Goal: Contribute content: Add original content to the website for others to see

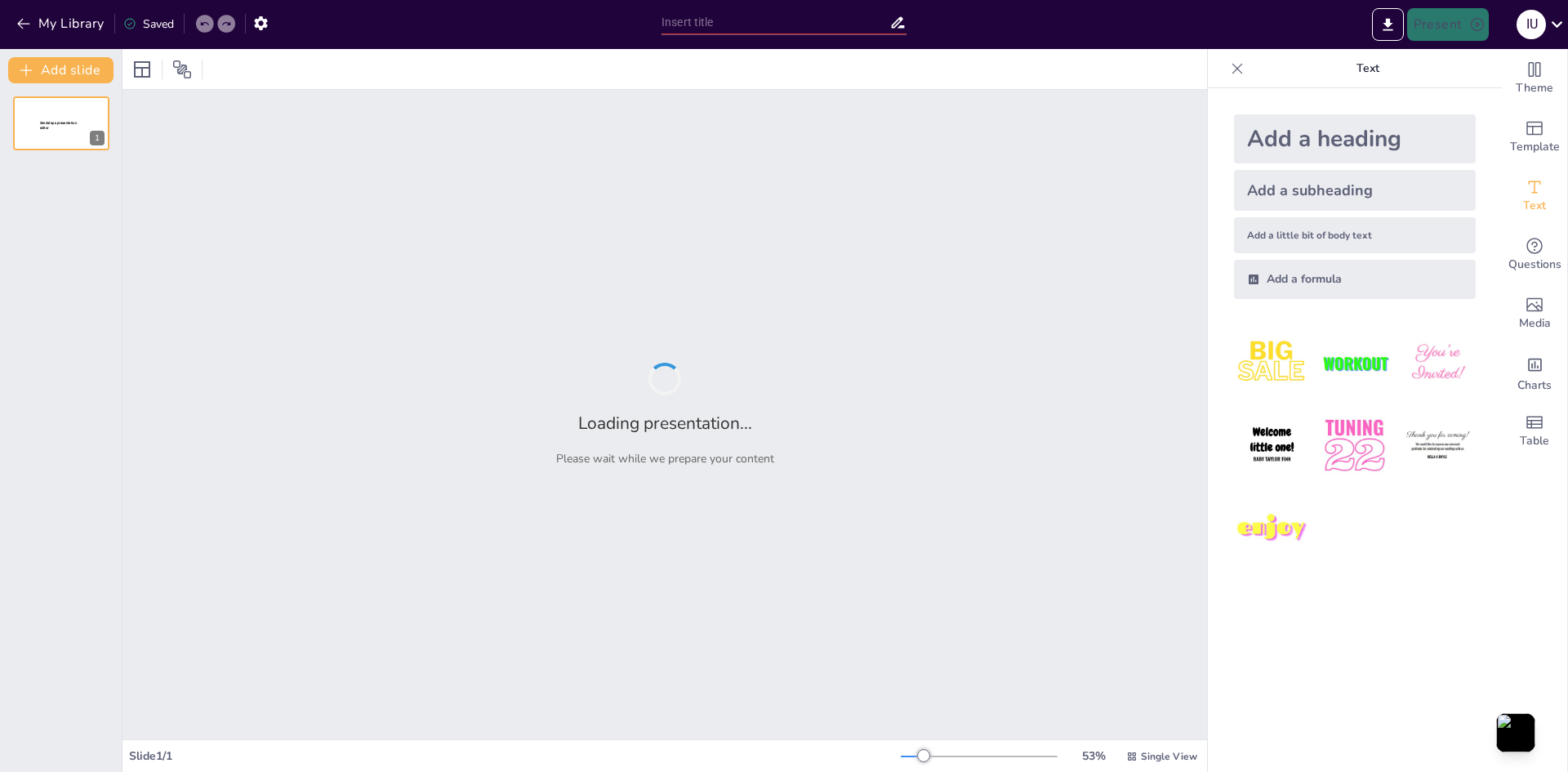
type input "Inovasi dan Kreativitas dalam Kewirausahaan Mahasiswa"
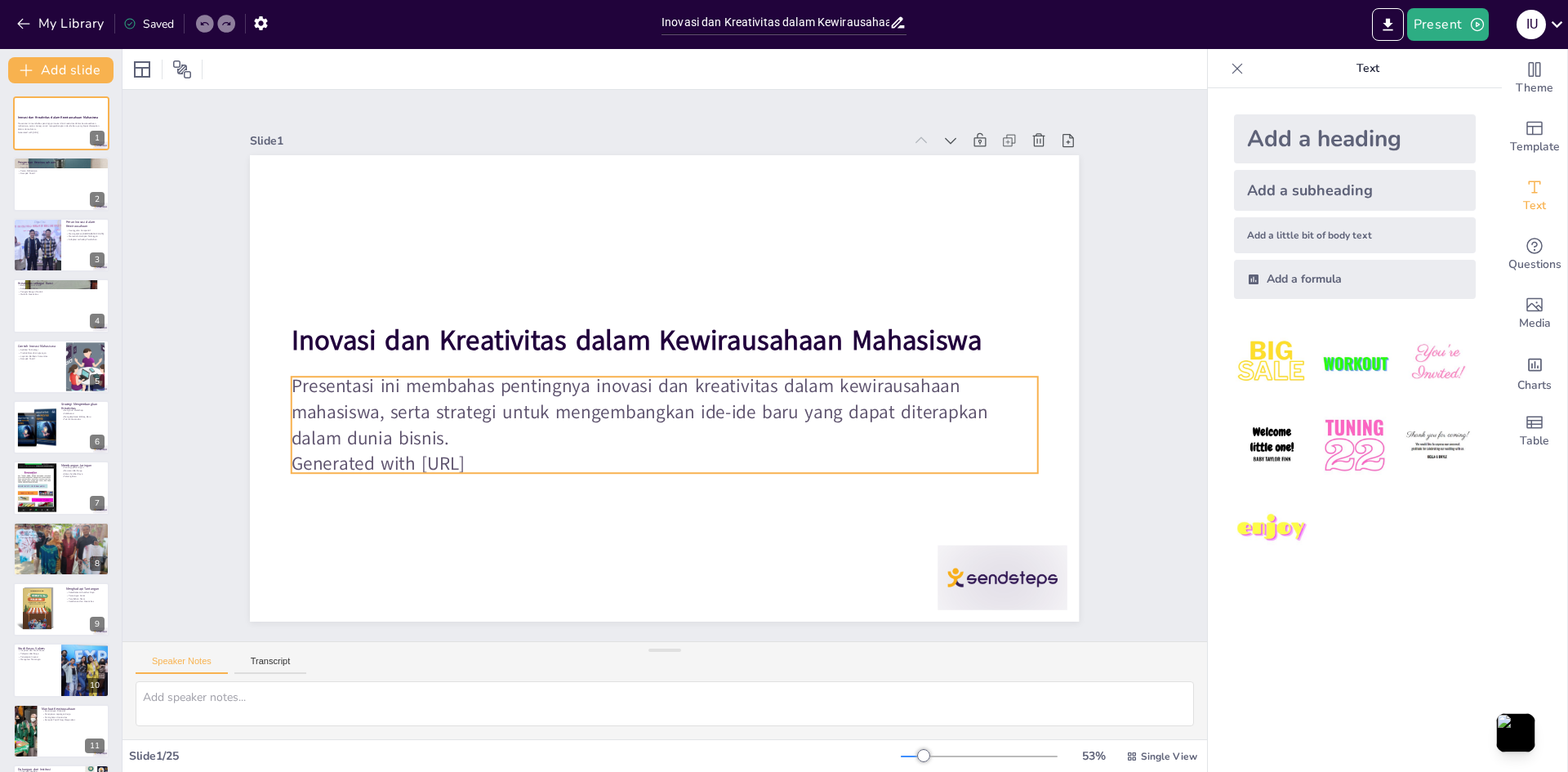
checkbox input "true"
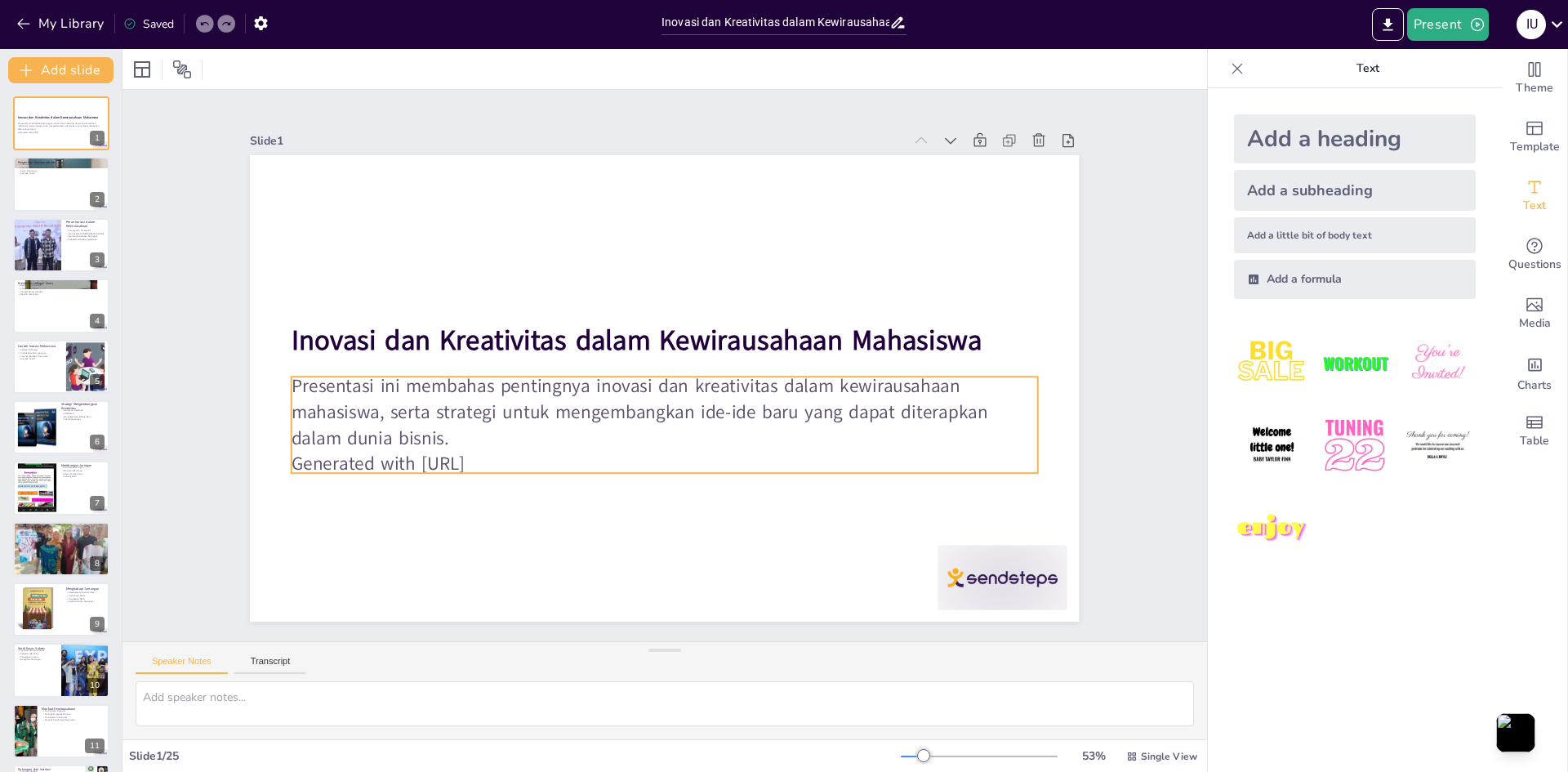
checkbox input "true"
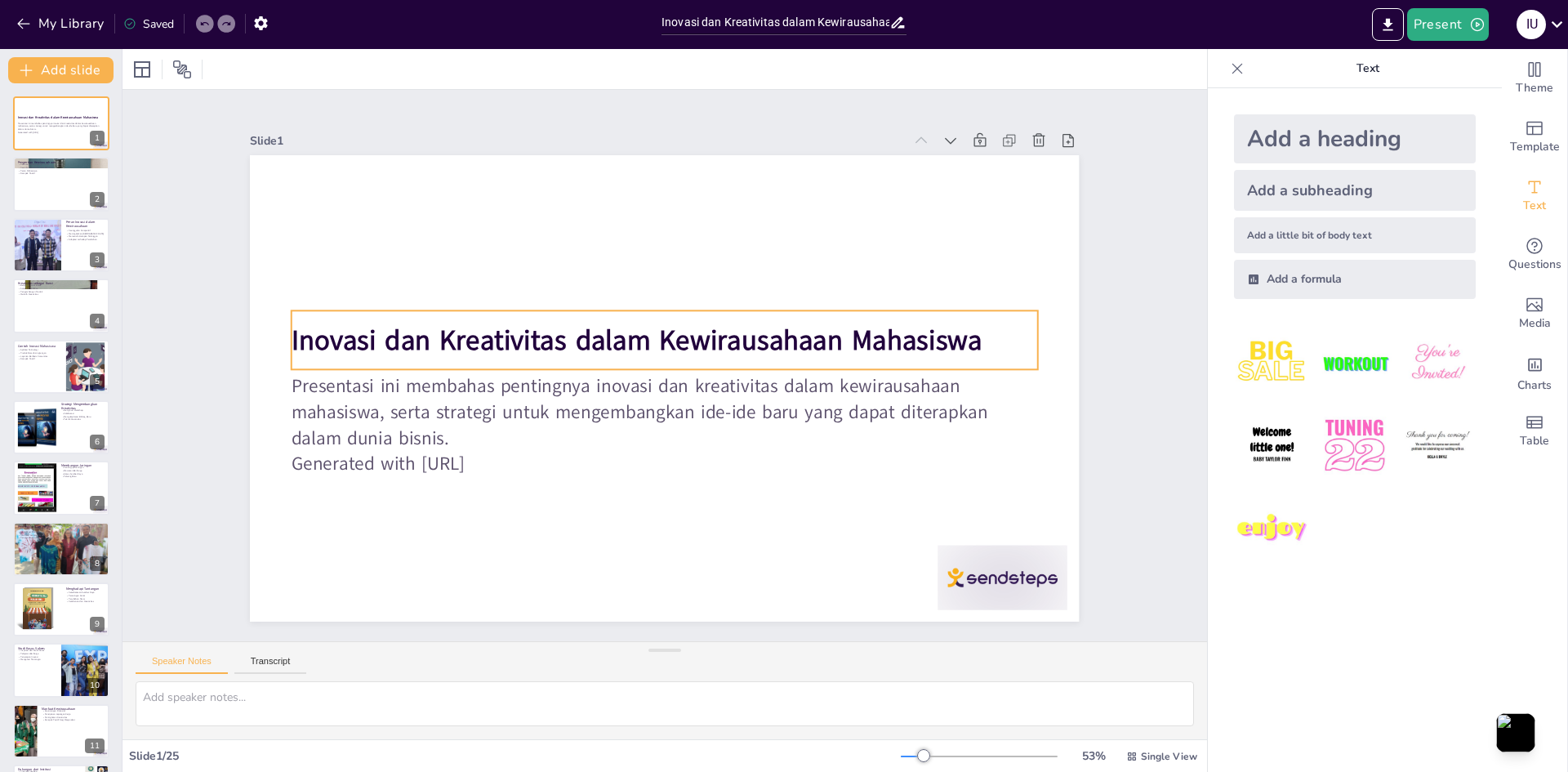
checkbox input "true"
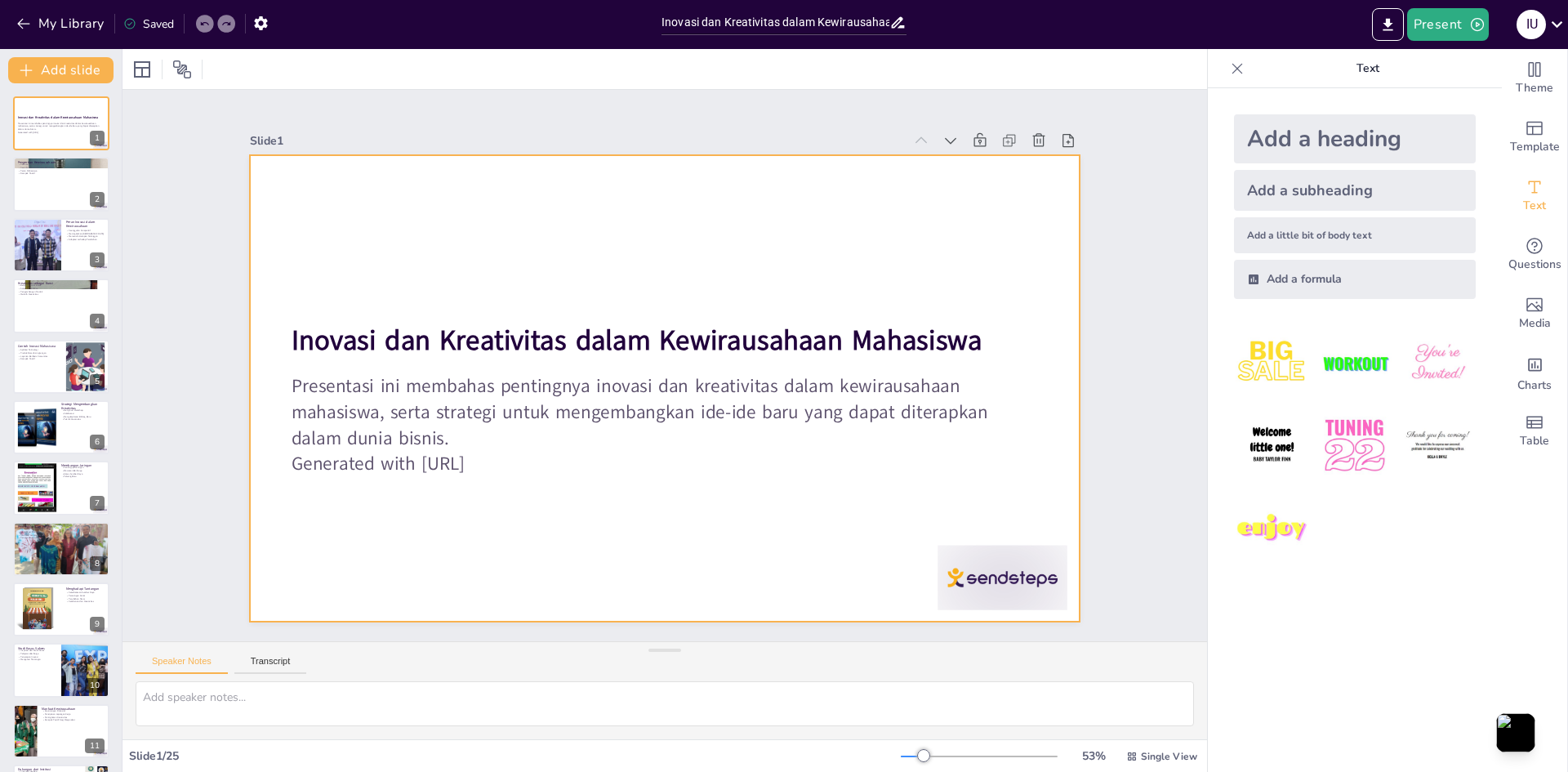
checkbox input "true"
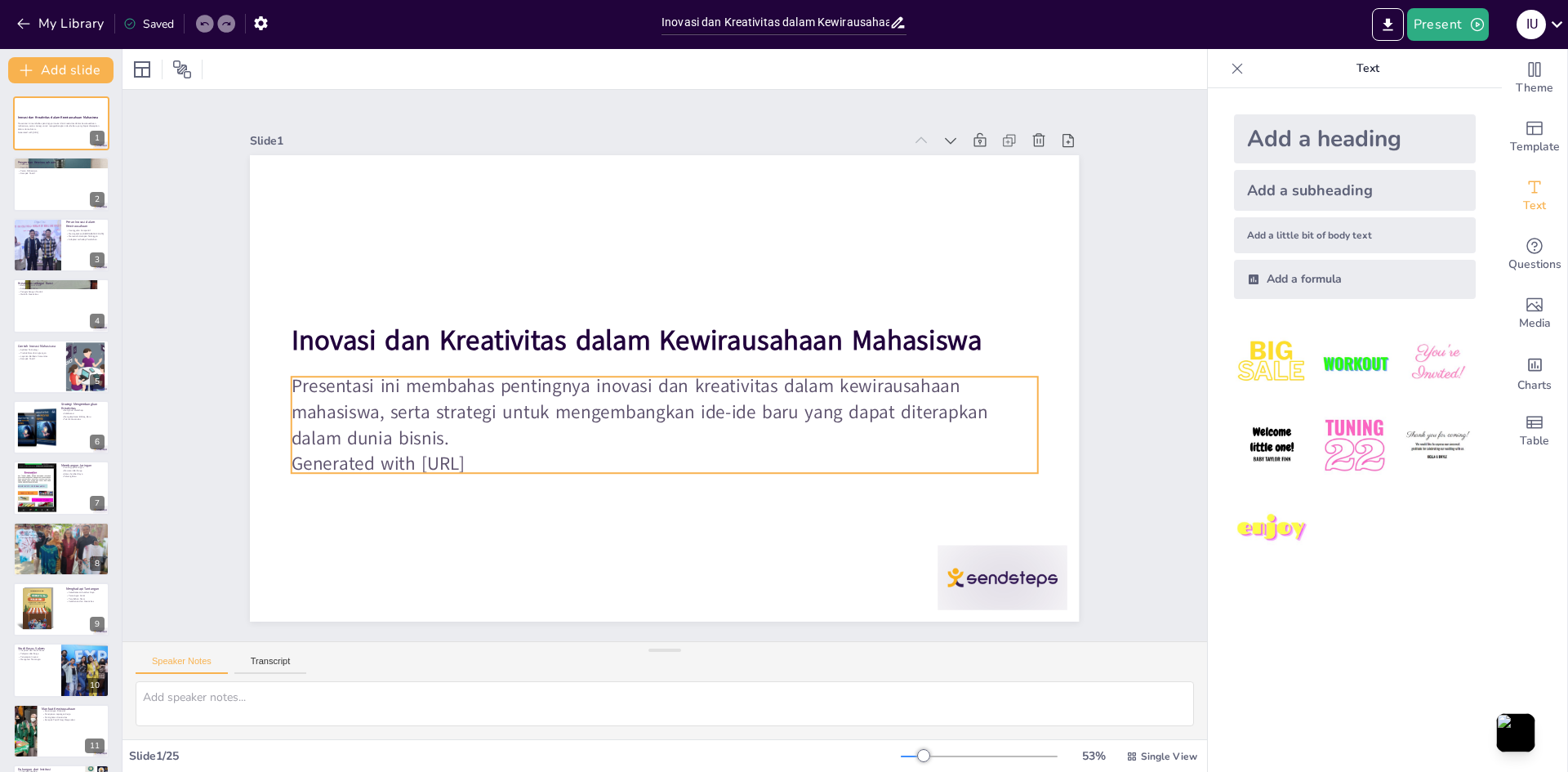
checkbox input "true"
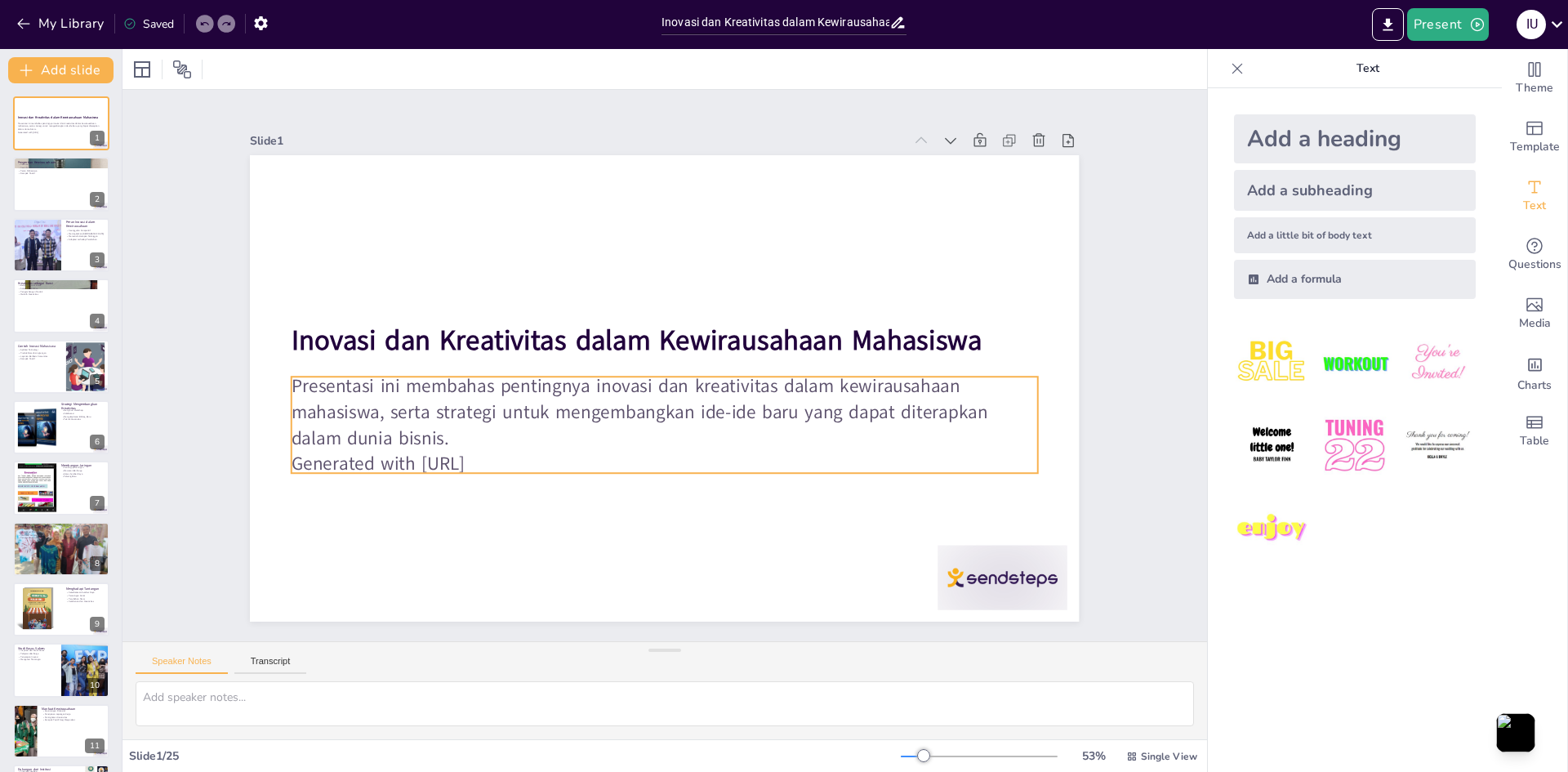
checkbox input "true"
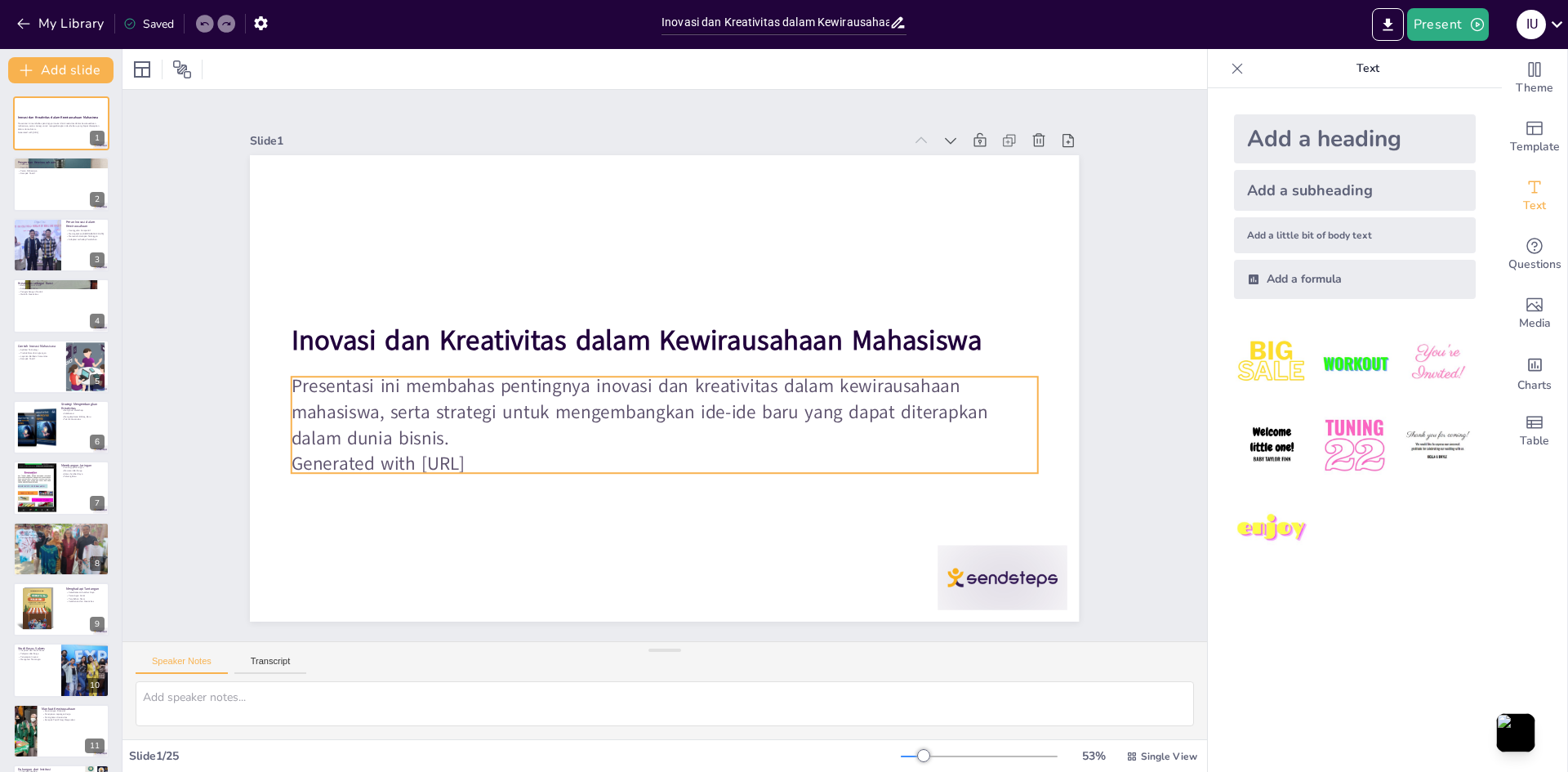
checkbox input "true"
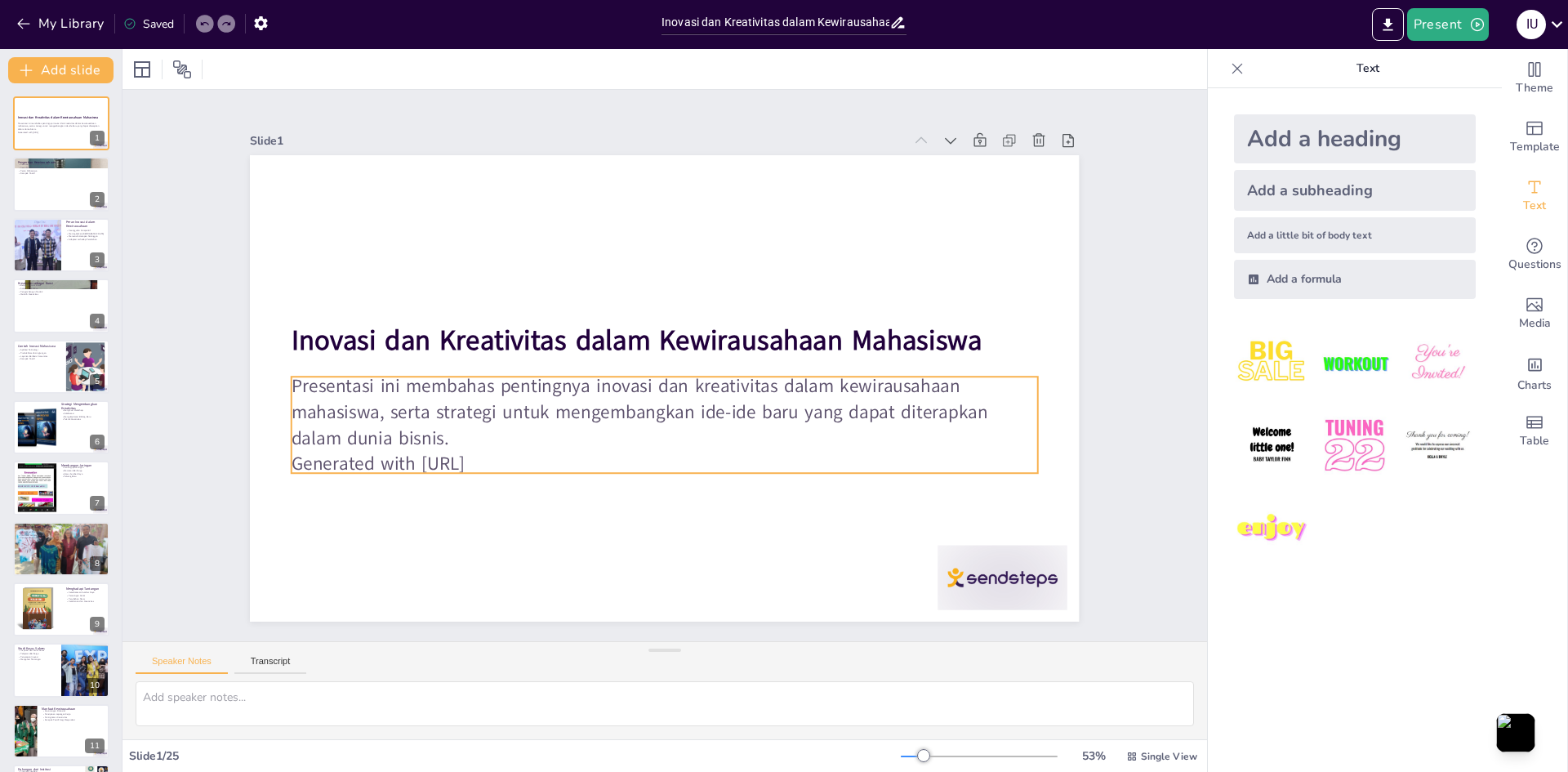
checkbox input "true"
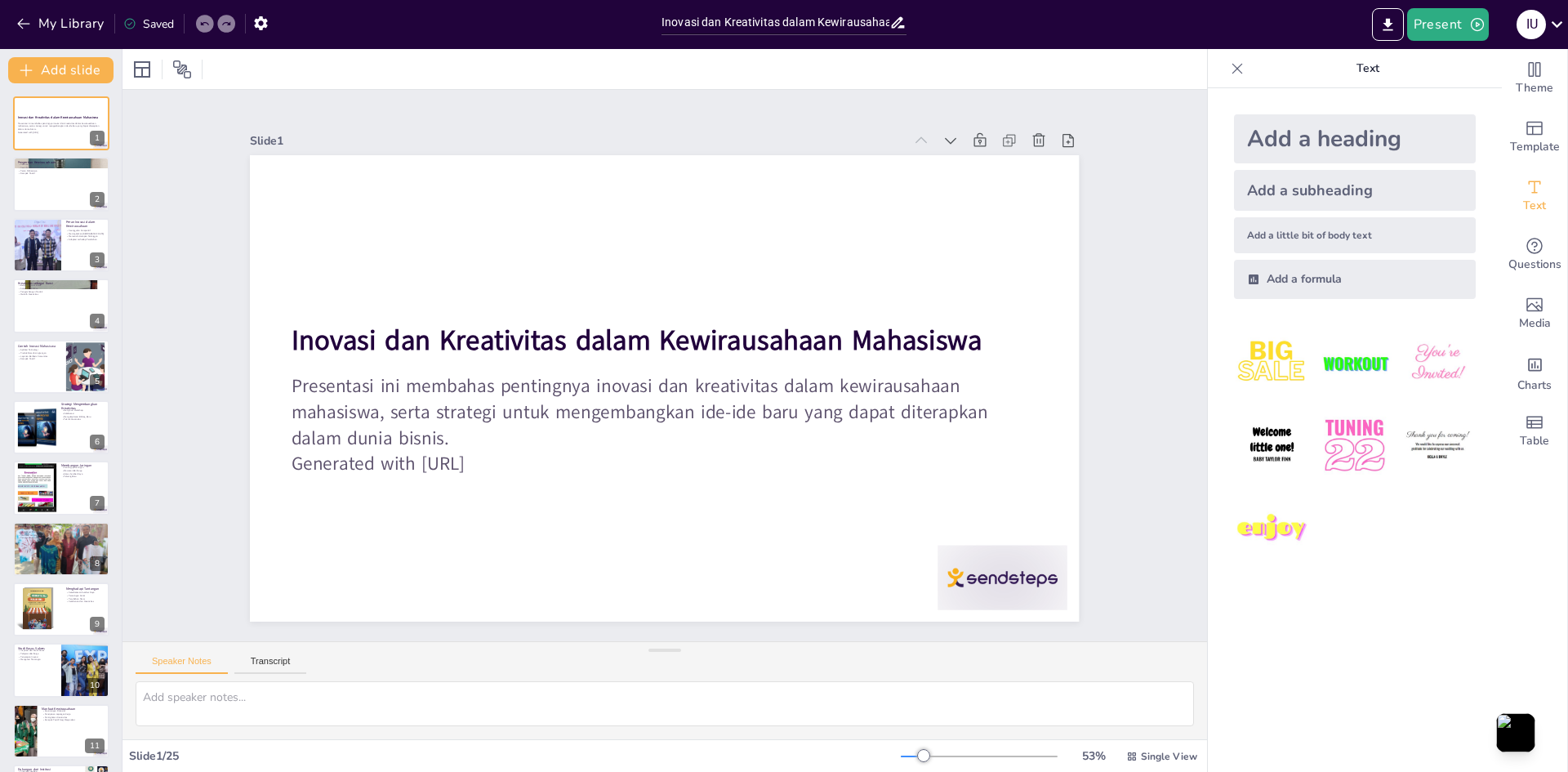
checkbox input "true"
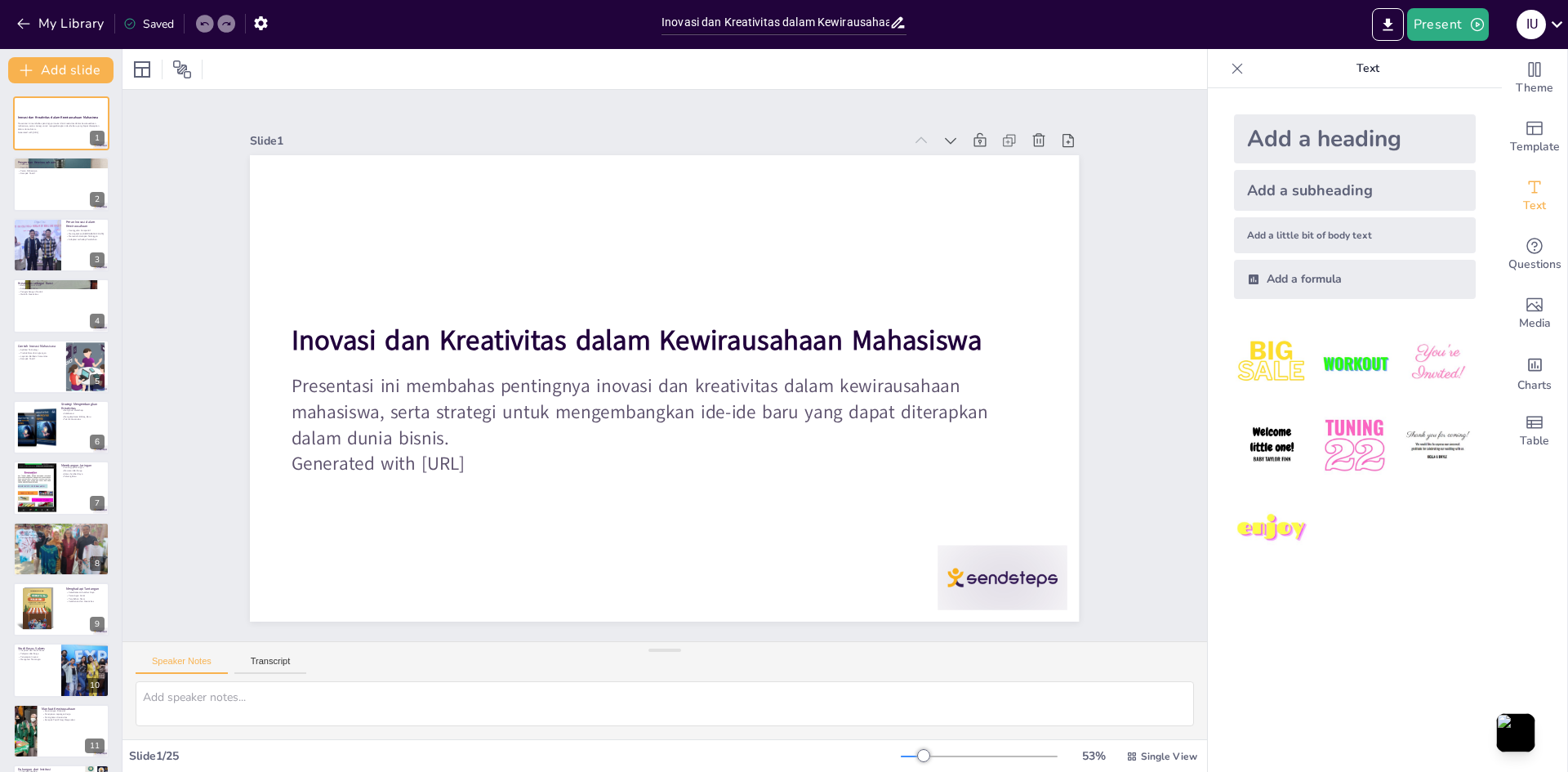
checkbox input "true"
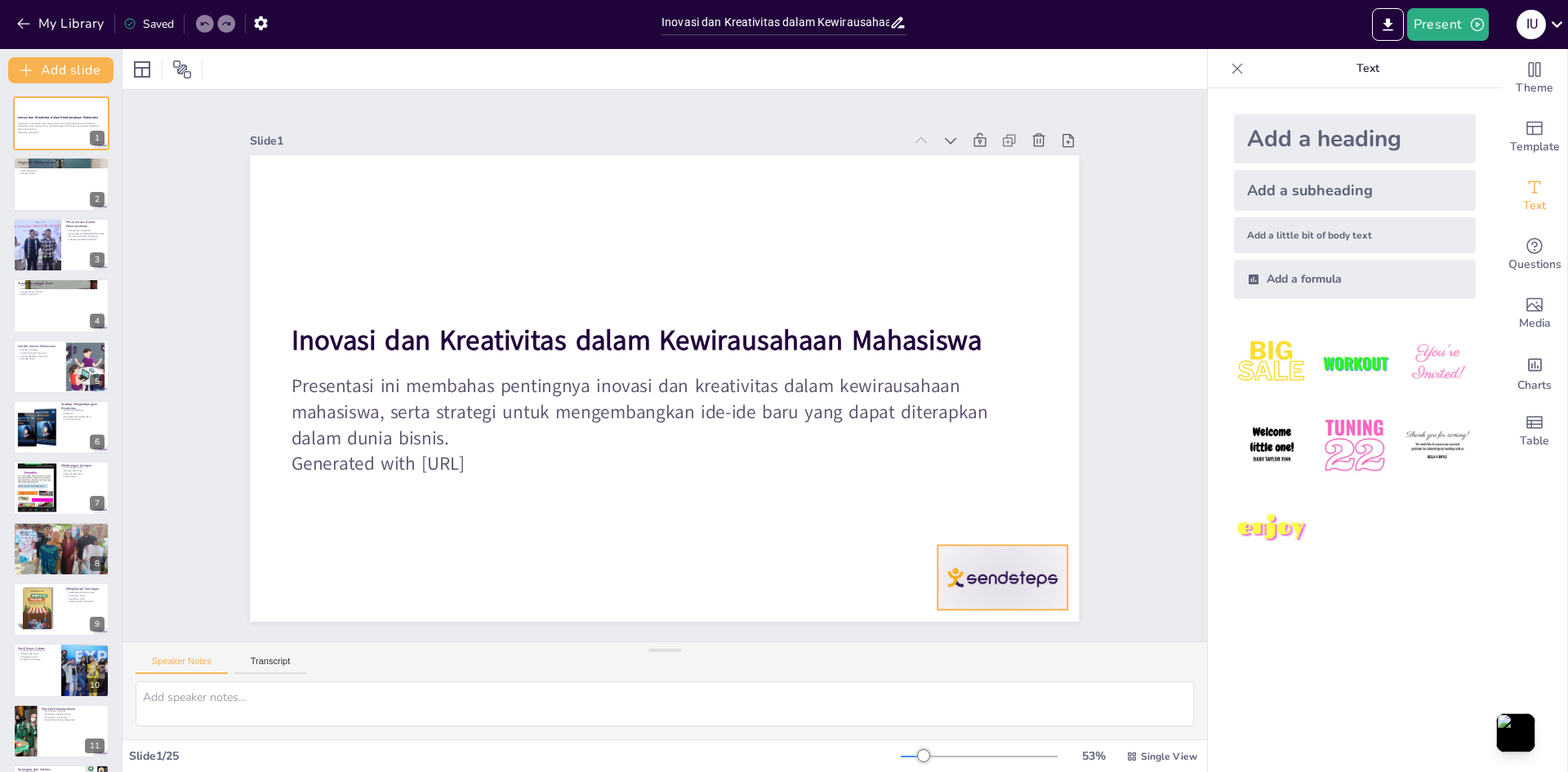
checkbox input "true"
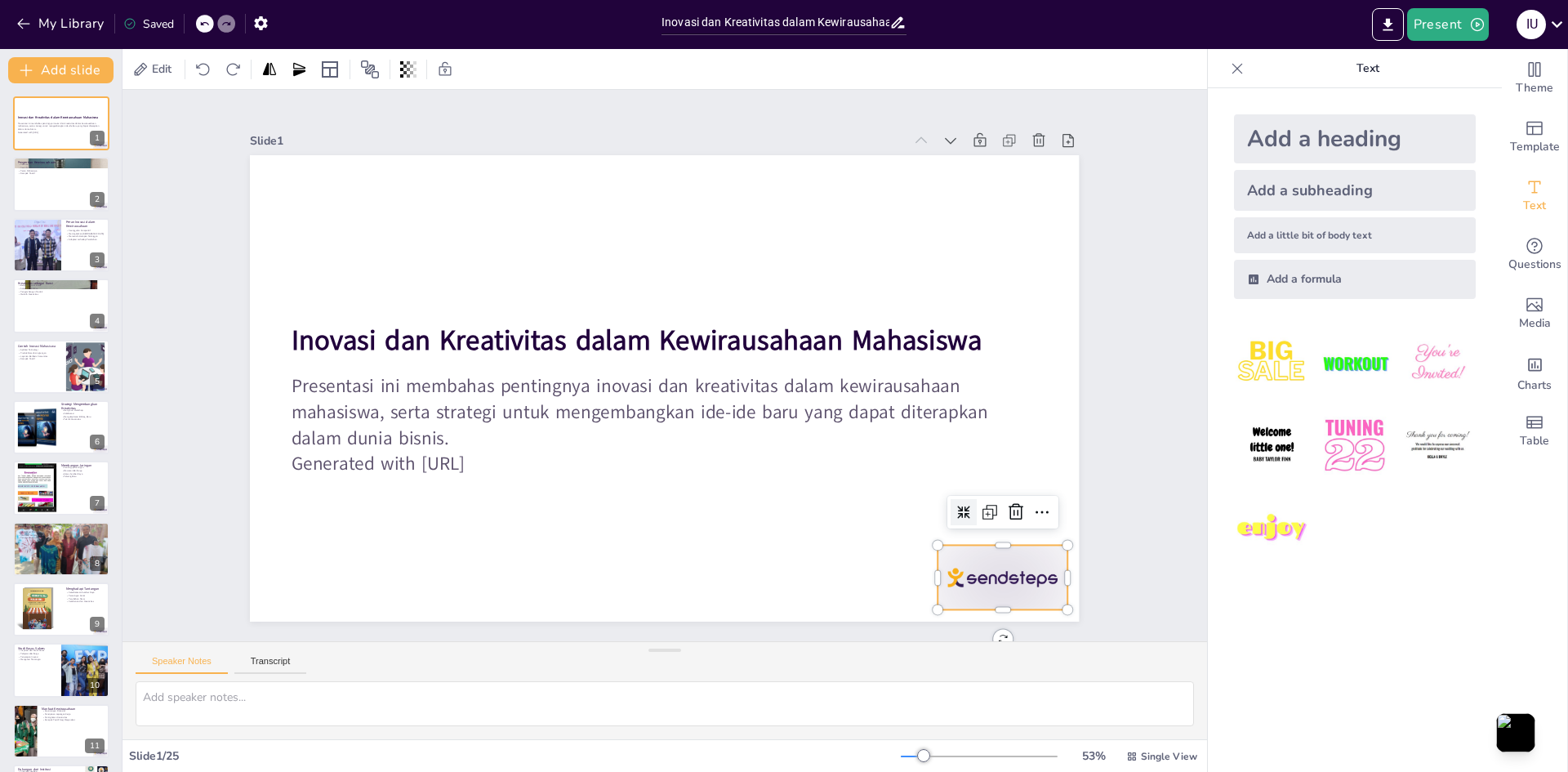
click at [985, 581] on div at bounding box center [1003, 577] width 130 height 64
checkbox input "true"
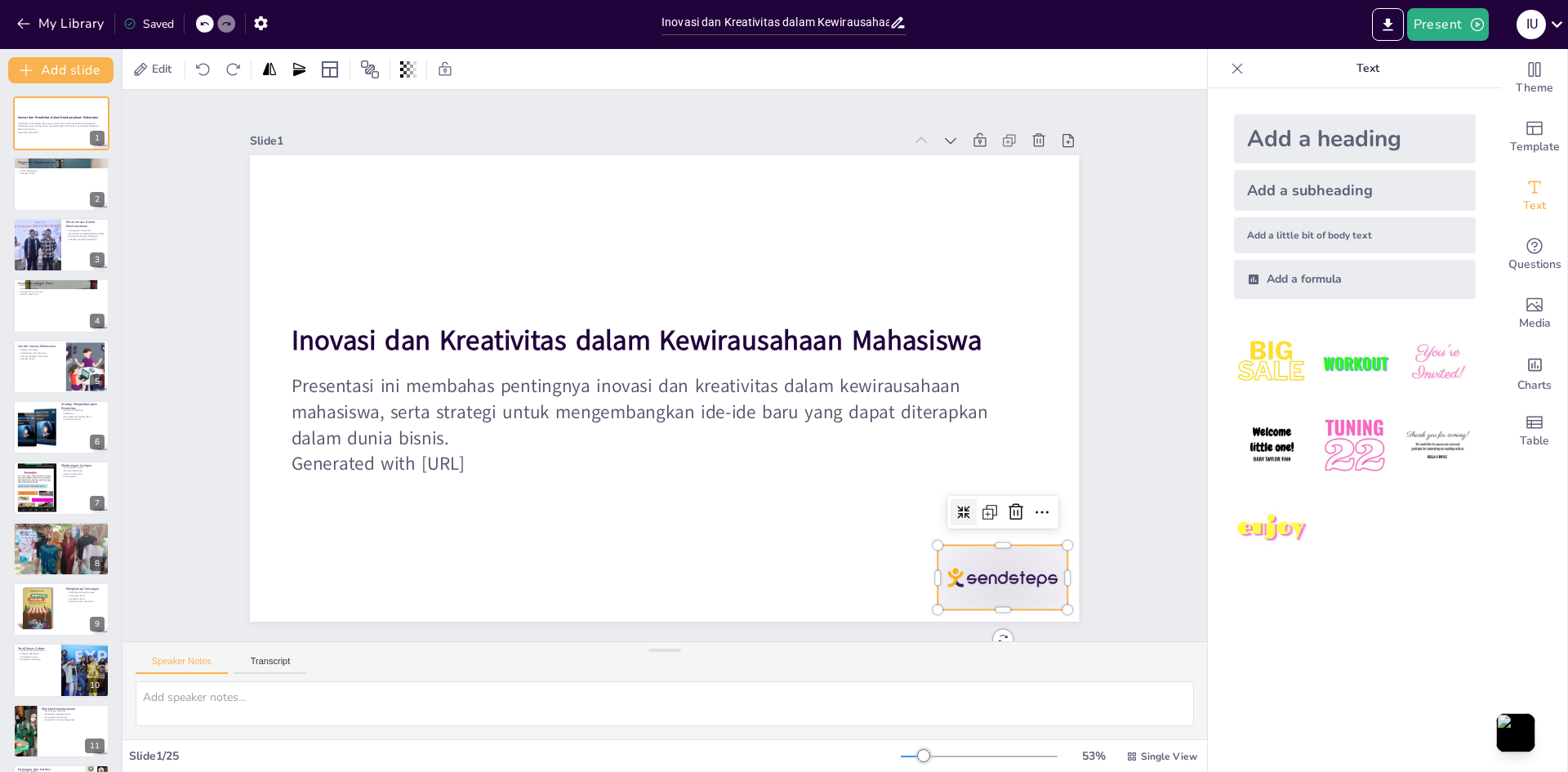
checkbox input "true"
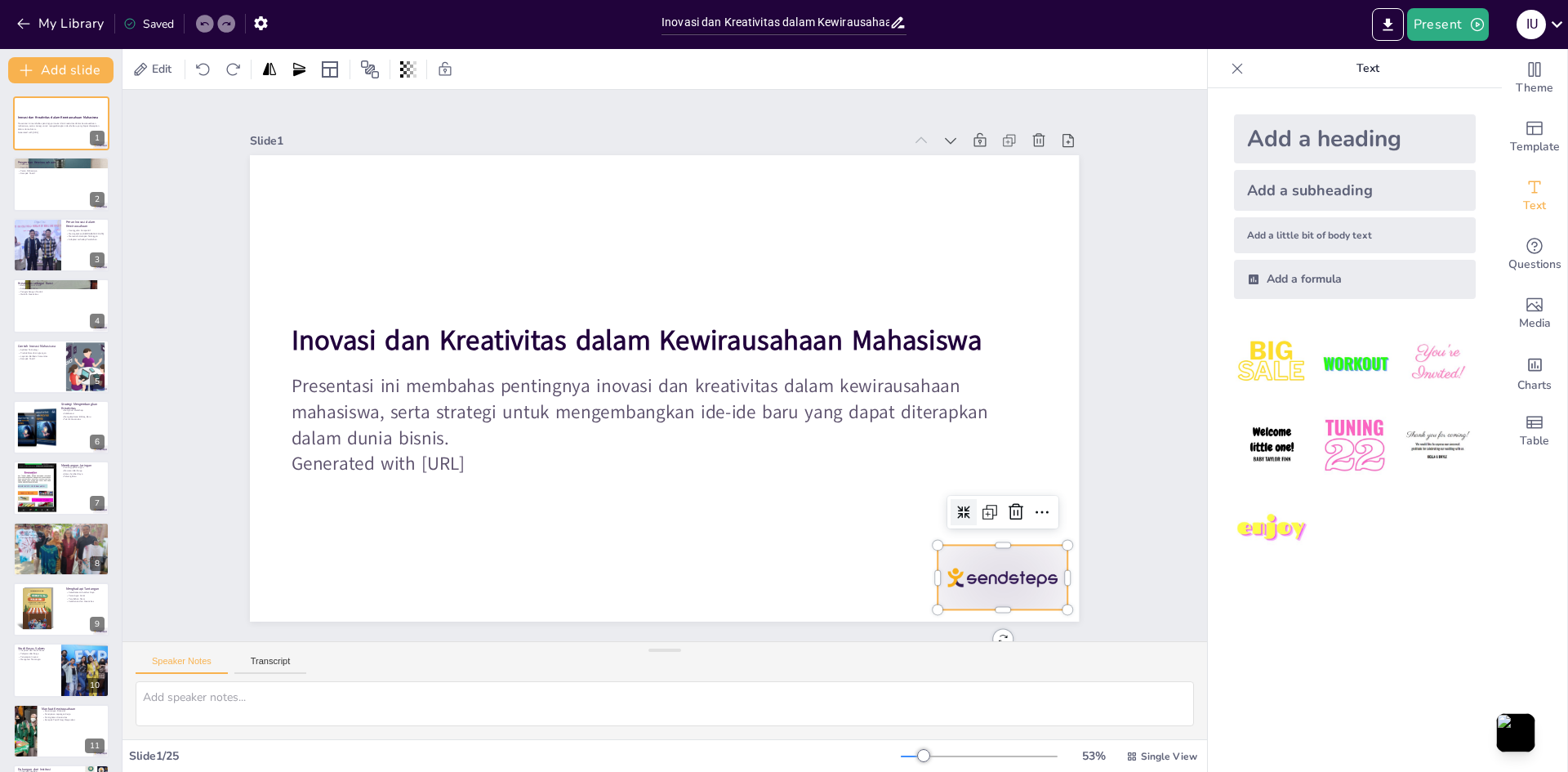
checkbox input "true"
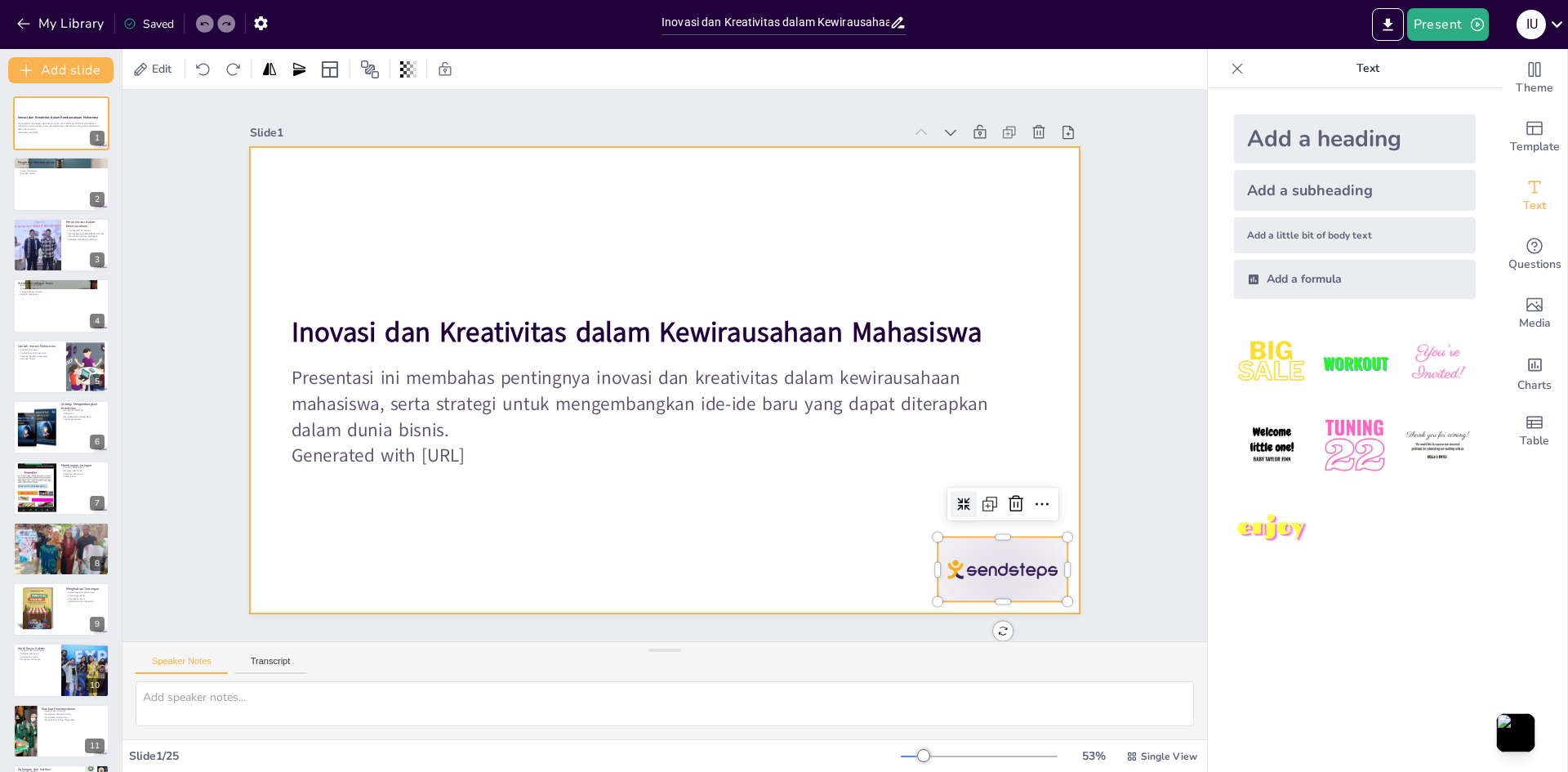
scroll to position [14, 0]
checkbox input "true"
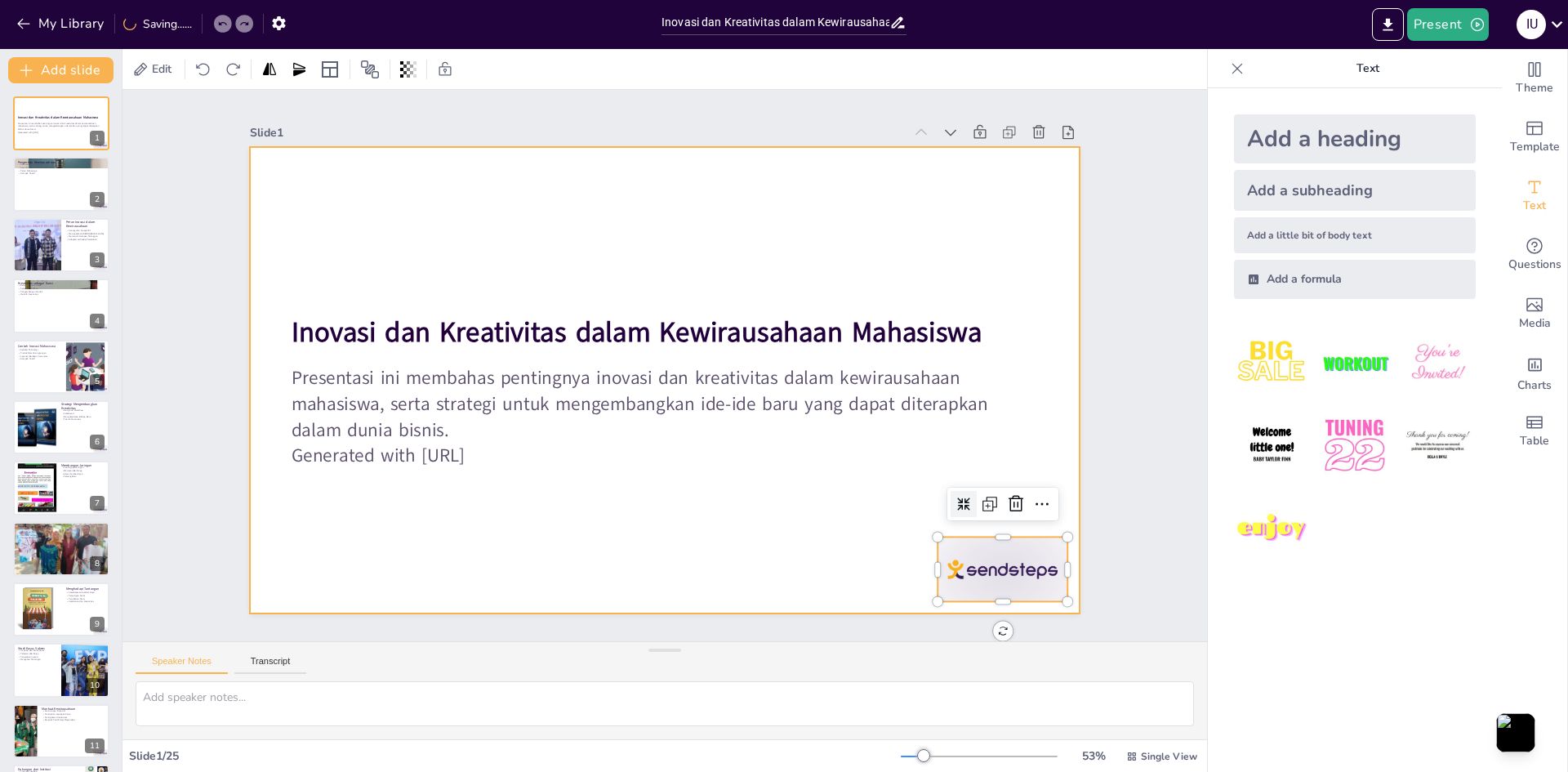
checkbox input "true"
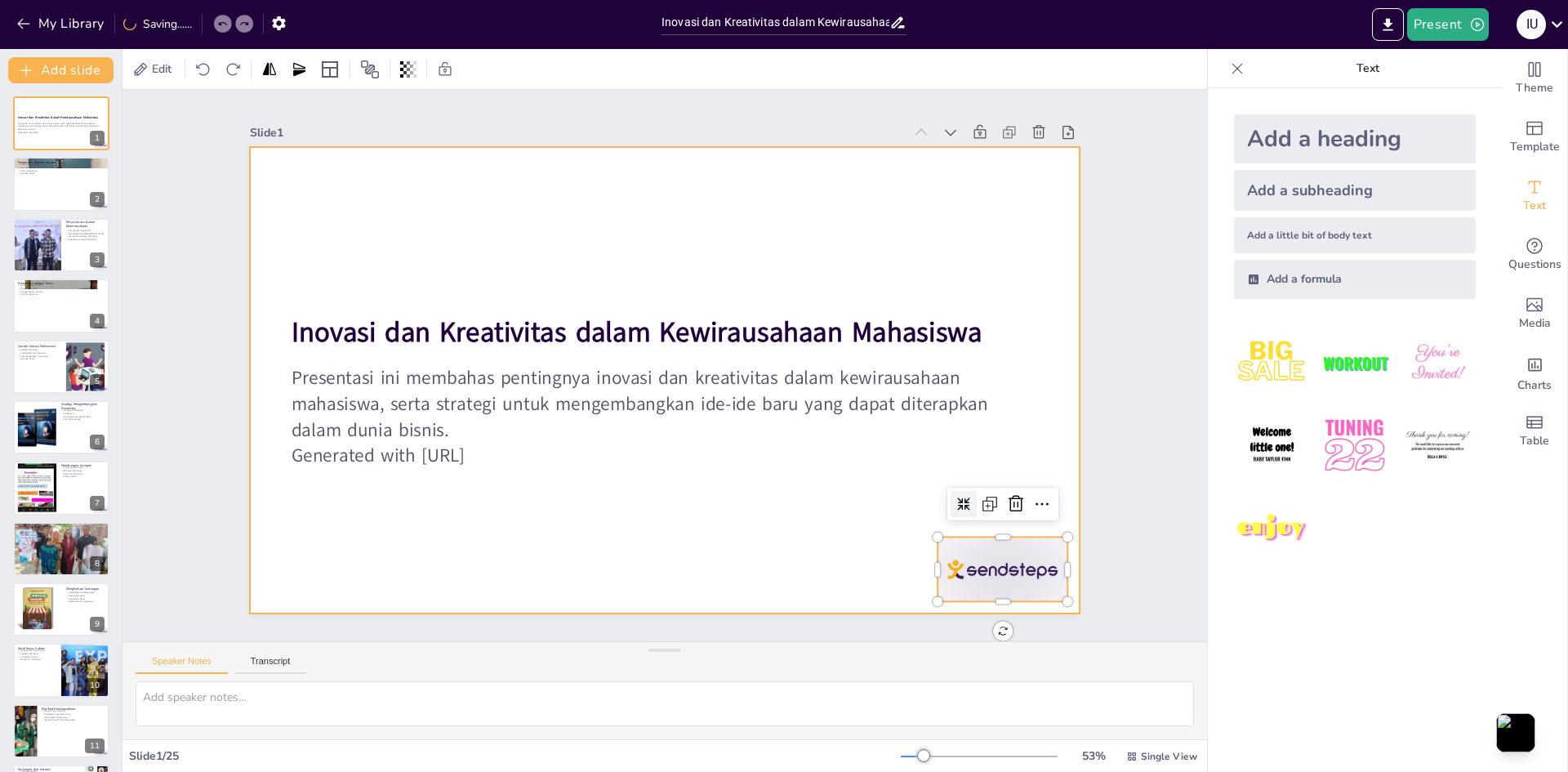
checkbox input "true"
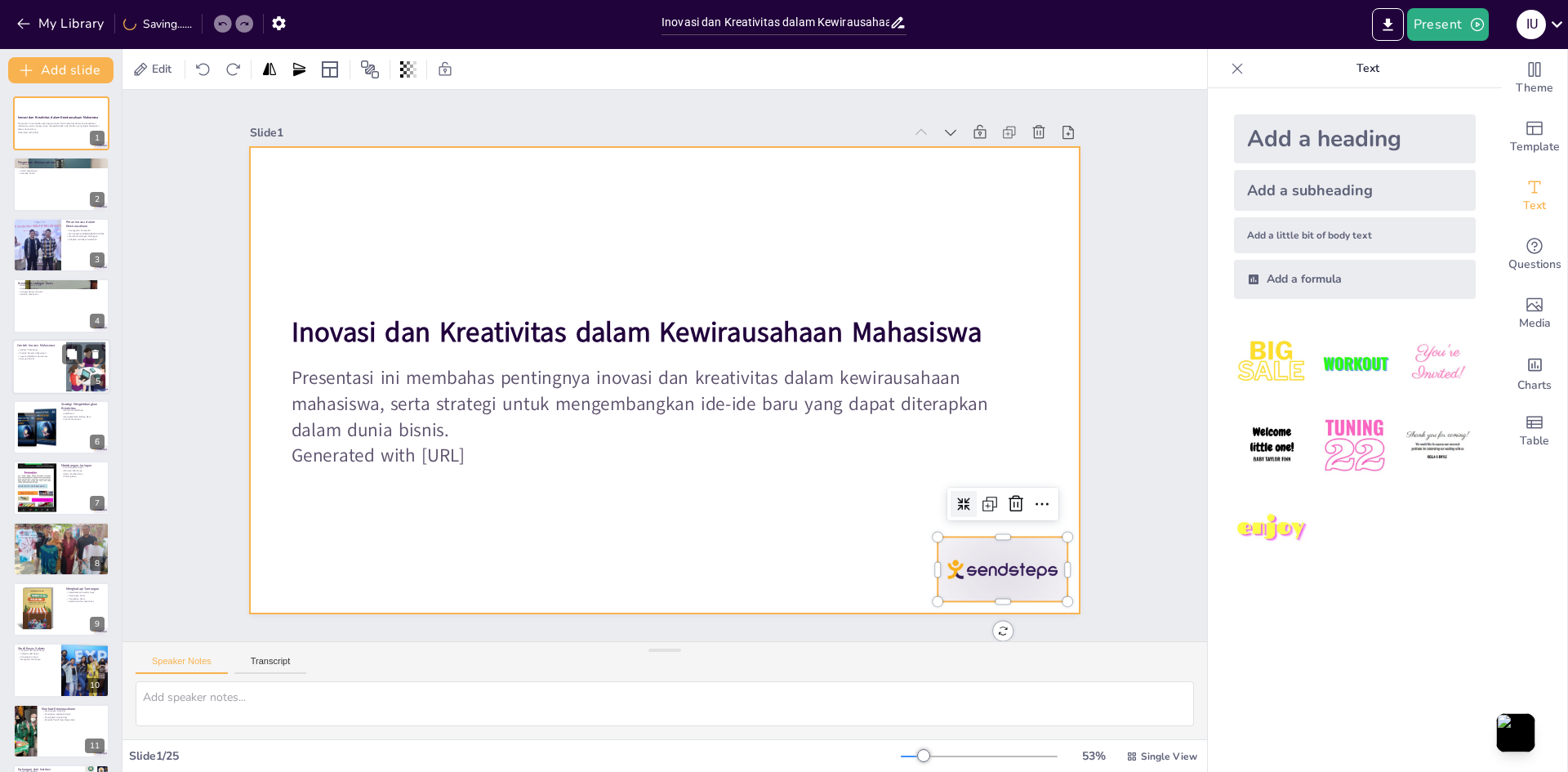
checkbox input "true"
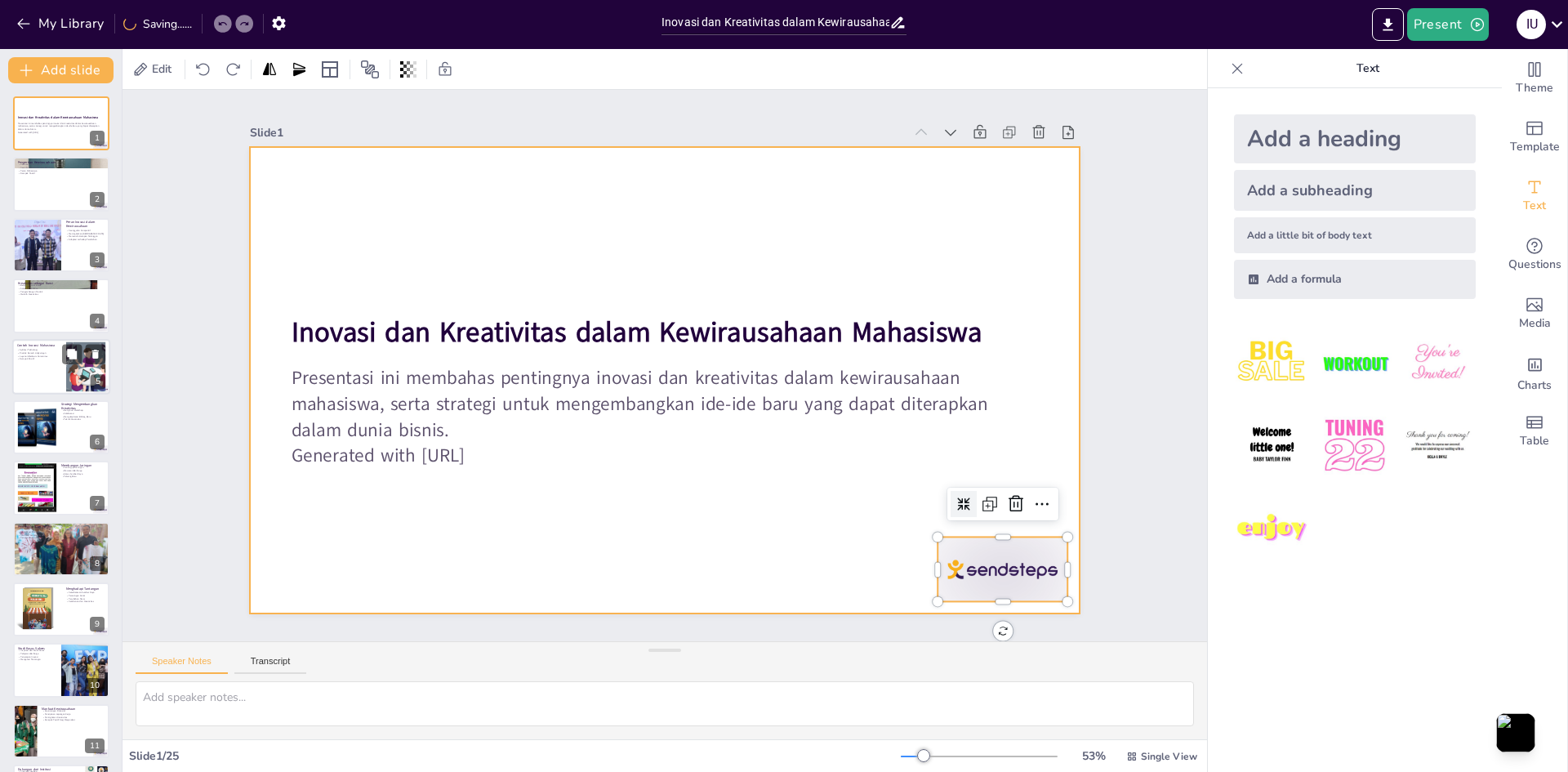
checkbox input "true"
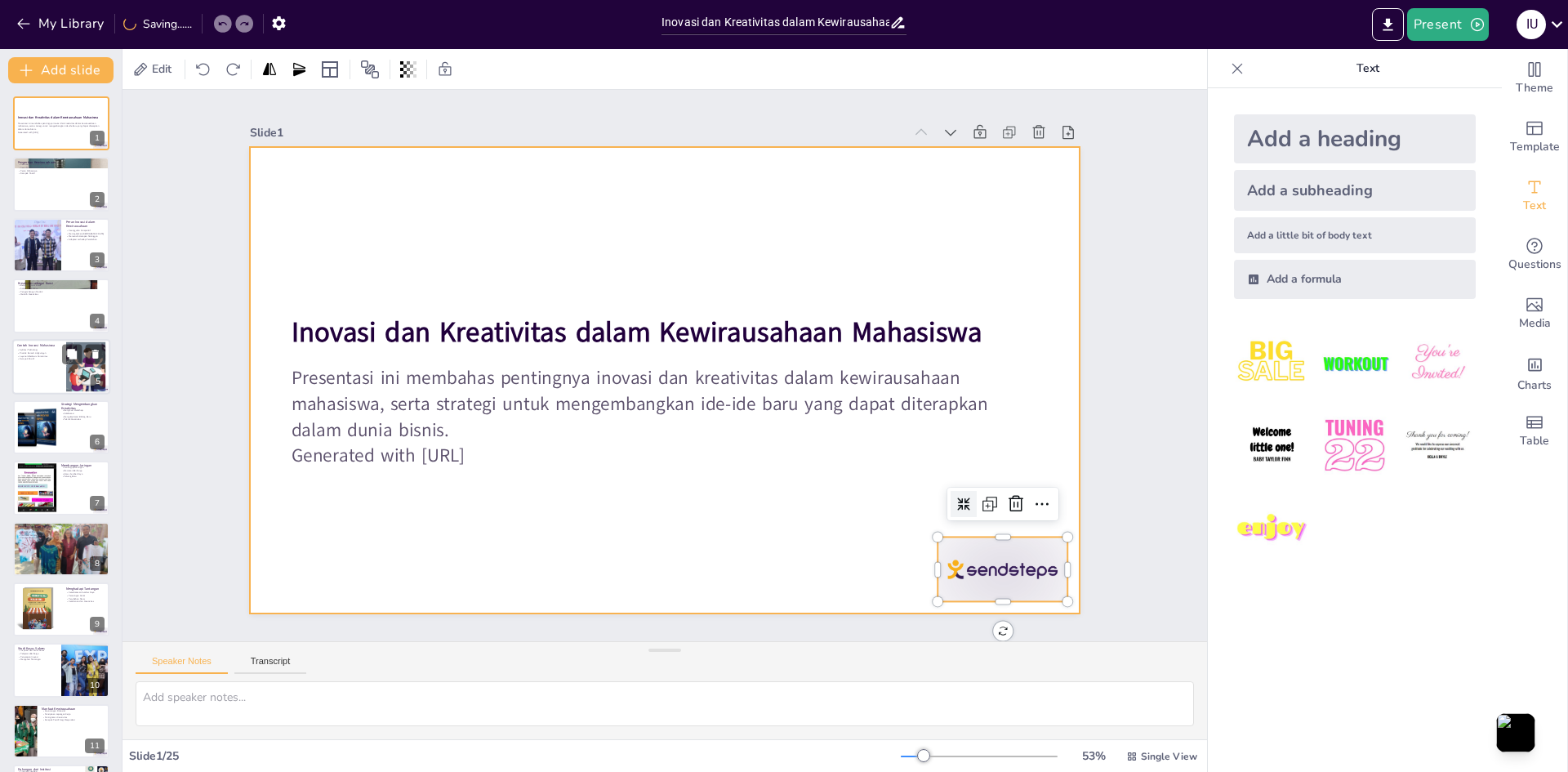
checkbox input "true"
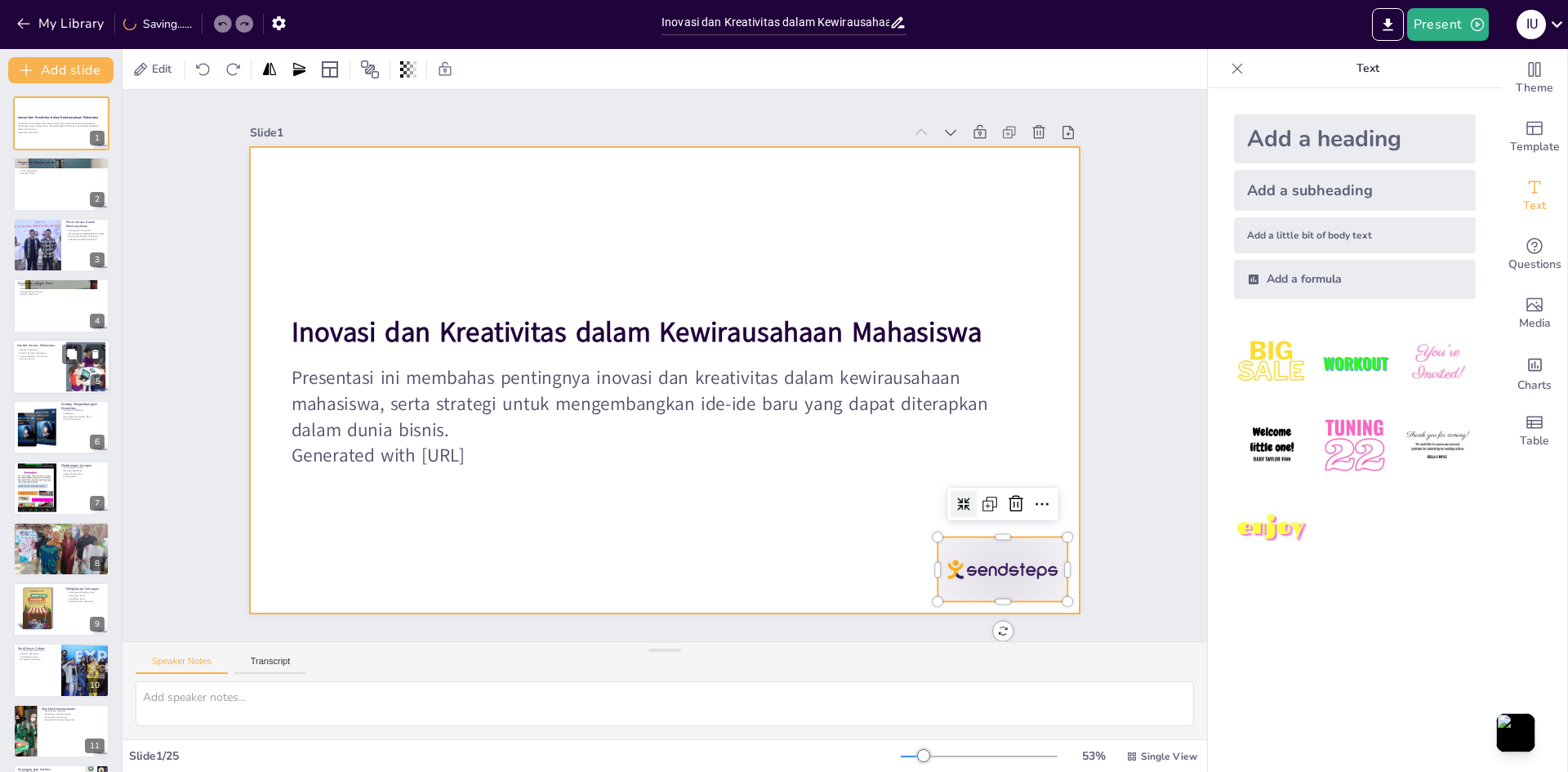
checkbox input "true"
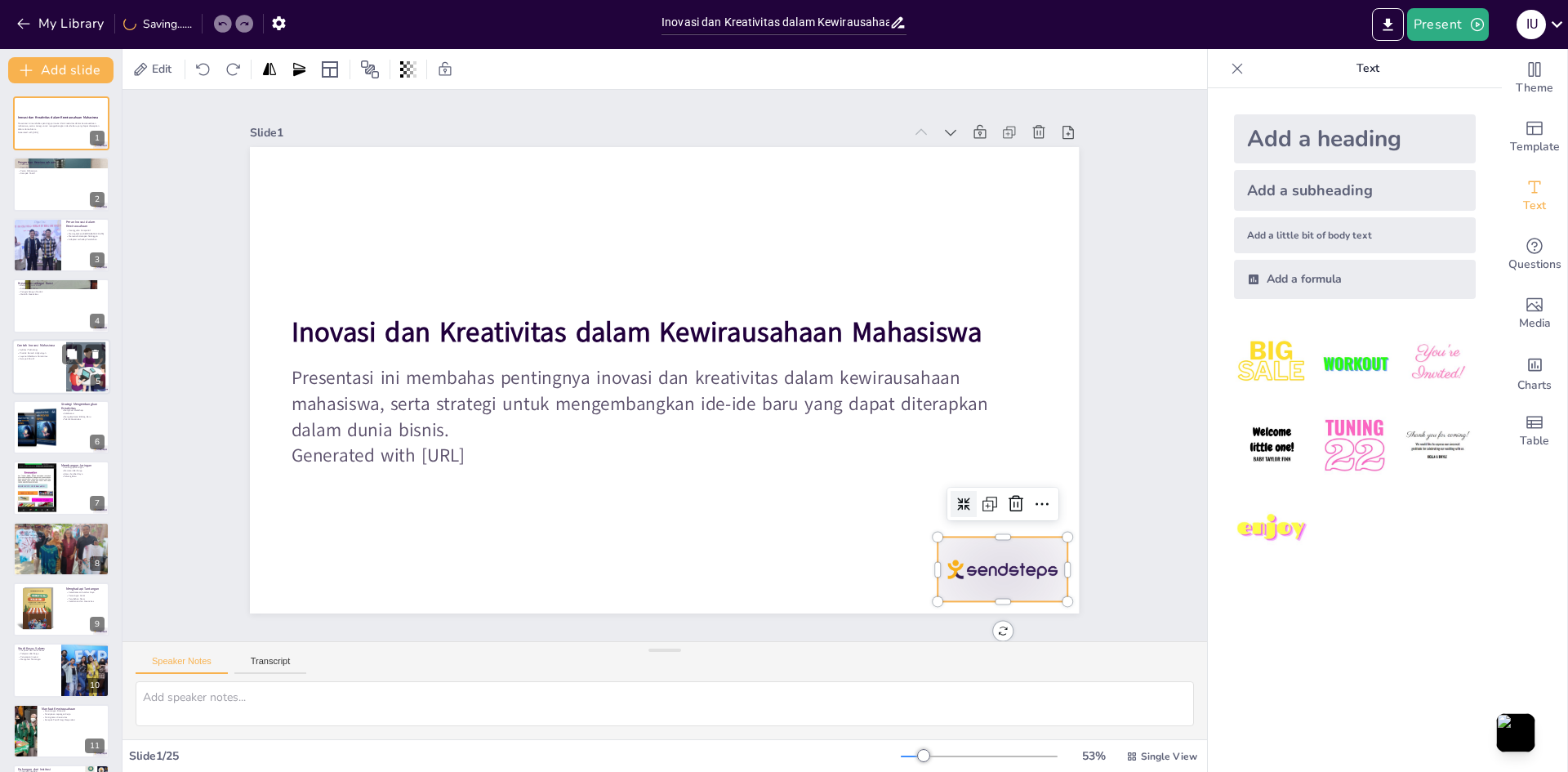
checkbox input "true"
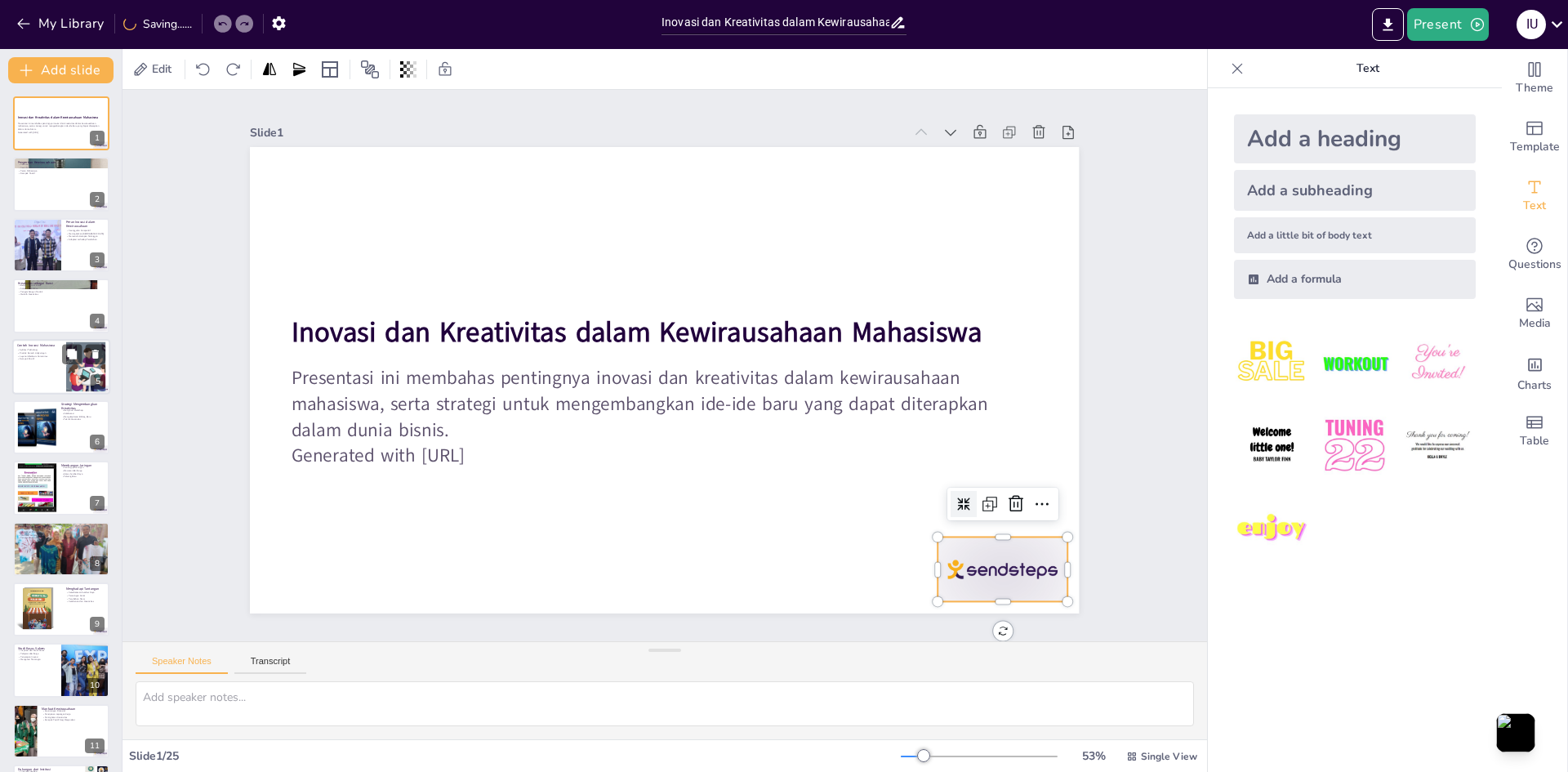
checkbox input "true"
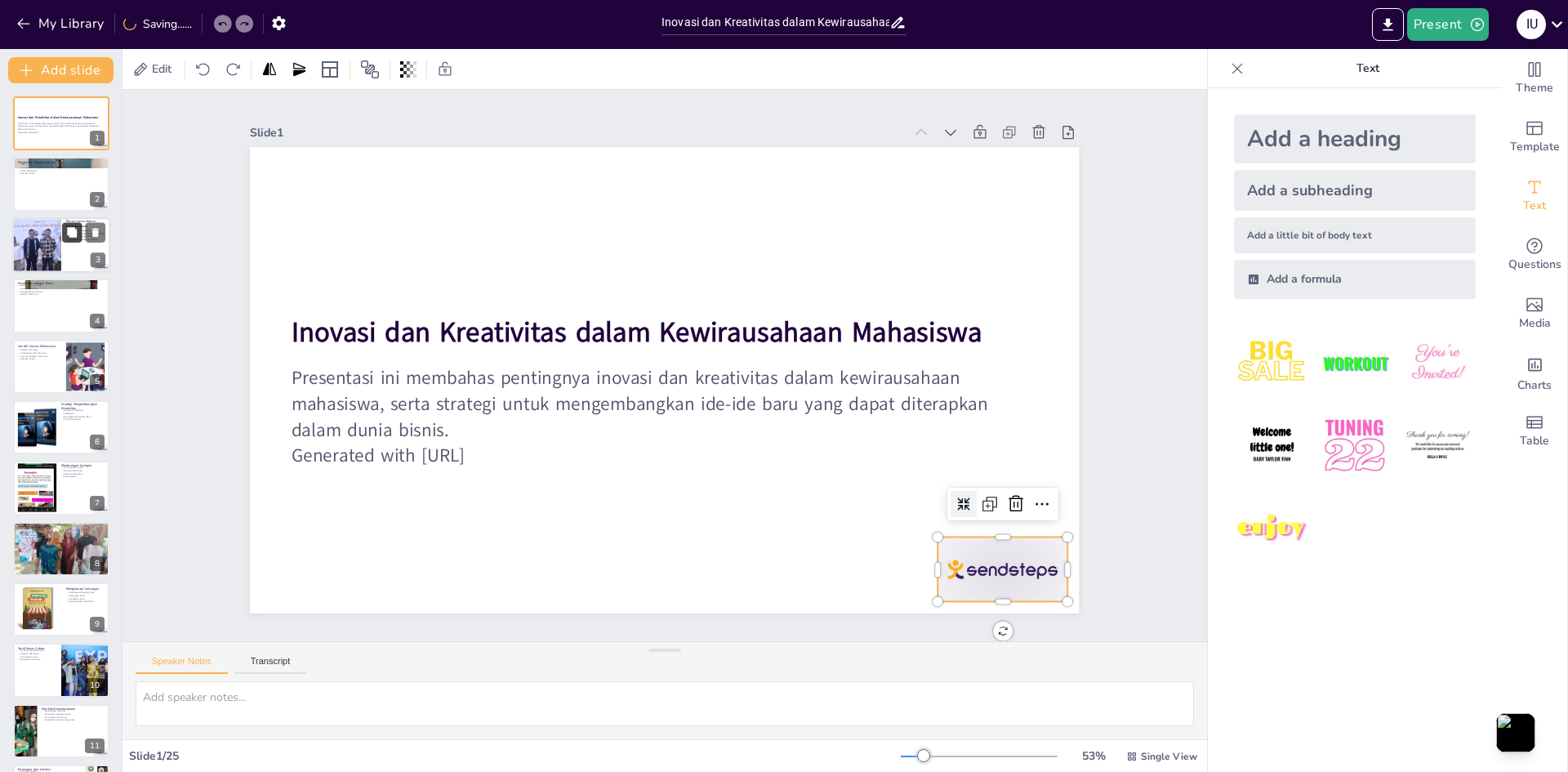
checkbox input "true"
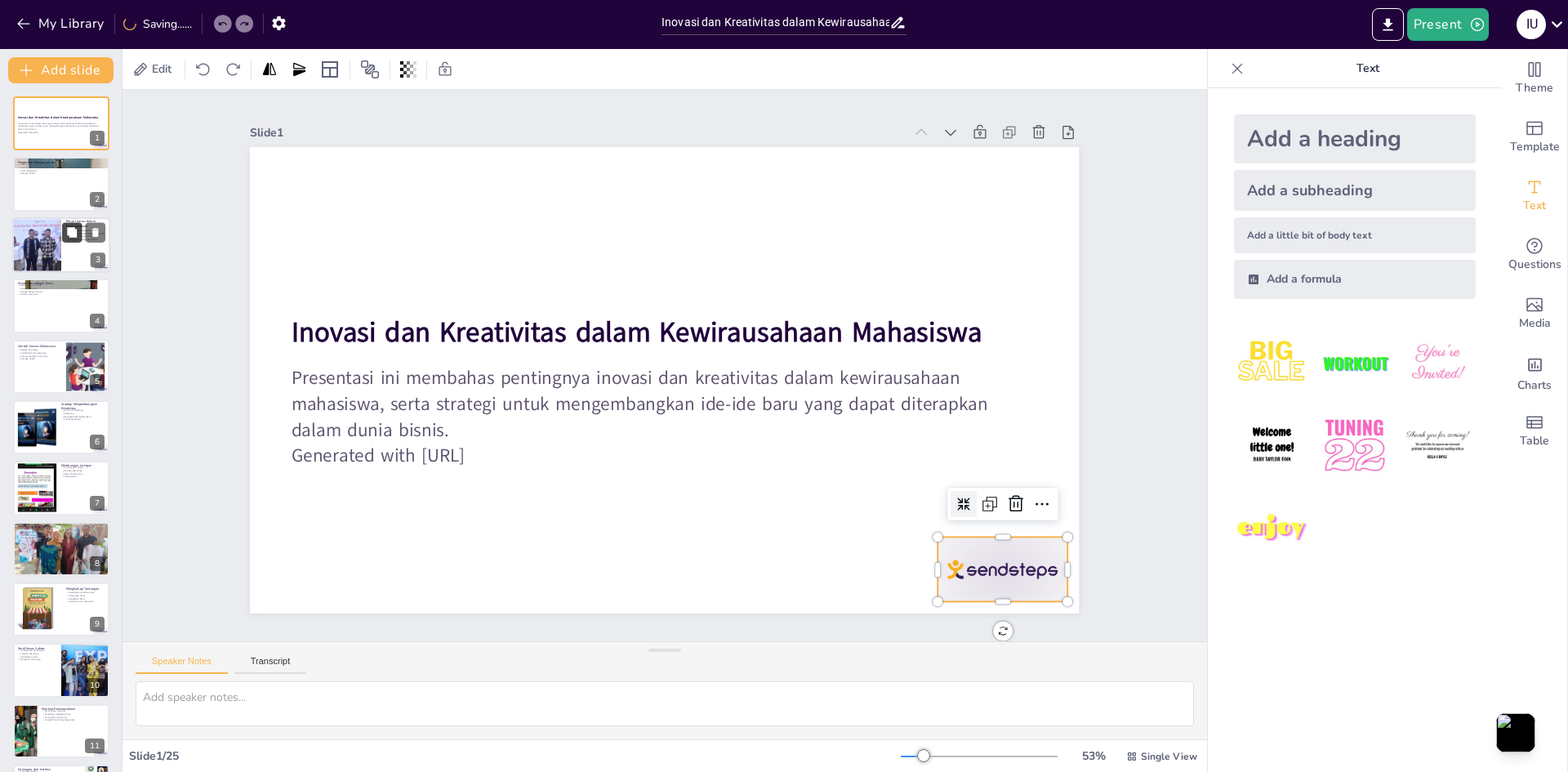
checkbox input "true"
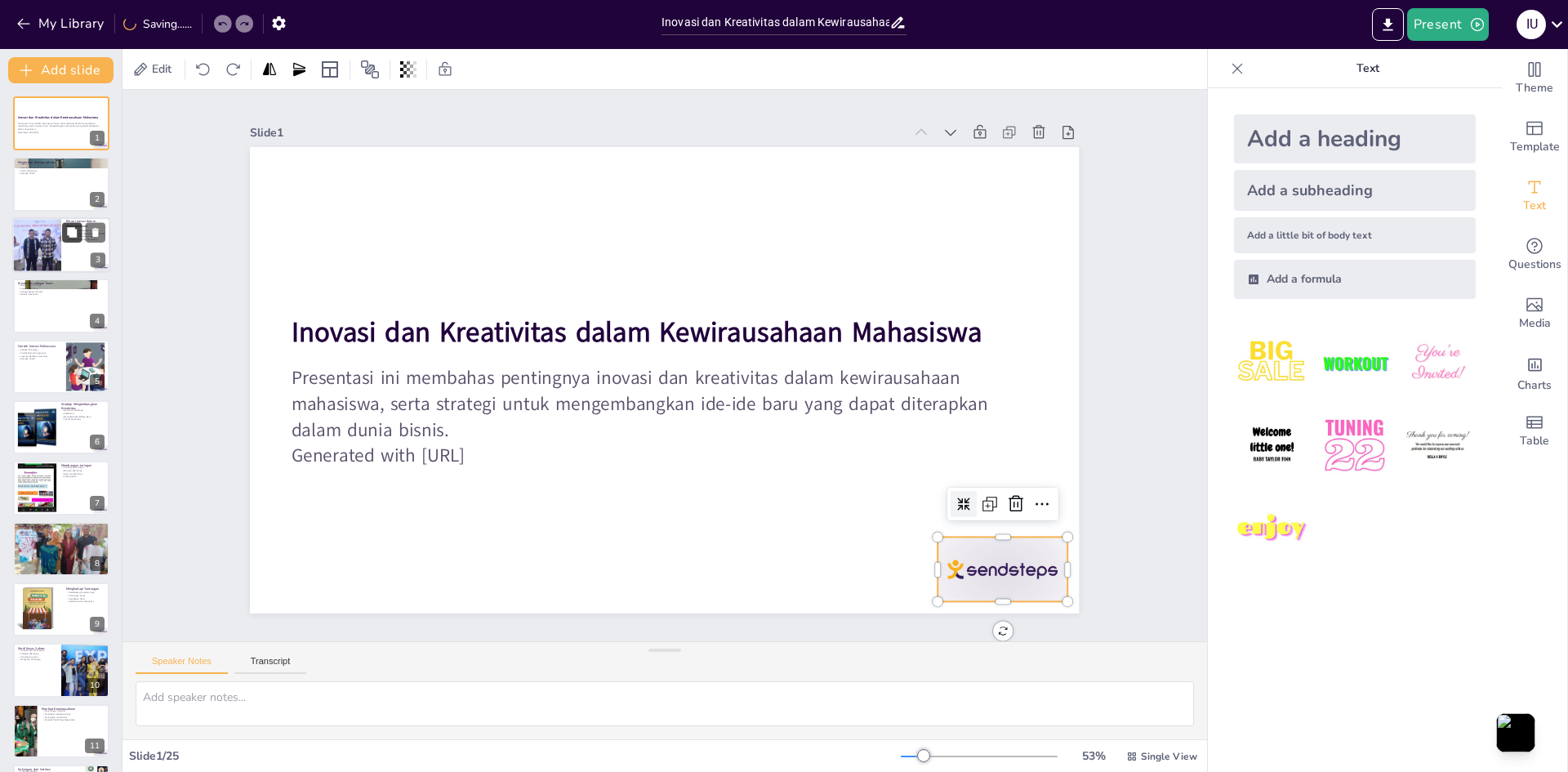
checkbox input "true"
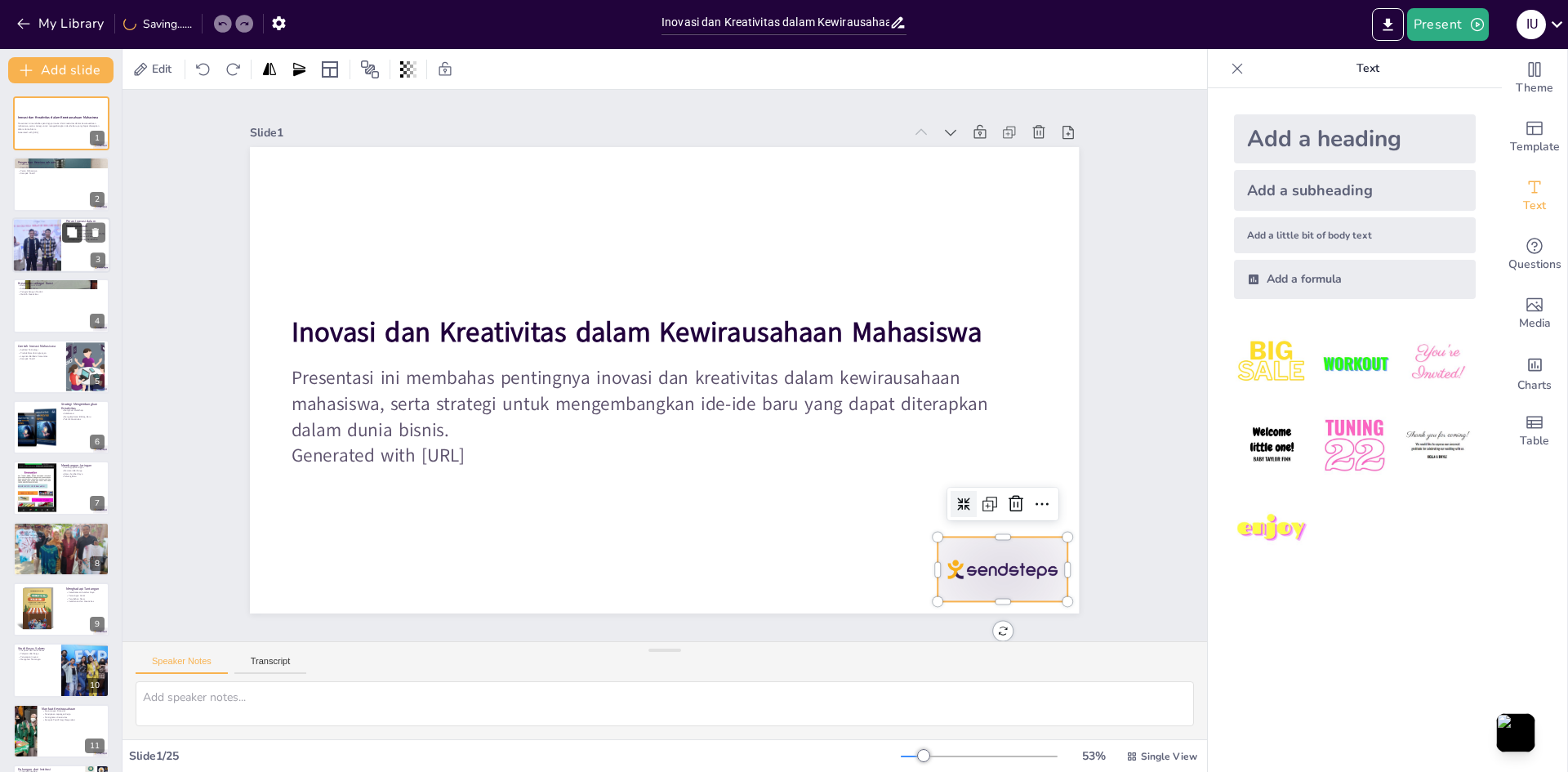
checkbox input "true"
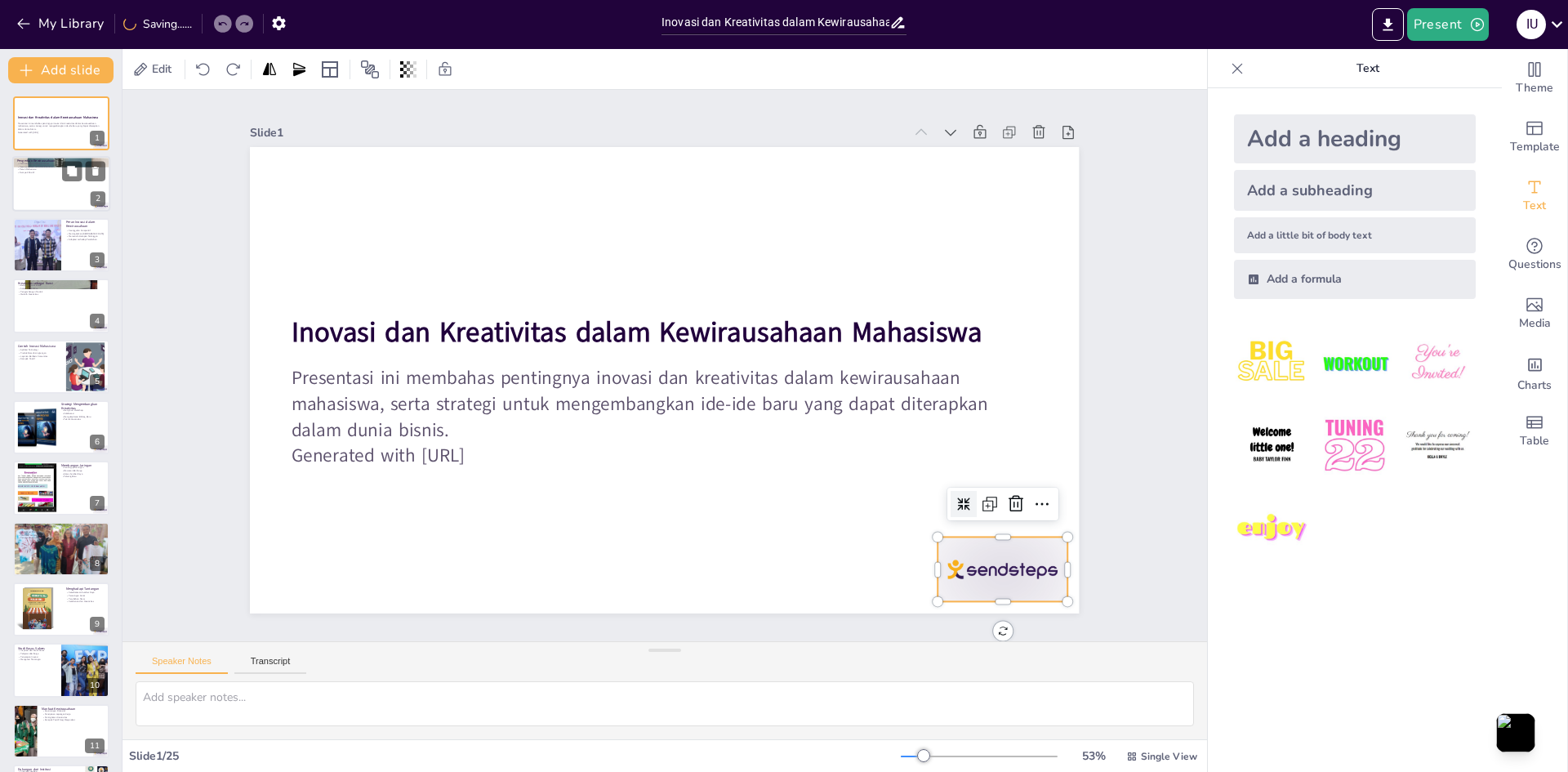
checkbox input "true"
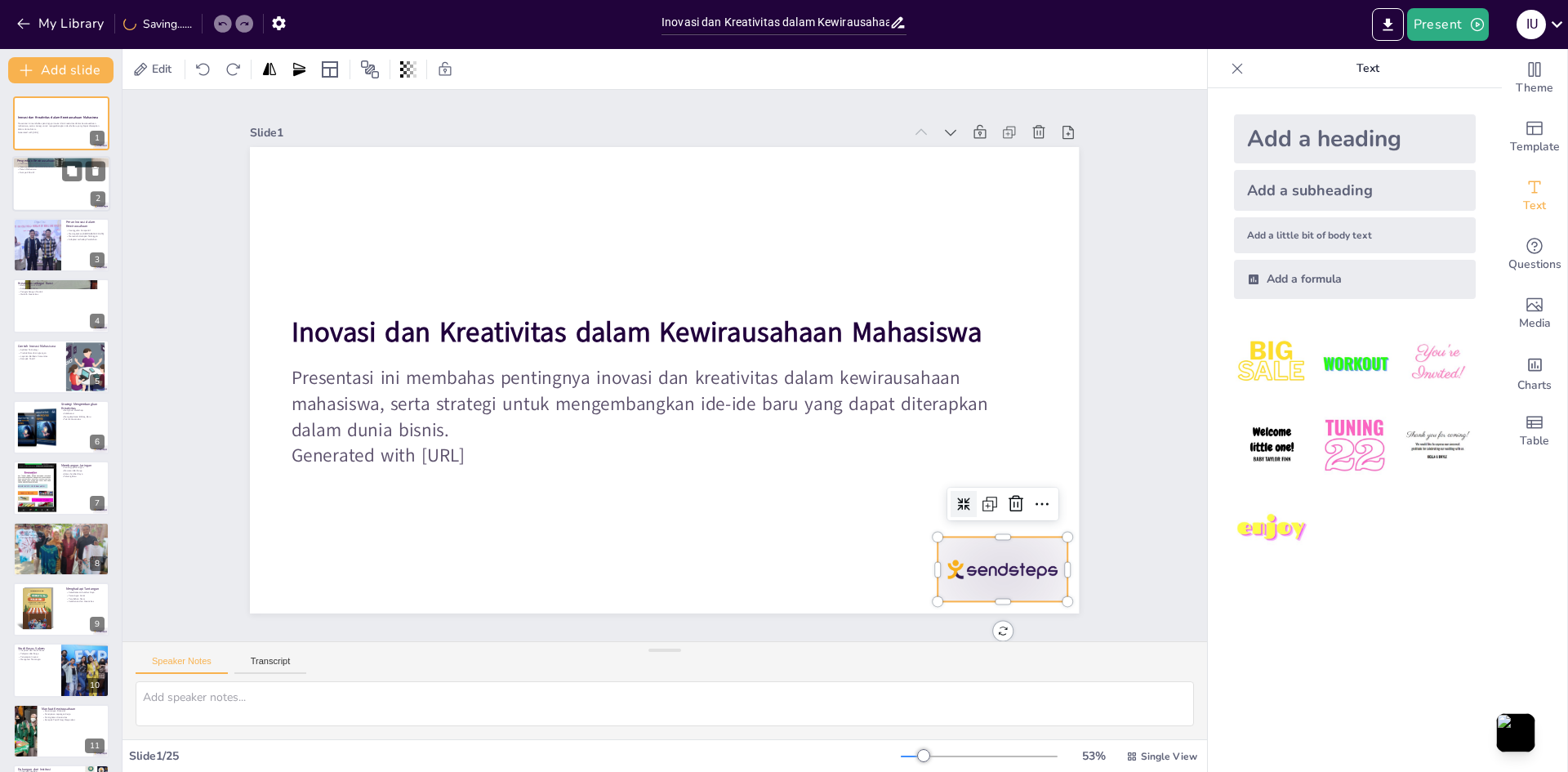
click at [73, 189] on div at bounding box center [61, 184] width 98 height 56
type textarea "Kewirausahaan adalah sebuah proses yang melibatkan penciptaan dan inovasi. Pros…"
checkbox input "true"
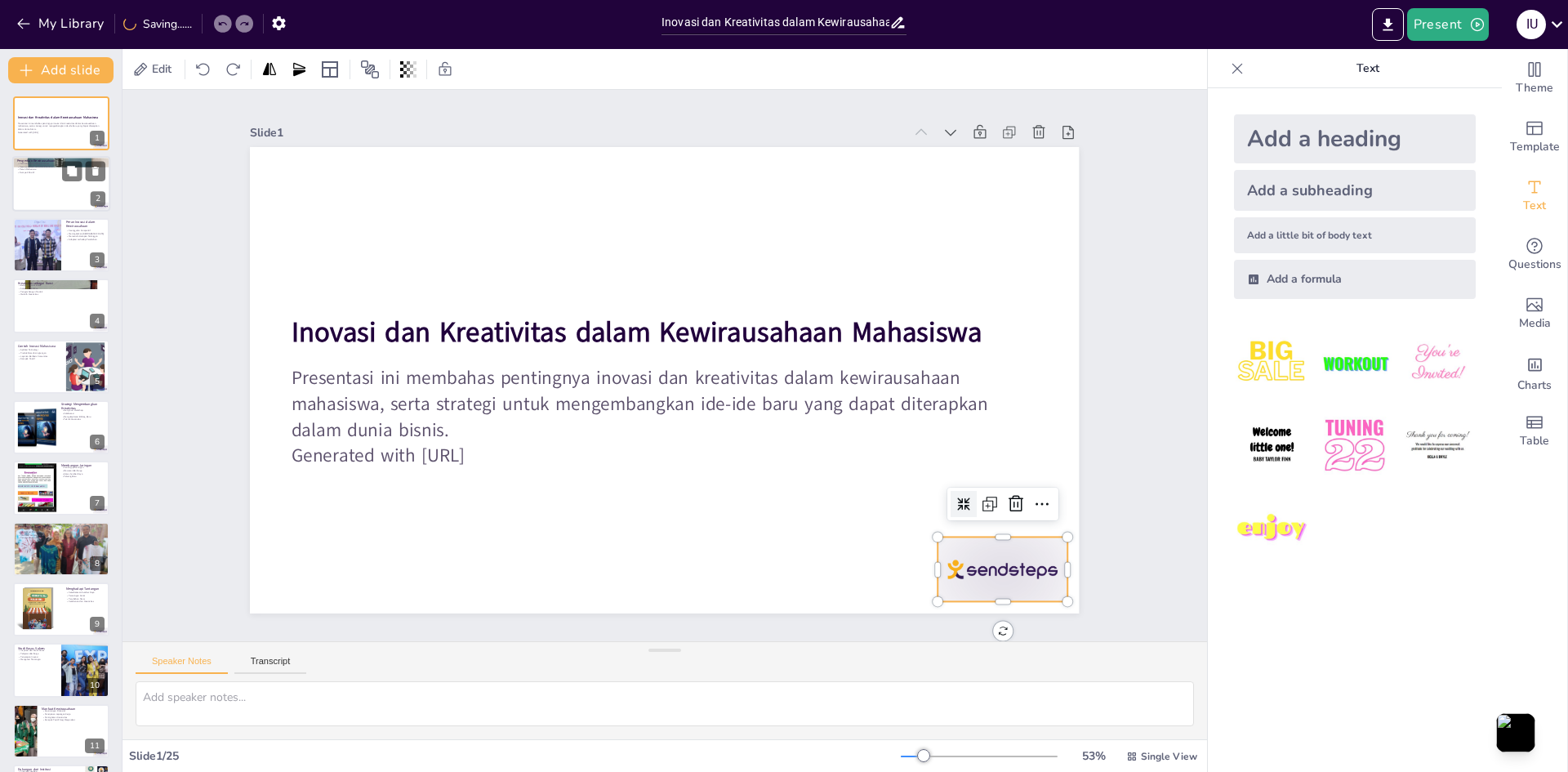
checkbox input "true"
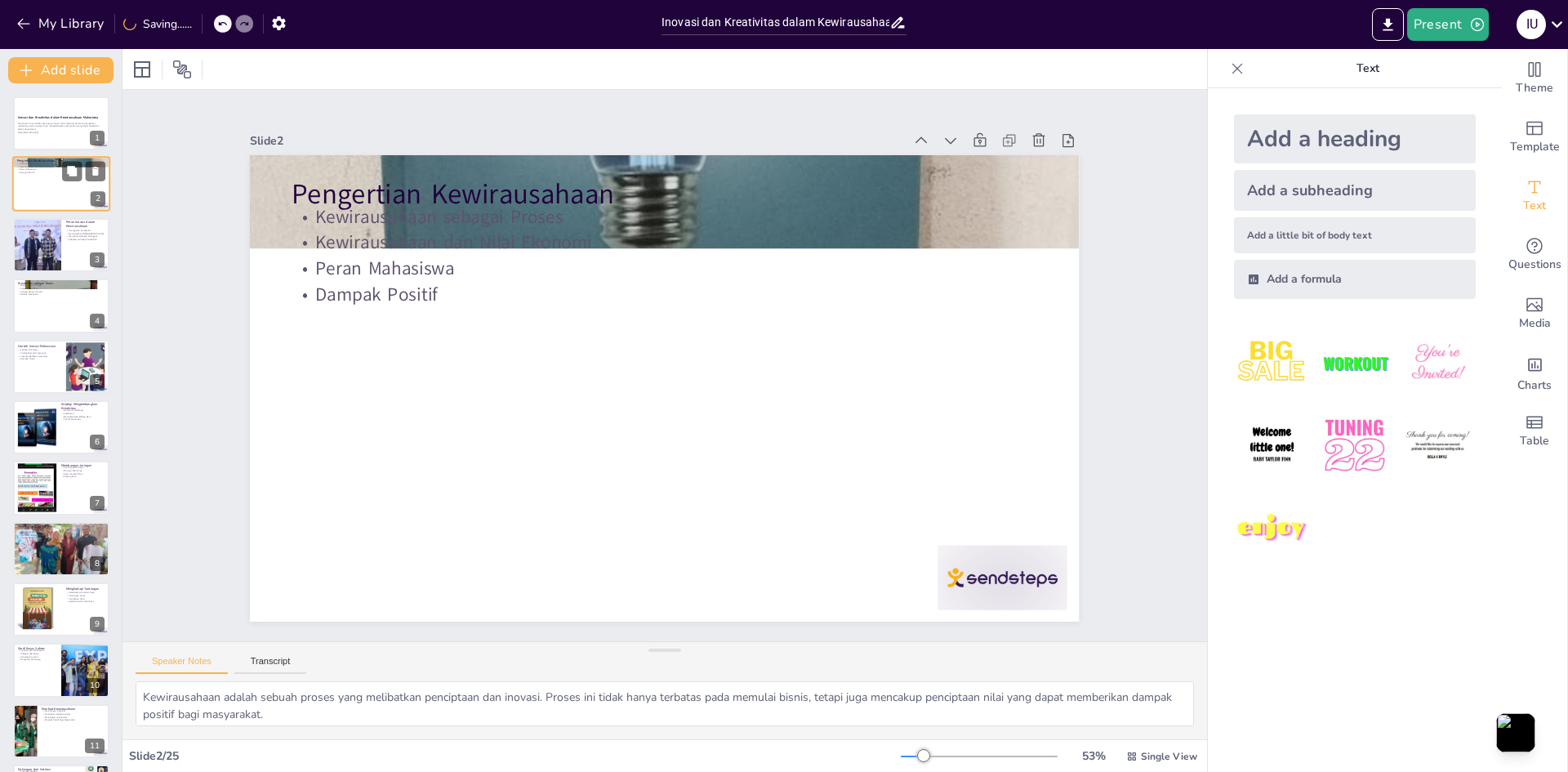
scroll to position [0, 0]
checkbox input "true"
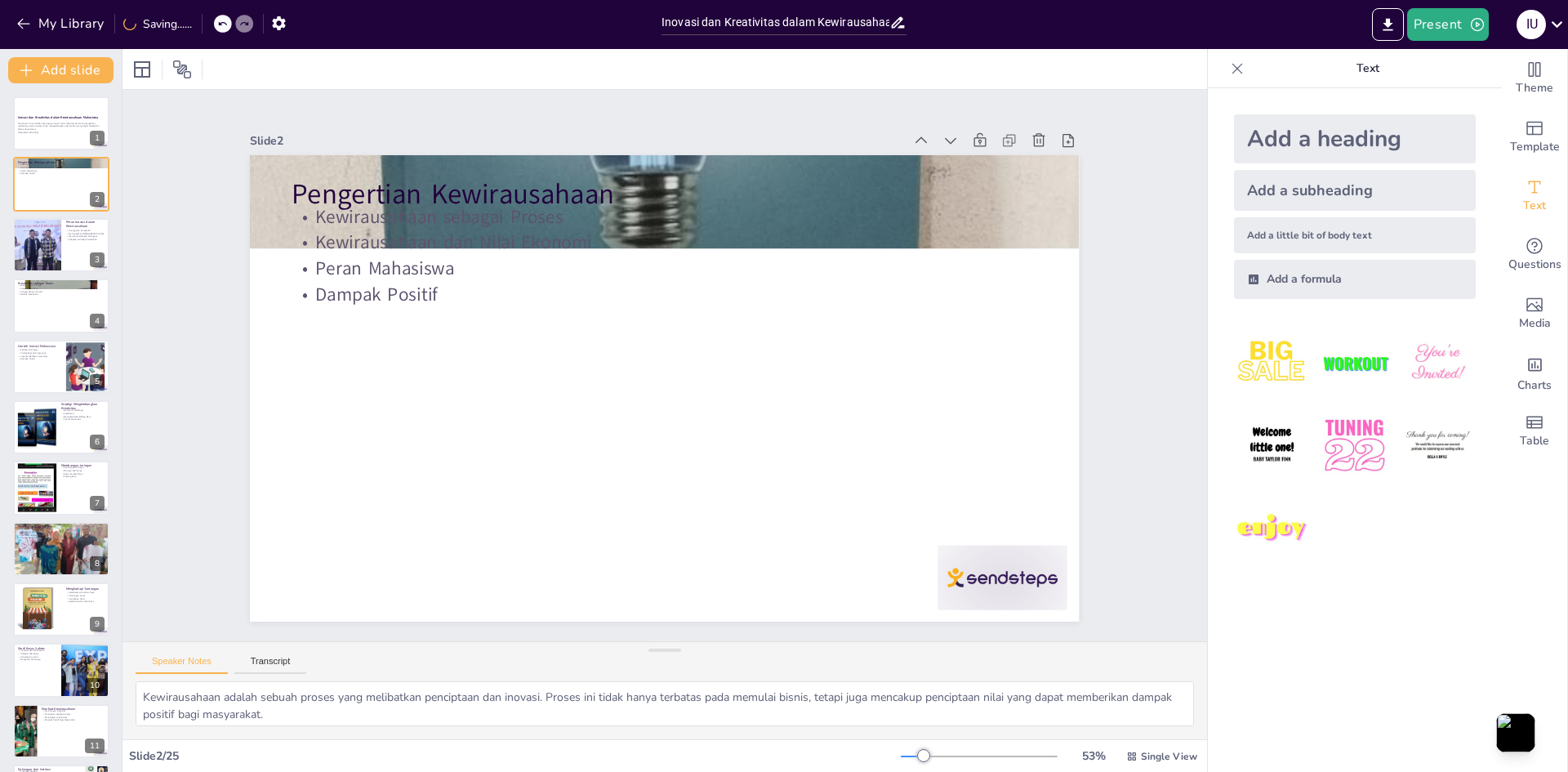
checkbox input "true"
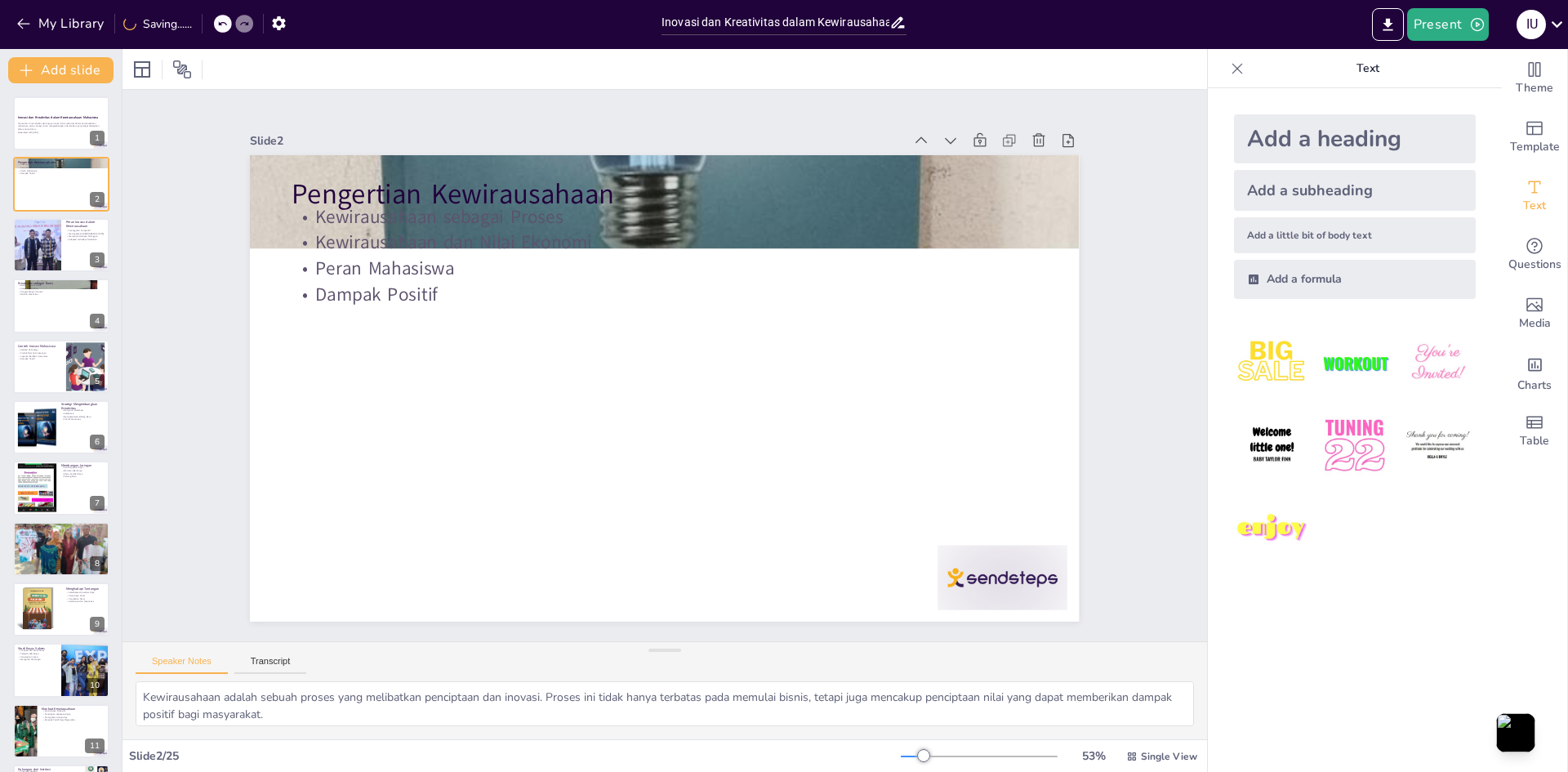
checkbox input "true"
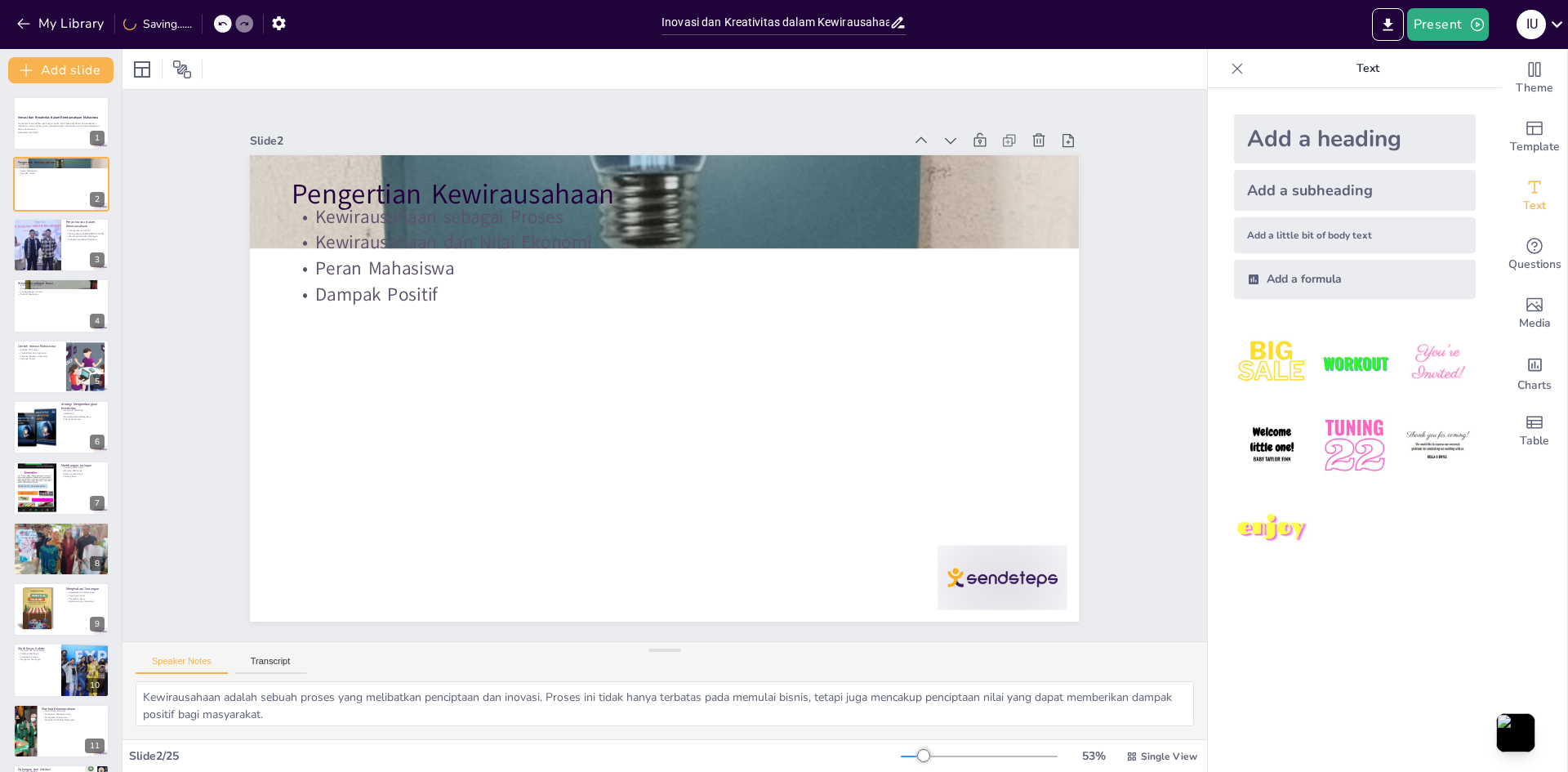
checkbox input "true"
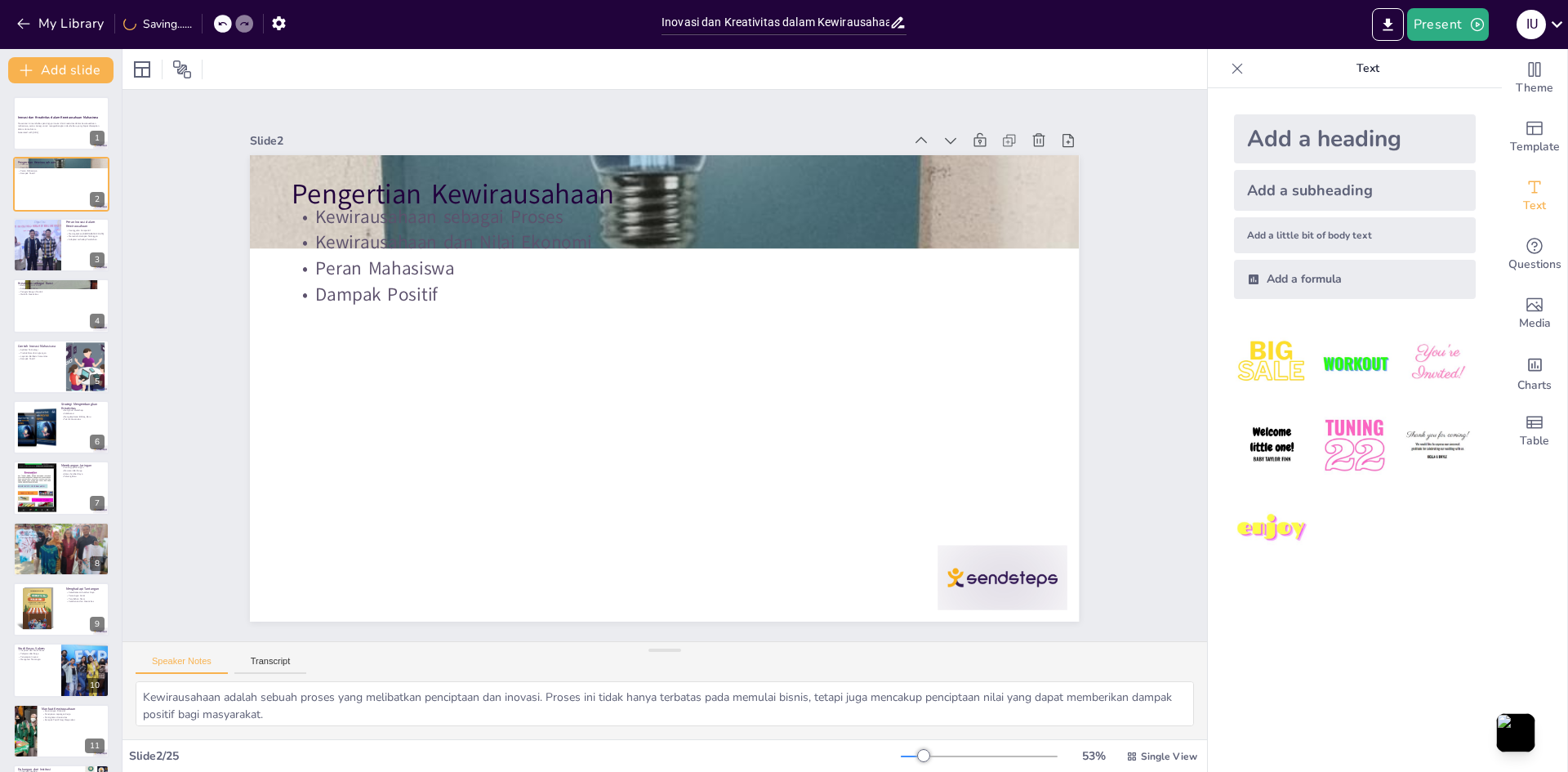
checkbox input "true"
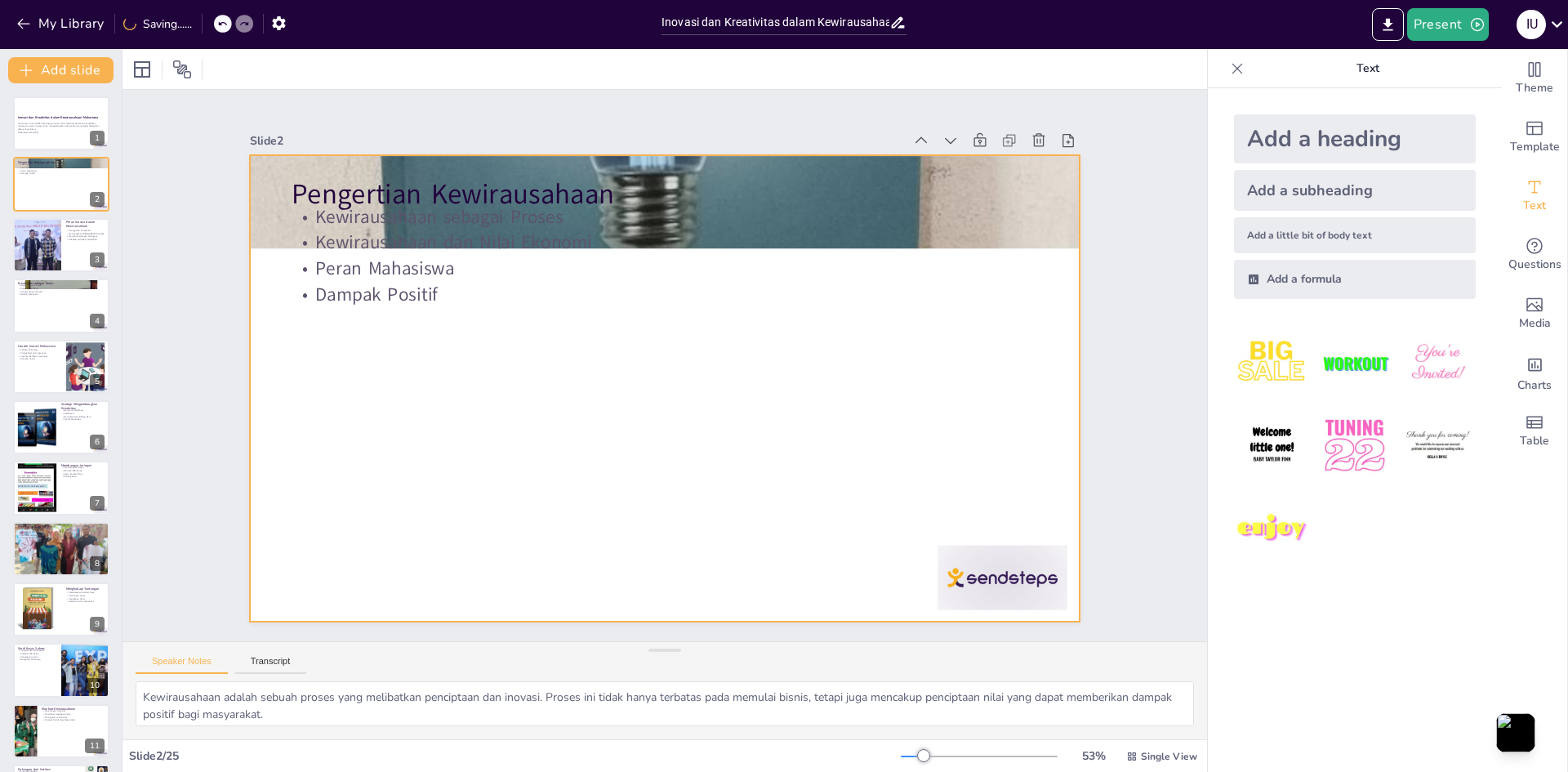
checkbox input "true"
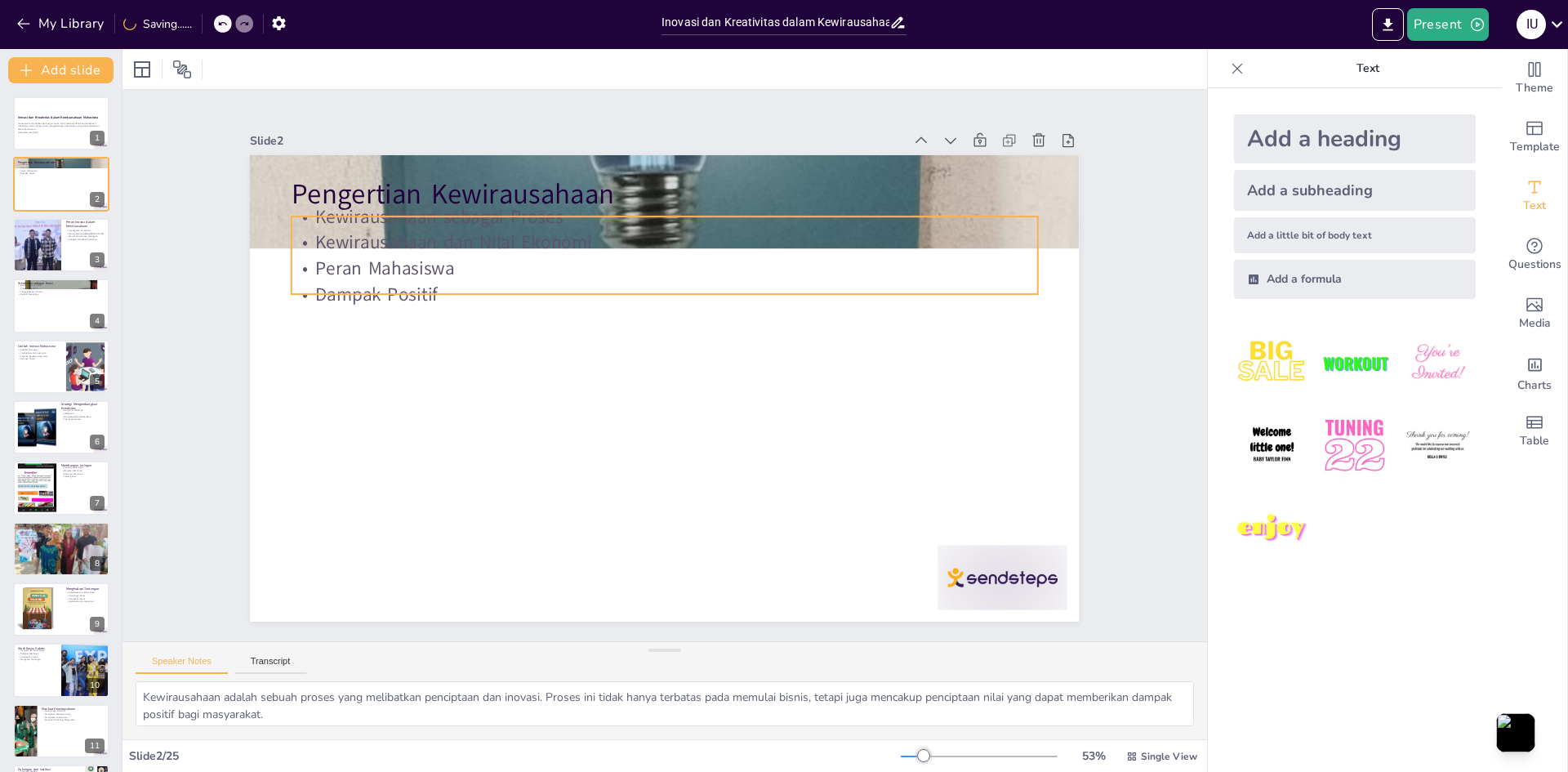
checkbox input "true"
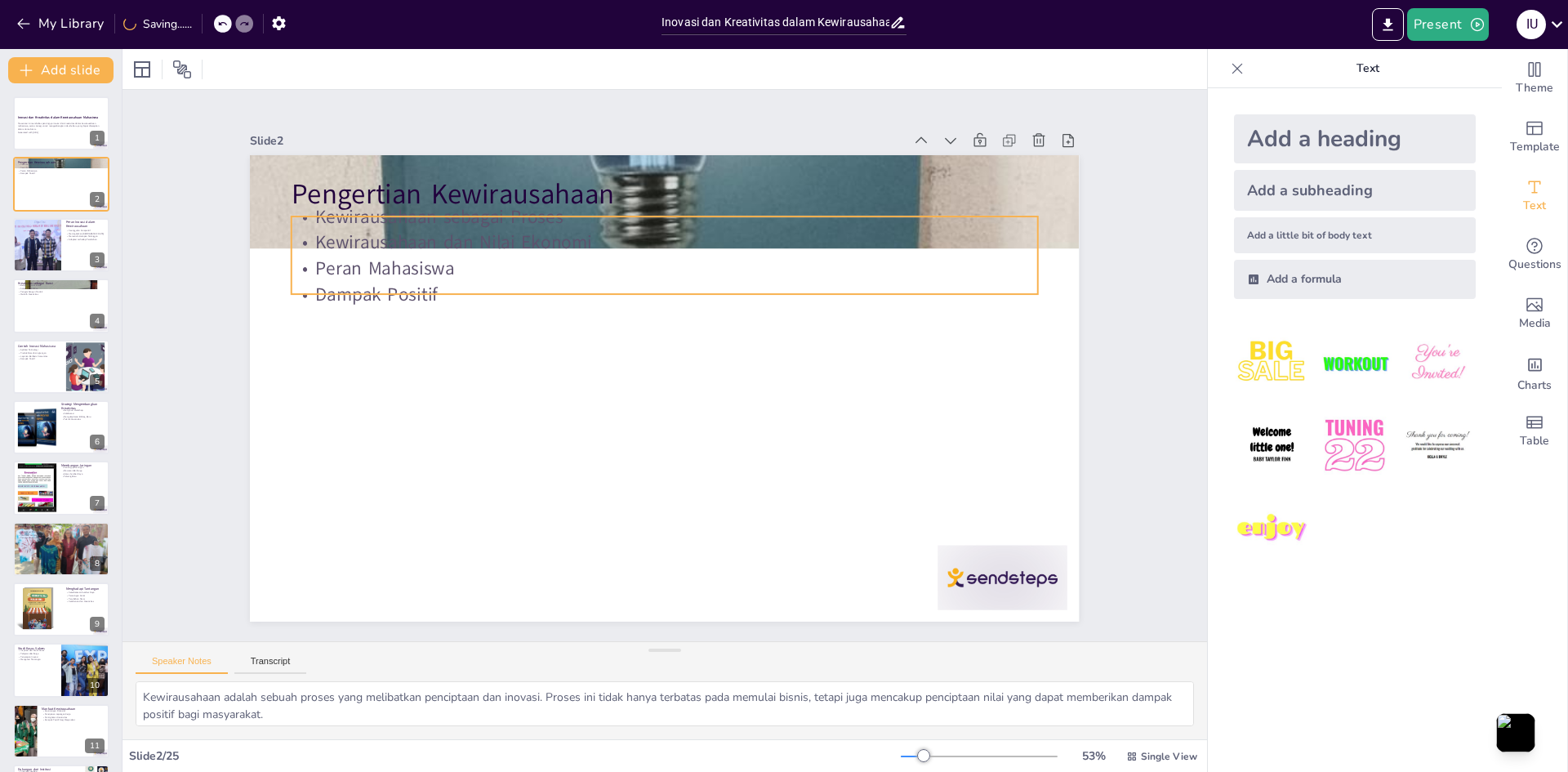
checkbox input "true"
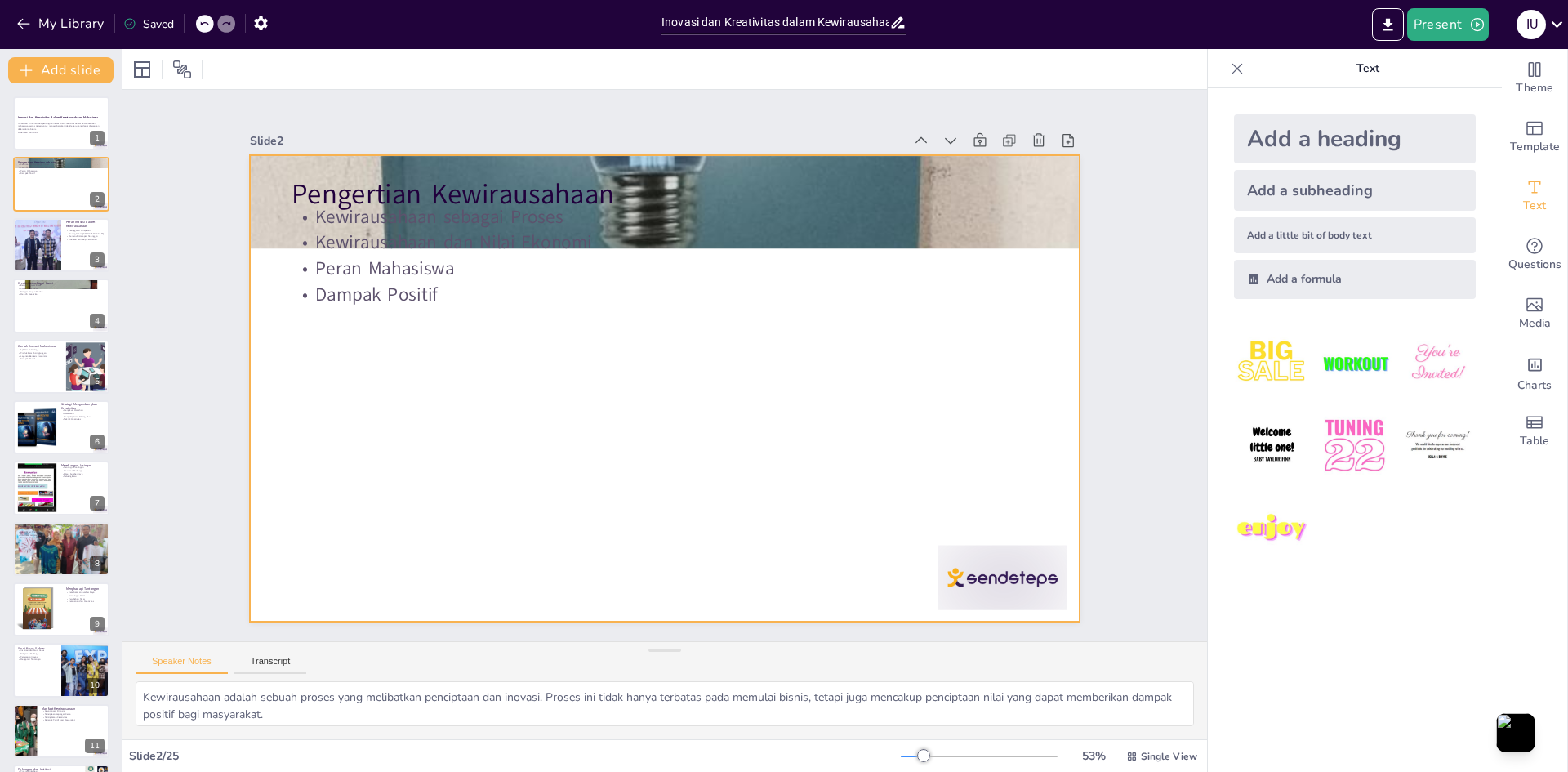
checkbox input "true"
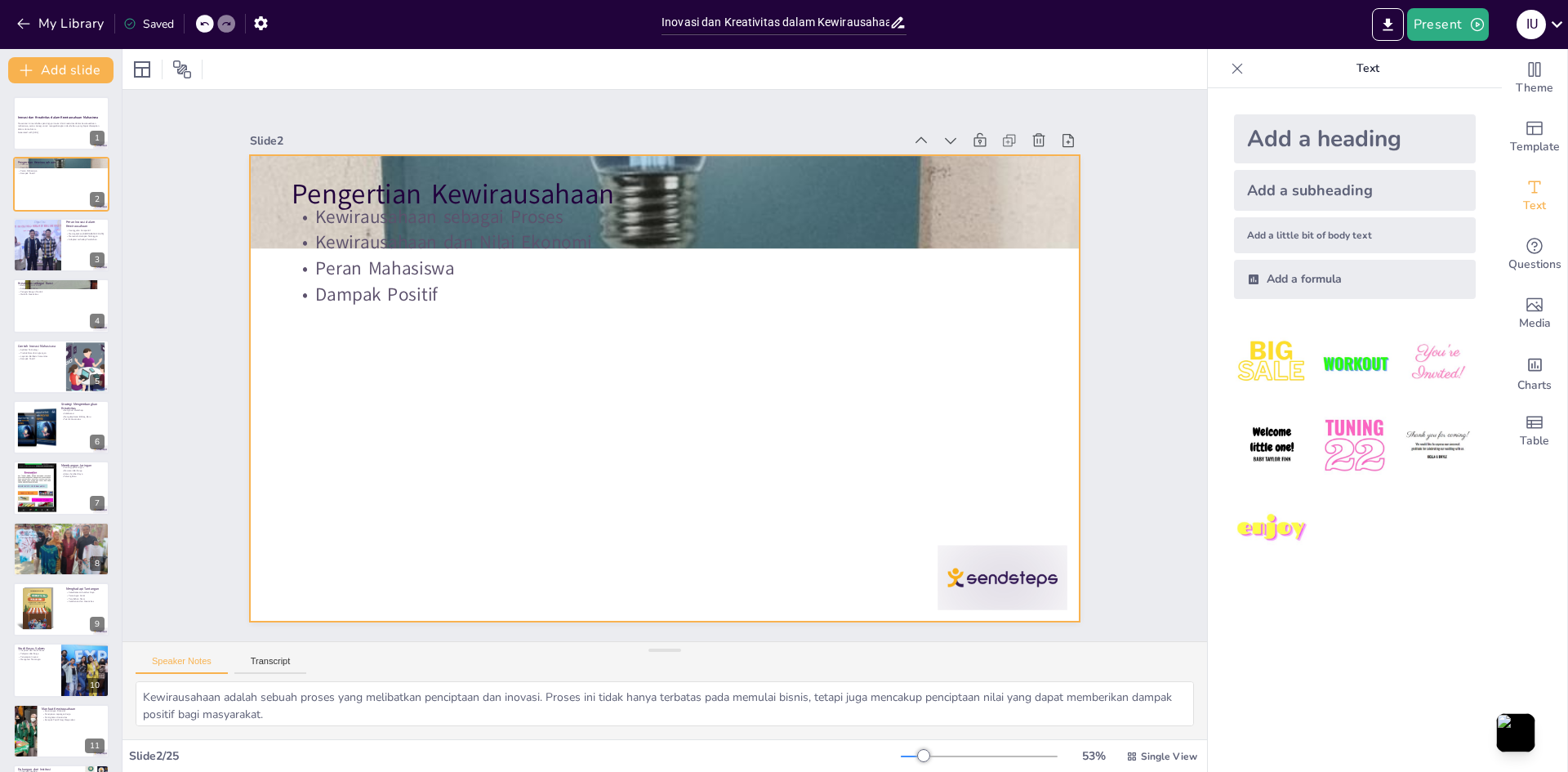
checkbox input "true"
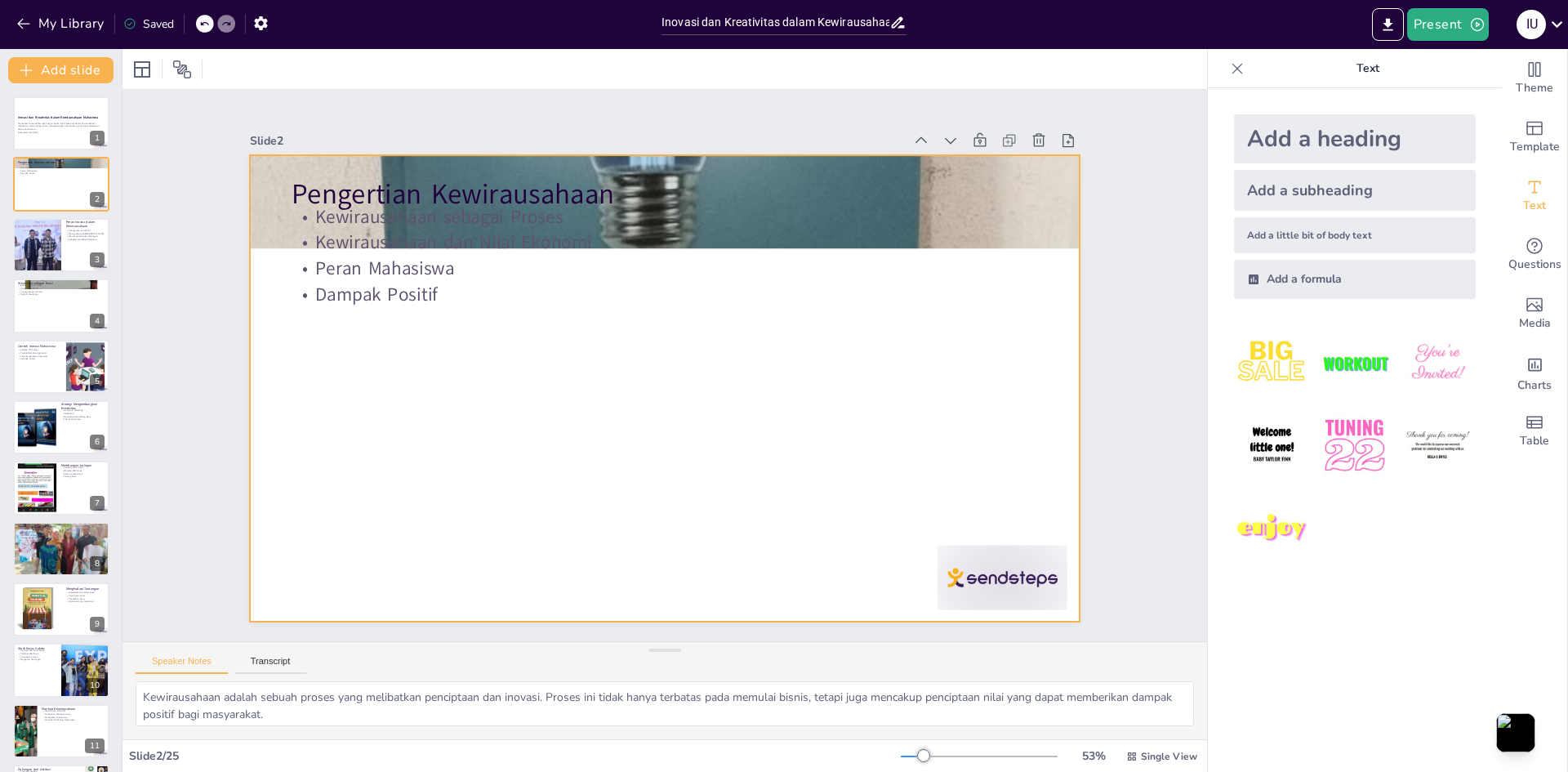
click at [426, 371] on div at bounding box center [659, 388] width 908 height 629
checkbox input "true"
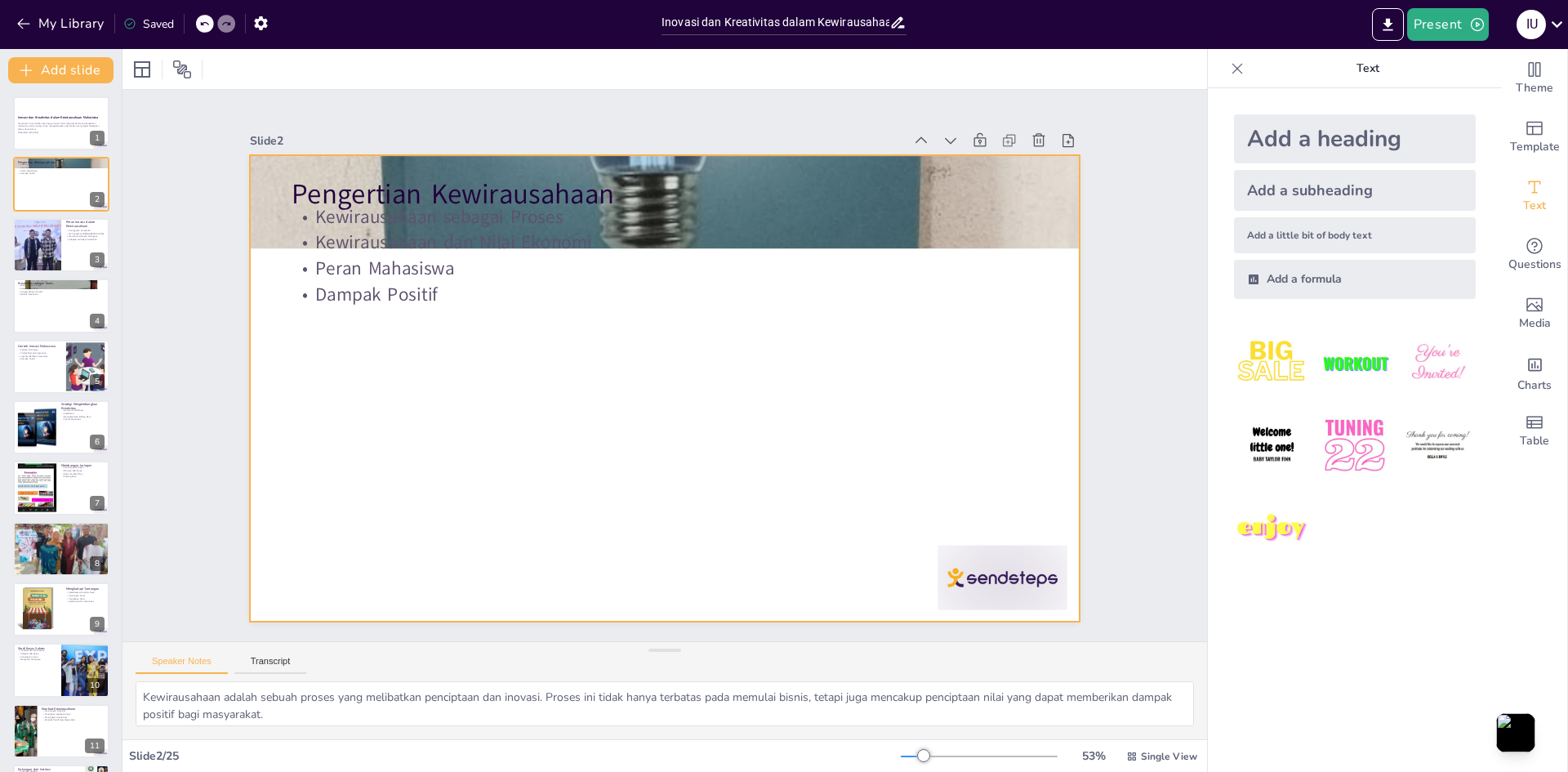
checkbox input "true"
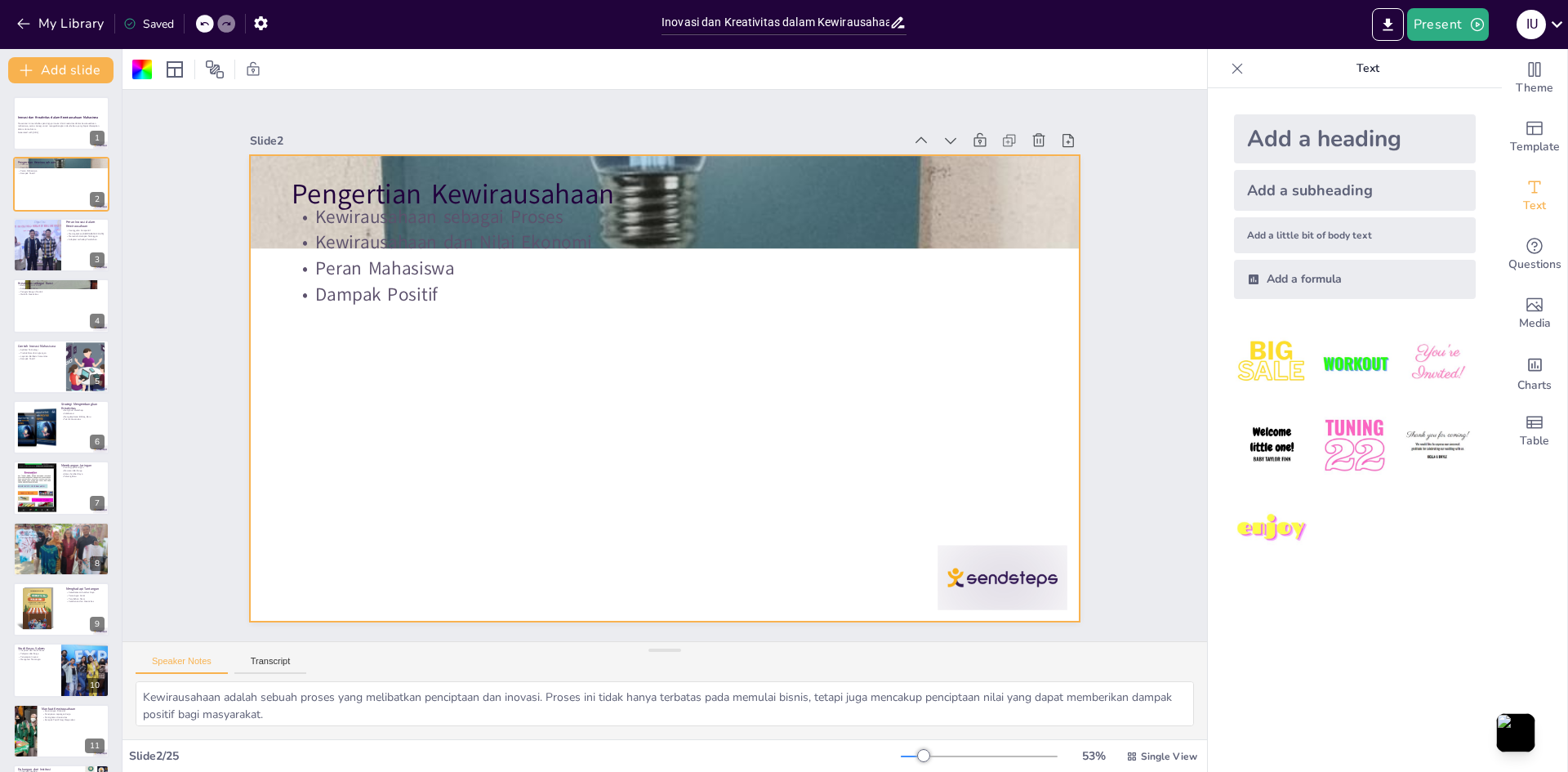
checkbox input "true"
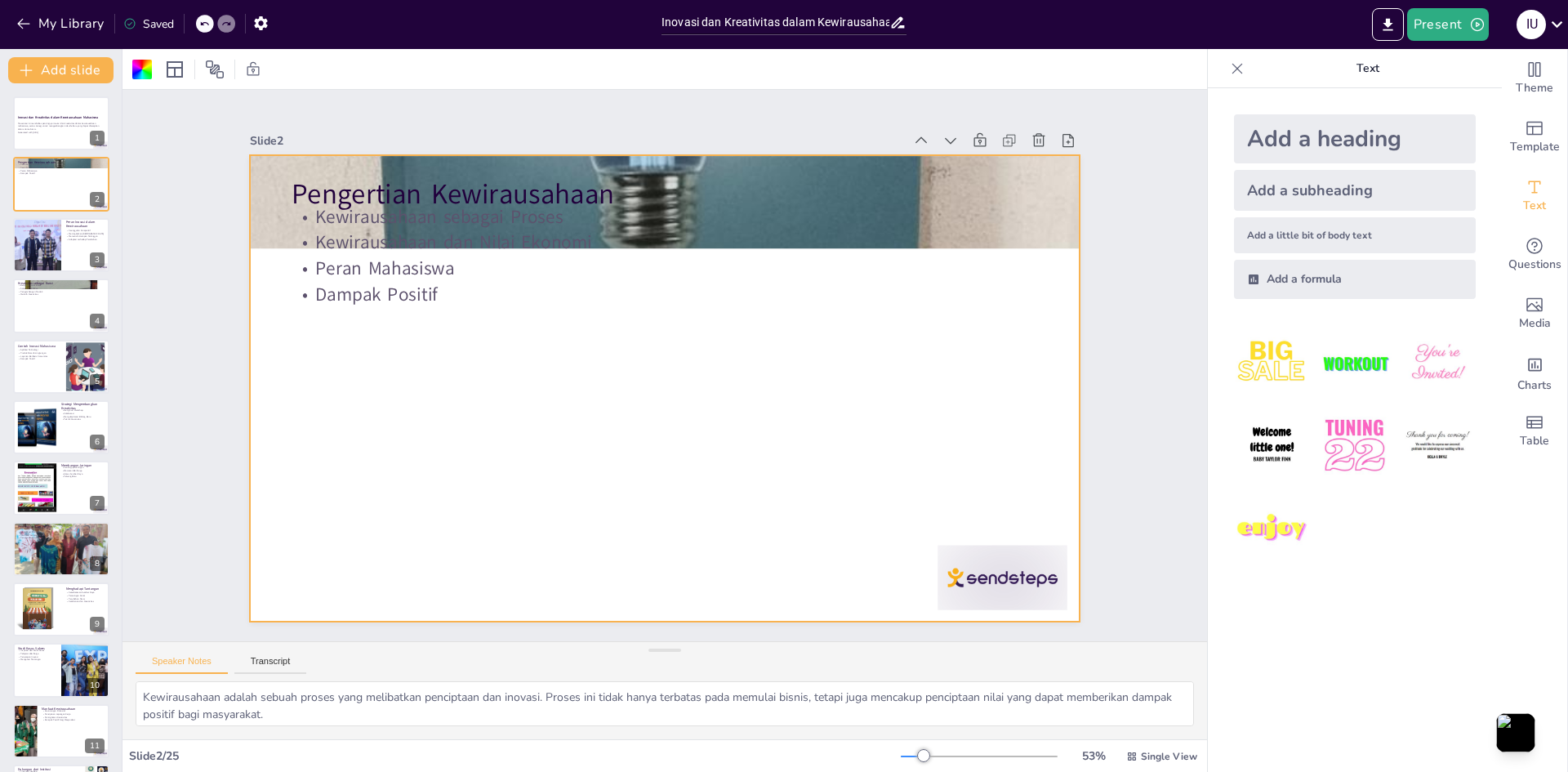
checkbox input "true"
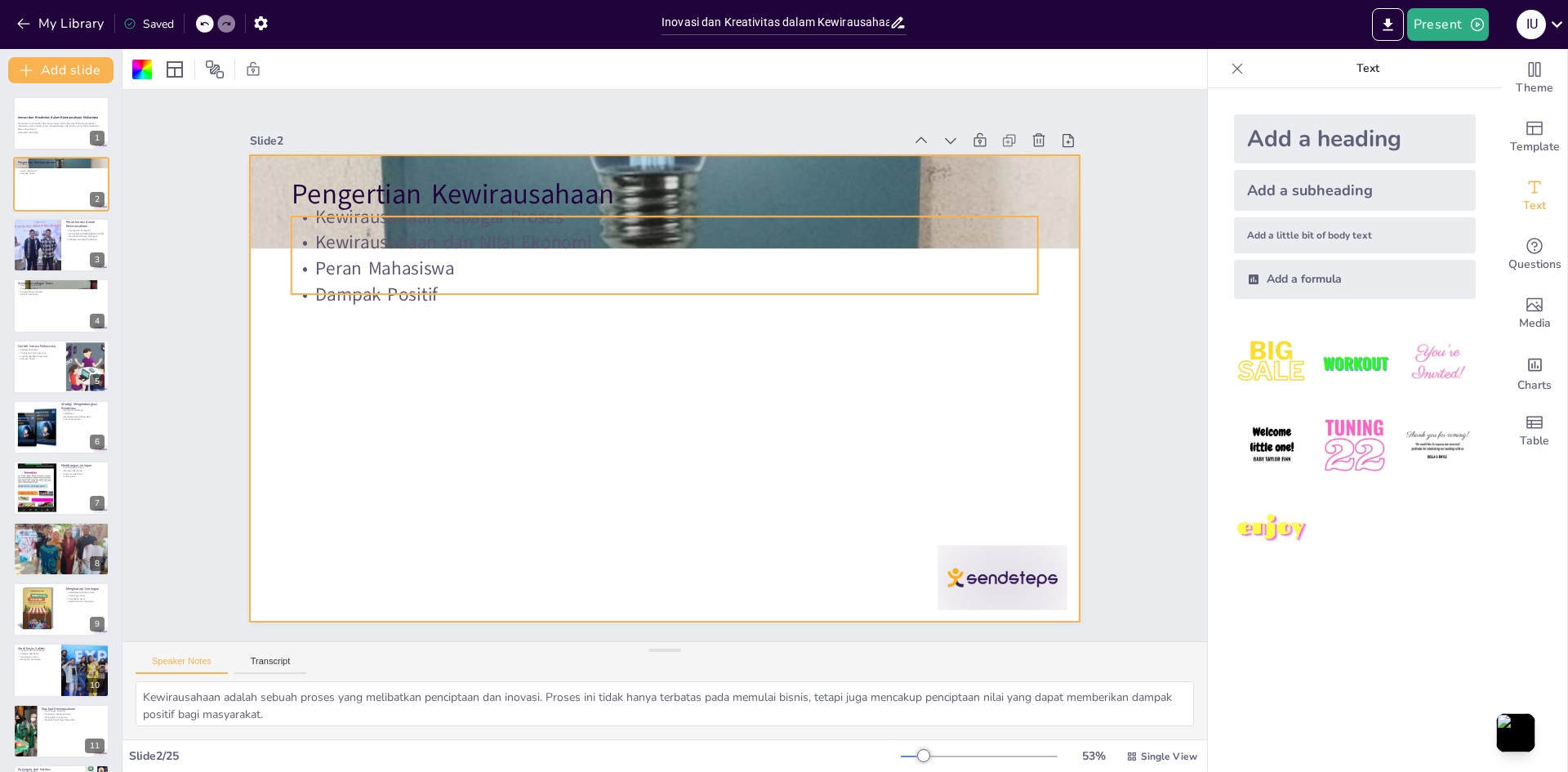
checkbox input "true"
click at [377, 234] on p "Kewirausahaan dan Nilai Ekonomi" at bounding box center [703, 248] width 718 height 255
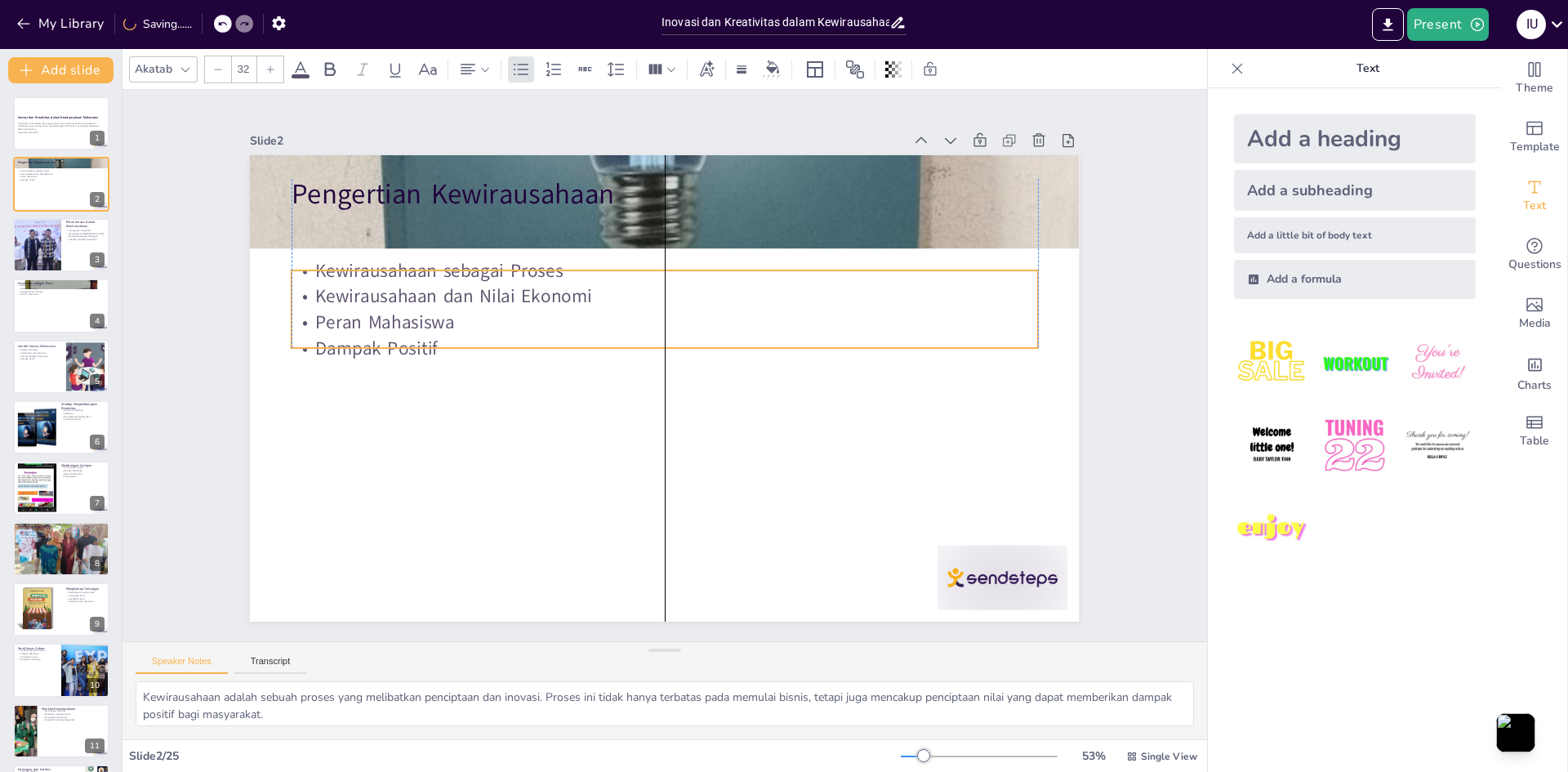
drag, startPoint x: 484, startPoint y: 267, endPoint x: 482, endPoint y: 321, distance: 54.0
click at [482, 321] on p "Peran Mahasiswa" at bounding box center [669, 322] width 745 height 104
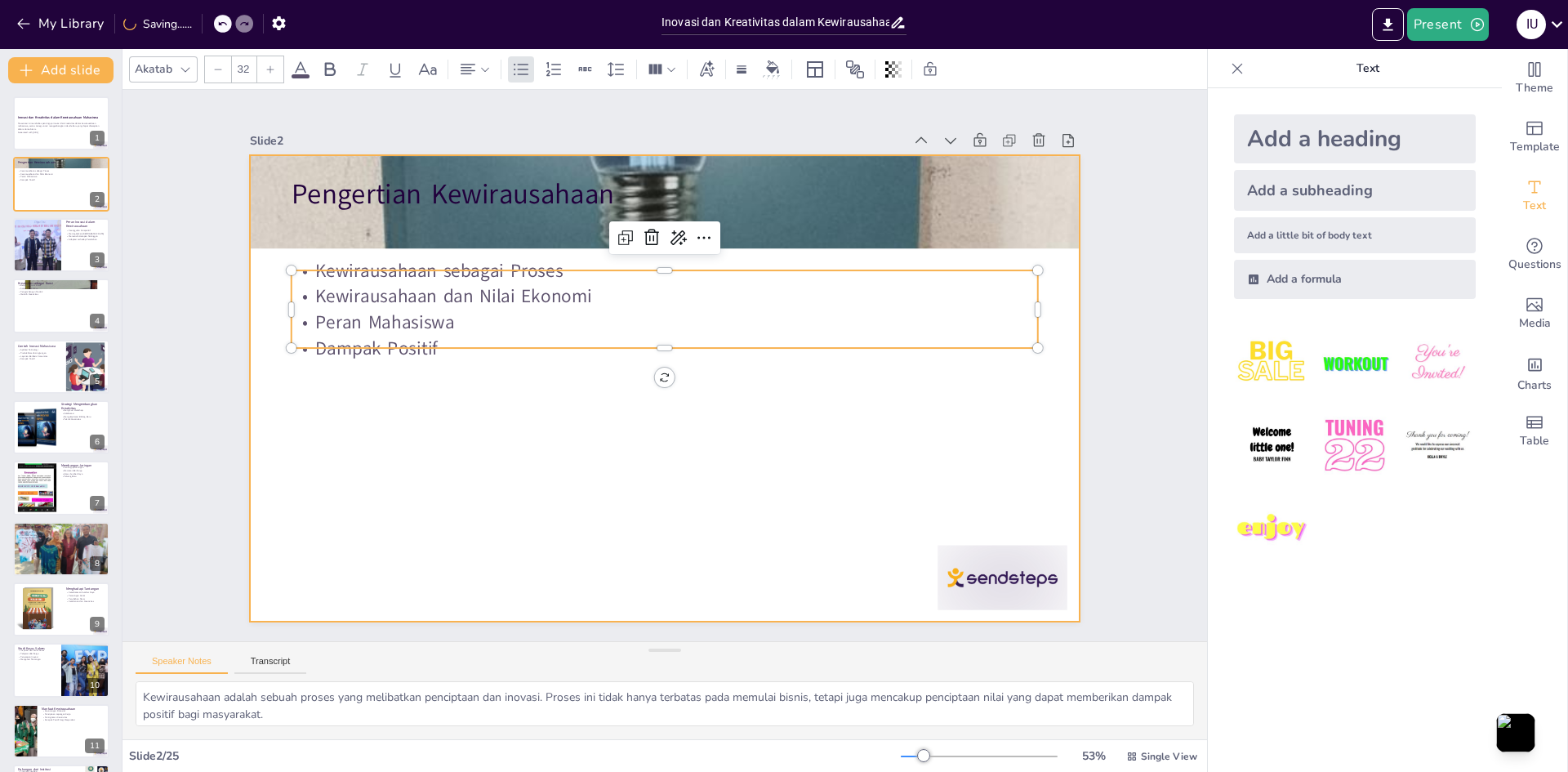
click at [466, 433] on div at bounding box center [644, 372] width 700 height 933
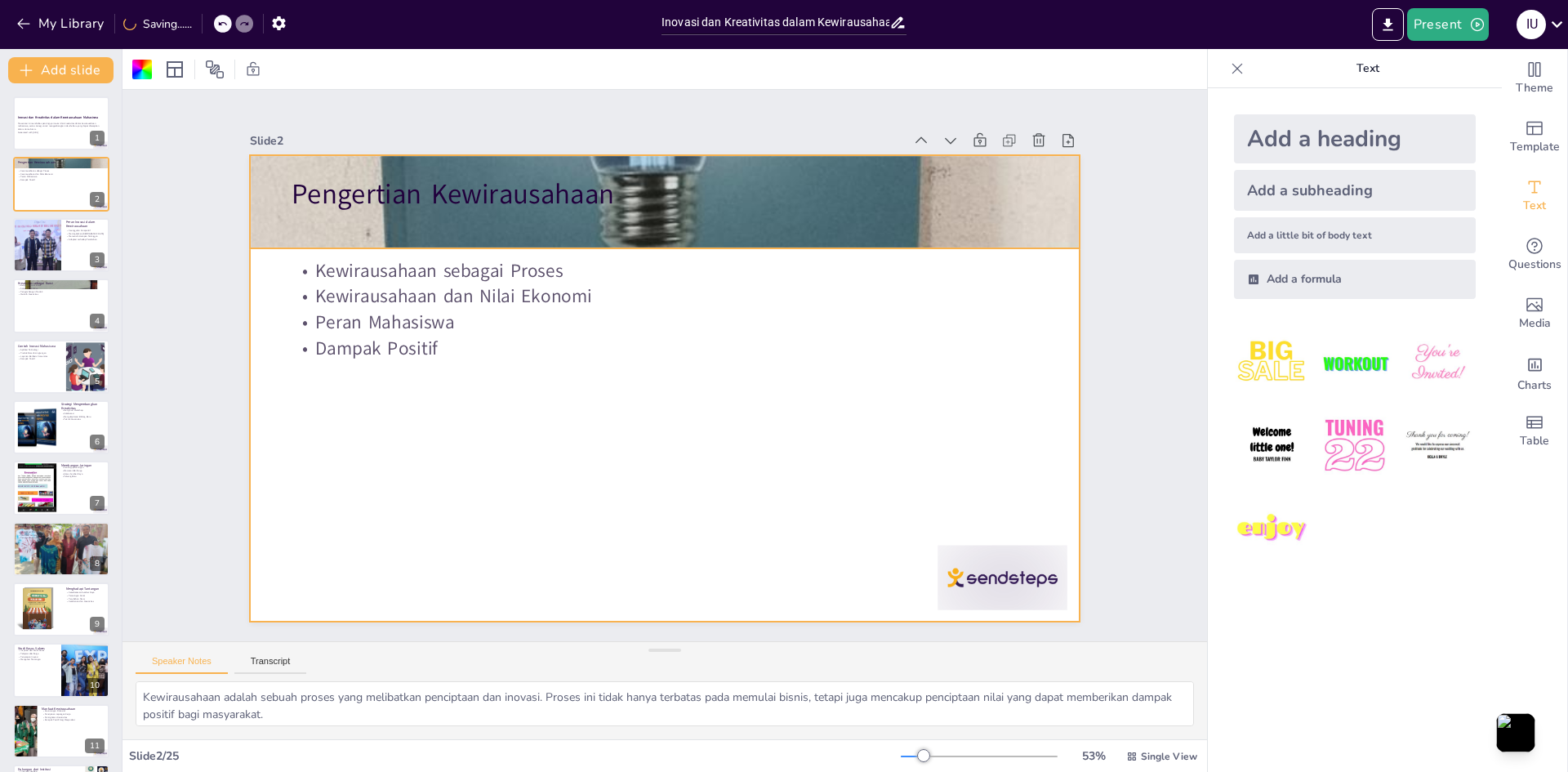
click at [713, 222] on div at bounding box center [698, 205] width 983 height 983
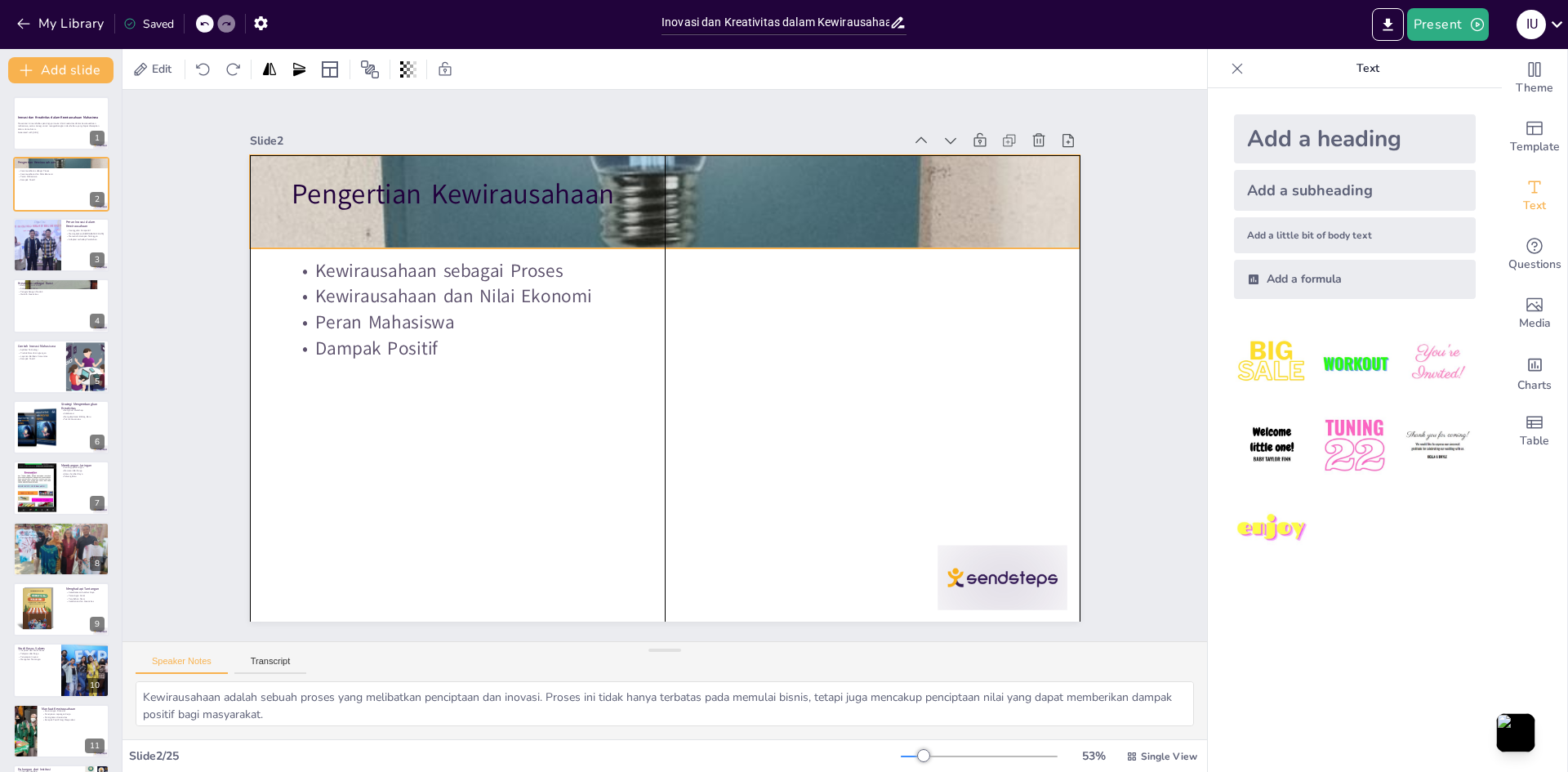
click at [654, 241] on div at bounding box center [681, 202] width 912 height 912
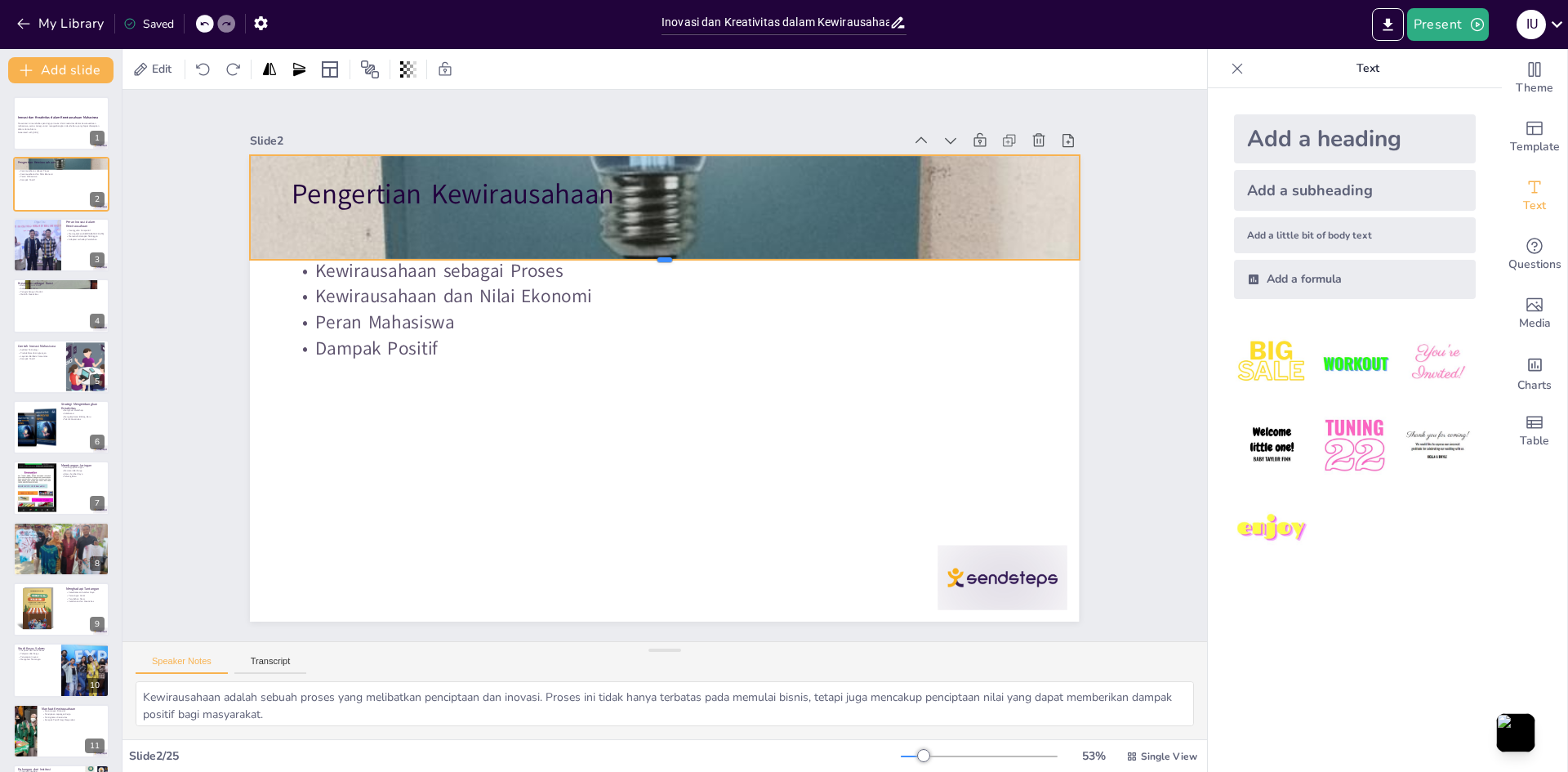
drag, startPoint x: 1056, startPoint y: 241, endPoint x: 1055, endPoint y: 253, distance: 12.0
click at [1055, 253] on div at bounding box center [685, 268] width 813 height 186
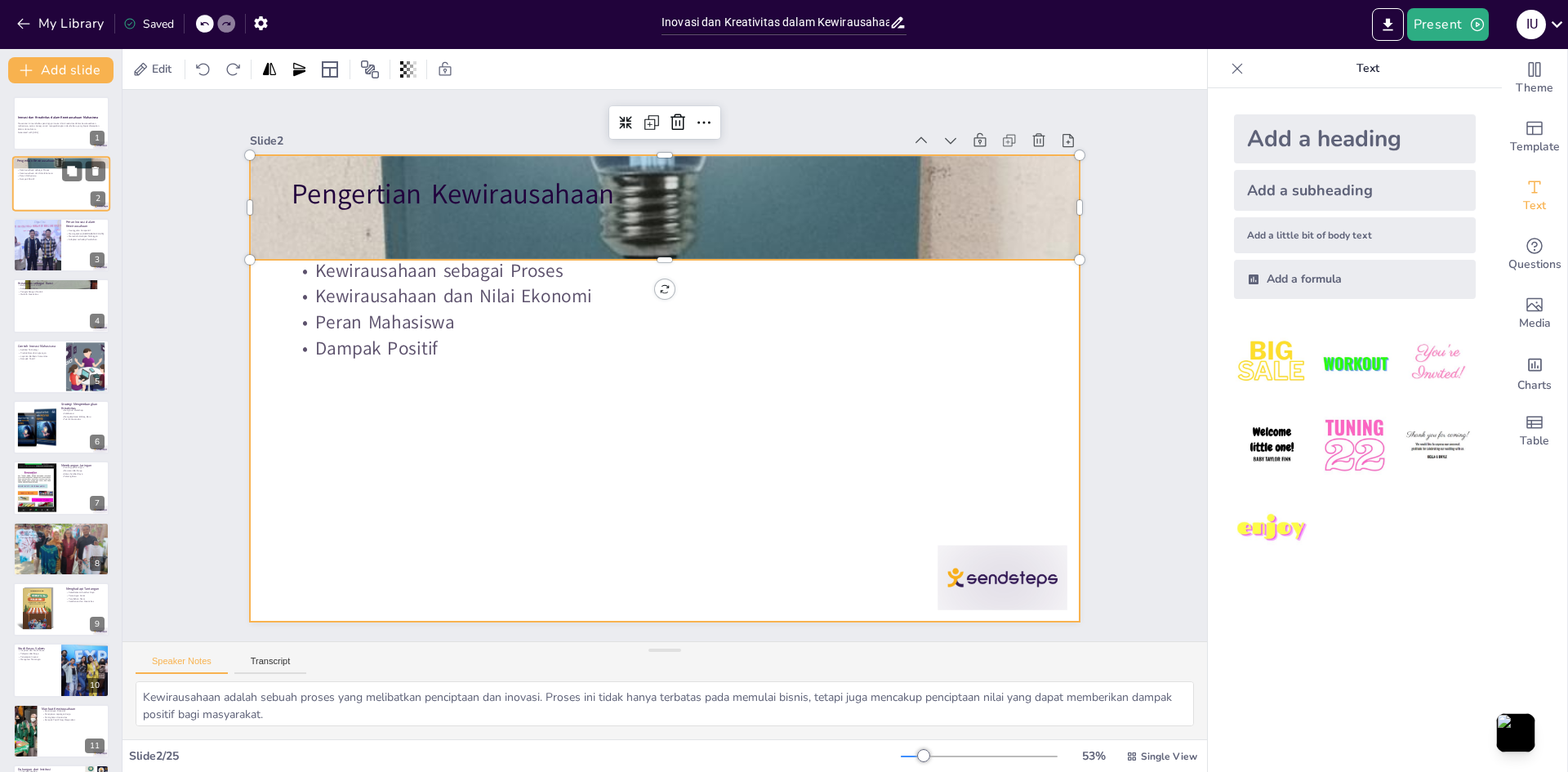
click at [73, 189] on div at bounding box center [61, 184] width 98 height 56
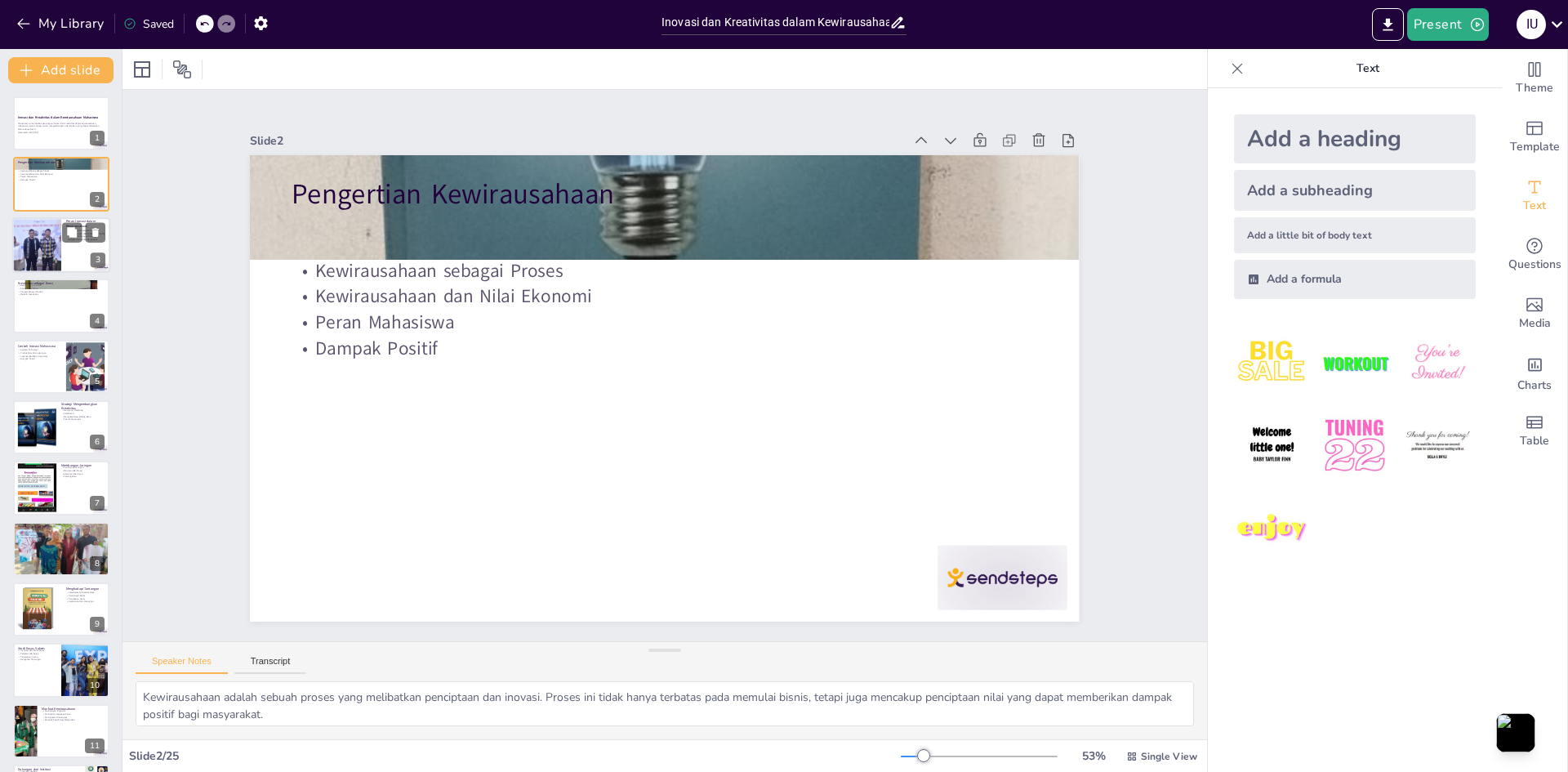
click at [56, 232] on div at bounding box center [36, 245] width 83 height 56
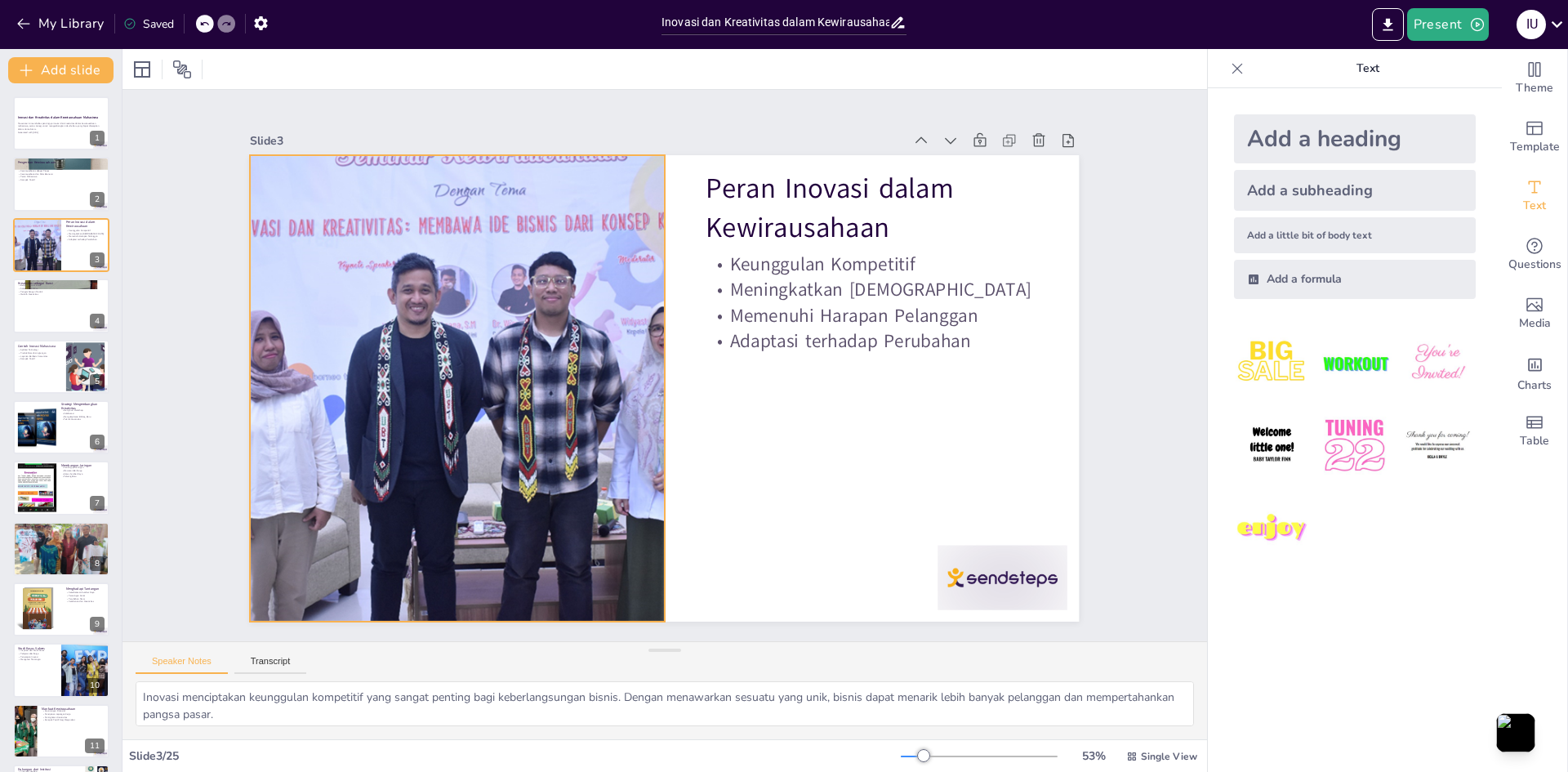
click at [421, 379] on div at bounding box center [803, 210] width 832 height 815
click at [62, 318] on div at bounding box center [61, 305] width 98 height 56
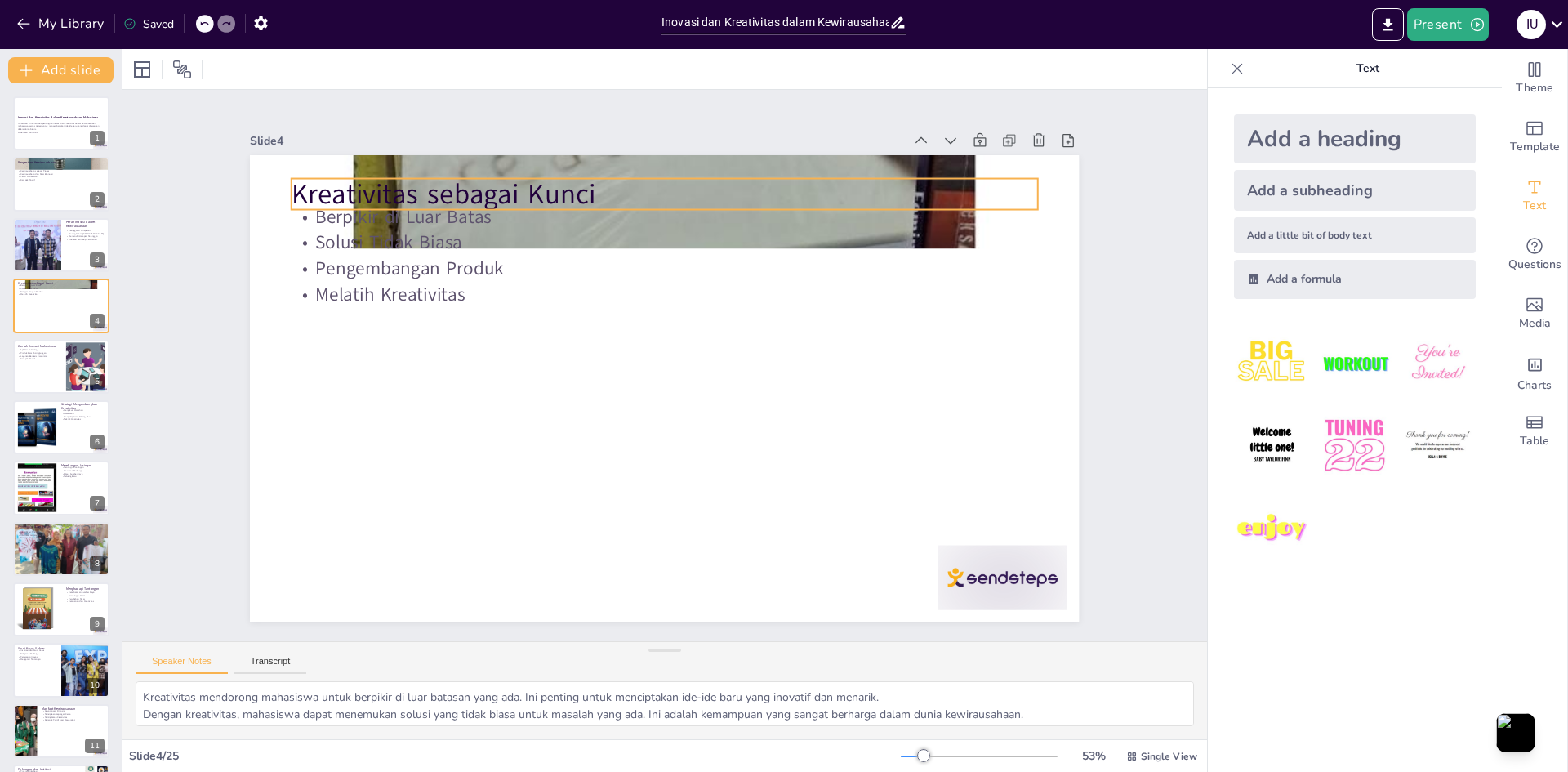
click at [763, 197] on p "Kreativitas sebagai Kunci" at bounding box center [766, 226] width 627 height 470
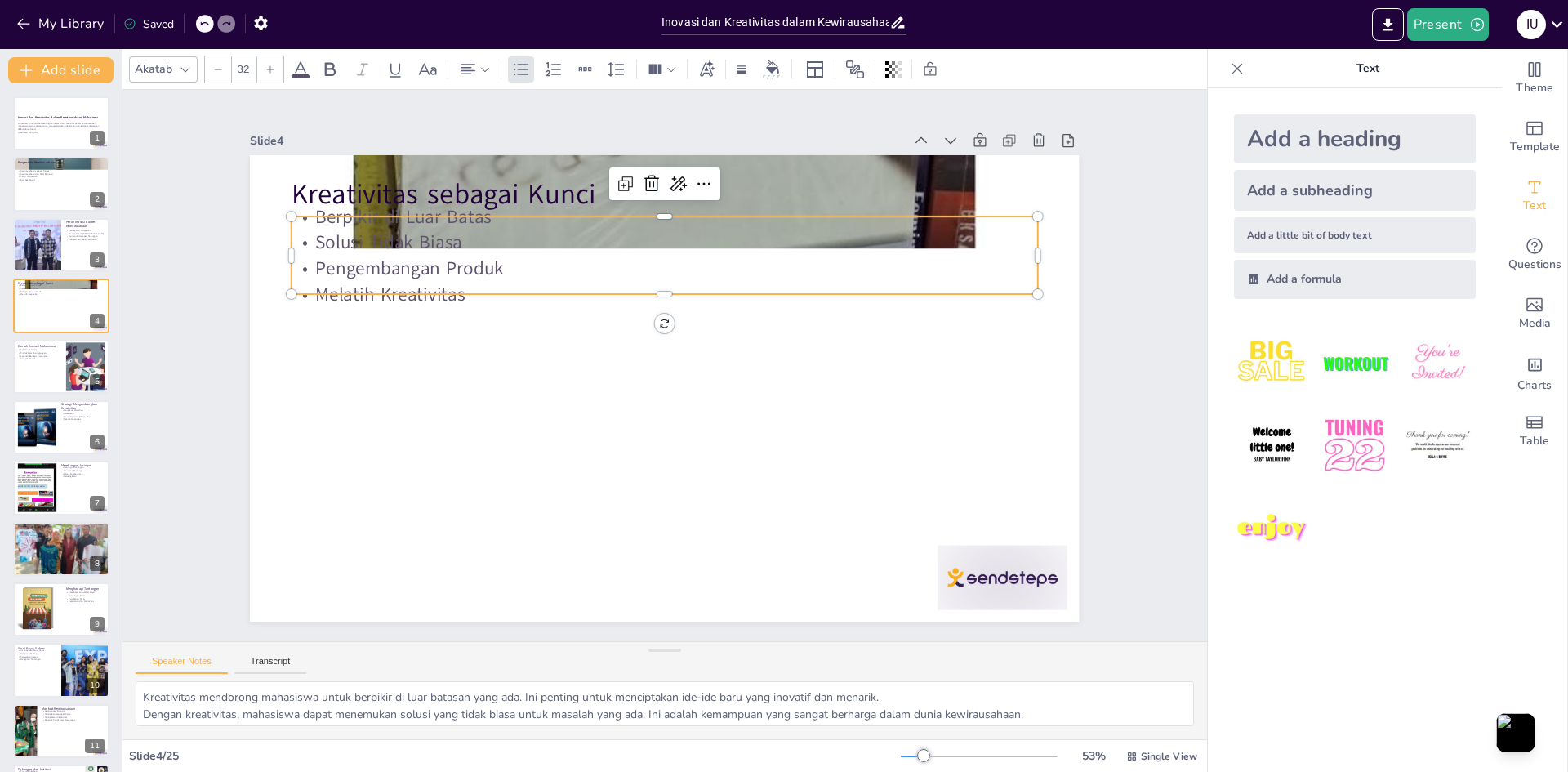
click at [695, 237] on p "Solusi Tidak Biasa" at bounding box center [747, 274] width 572 height 519
click at [855, 187] on p "Kreativitas sebagai Kunci" at bounding box center [835, 365] width 39 height 746
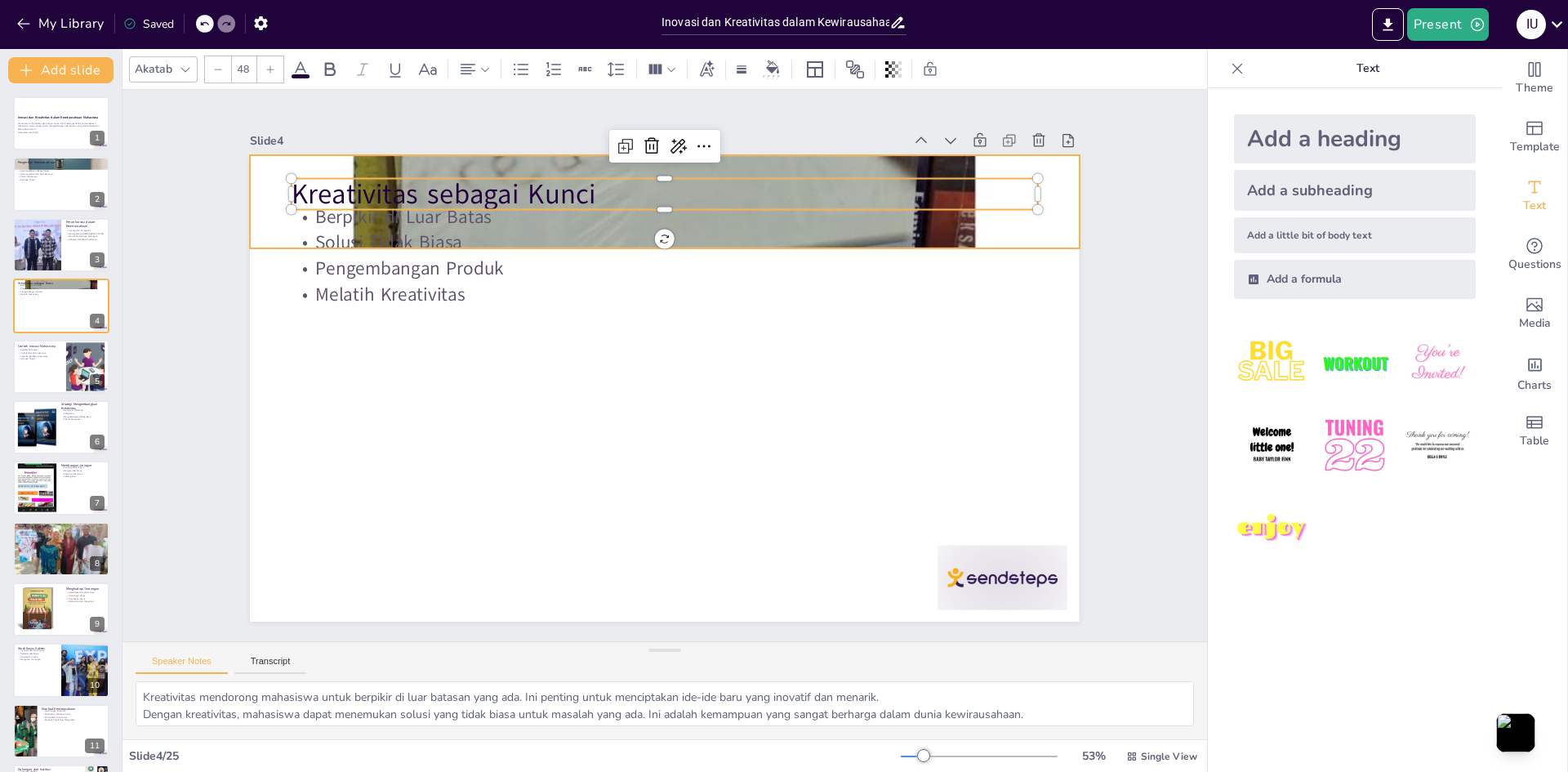
click at [948, 160] on div at bounding box center [807, 284] width 1133 height 1133
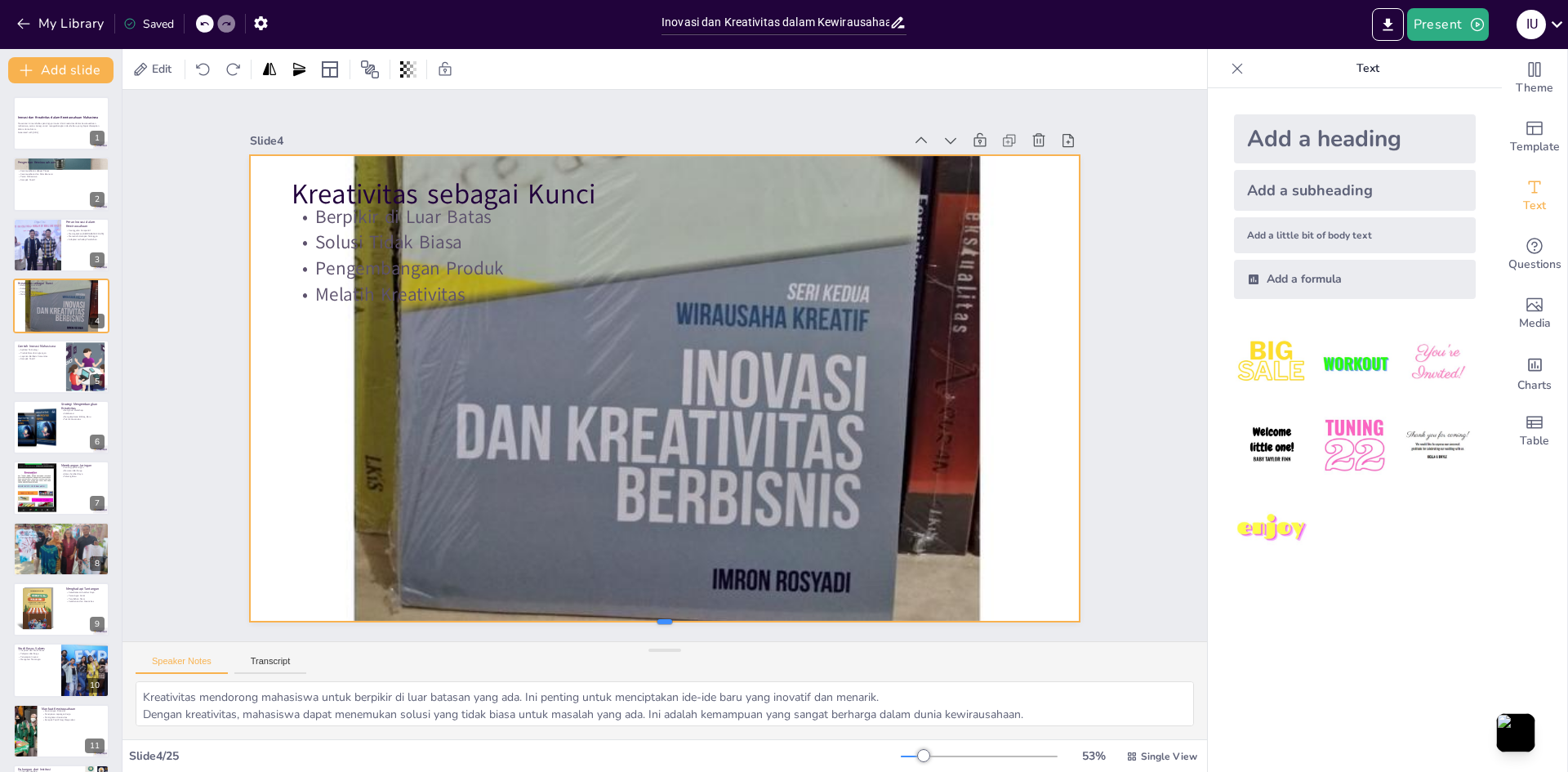
drag, startPoint x: 658, startPoint y: 246, endPoint x: 609, endPoint y: 619, distance: 376.2
click at [609, 250] on div at bounding box center [745, 116] width 793 height 269
click at [613, 711] on textarea "Kreativitas mendorong mahasiswa untuk berpikir di luar batasan yang ada. Ini pe…" at bounding box center [664, 704] width 1059 height 45
click at [320, 333] on div at bounding box center [817, 418] width 1051 height 1051
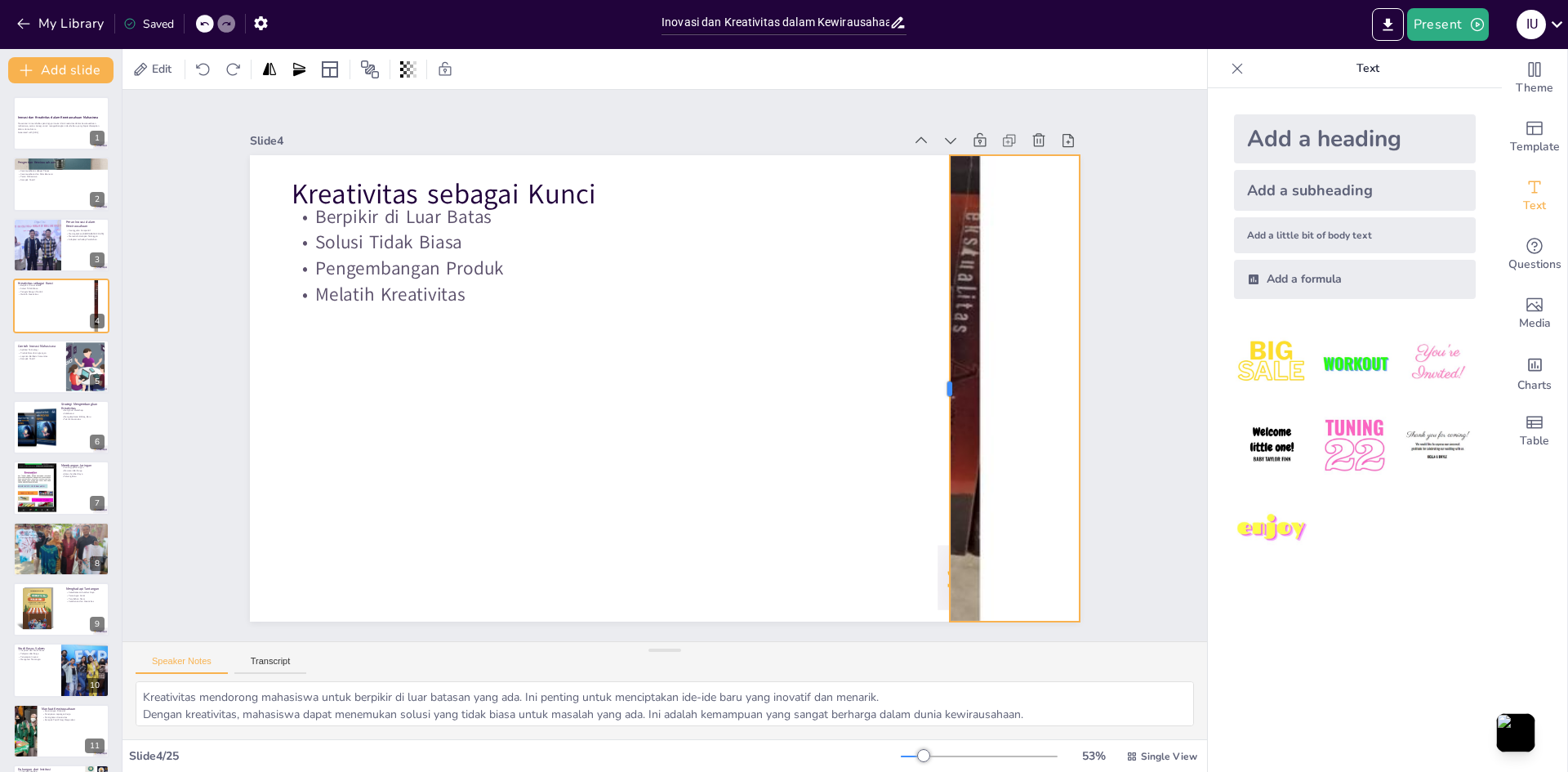
drag, startPoint x: 237, startPoint y: 402, endPoint x: 937, endPoint y: 402, distance: 700.0
click at [937, 560] on div at bounding box center [729, 638] width 448 height 157
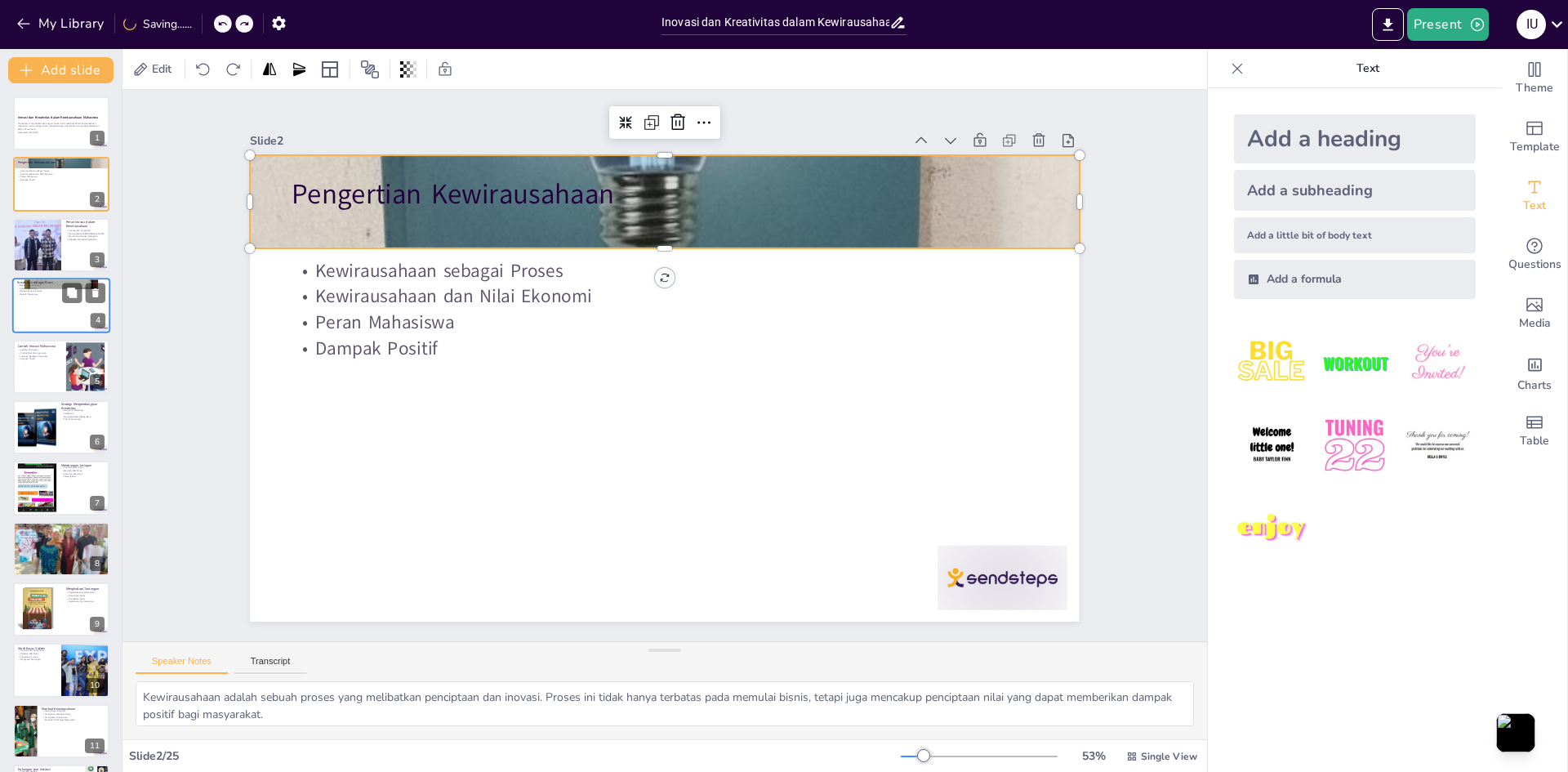
click at [61, 301] on div at bounding box center [61, 305] width 98 height 56
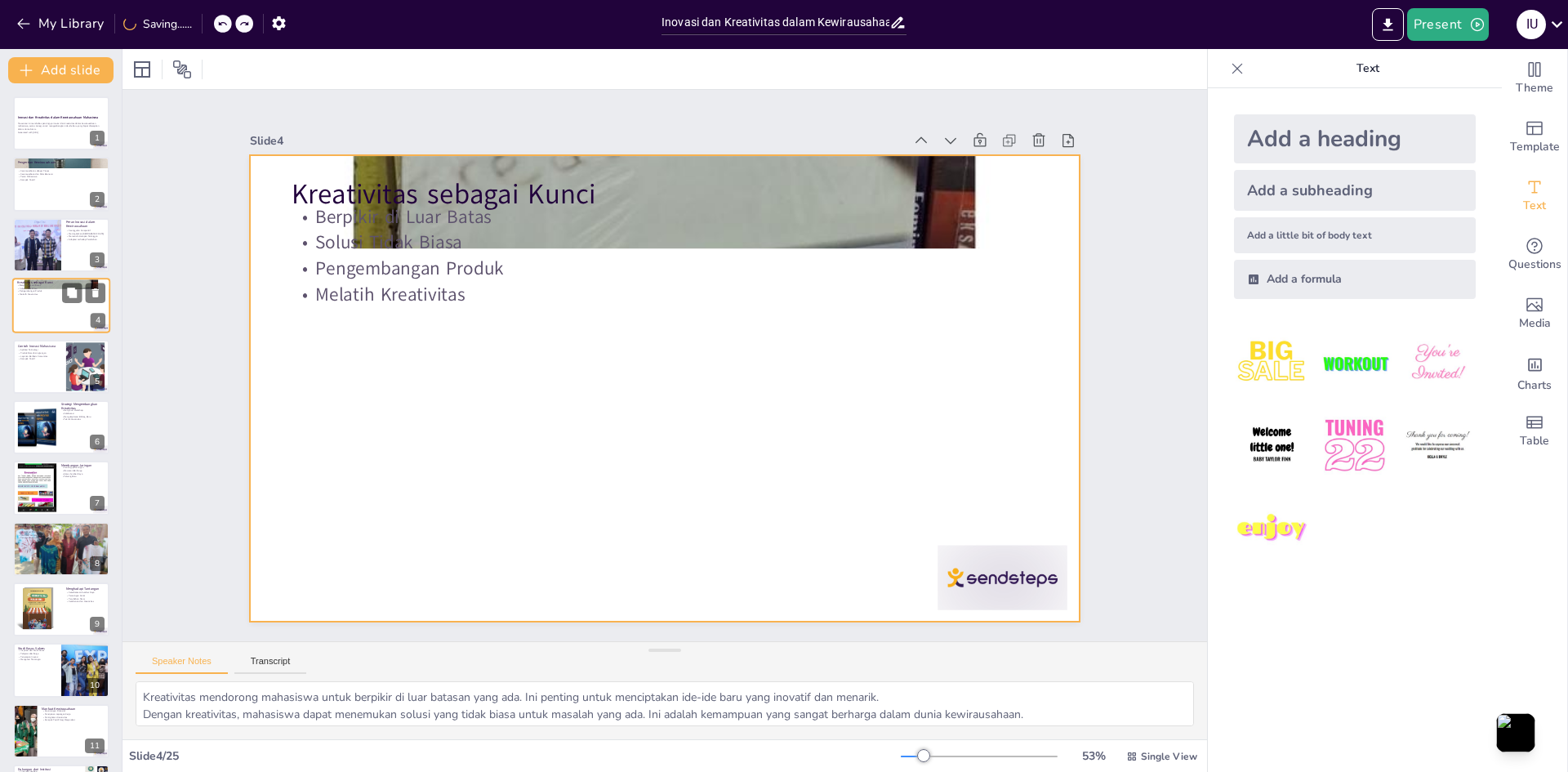
drag, startPoint x: 45, startPoint y: 305, endPoint x: 45, endPoint y: 319, distance: 14.0
click at [45, 318] on div at bounding box center [61, 305] width 98 height 56
click at [45, 309] on div at bounding box center [61, 305] width 98 height 56
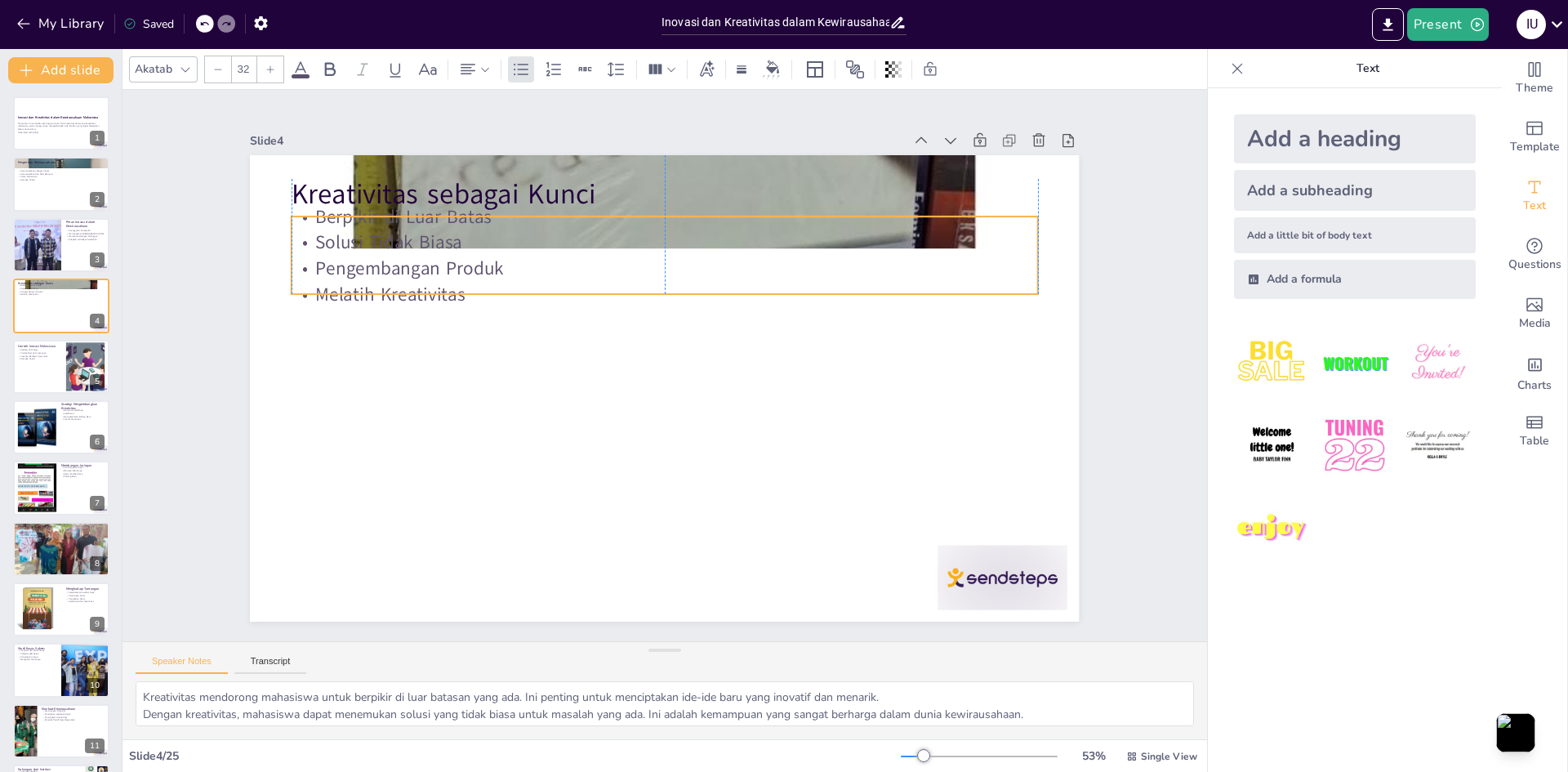
click at [714, 204] on p "Berpikir di Luar Batas" at bounding box center [710, 224] width 718 height 255
click at [764, 176] on p "Kreativitas sebagai Kunci" at bounding box center [700, 198] width 738 height 193
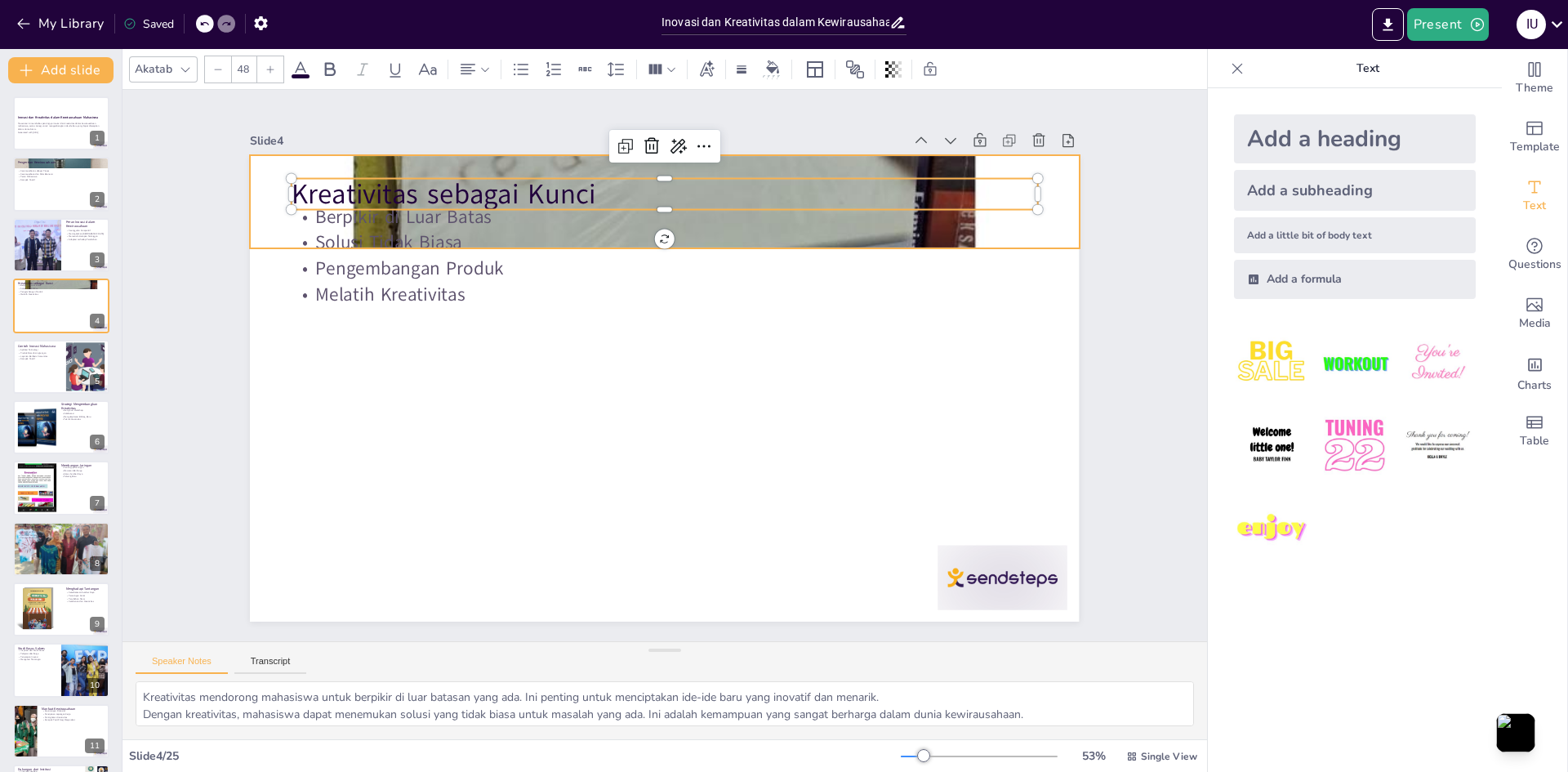
click at [786, 152] on div at bounding box center [731, 216] width 1095 height 1095
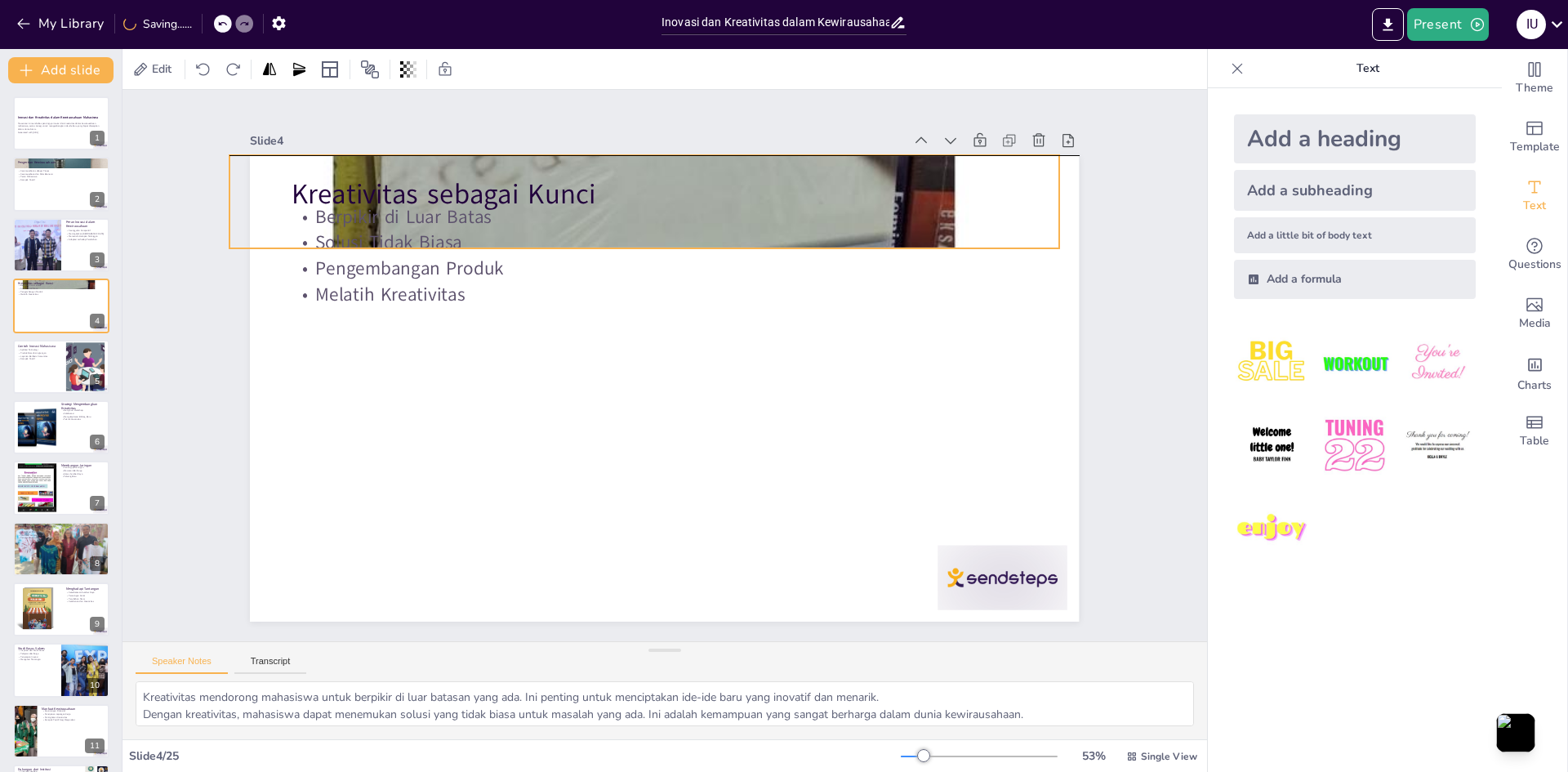
drag, startPoint x: 786, startPoint y: 152, endPoint x: 734, endPoint y: 157, distance: 52.2
click at [764, 152] on div at bounding box center [661, 200] width 912 height 912
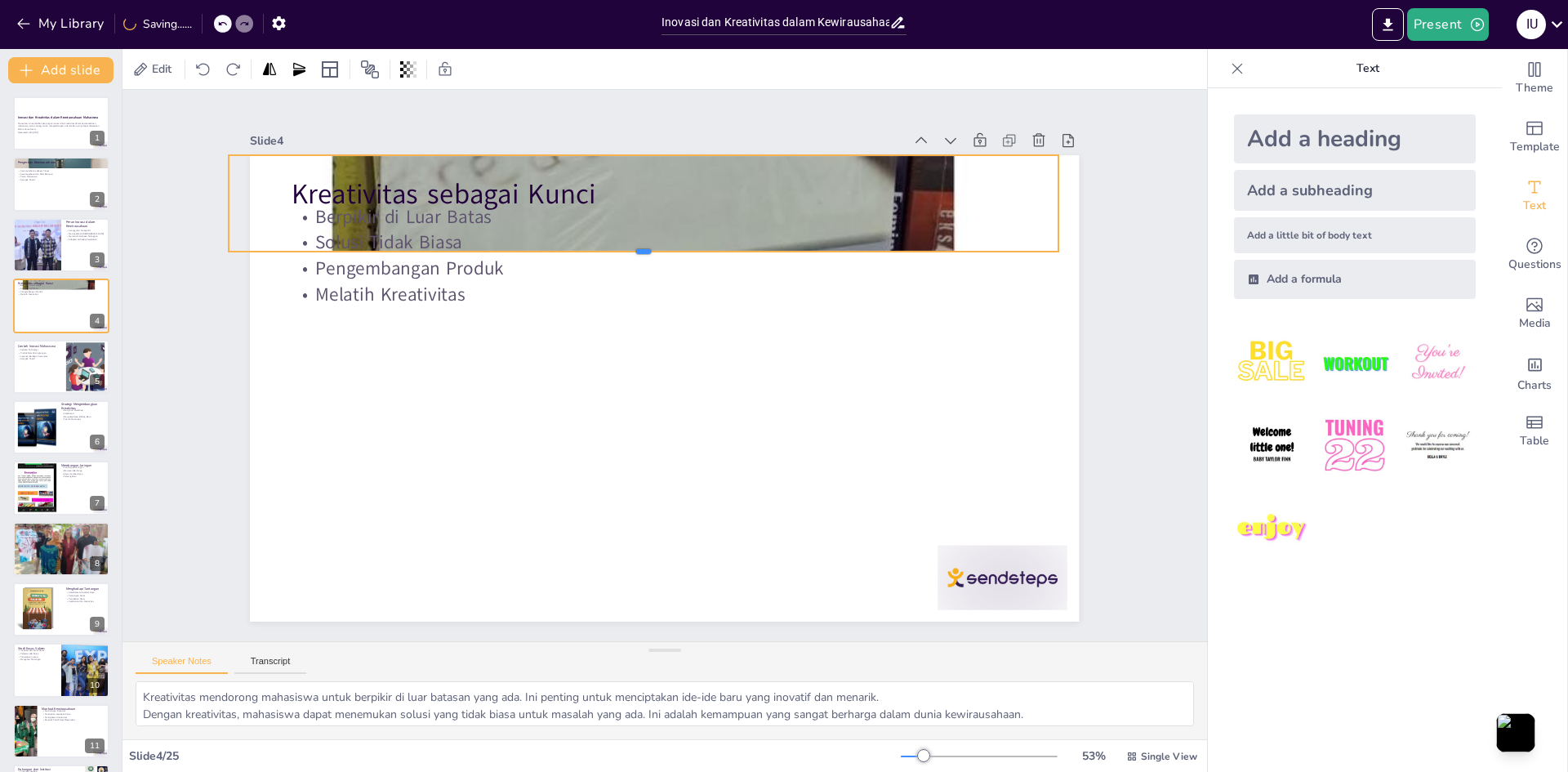
drag, startPoint x: 382, startPoint y: 246, endPoint x: 401, endPoint y: 241, distance: 19.6
click at [401, 241] on div at bounding box center [654, 256] width 826 height 99
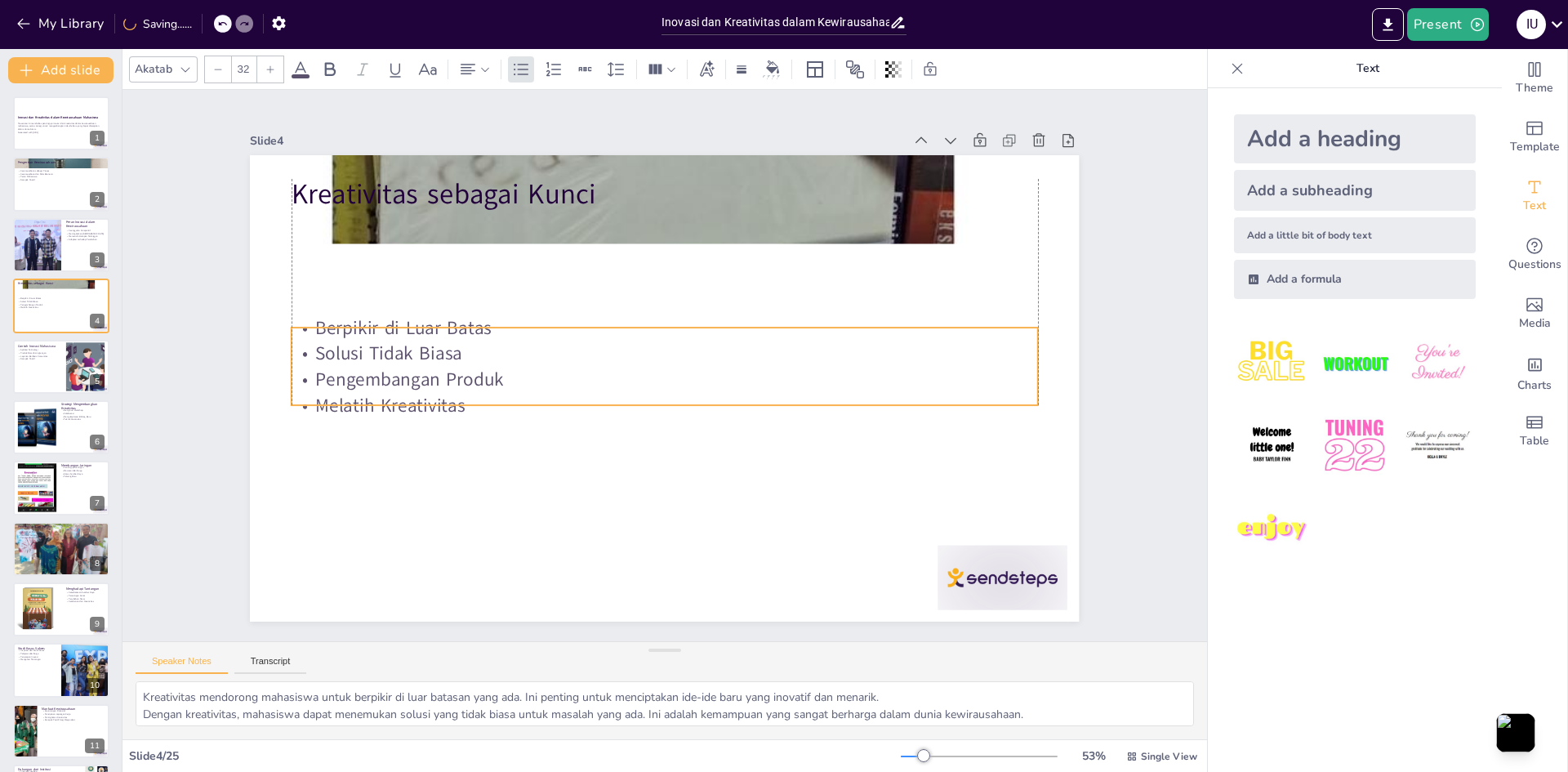
drag, startPoint x: 350, startPoint y: 268, endPoint x: 351, endPoint y: 359, distance: 91.0
click at [350, 378] on p "Pengembangan Produk" at bounding box center [665, 379] width 746 height 27
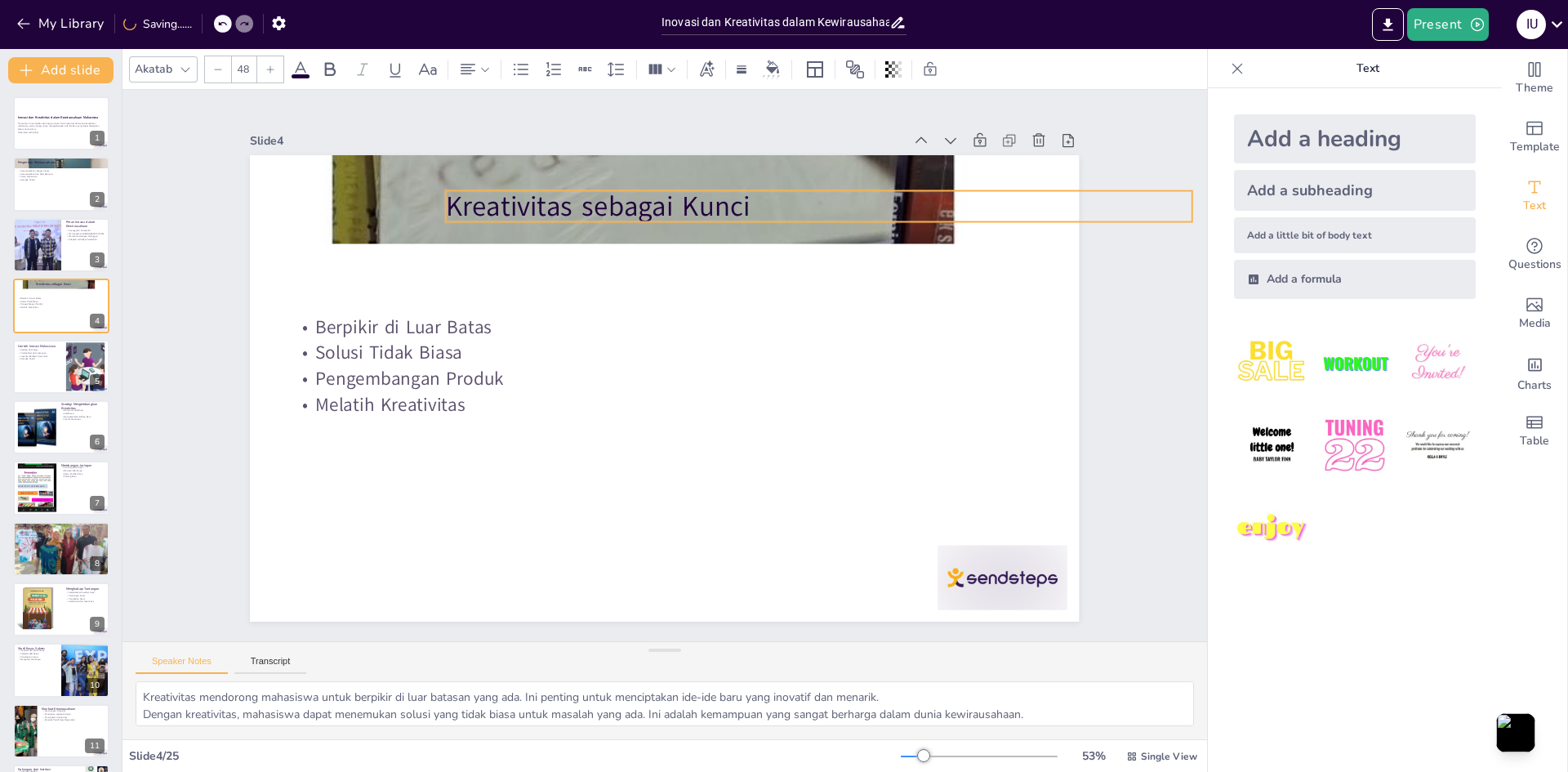
drag, startPoint x: 395, startPoint y: 187, endPoint x: 549, endPoint y: 199, distance: 154.5
click at [549, 199] on p "Kreativitas sebagai Kunci" at bounding box center [835, 223] width 746 height 116
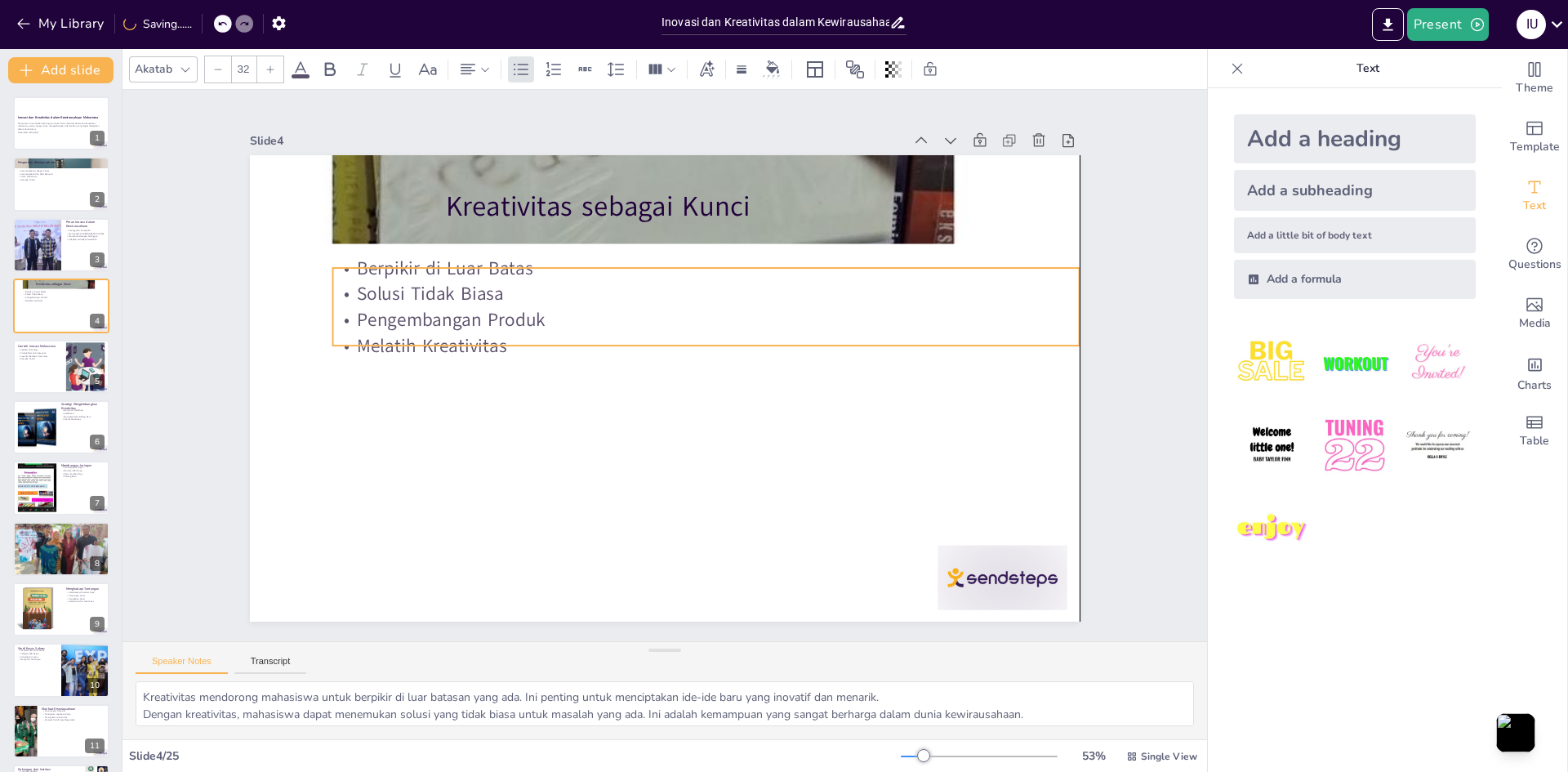
drag, startPoint x: 366, startPoint y: 341, endPoint x: 405, endPoint y: 282, distance: 70.7
click at [405, 282] on p "Solusi Tidak Biasa" at bounding box center [714, 298] width 745 height 104
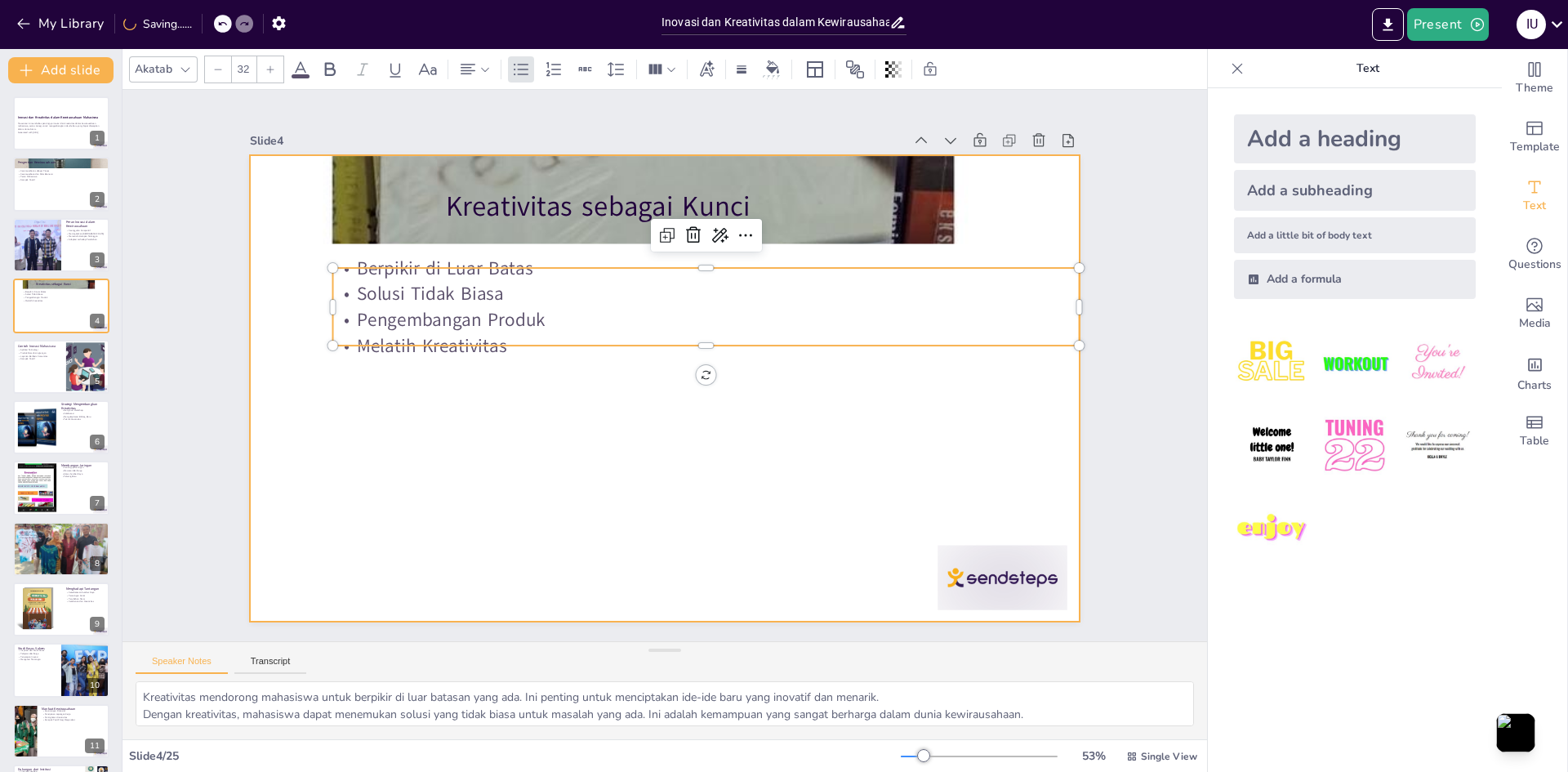
click at [312, 454] on div at bounding box center [656, 387] width 947 height 763
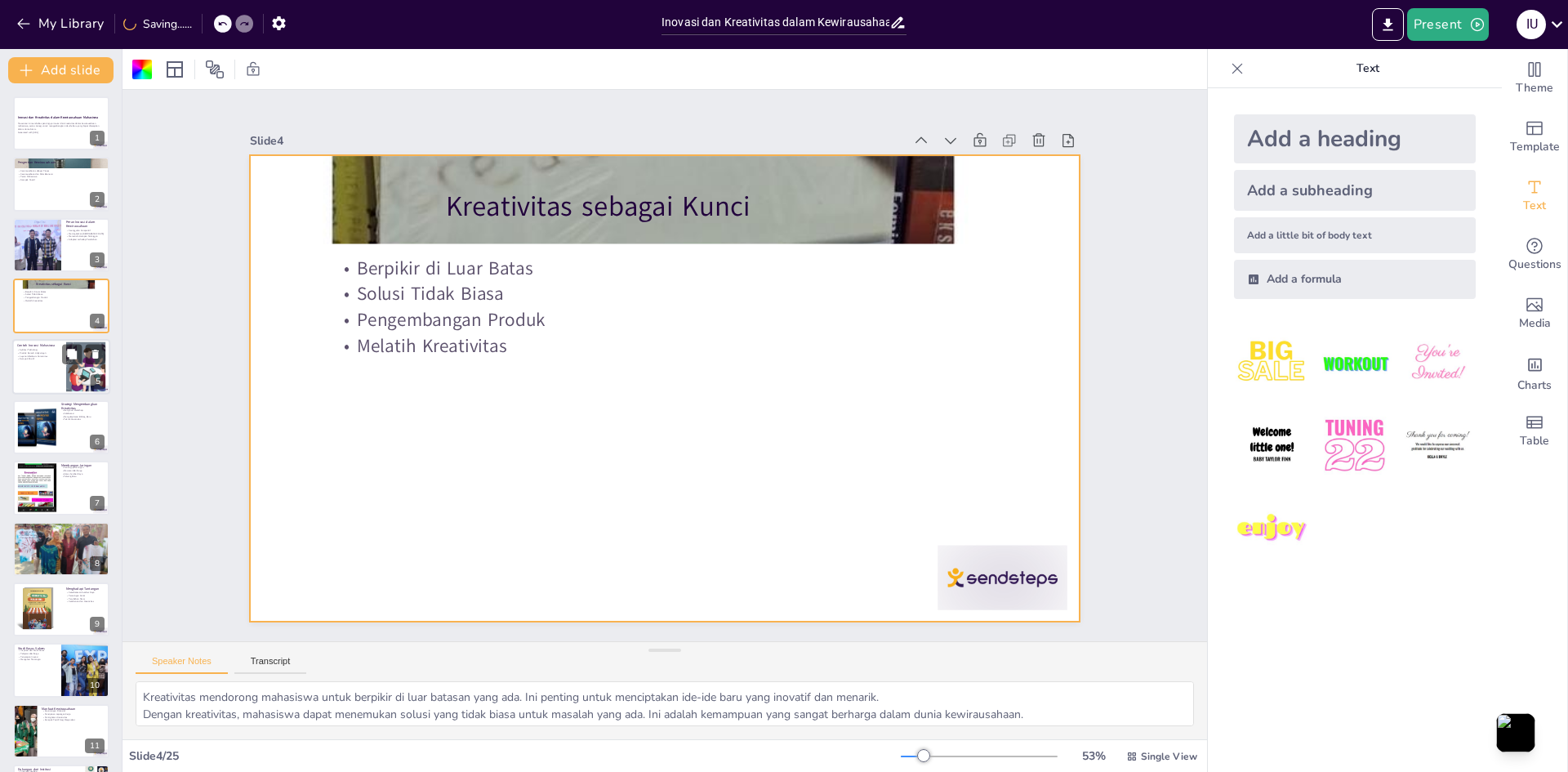
click at [57, 353] on p "Produk Ramah Lingkungan" at bounding box center [39, 353] width 45 height 3
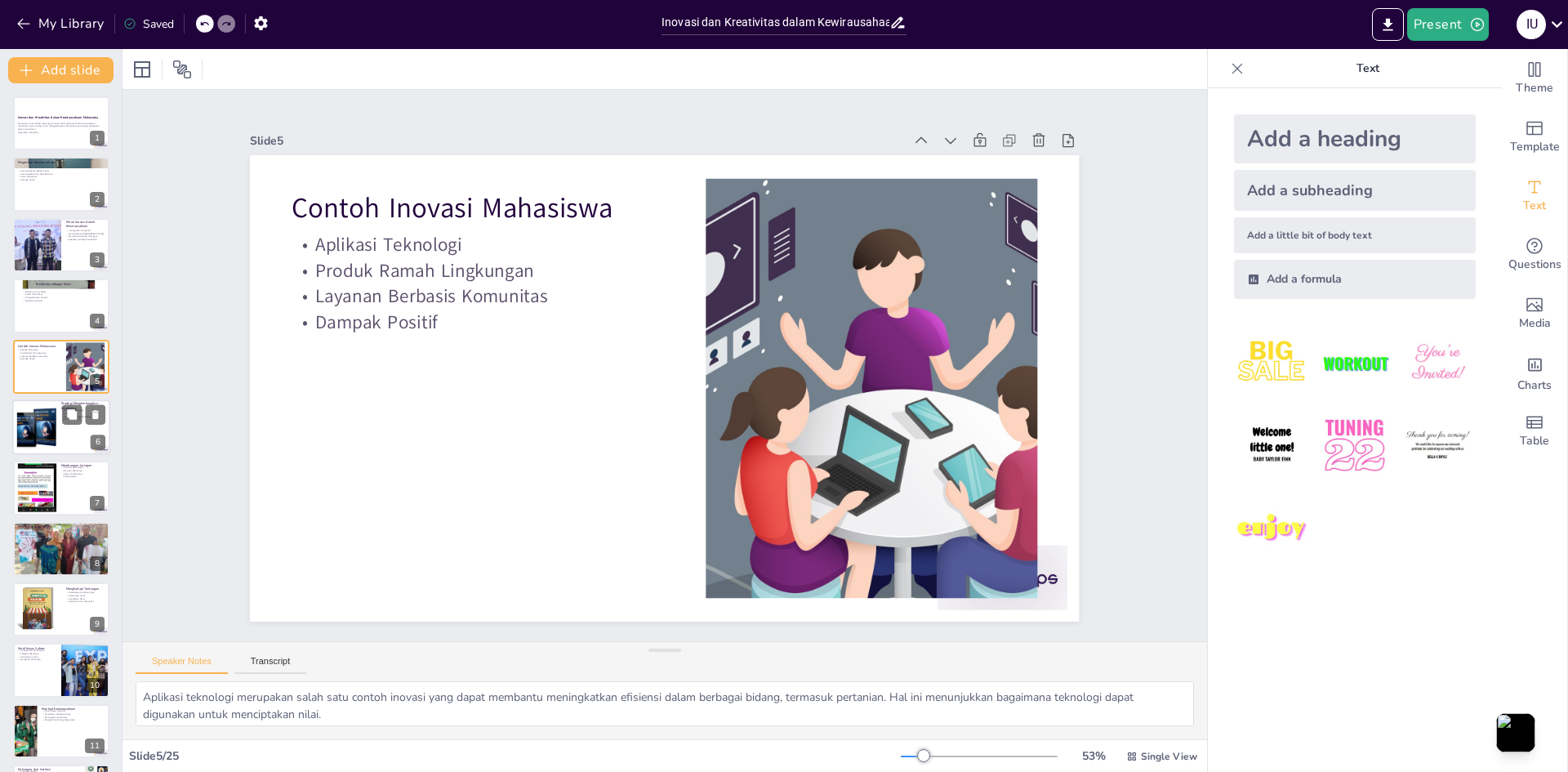
click at [57, 415] on div at bounding box center [61, 427] width 98 height 56
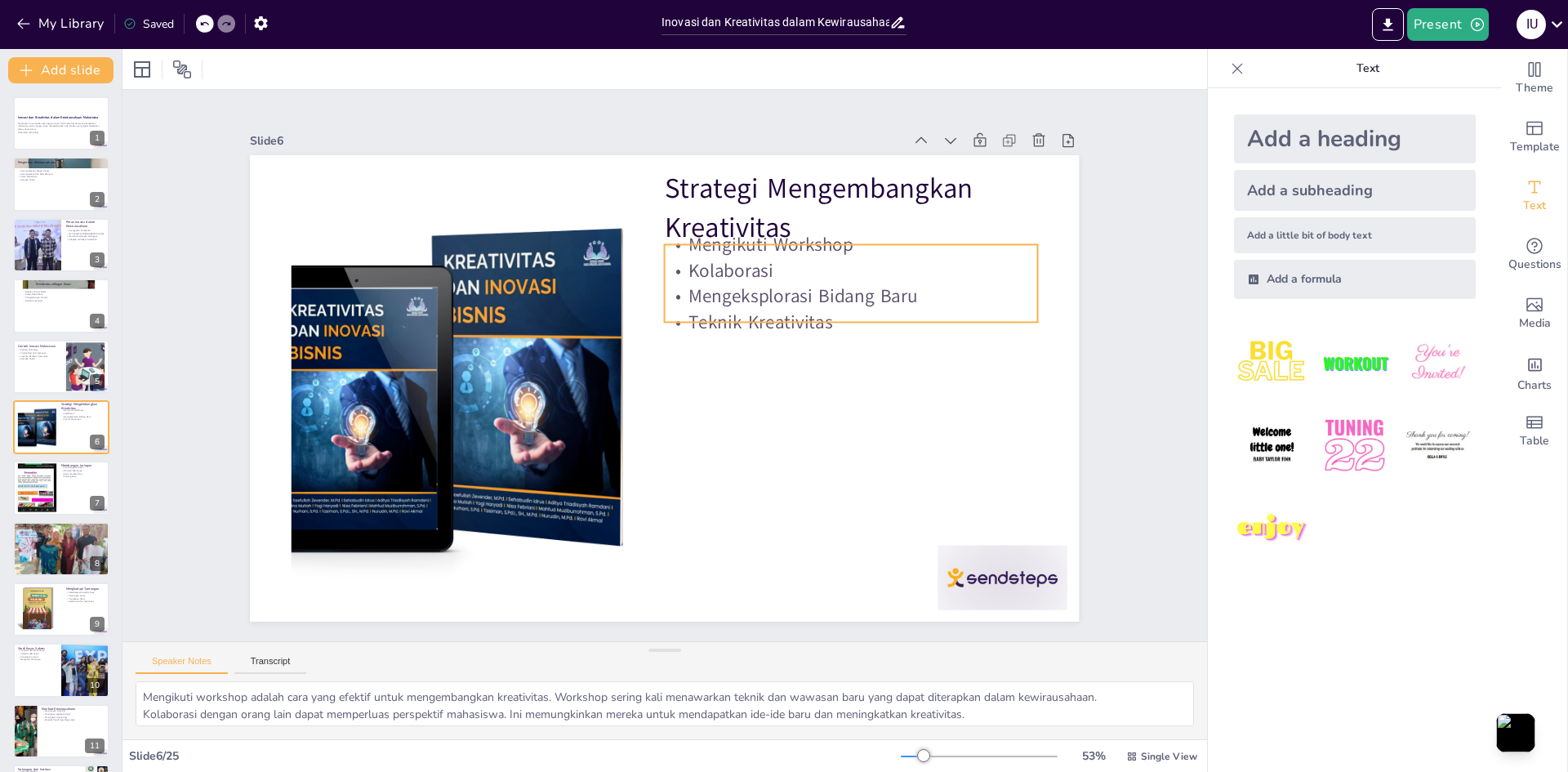
click at [773, 348] on p "Mengeksplorasi Bidang Baru" at bounding box center [771, 533] width 103 height 370
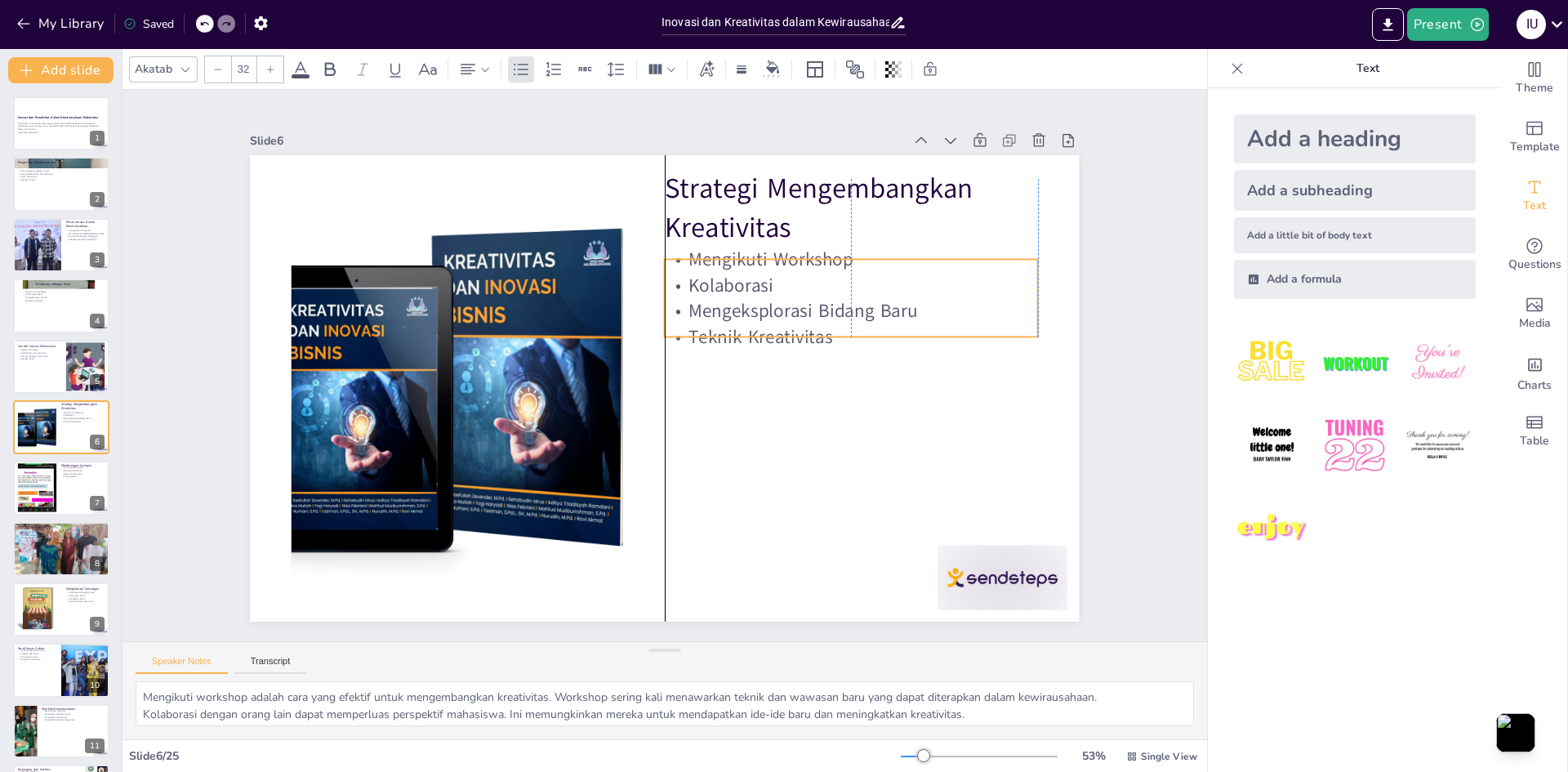
drag, startPoint x: 773, startPoint y: 282, endPoint x: 775, endPoint y: 297, distance: 15.1
click at [724, 386] on p "Mengeksplorasi Bidang Baru" at bounding box center [619, 554] width 209 height 336
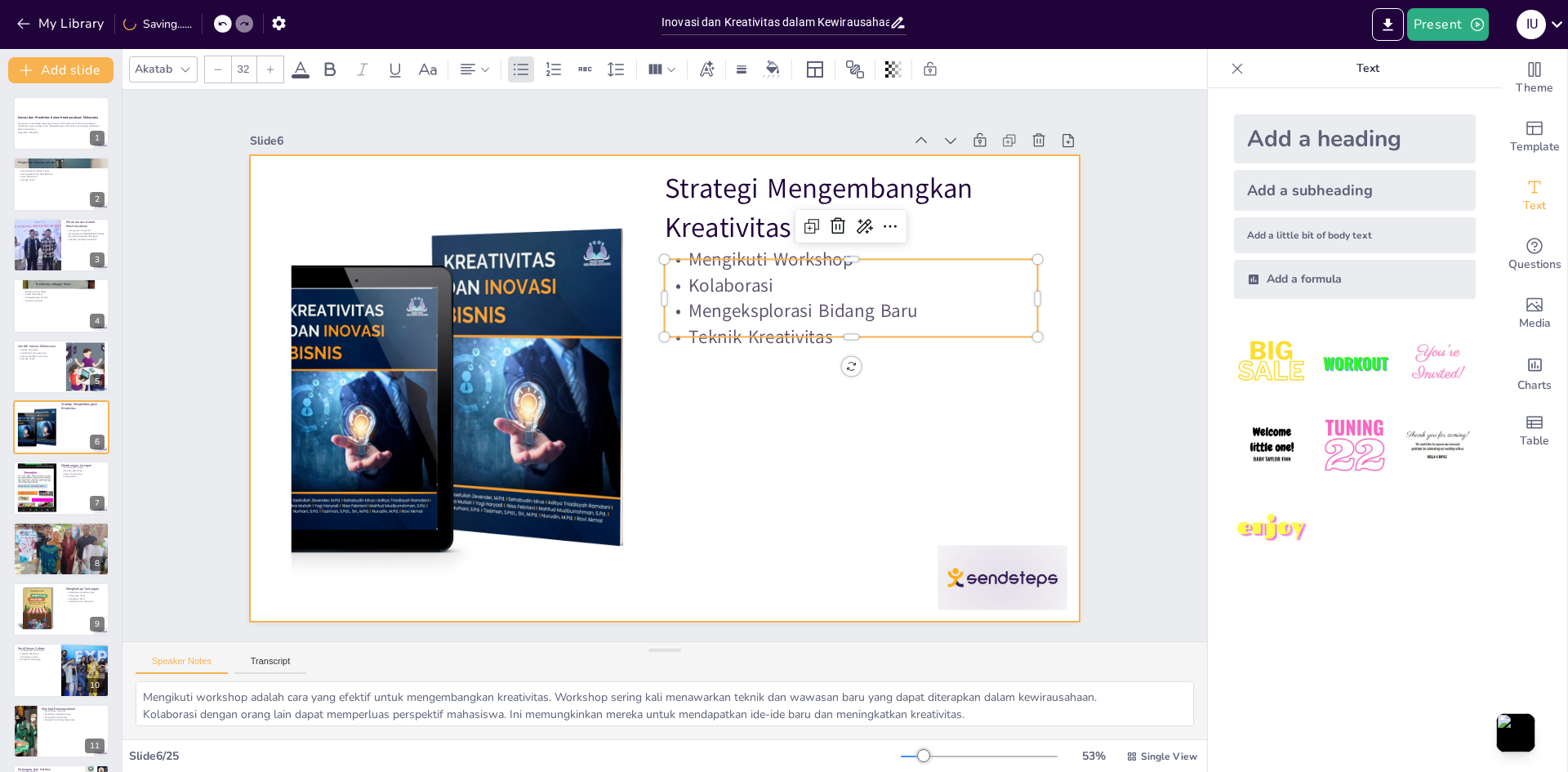
click at [776, 384] on div at bounding box center [656, 386] width 947 height 763
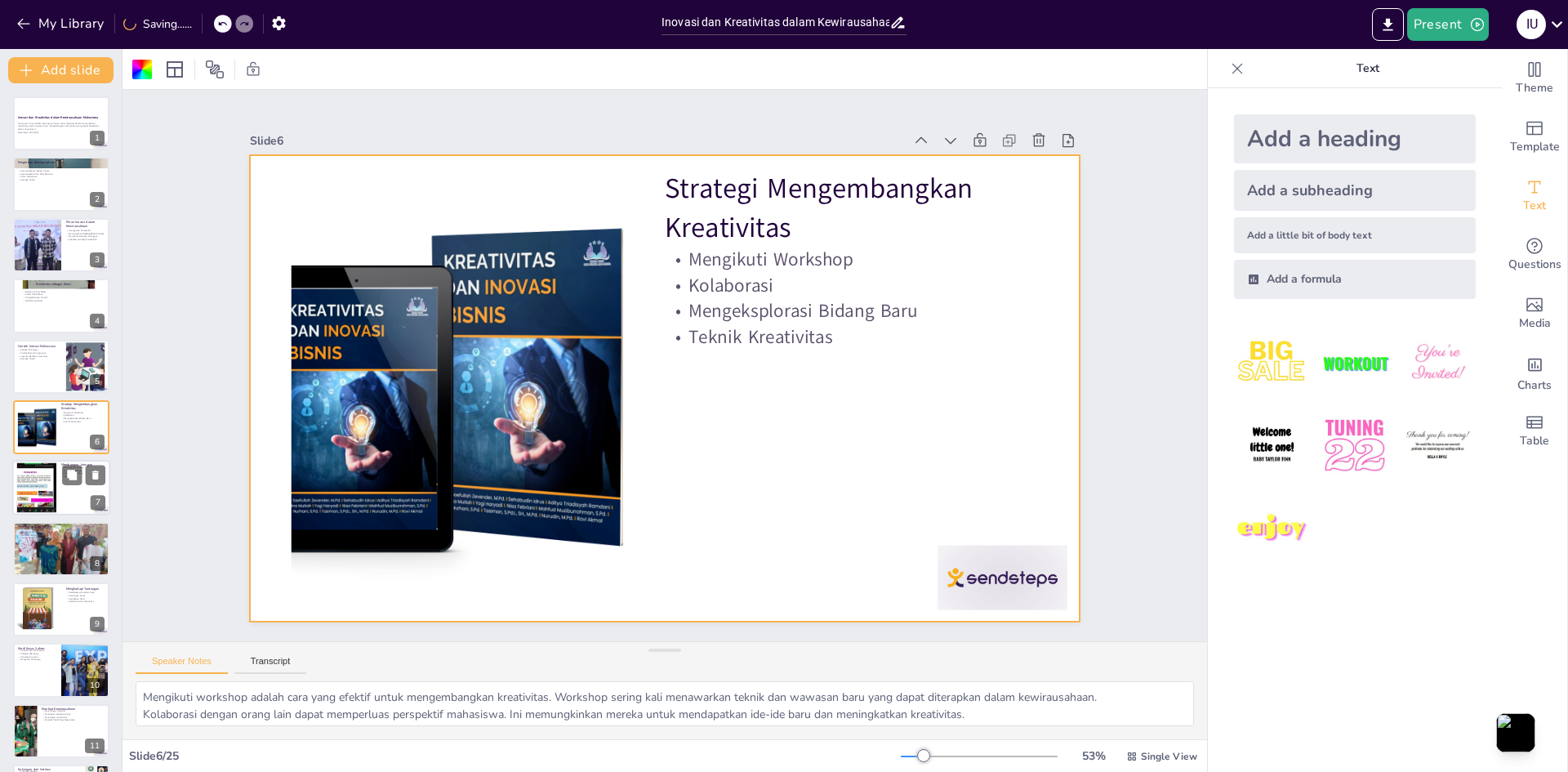
click at [41, 494] on div at bounding box center [36, 488] width 88 height 50
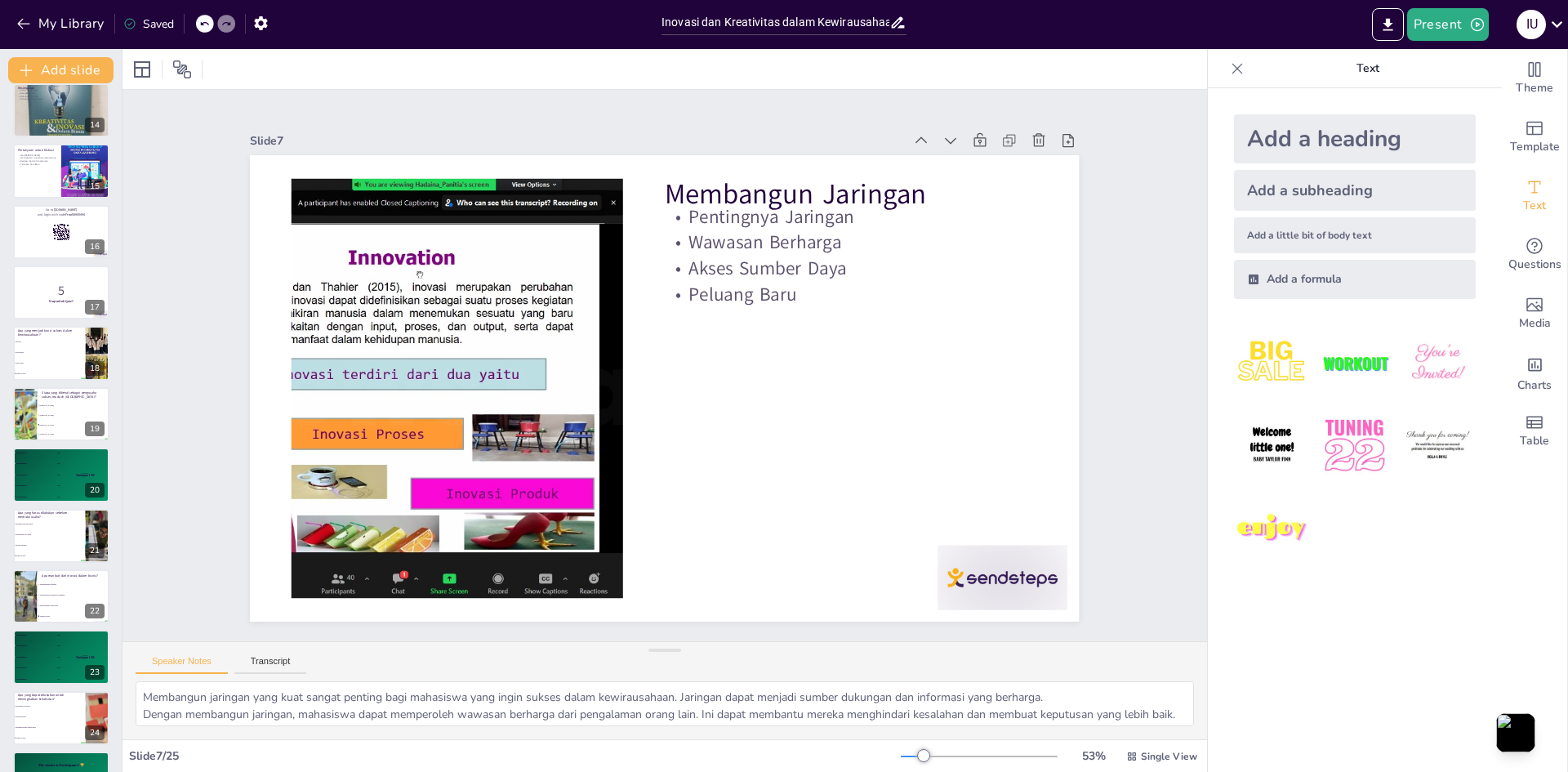
scroll to position [849, 0]
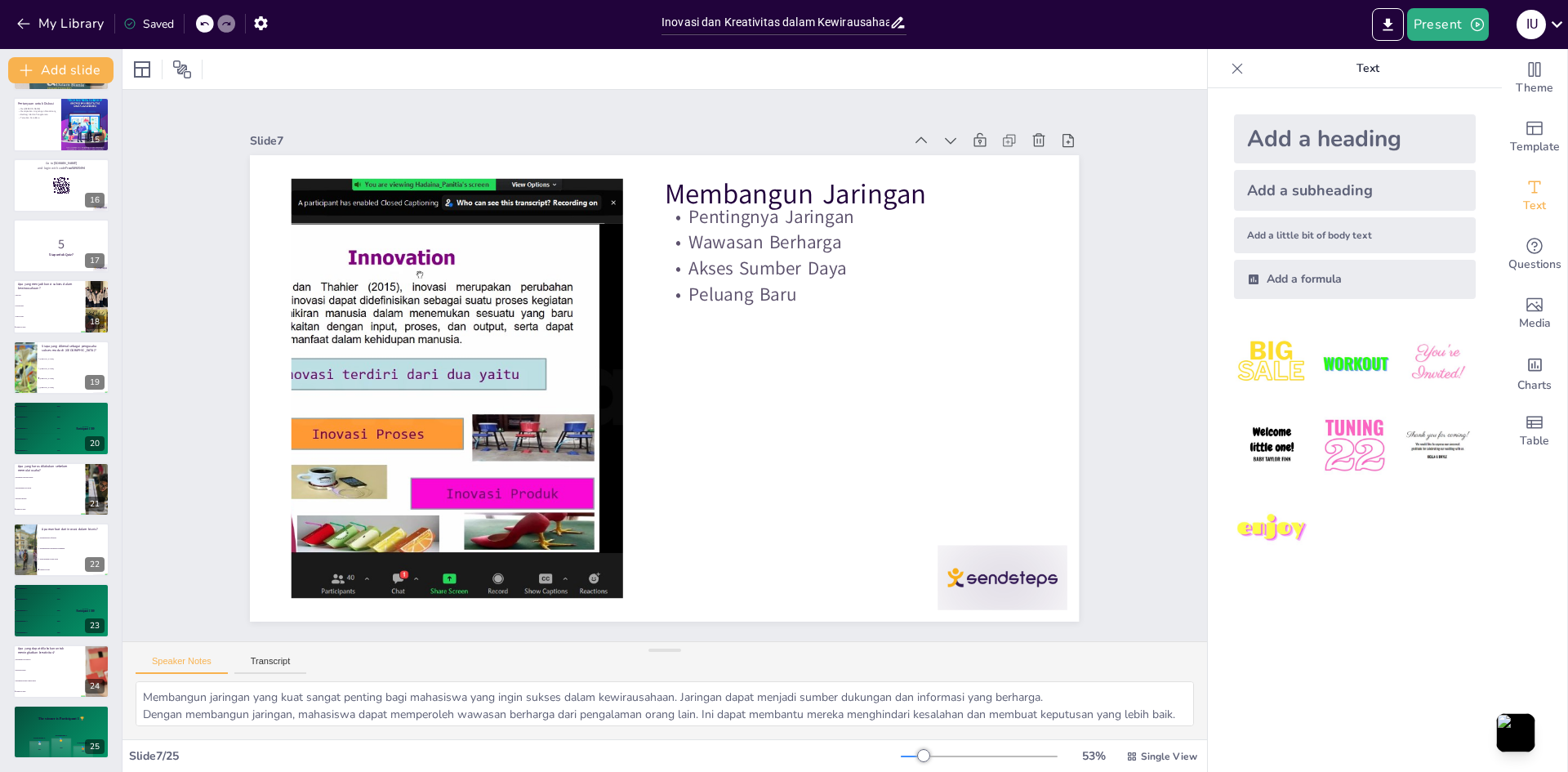
click at [82, 488] on span "Melakukan riset pasar" at bounding box center [50, 488] width 68 height 2
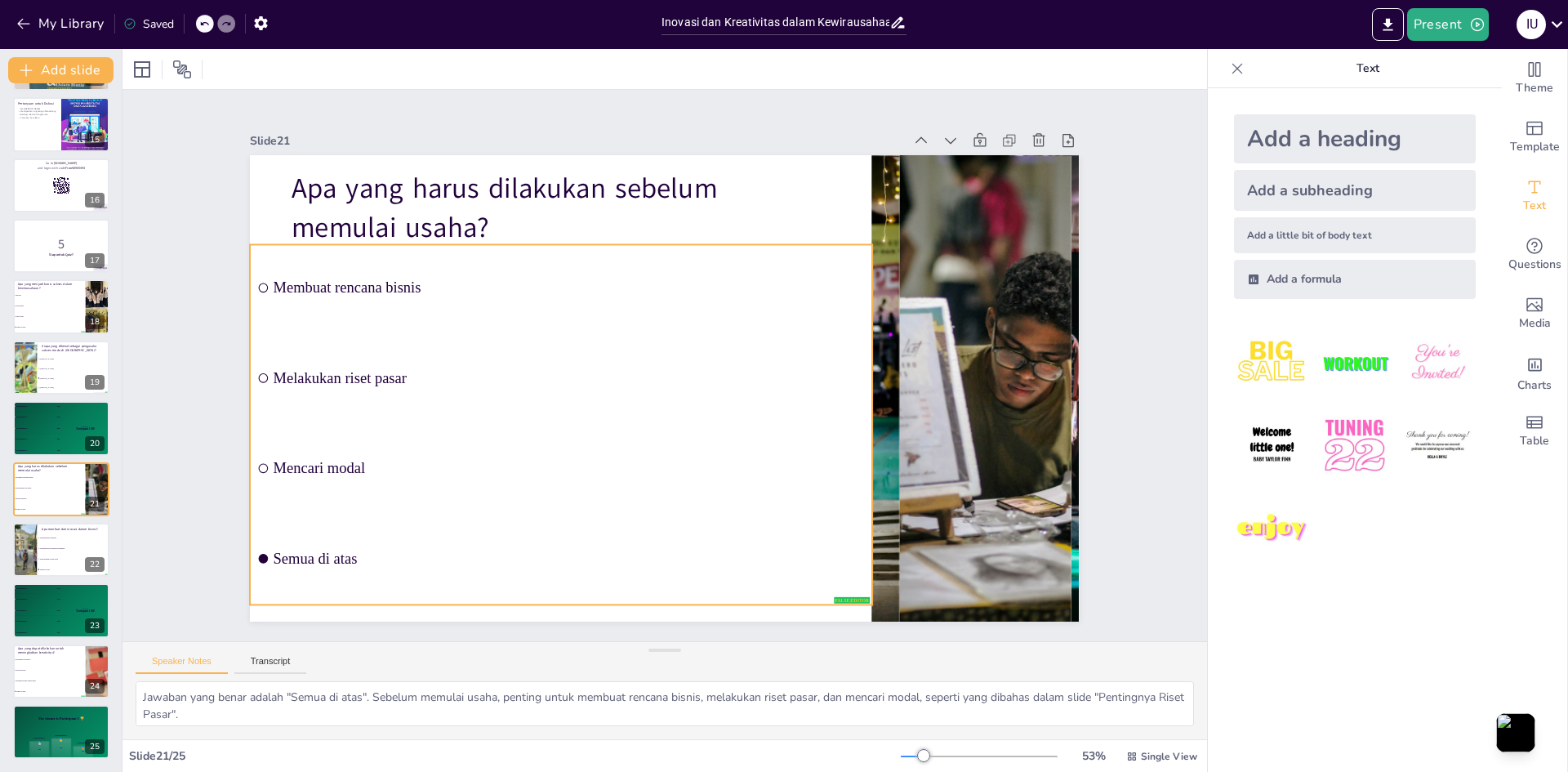
click at [875, 553] on div "Apa yang harus dilakukan sebelum memulai usaha? false | editor Membuat rencana …" at bounding box center [875, 365] width 0 height 829
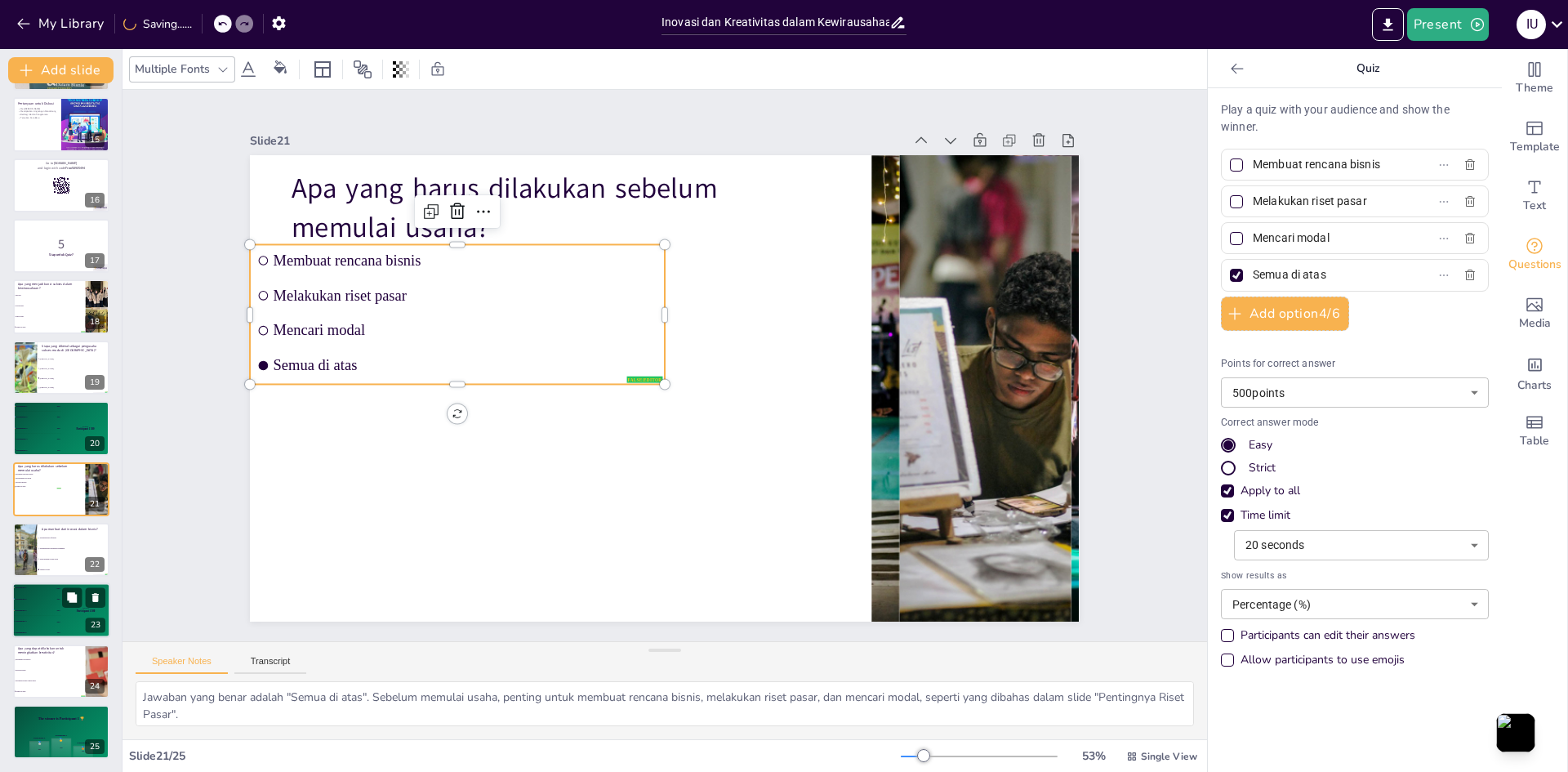
click at [56, 608] on div "🥉 Participant 3 300" at bounding box center [36, 610] width 49 height 10
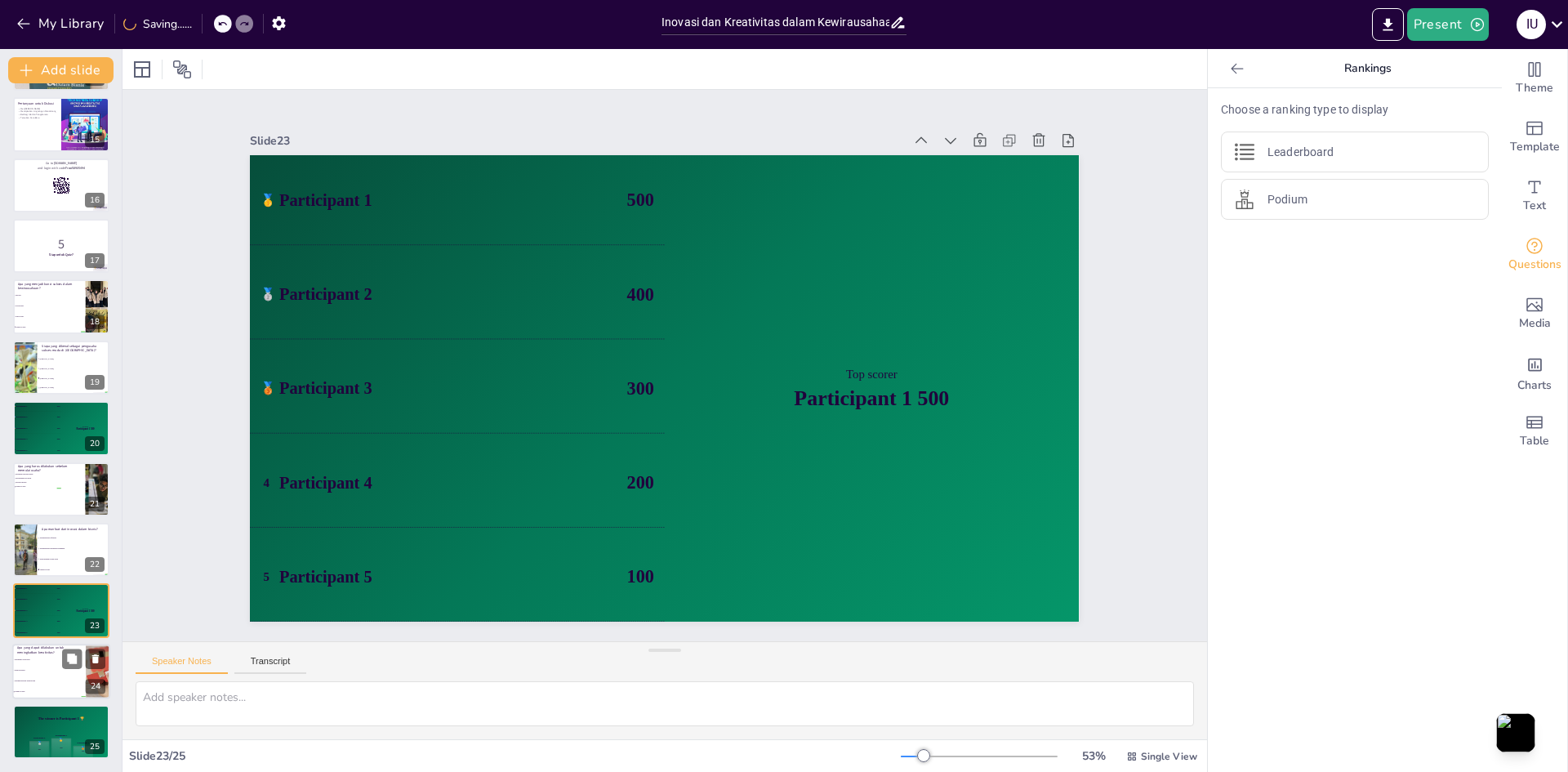
click at [50, 651] on p "Apa yang dapat dilakukan untuk meningkatkan kreativitas?" at bounding box center [49, 650] width 63 height 9
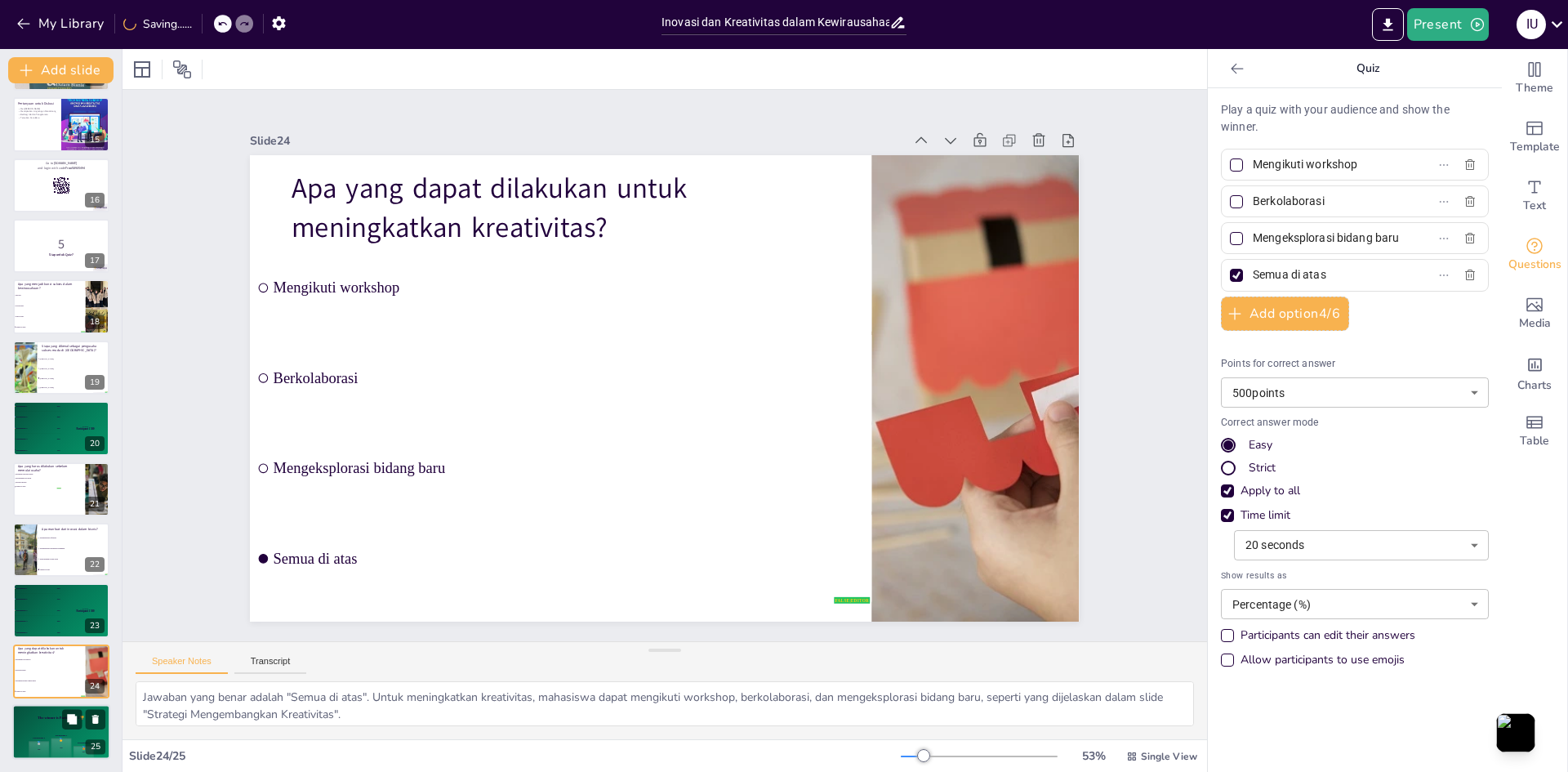
click at [54, 722] on div "The winner is Participant 1 🏆" at bounding box center [61, 718] width 98 height 27
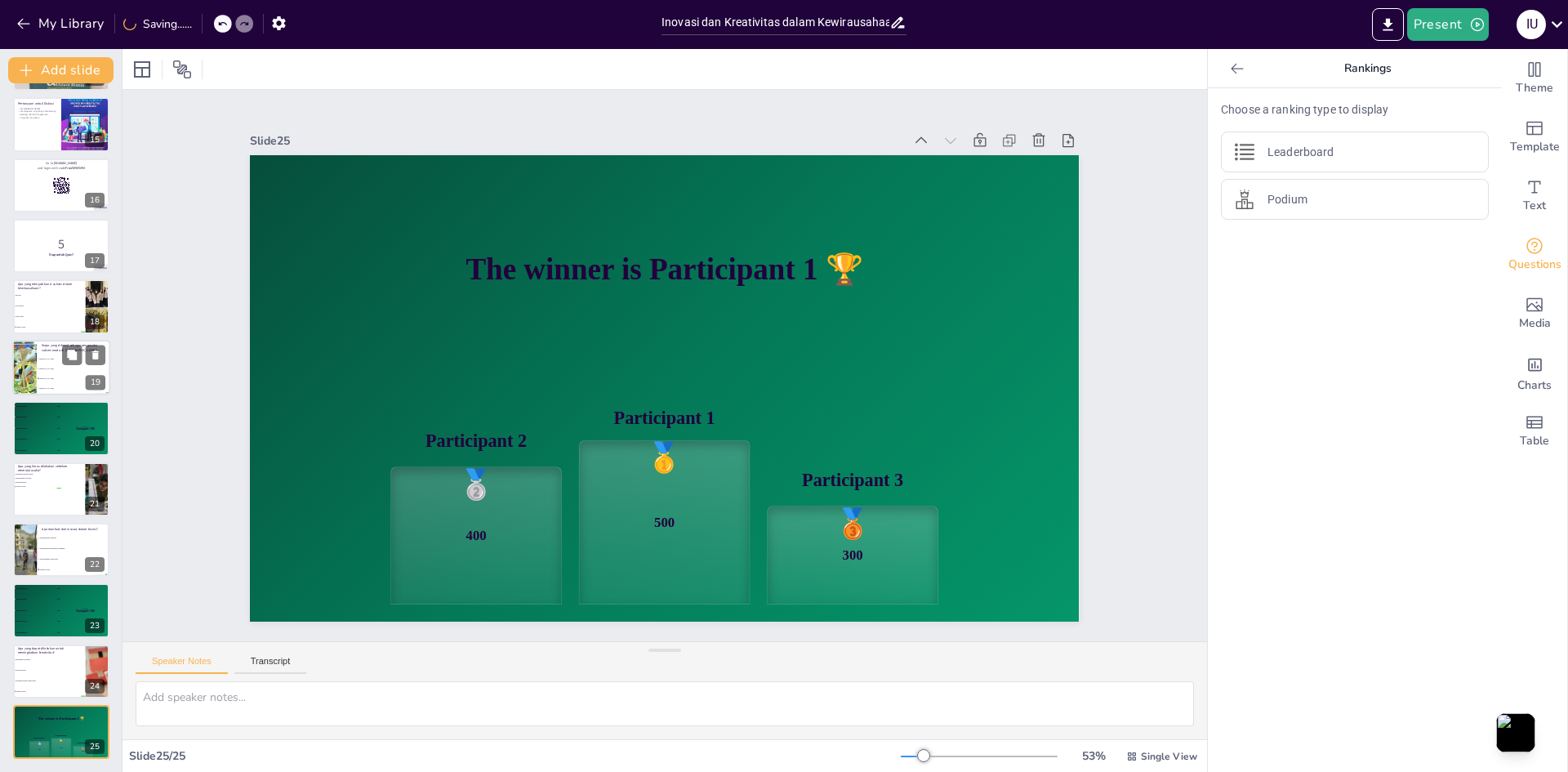
click at [51, 368] on span "[PERSON_NAME]" at bounding box center [74, 368] width 70 height 3
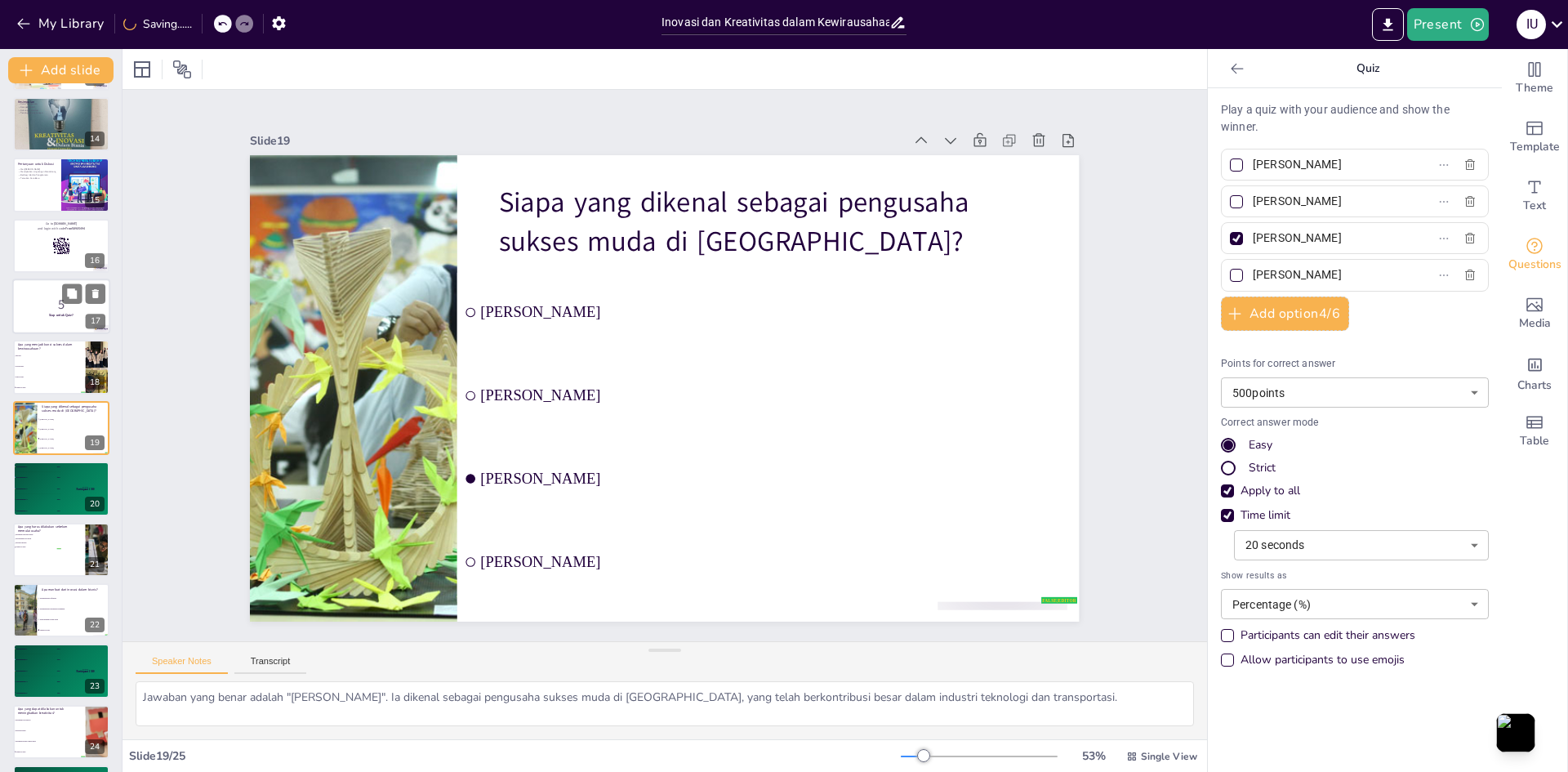
click at [53, 312] on p "5" at bounding box center [61, 304] width 88 height 18
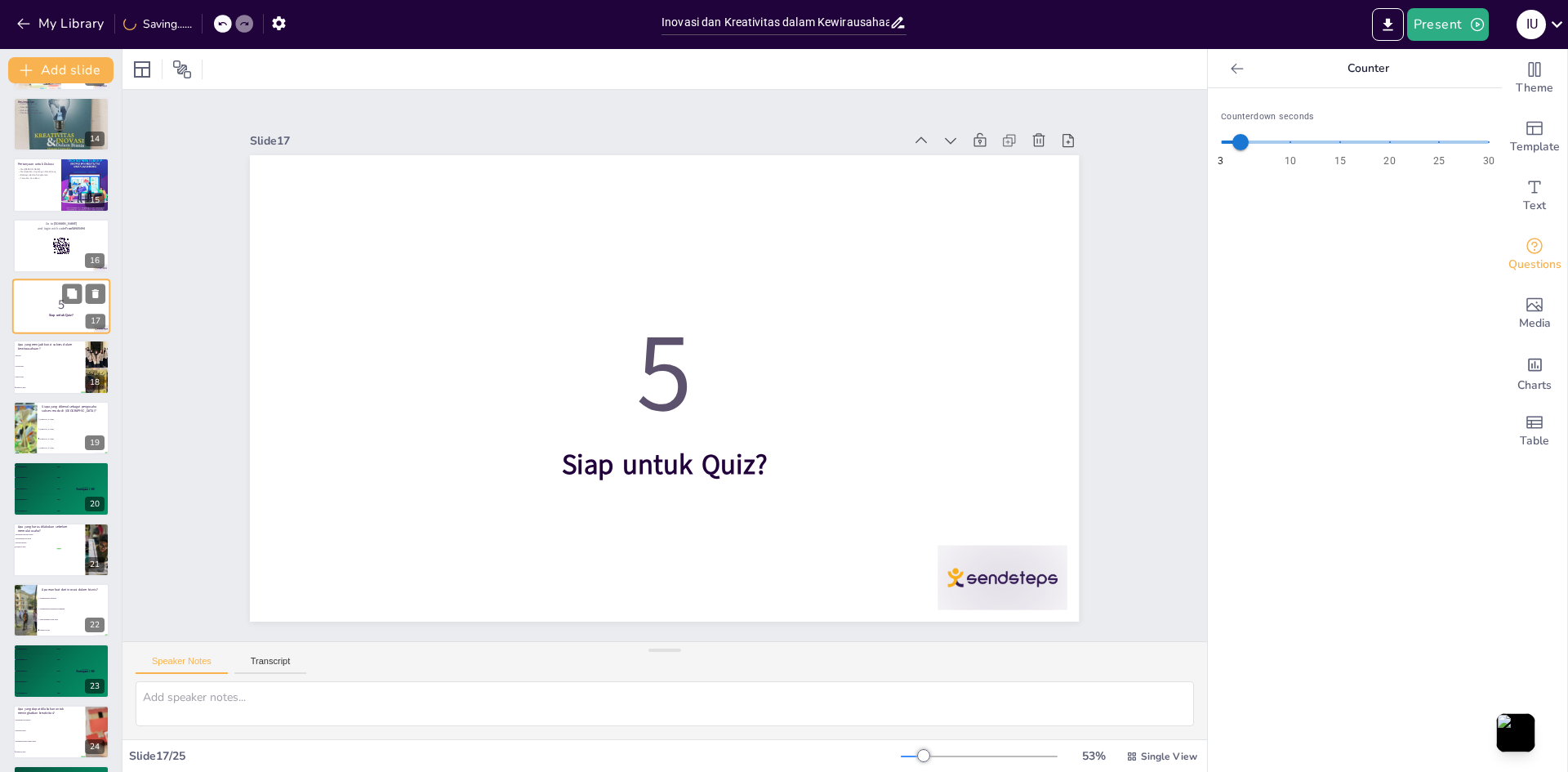
scroll to position [668, 0]
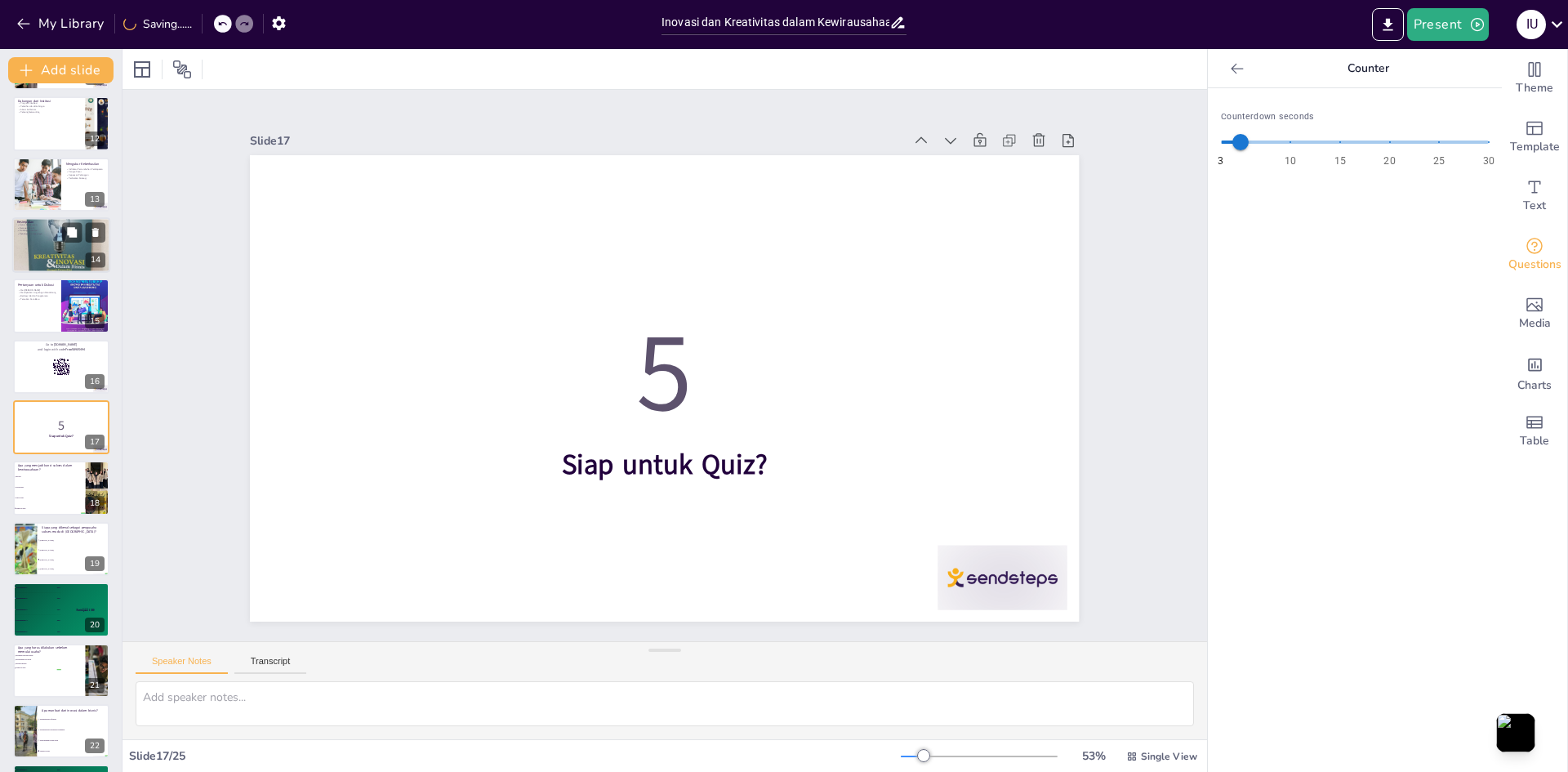
click at [50, 243] on div at bounding box center [61, 245] width 98 height 98
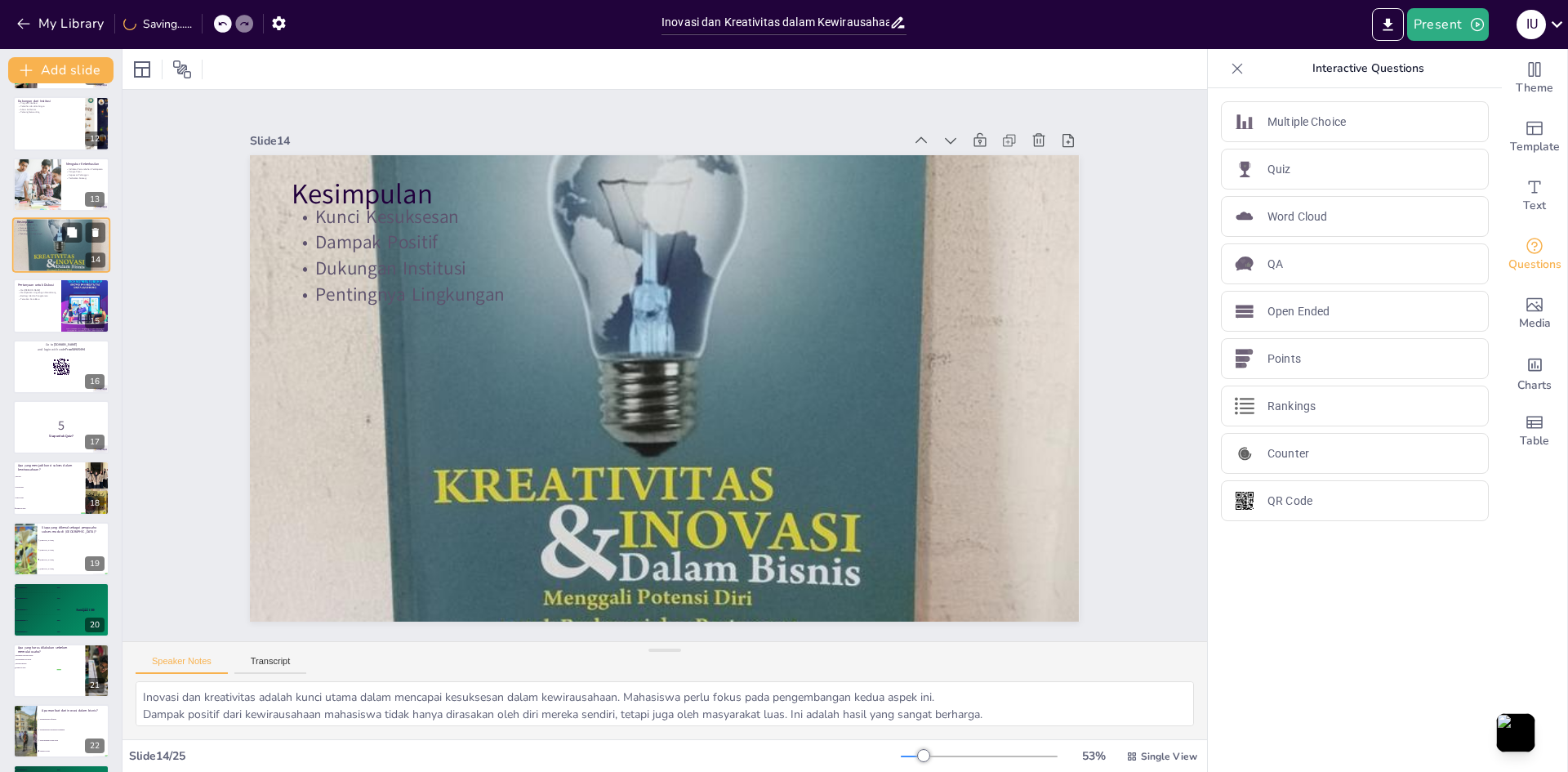
scroll to position [486, 0]
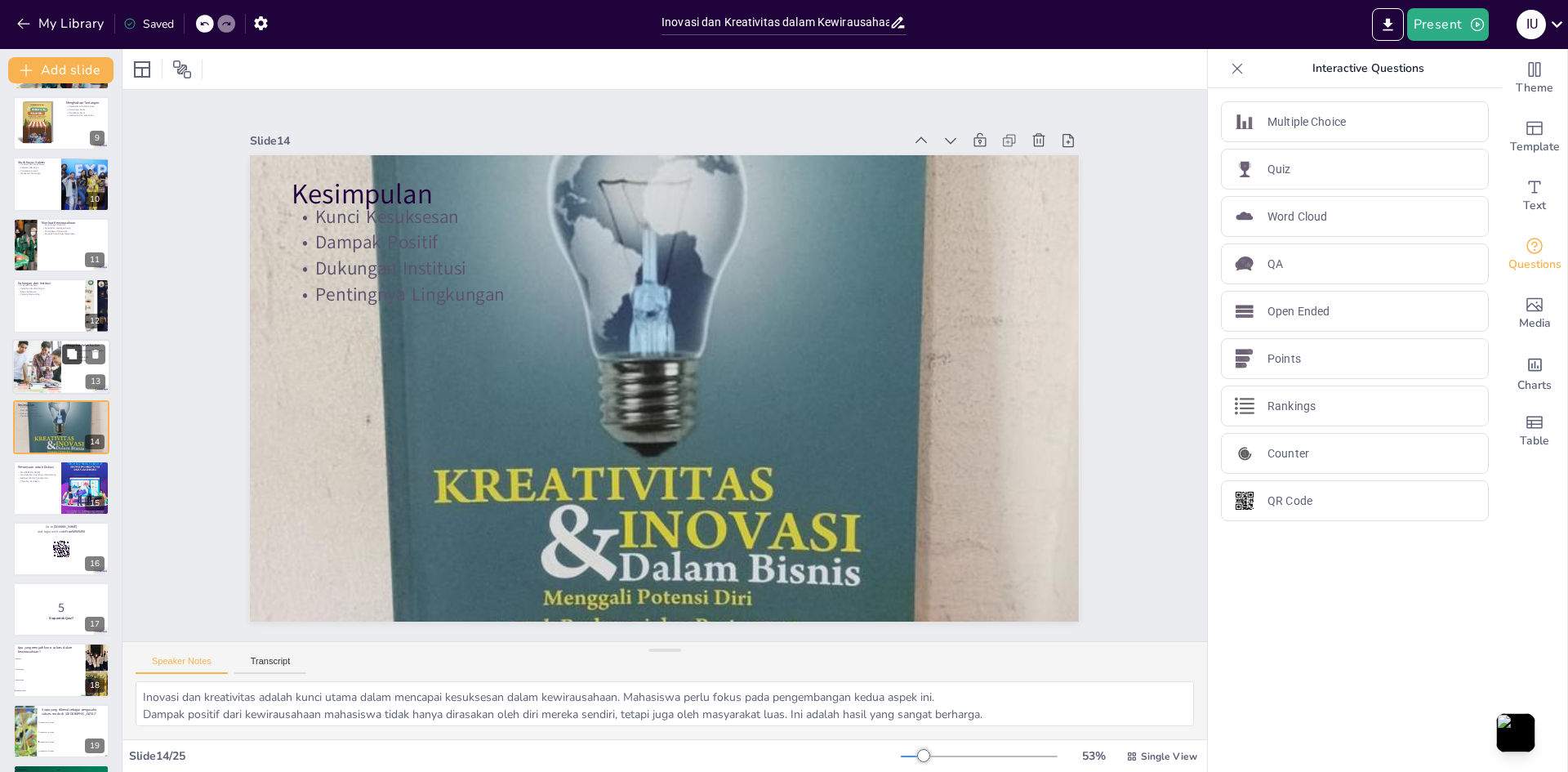
click at [69, 362] on button at bounding box center [72, 353] width 20 height 20
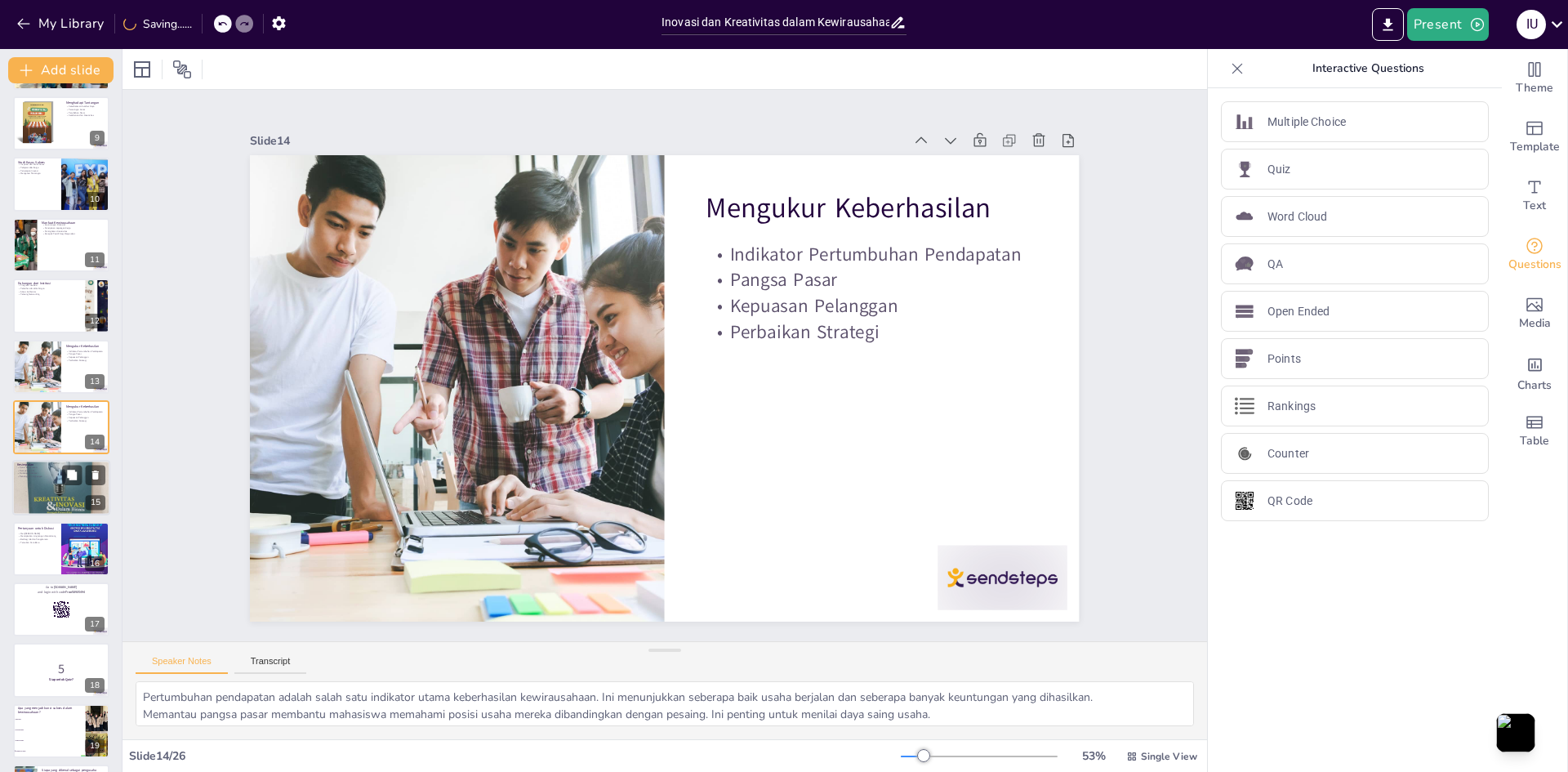
click at [31, 494] on div at bounding box center [61, 487] width 98 height 98
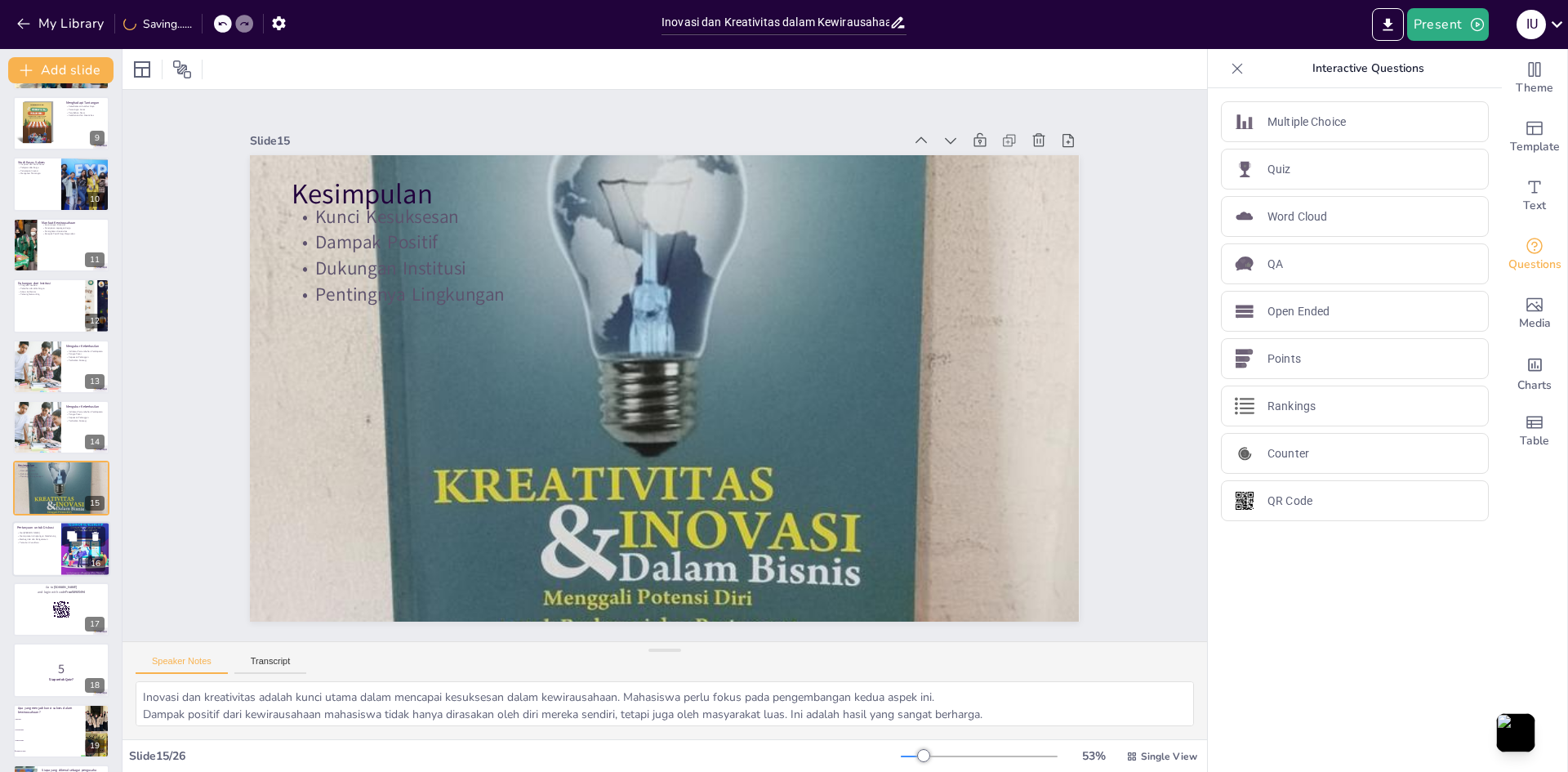
scroll to position [546, 0]
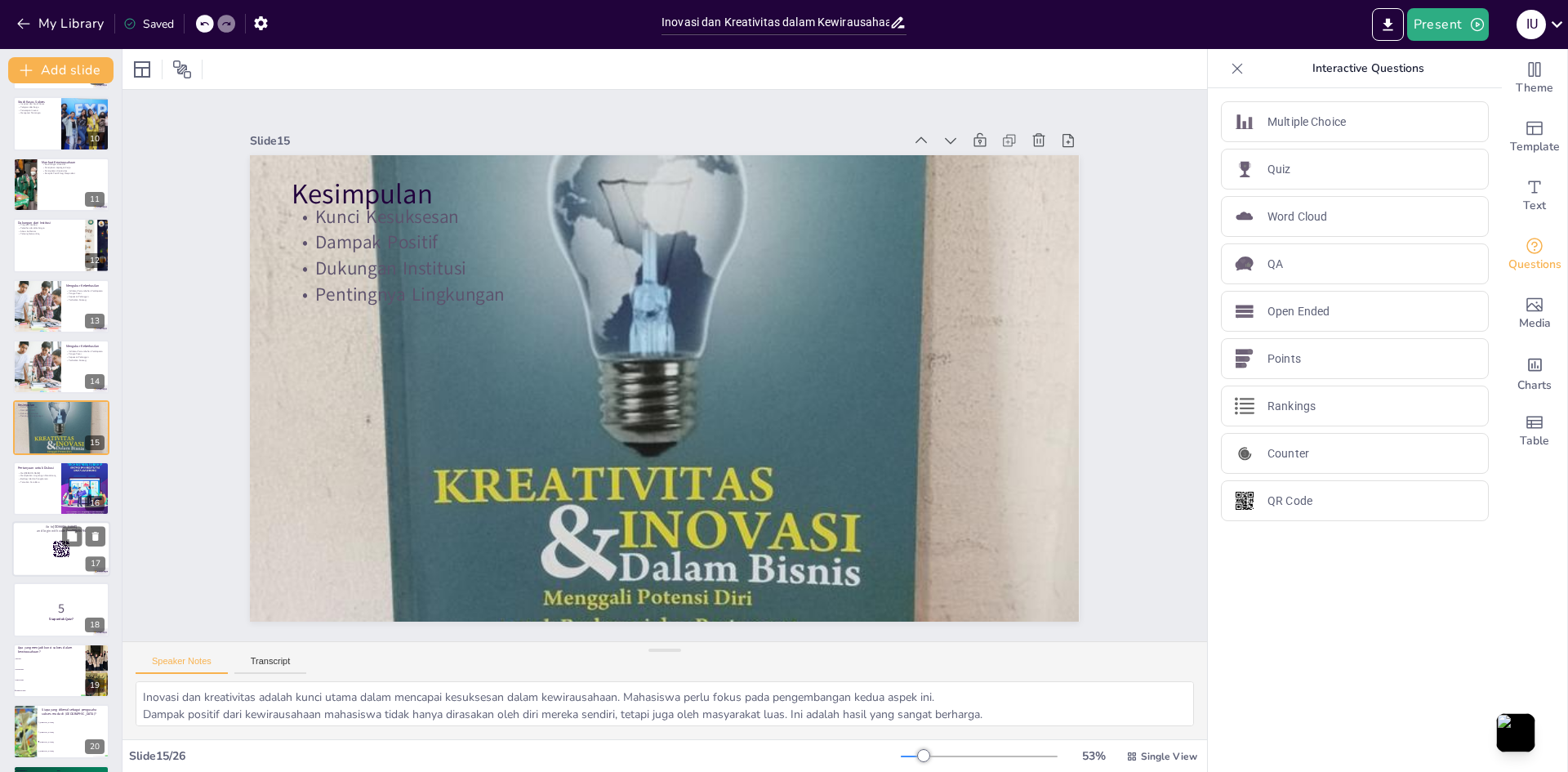
click at [39, 531] on p "and login with code Free58905494" at bounding box center [61, 531] width 88 height 5
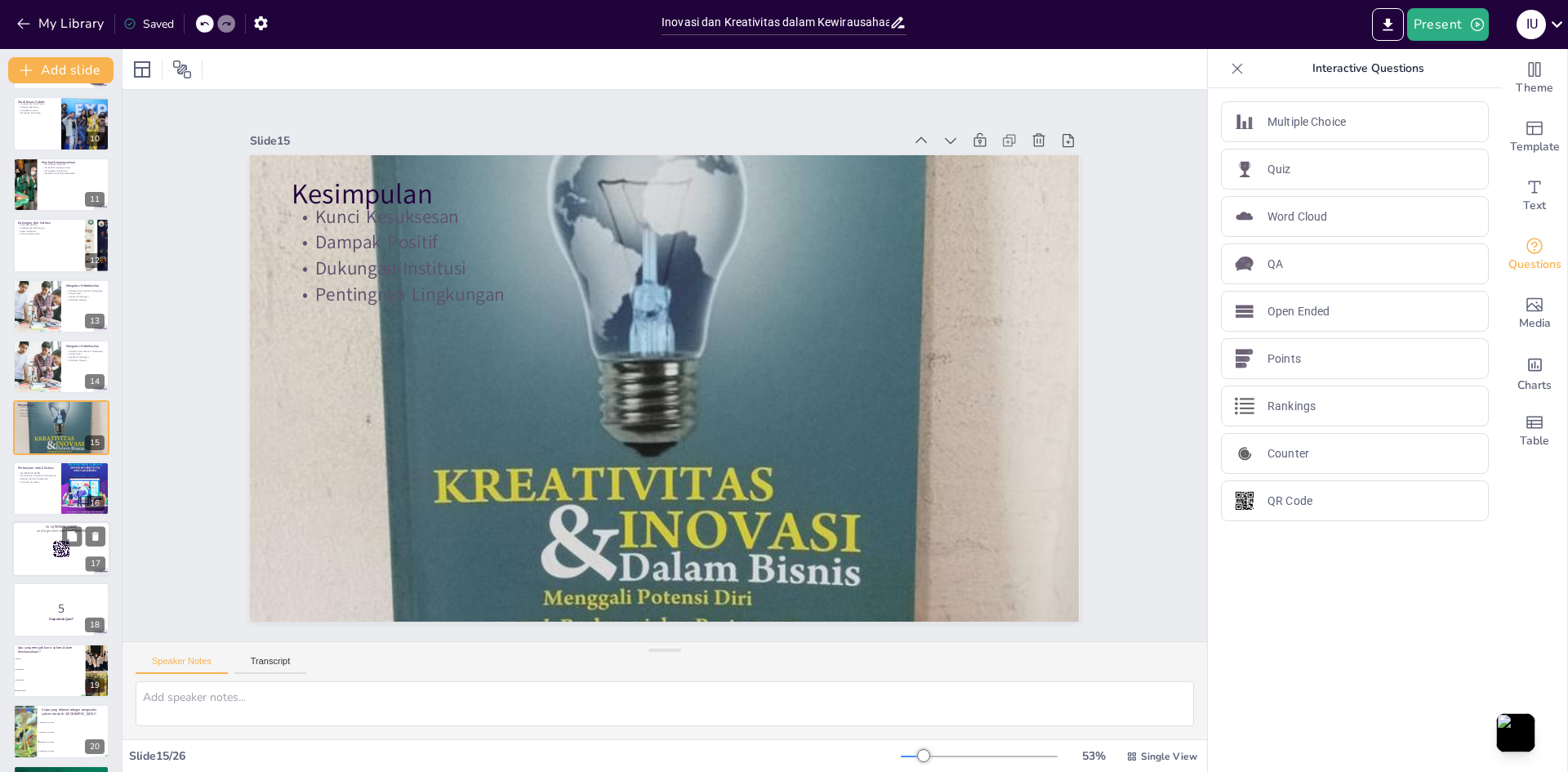
scroll to position [668, 0]
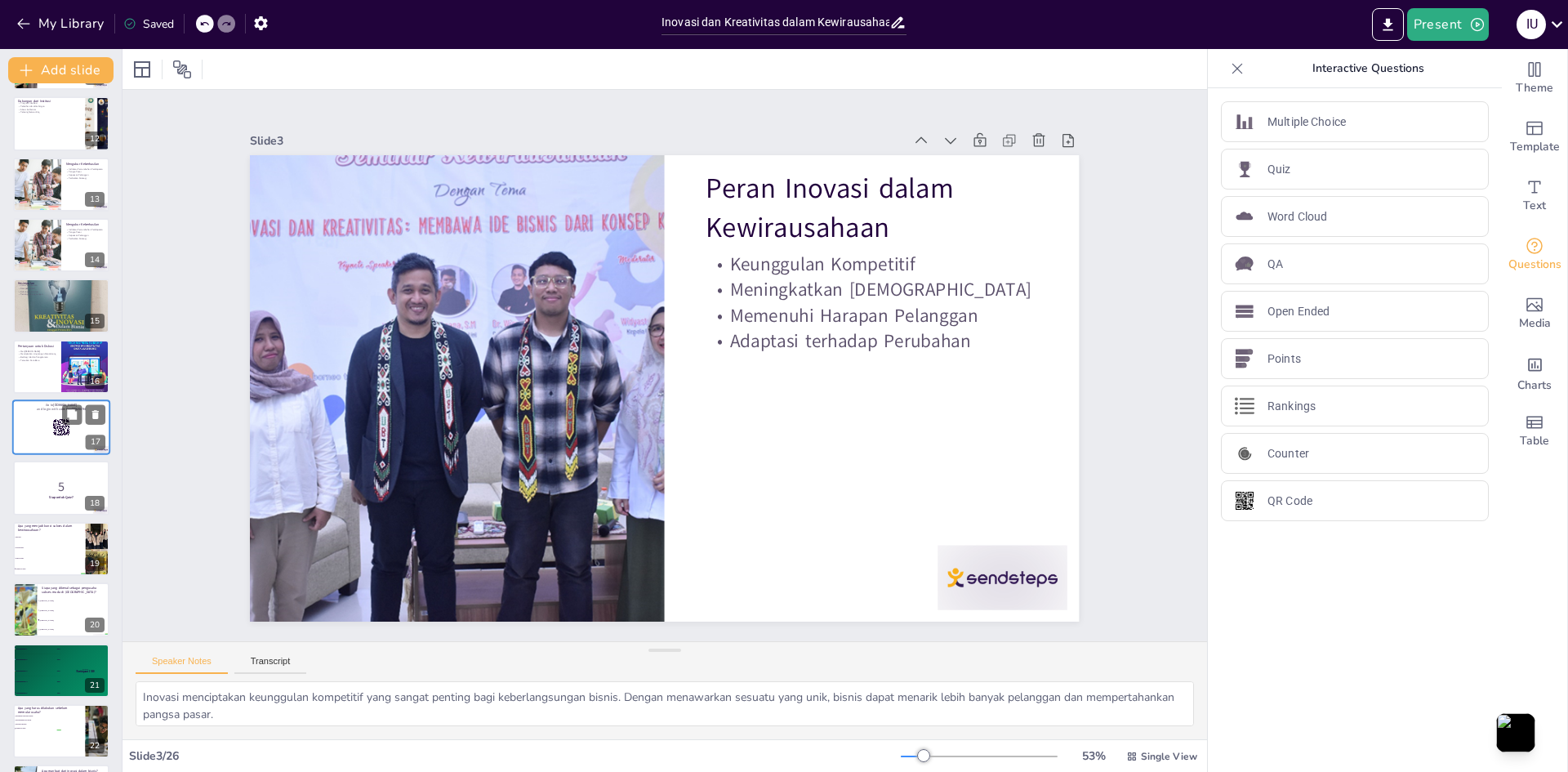
click at [43, 425] on div at bounding box center [61, 427] width 98 height 56
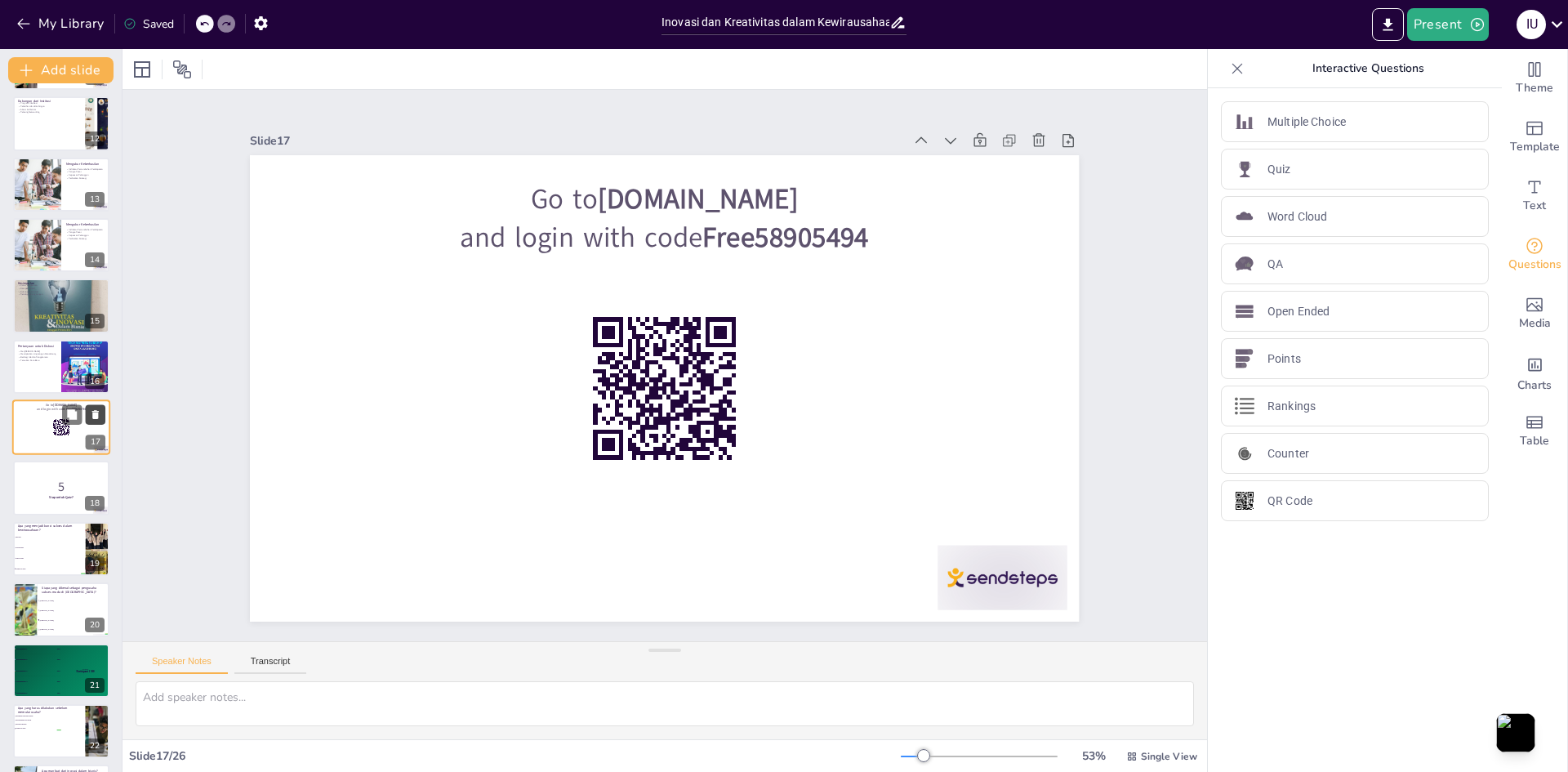
click at [92, 410] on icon at bounding box center [95, 414] width 11 height 11
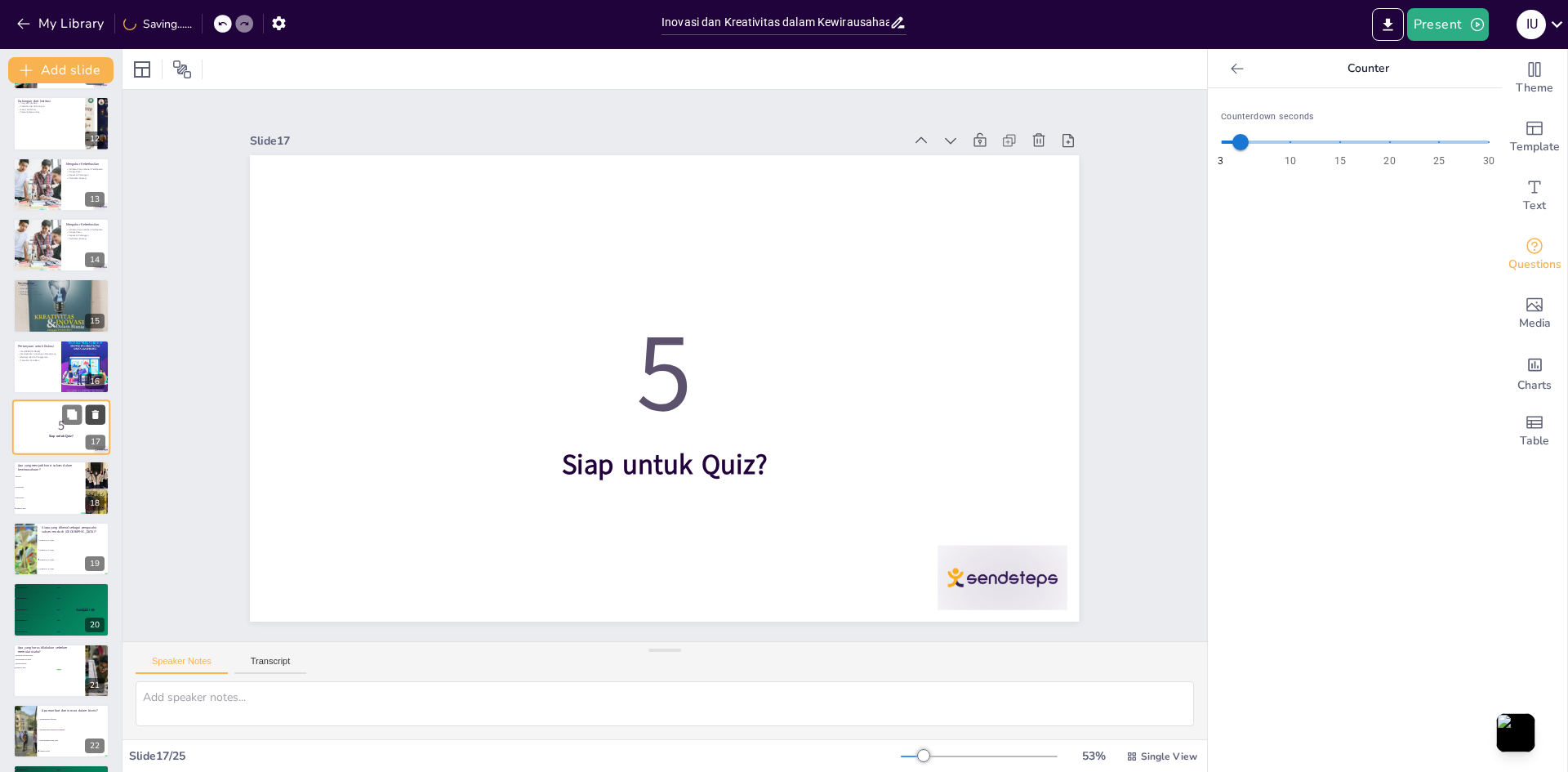
click at [98, 418] on icon at bounding box center [95, 414] width 11 height 11
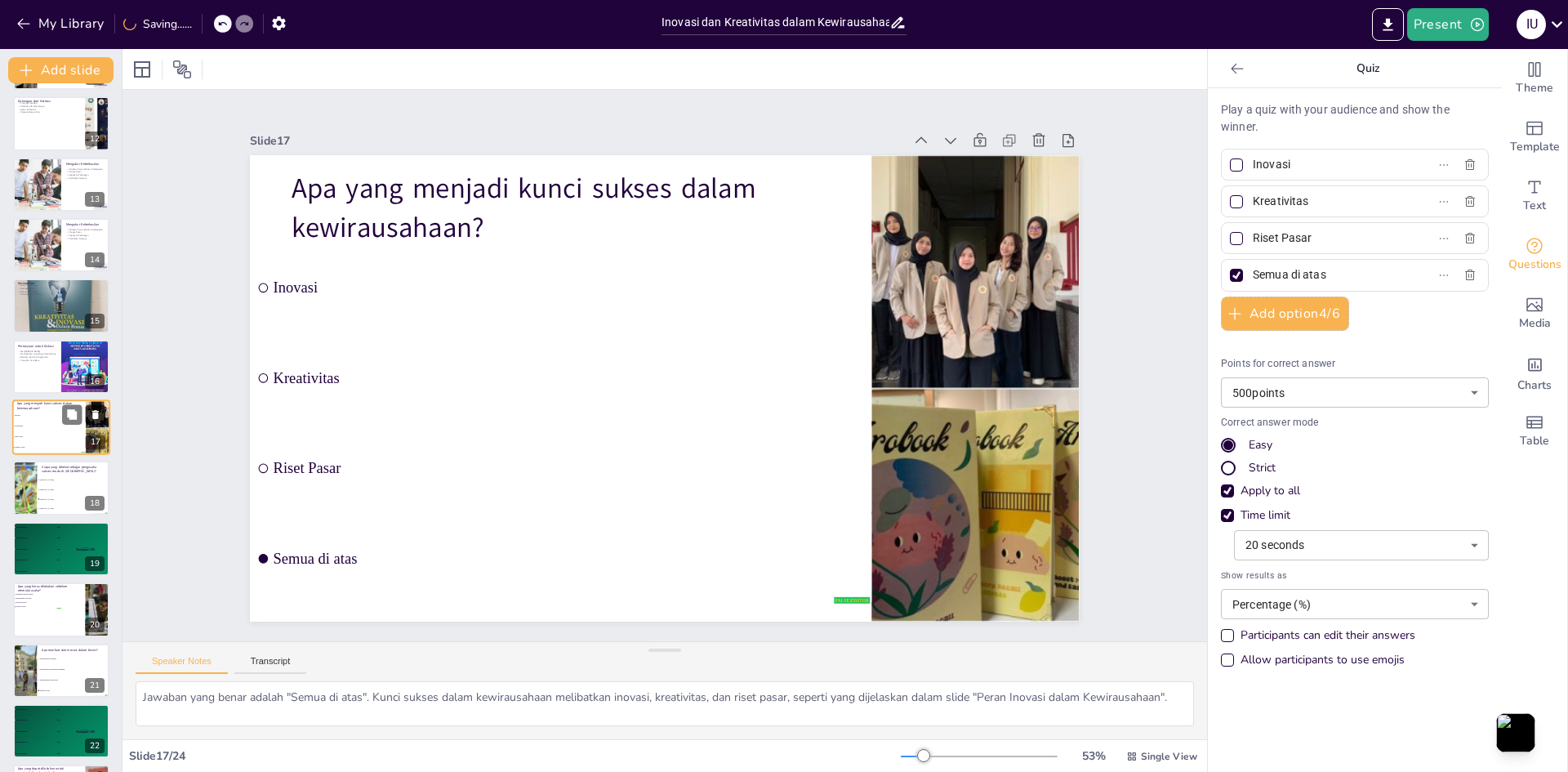
click at [93, 416] on icon at bounding box center [96, 414] width 7 height 9
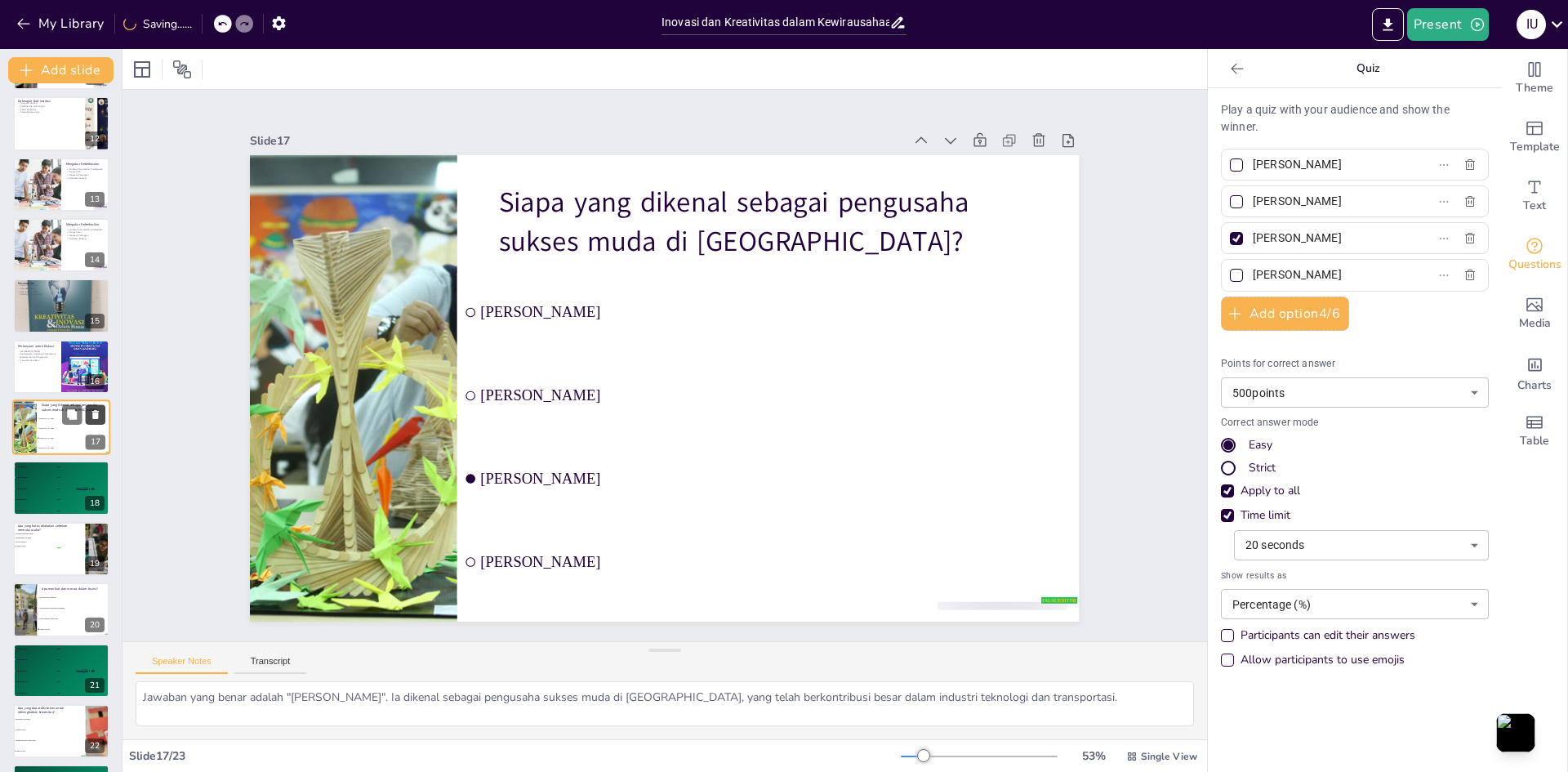
click at [98, 409] on icon at bounding box center [95, 414] width 11 height 11
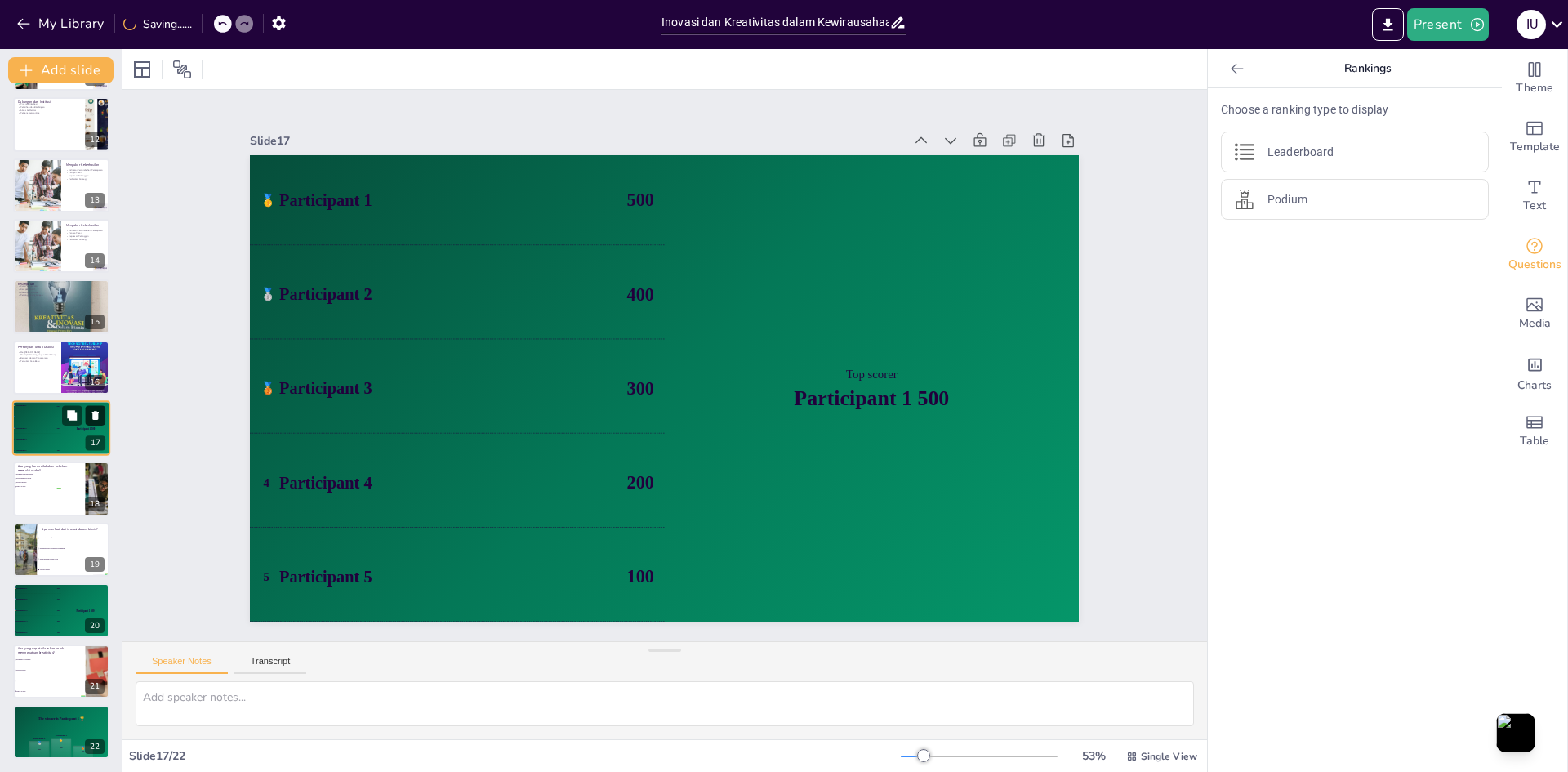
click at [97, 410] on icon at bounding box center [95, 415] width 11 height 11
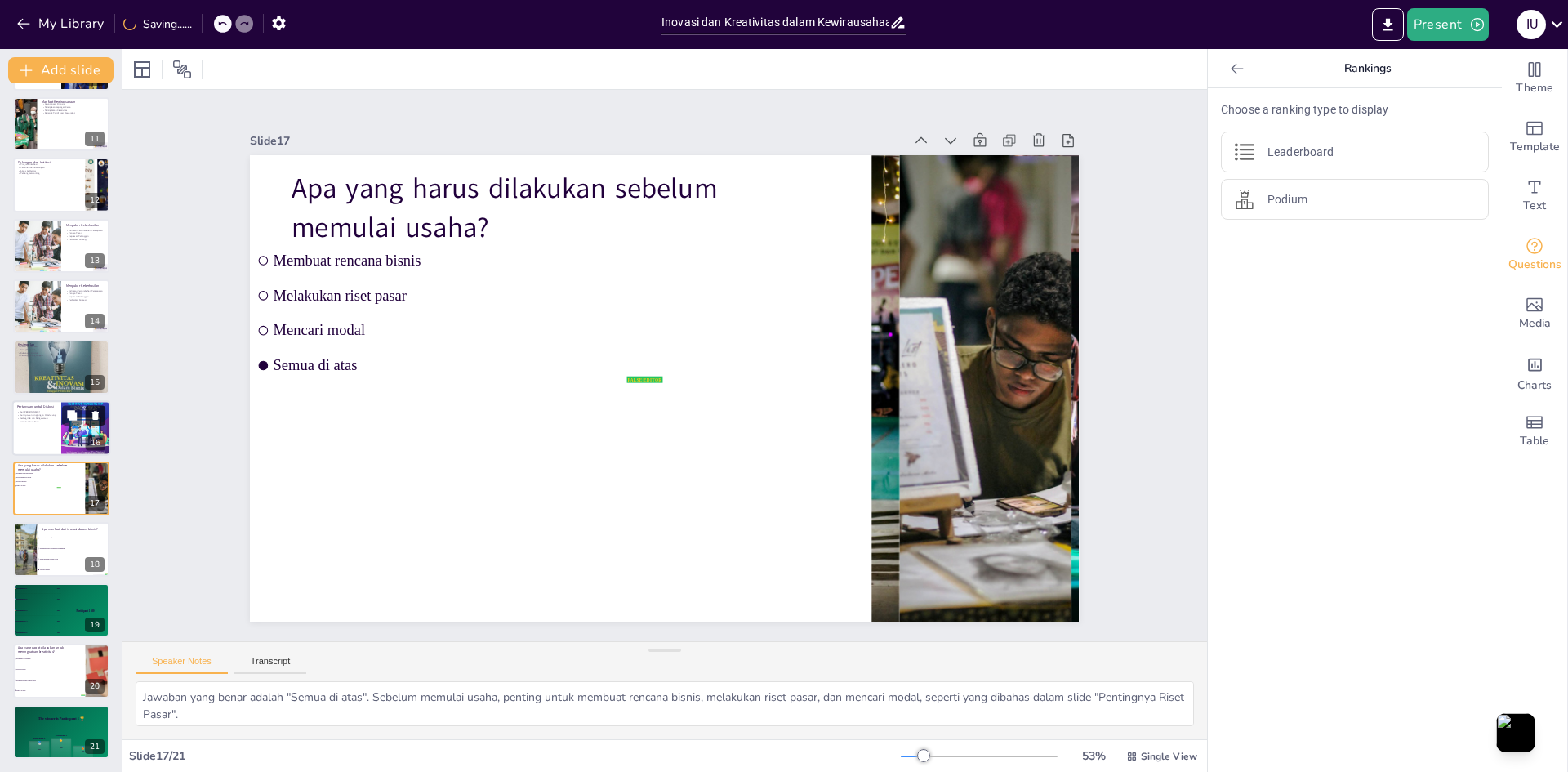
scroll to position [607, 0]
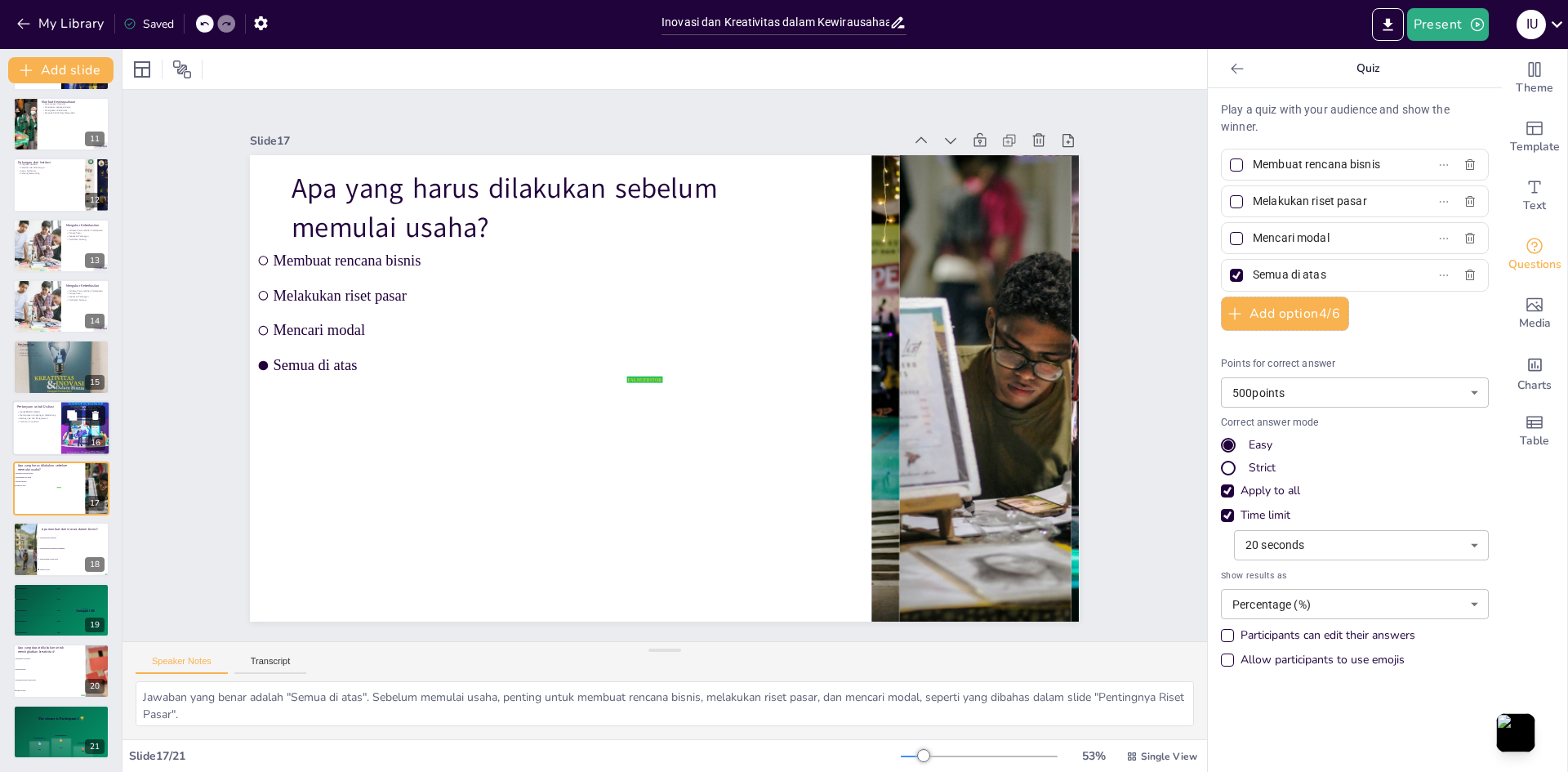
click at [94, 413] on icon at bounding box center [96, 415] width 7 height 9
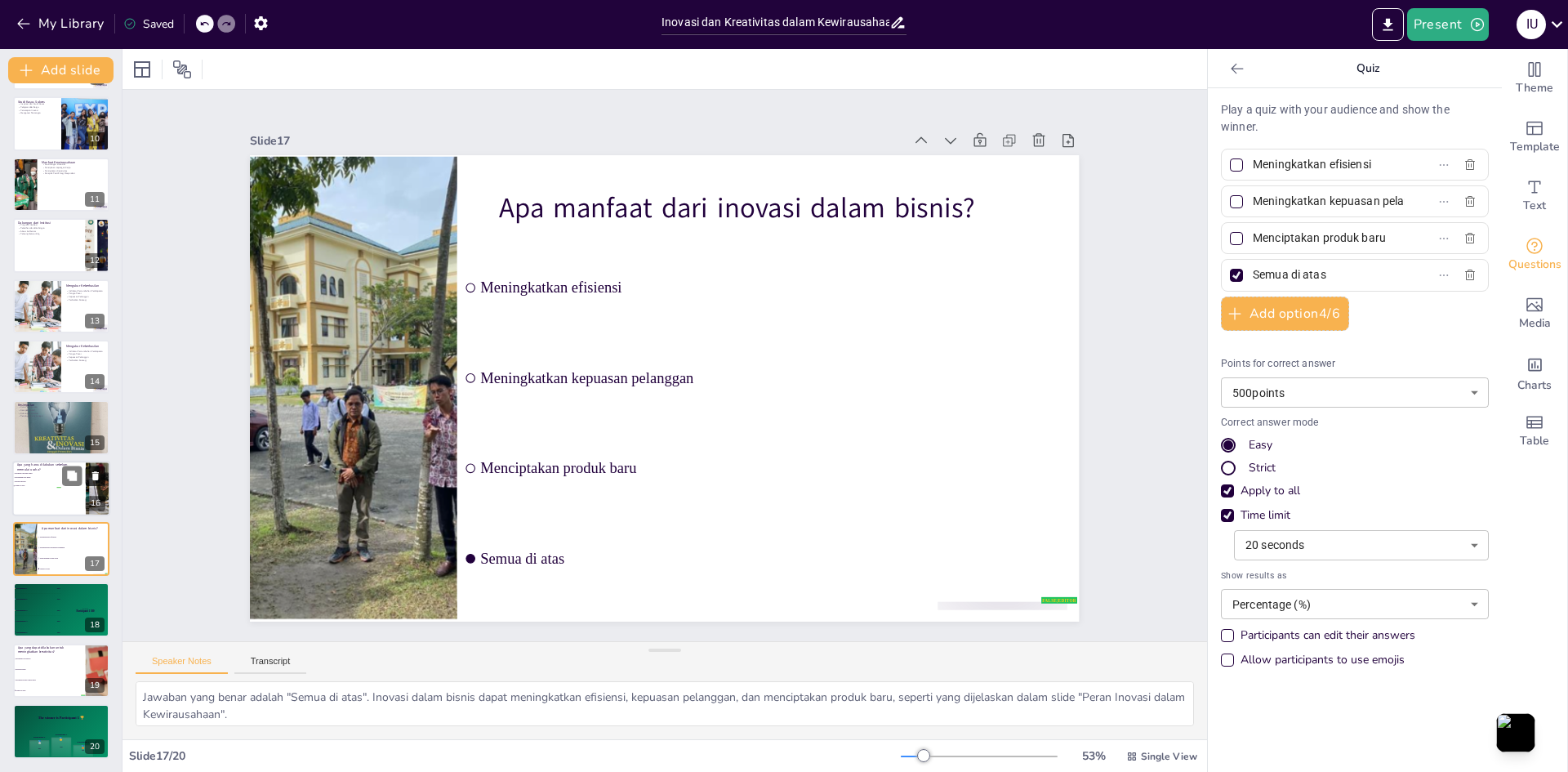
scroll to position [546, 0]
click at [62, 495] on div at bounding box center [61, 488] width 98 height 56
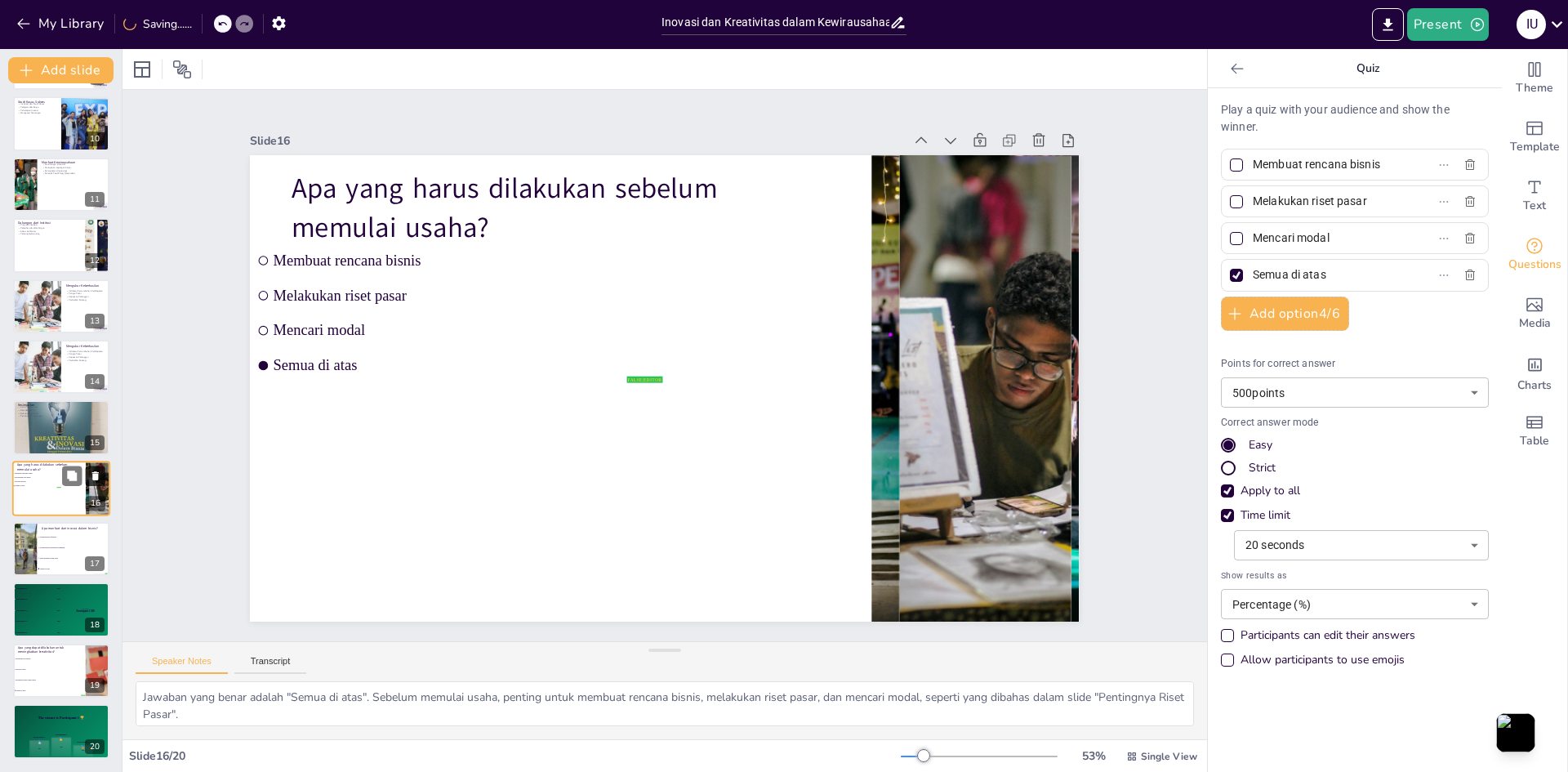
click at [97, 476] on icon at bounding box center [96, 476] width 7 height 9
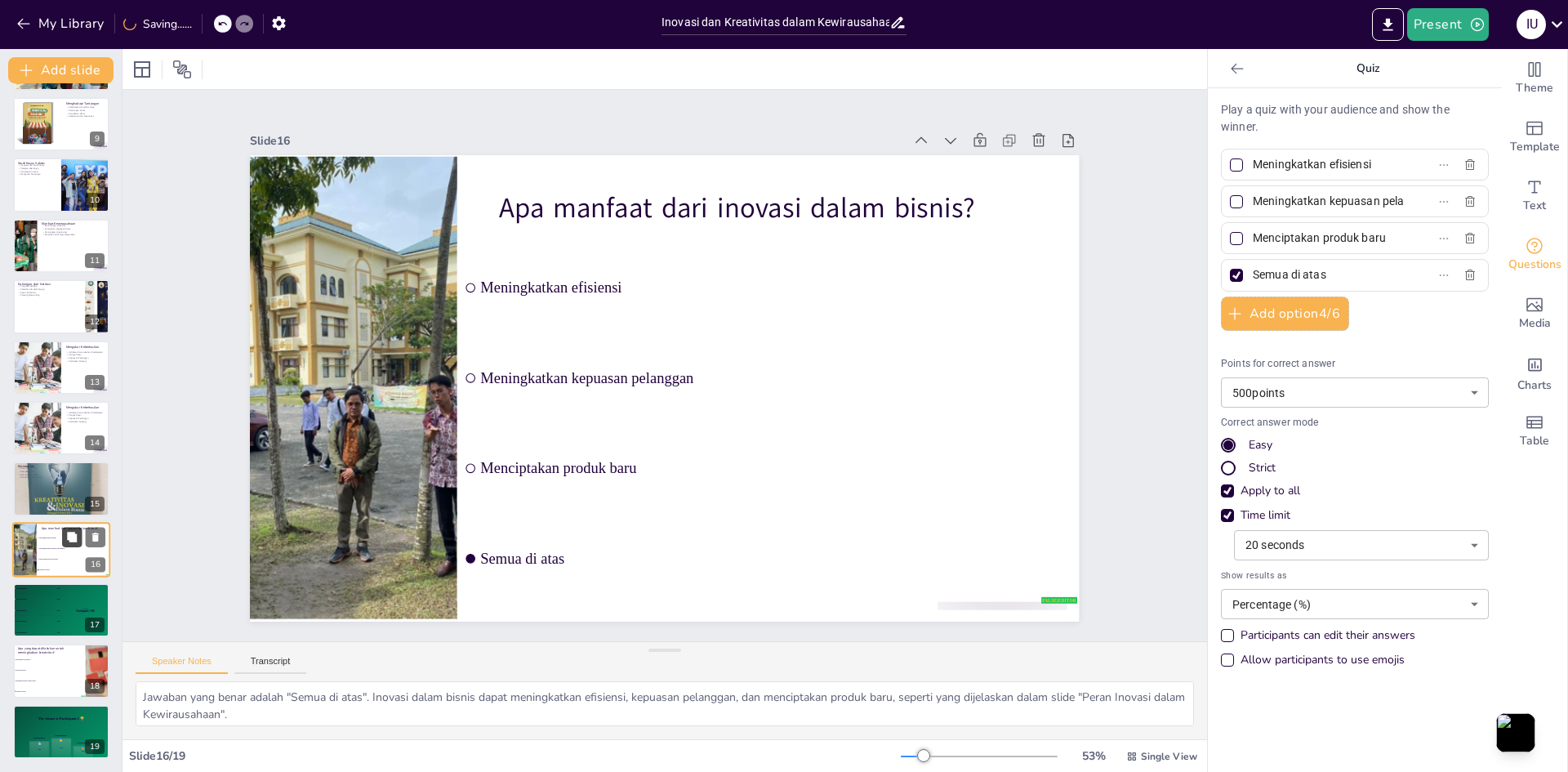
click at [70, 546] on button at bounding box center [72, 537] width 20 height 20
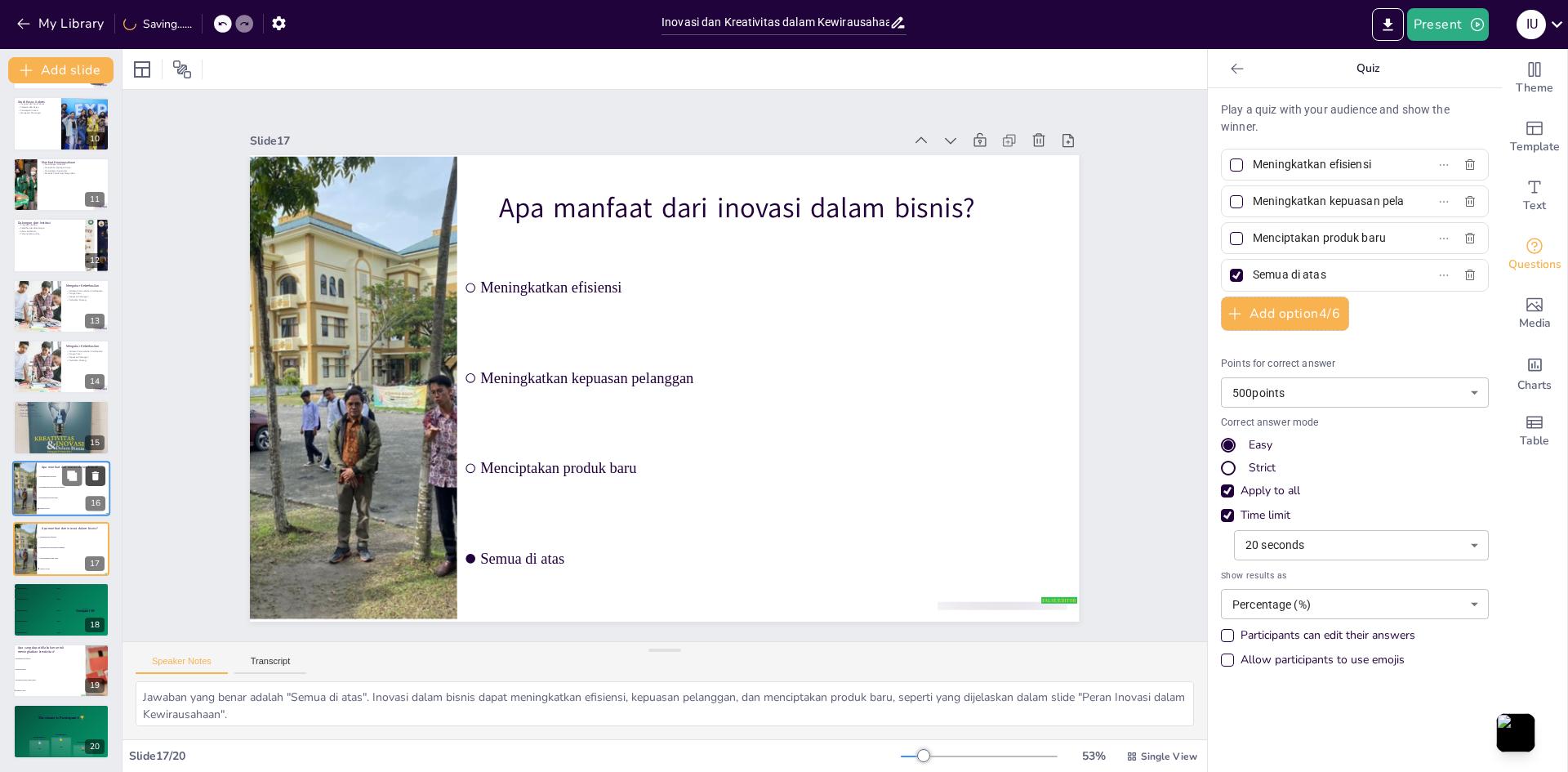
click at [95, 476] on icon at bounding box center [96, 476] width 7 height 9
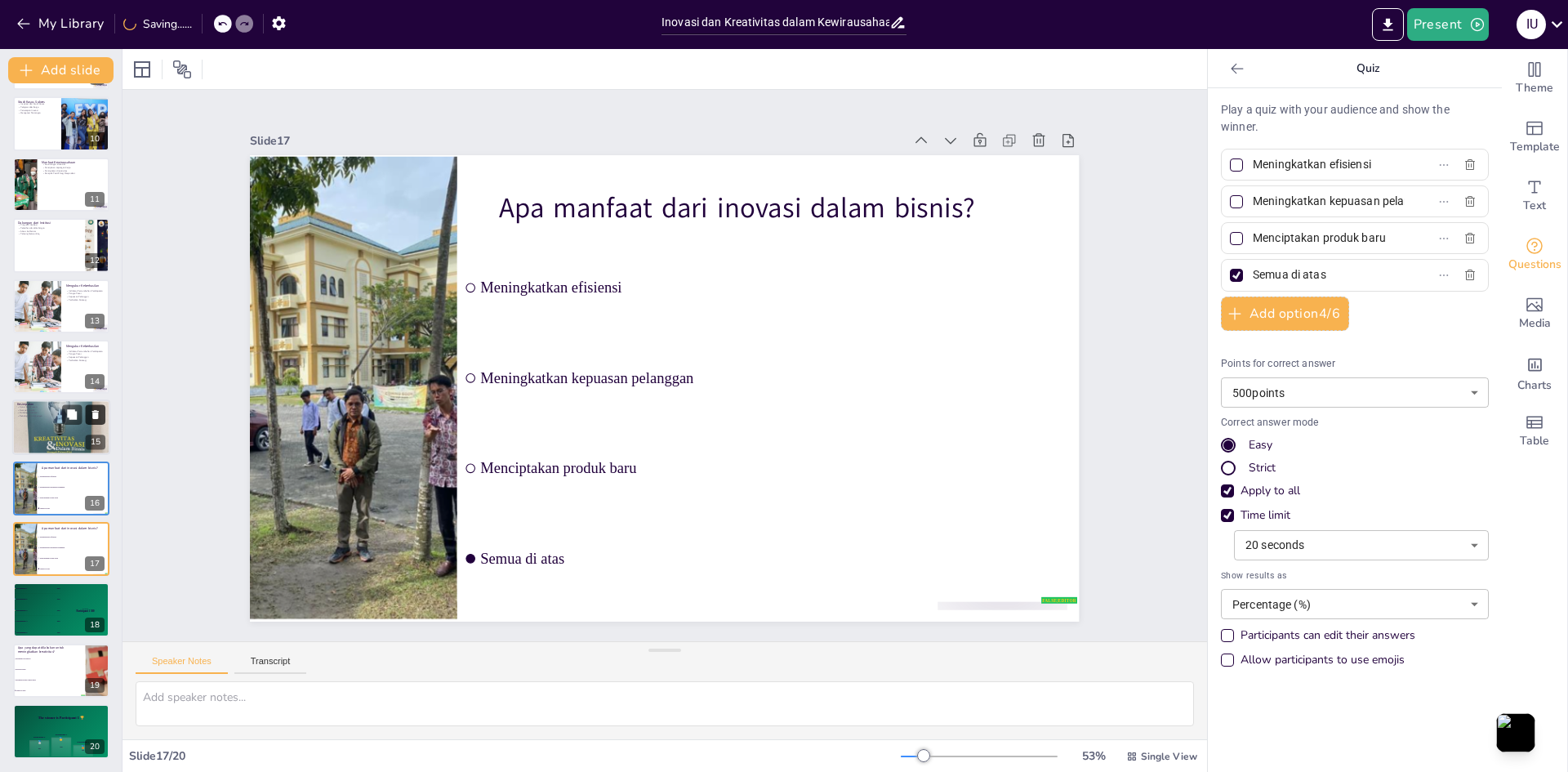
scroll to position [485, 0]
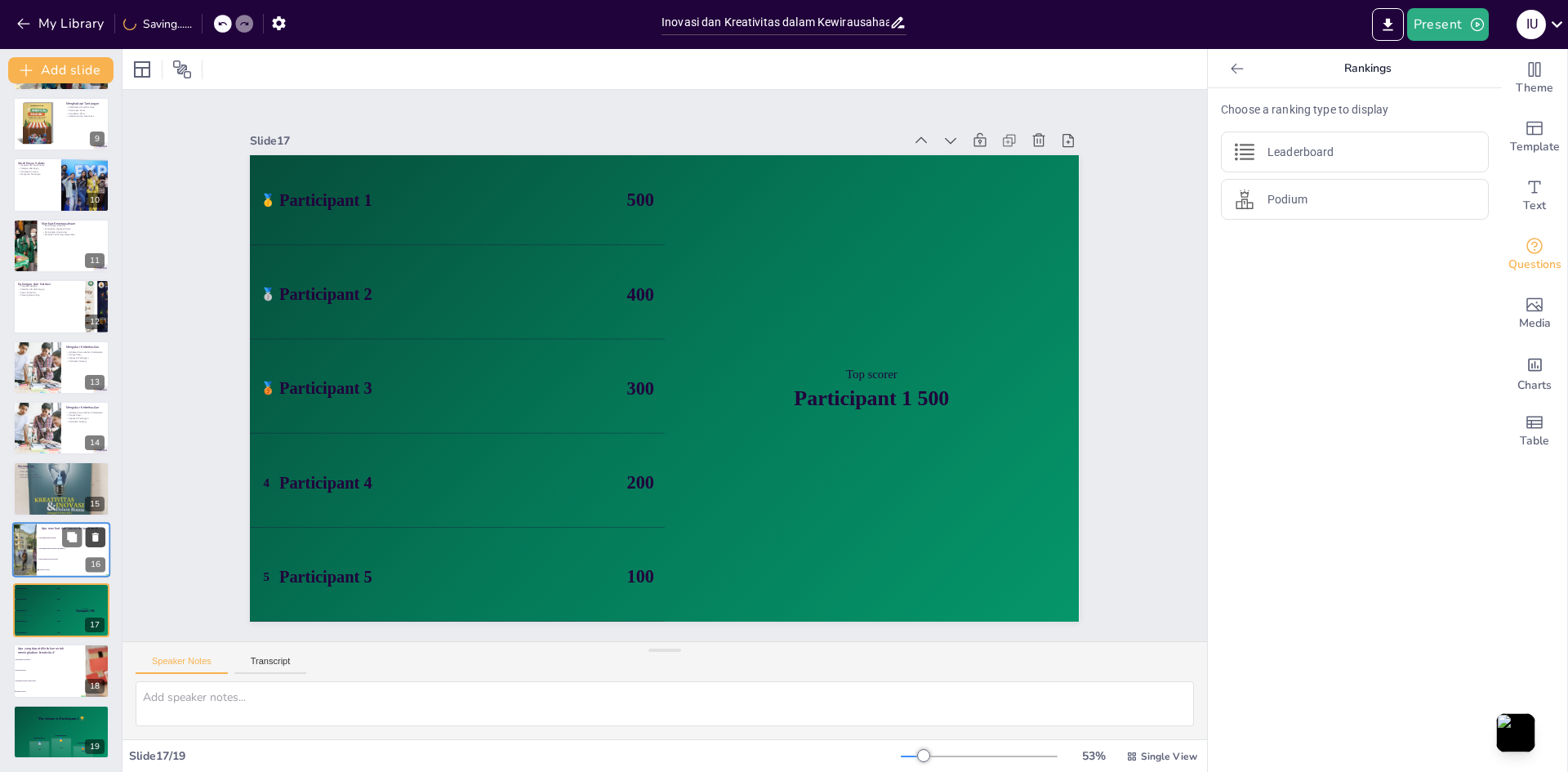
click at [90, 536] on icon at bounding box center [95, 536] width 11 height 11
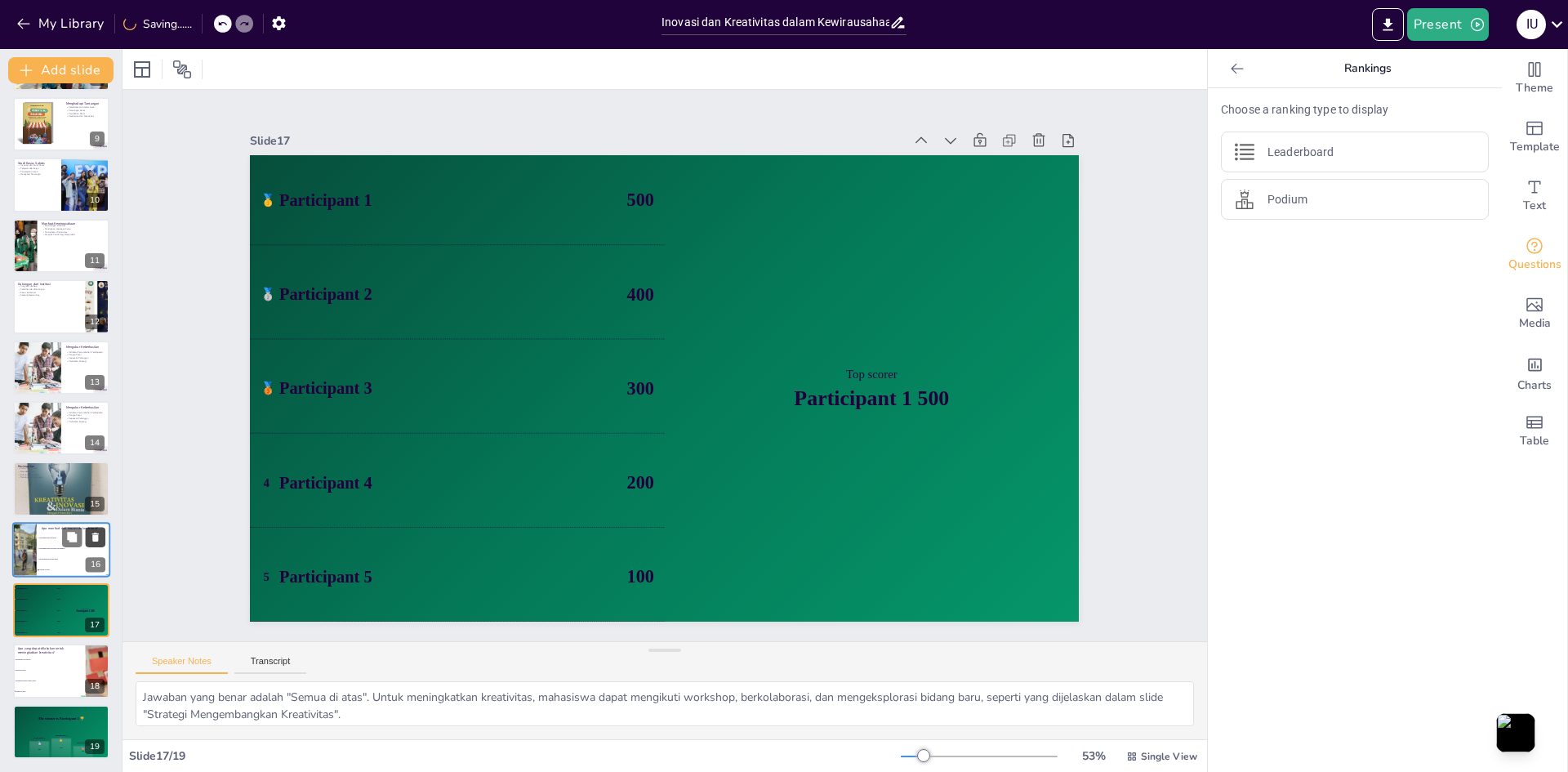
scroll to position [425, 0]
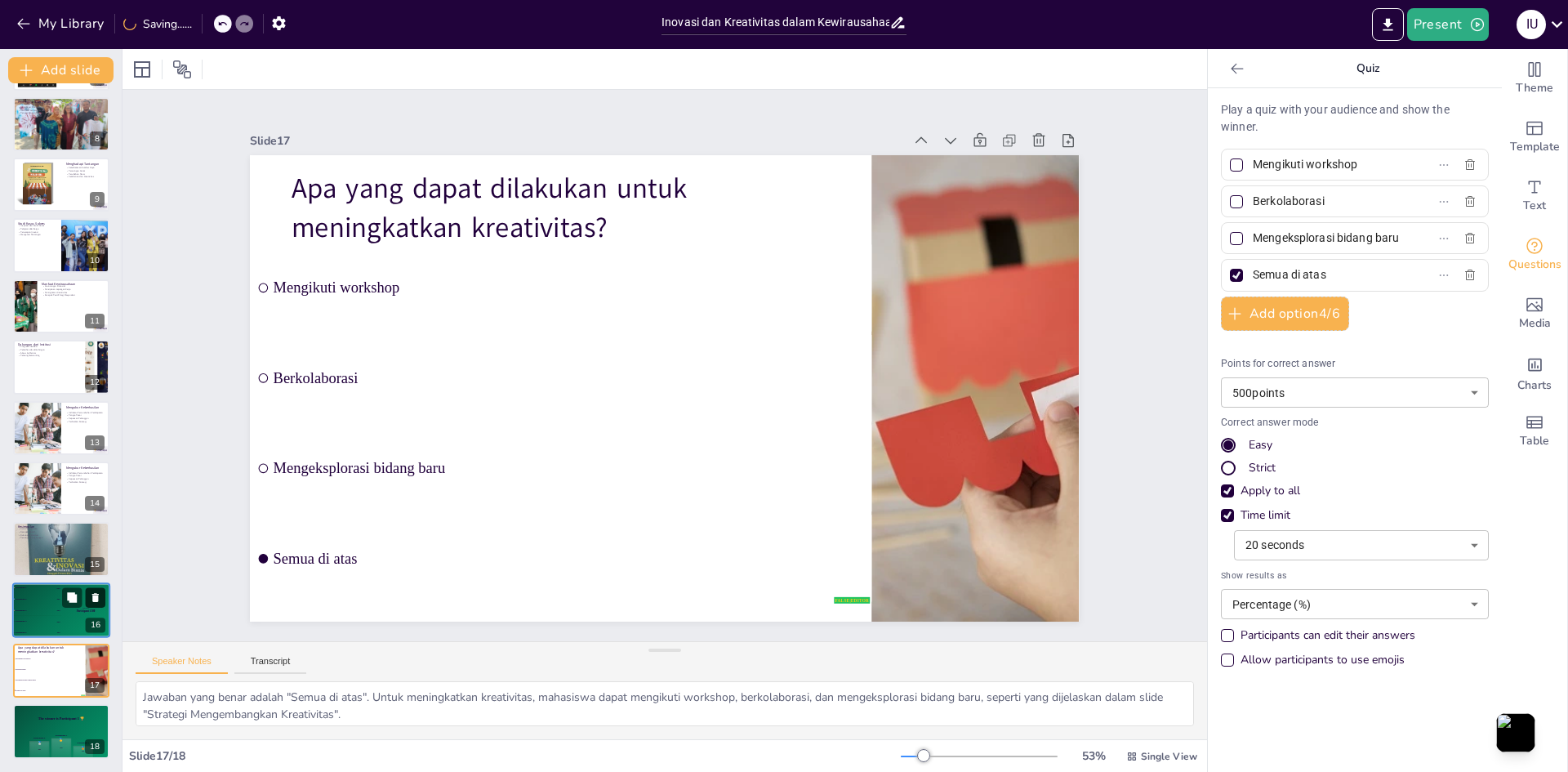
click at [97, 599] on icon at bounding box center [96, 597] width 7 height 9
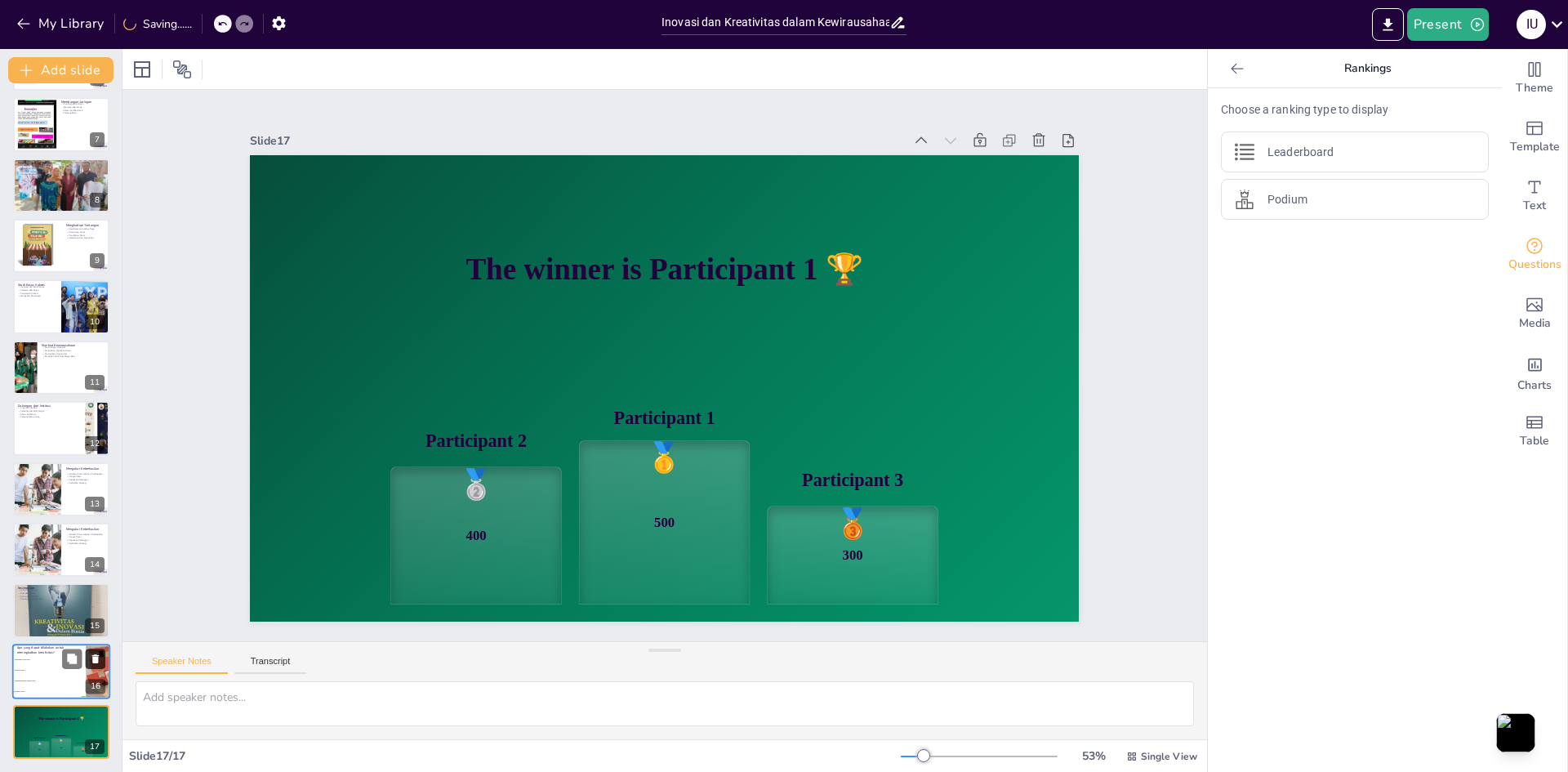
scroll to position [364, 0]
click at [98, 656] on icon at bounding box center [96, 658] width 7 height 9
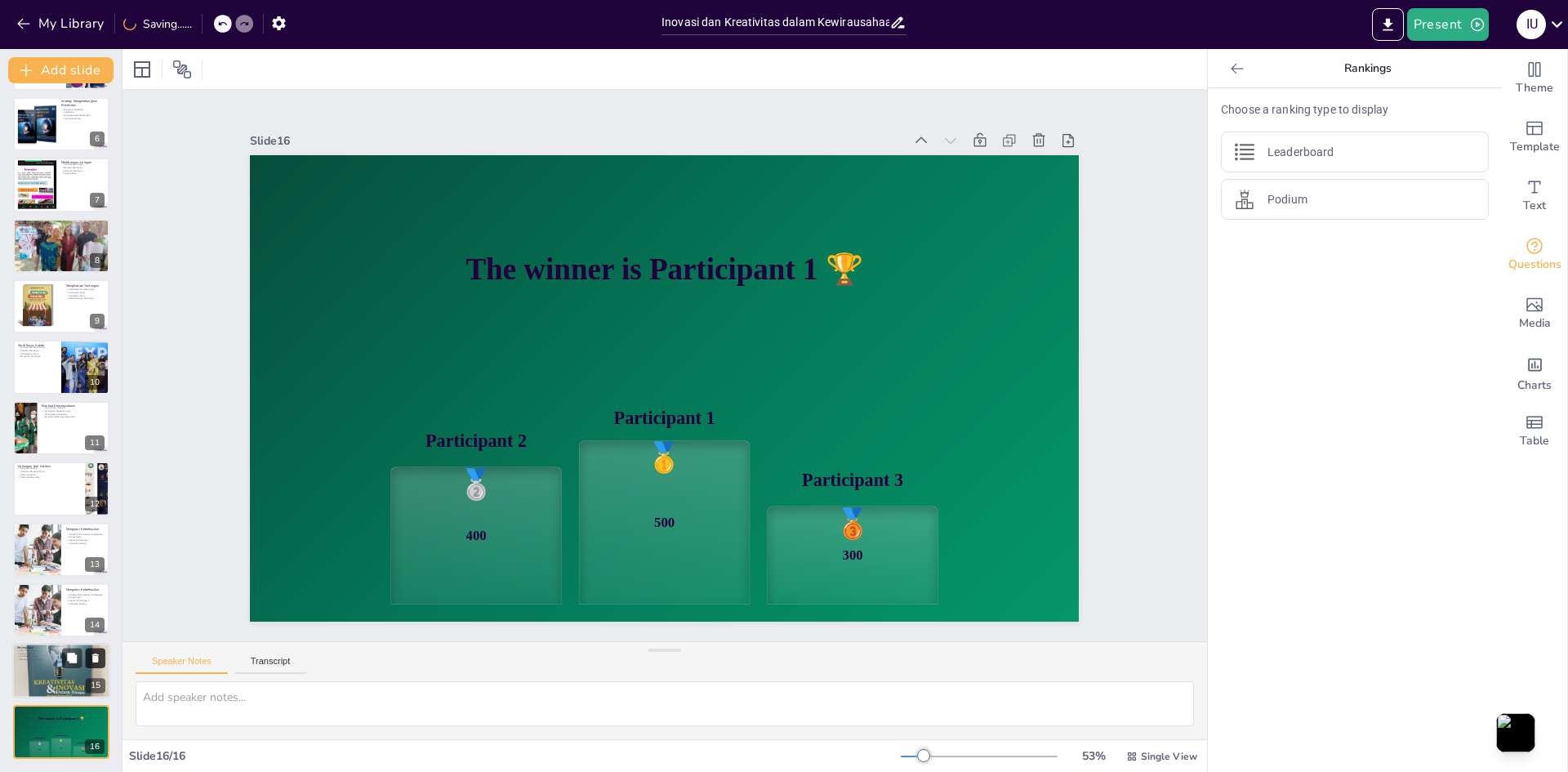
scroll to position [303, 0]
click at [96, 717] on icon at bounding box center [96, 719] width 7 height 9
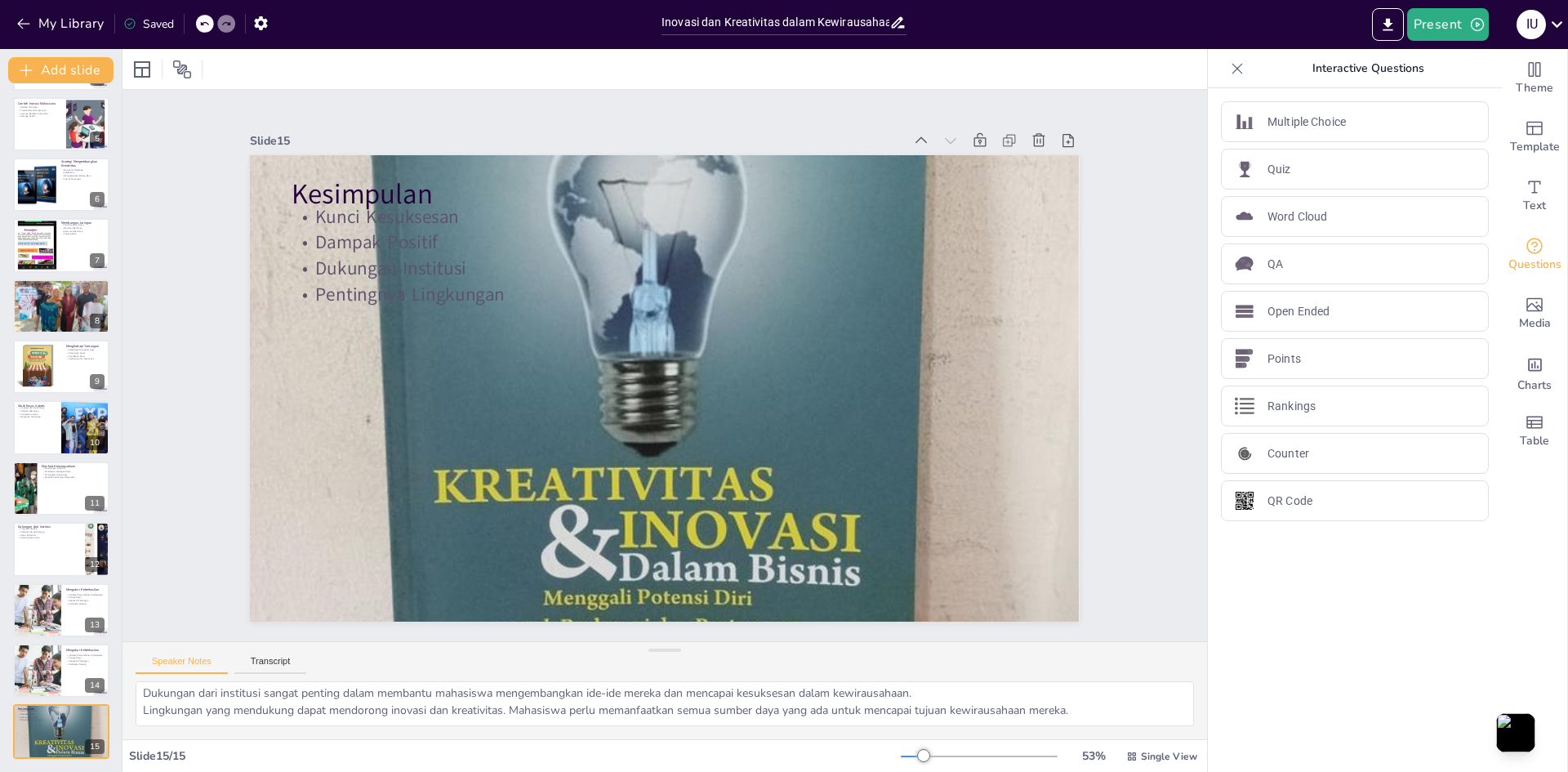
scroll to position [0, 0]
click at [349, 281] on p "Pentingnya Lingkungan" at bounding box center [680, 295] width 735 height 181
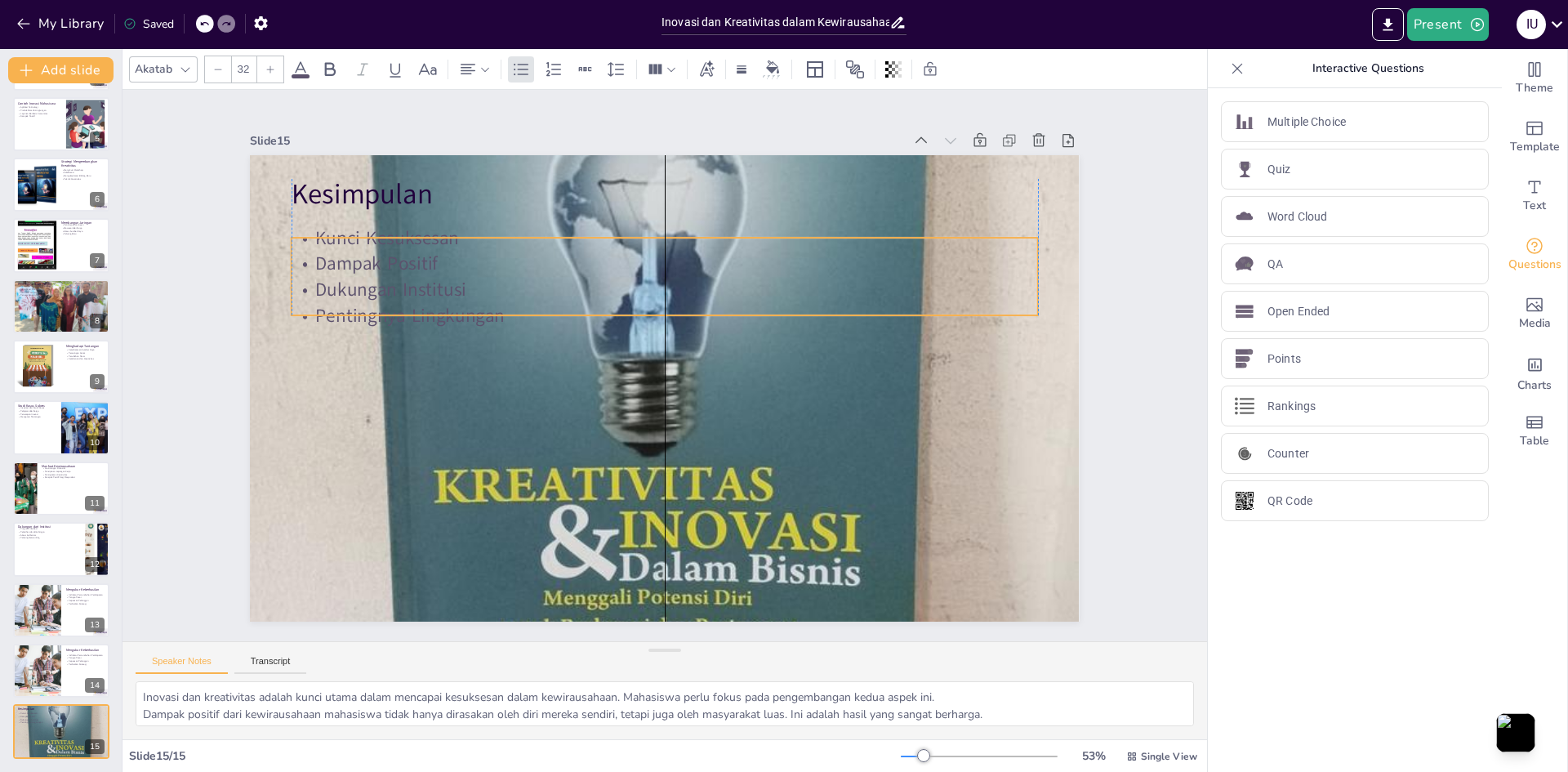
drag, startPoint x: 366, startPoint y: 275, endPoint x: 363, endPoint y: 285, distance: 10.4
click at [363, 285] on p "Dukungan Institusi" at bounding box center [680, 291] width 735 height 181
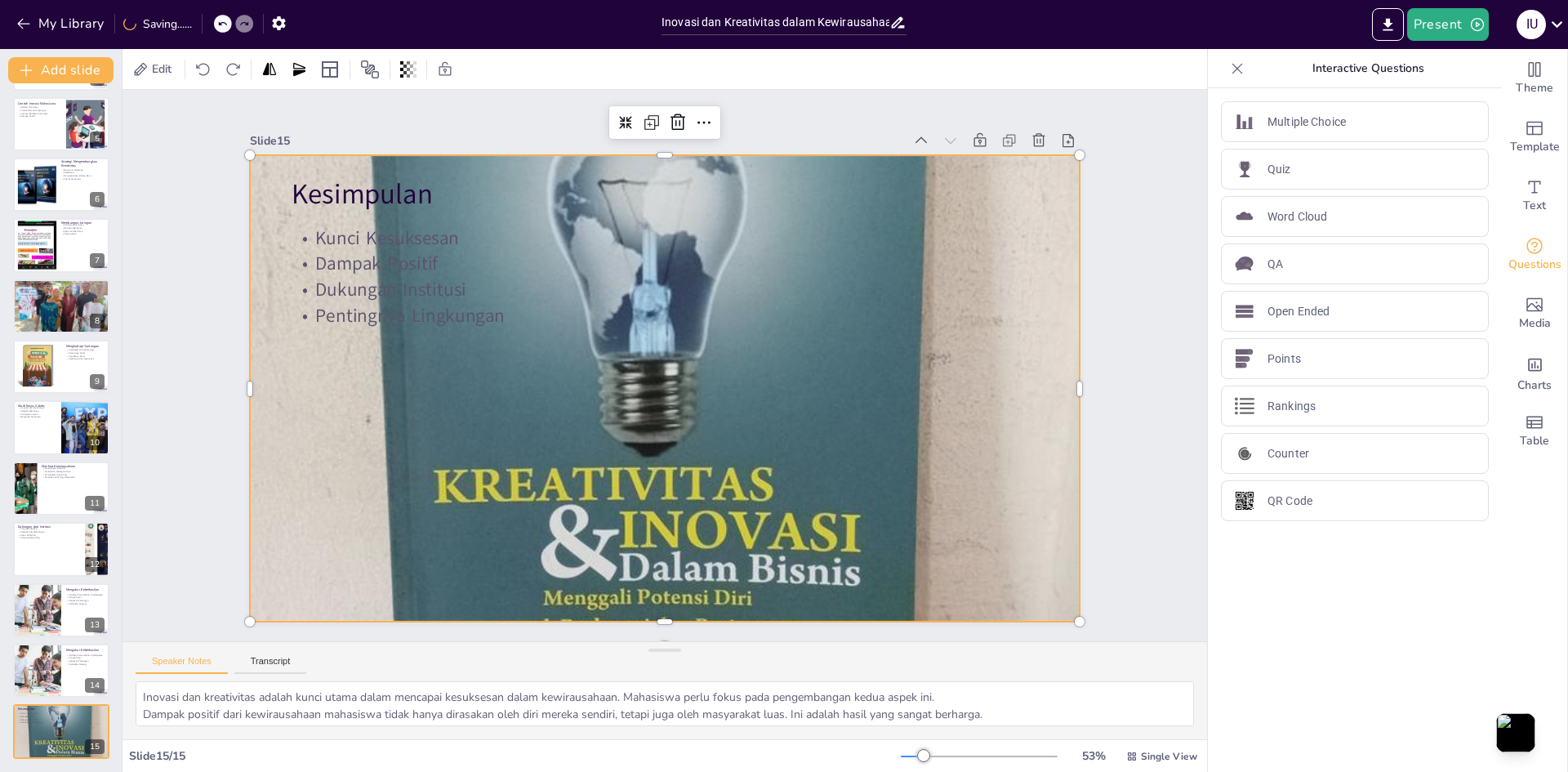
click at [312, 374] on div at bounding box center [649, 348] width 1171 height 1171
click at [62, 310] on div at bounding box center [61, 306] width 98 height 74
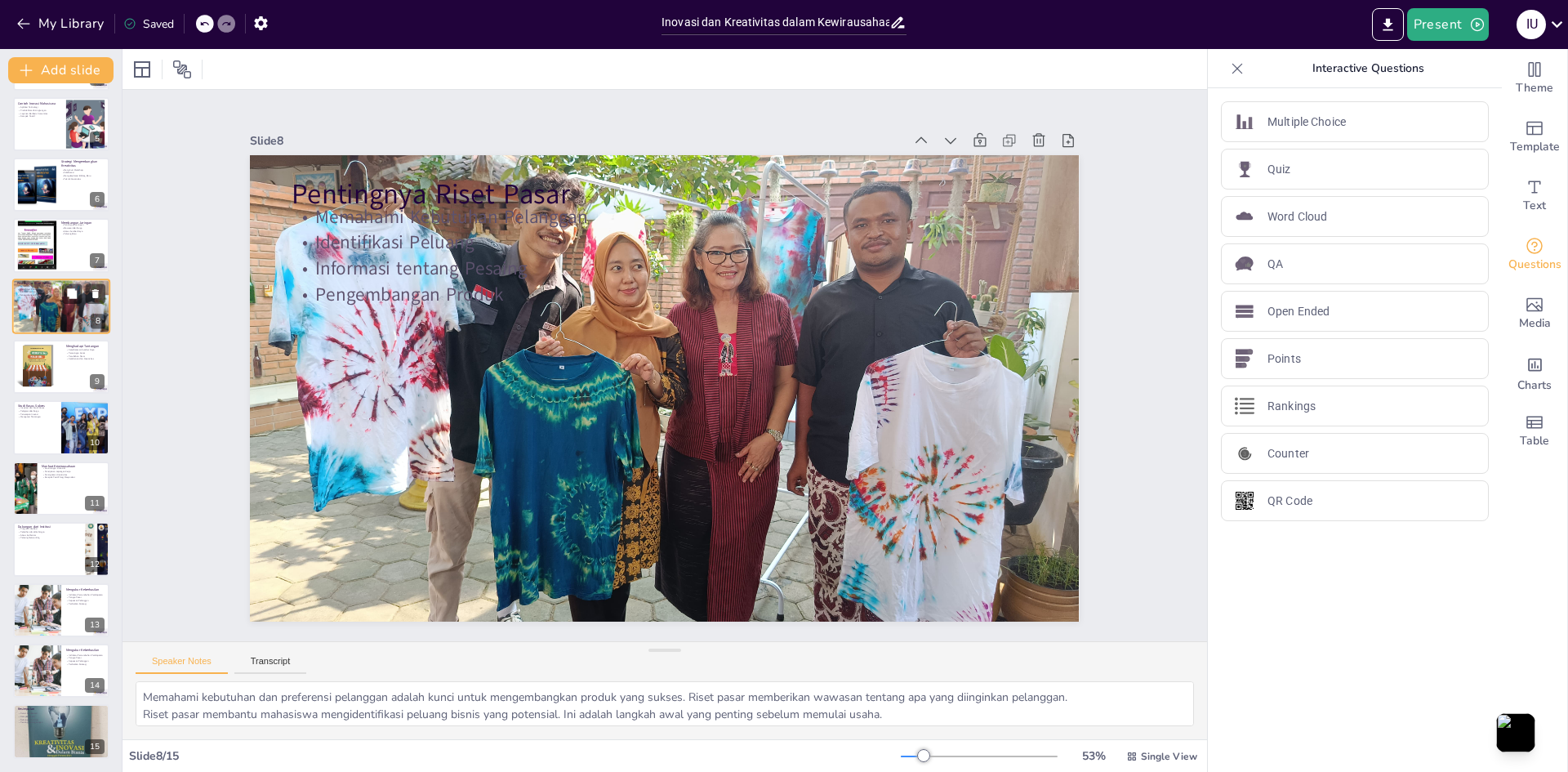
scroll to position [121, 0]
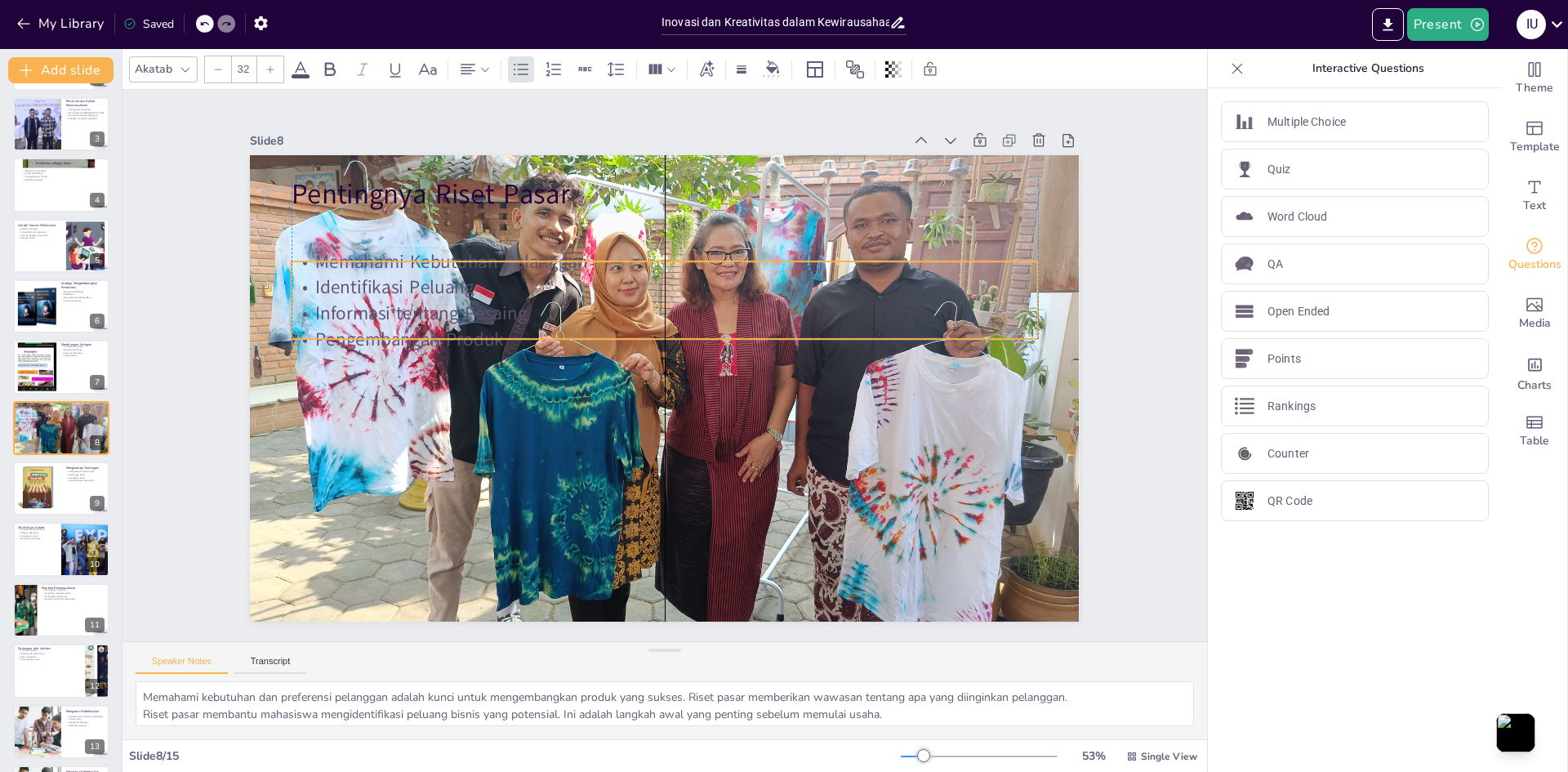
drag, startPoint x: 456, startPoint y: 276, endPoint x: 453, endPoint y: 321, distance: 45.1
click at [453, 321] on p "Pengembangan Produk" at bounding box center [670, 339] width 735 height 181
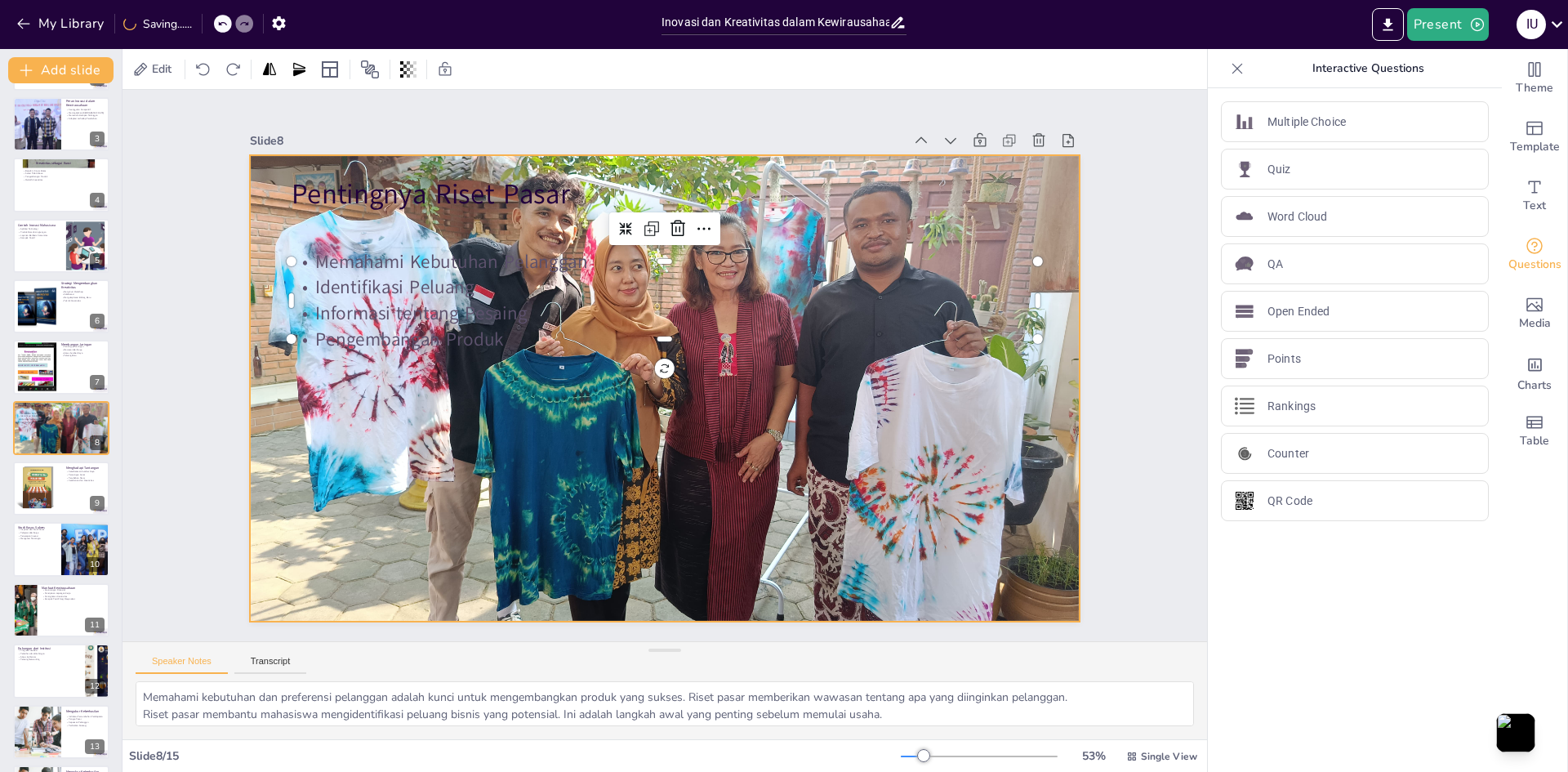
click at [389, 413] on div at bounding box center [676, 346] width 1029 height 953
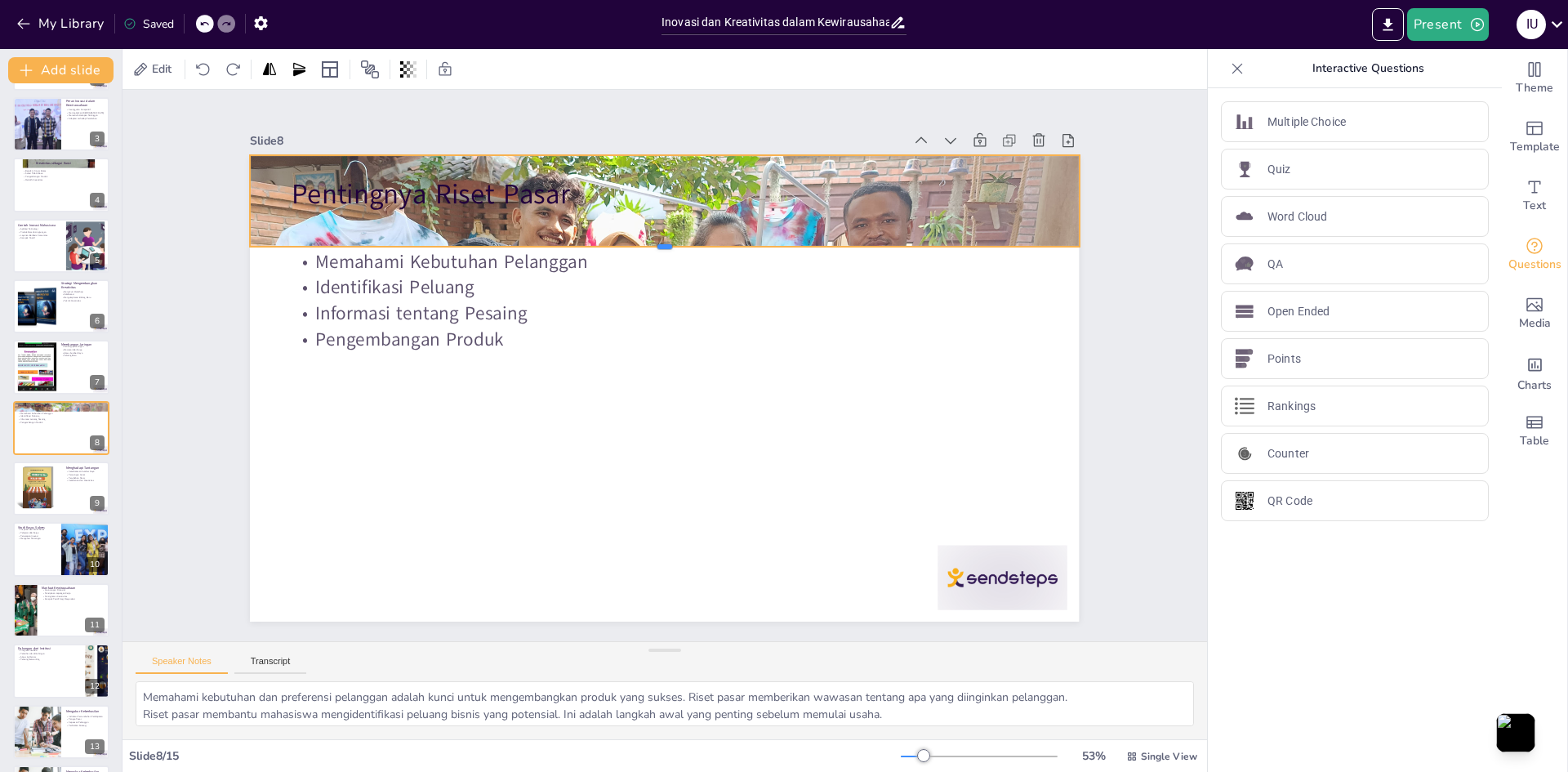
drag, startPoint x: 687, startPoint y: 615, endPoint x: 733, endPoint y: 241, distance: 376.8
click at [733, 241] on div at bounding box center [687, 256] width 813 height 185
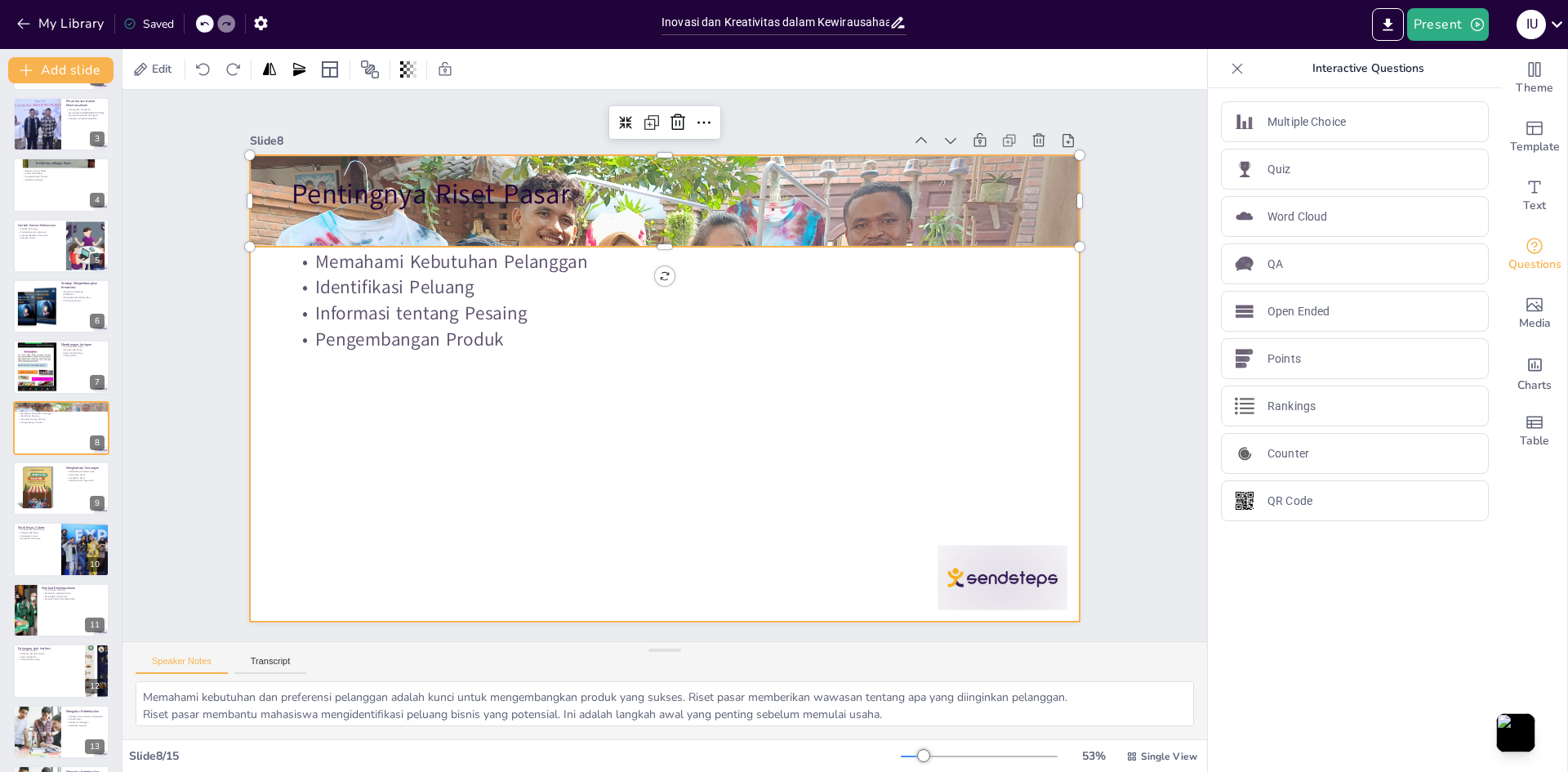
click at [684, 439] on div at bounding box center [650, 349] width 928 height 902
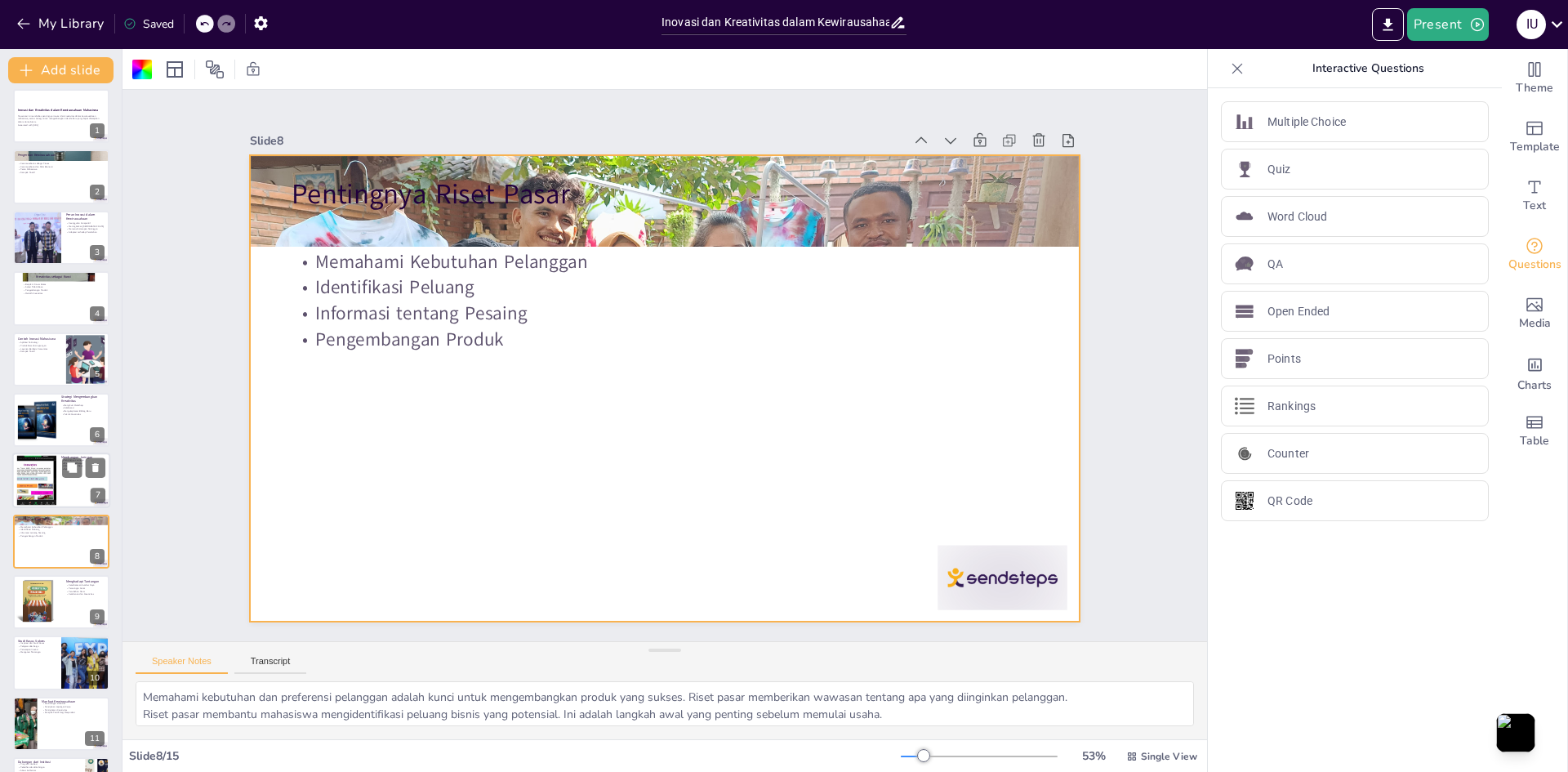
scroll to position [0, 0]
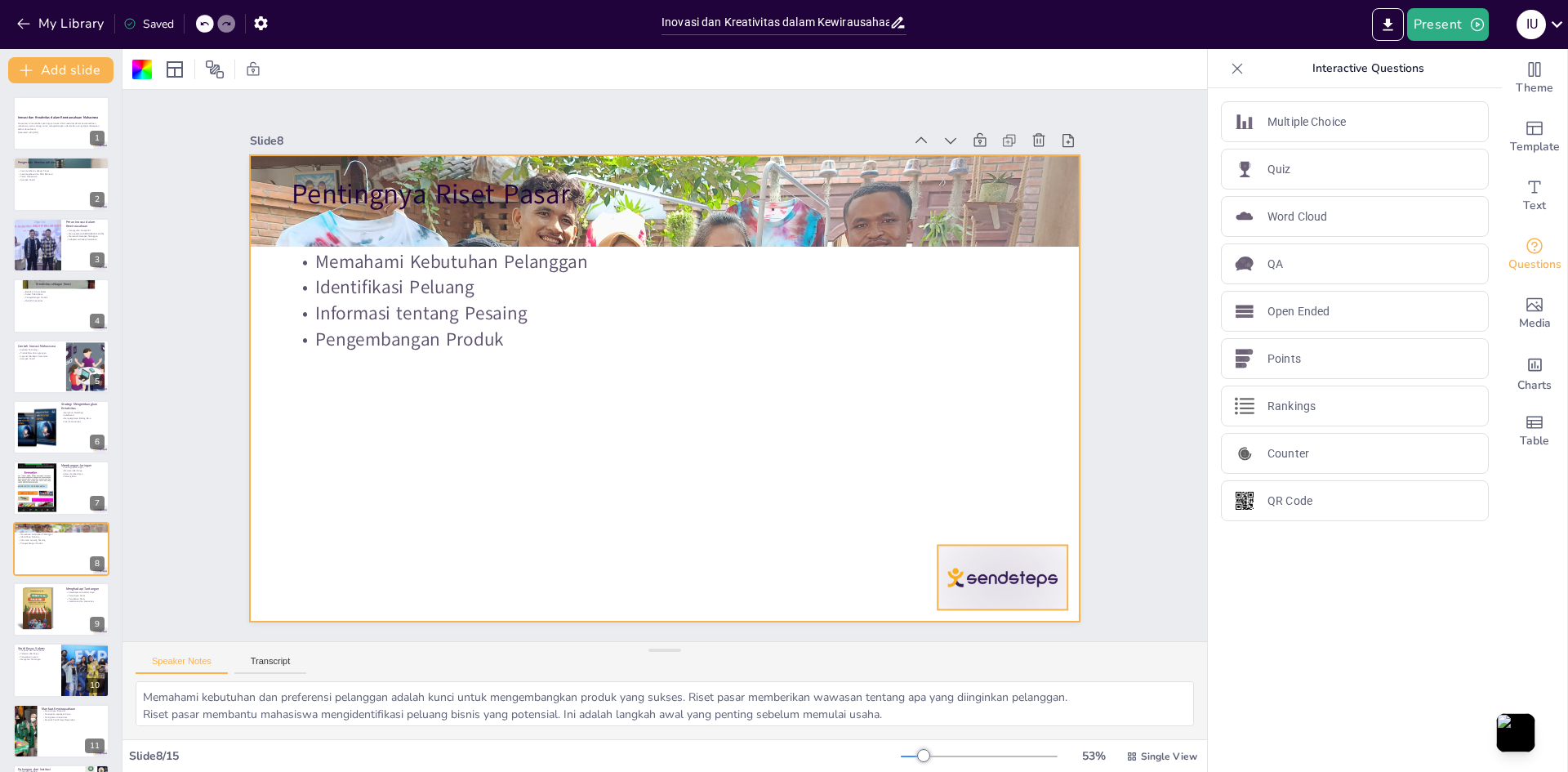
click at [968, 584] on div at bounding box center [979, 611] width 135 height 78
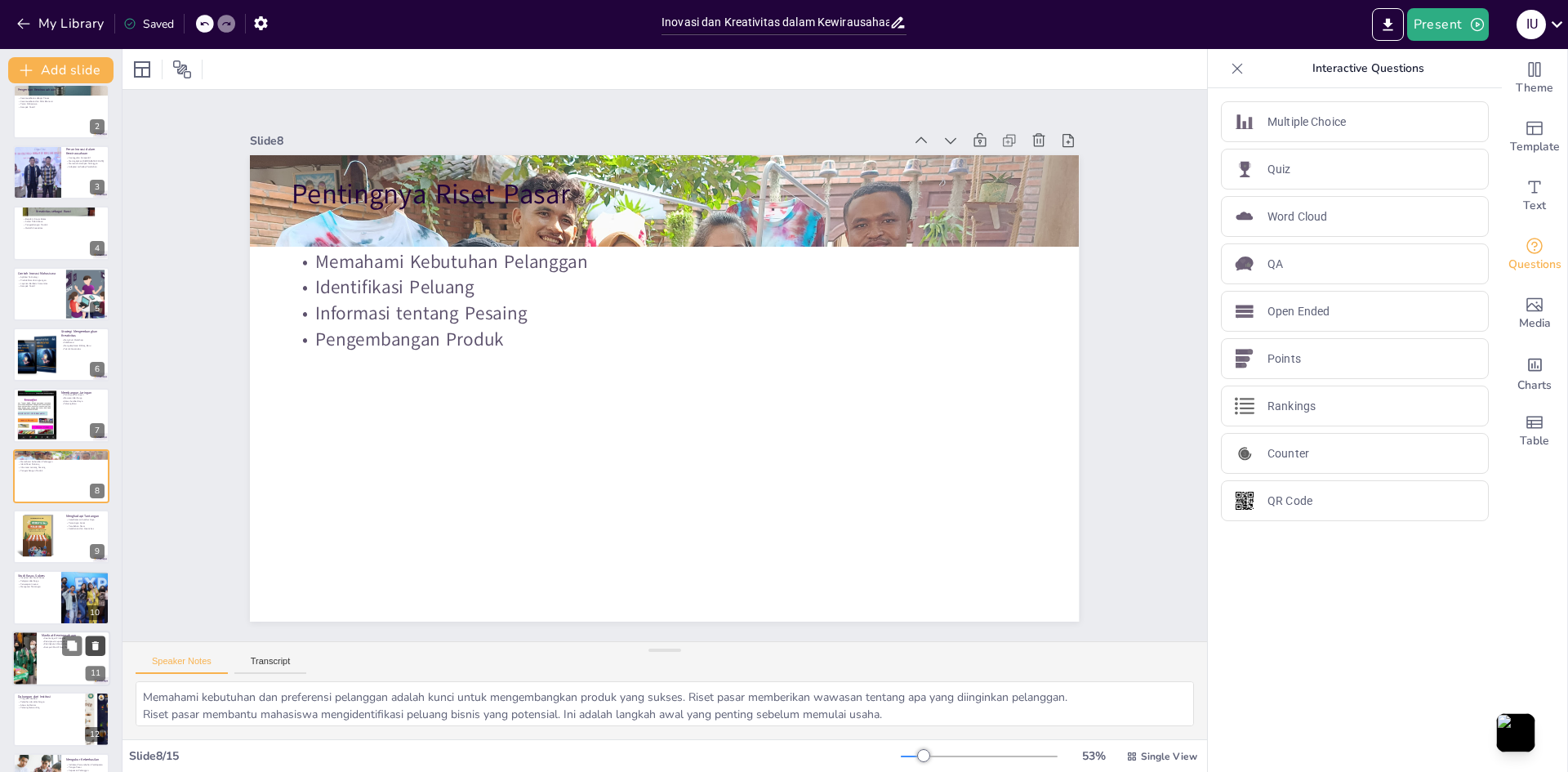
scroll to position [242, 0]
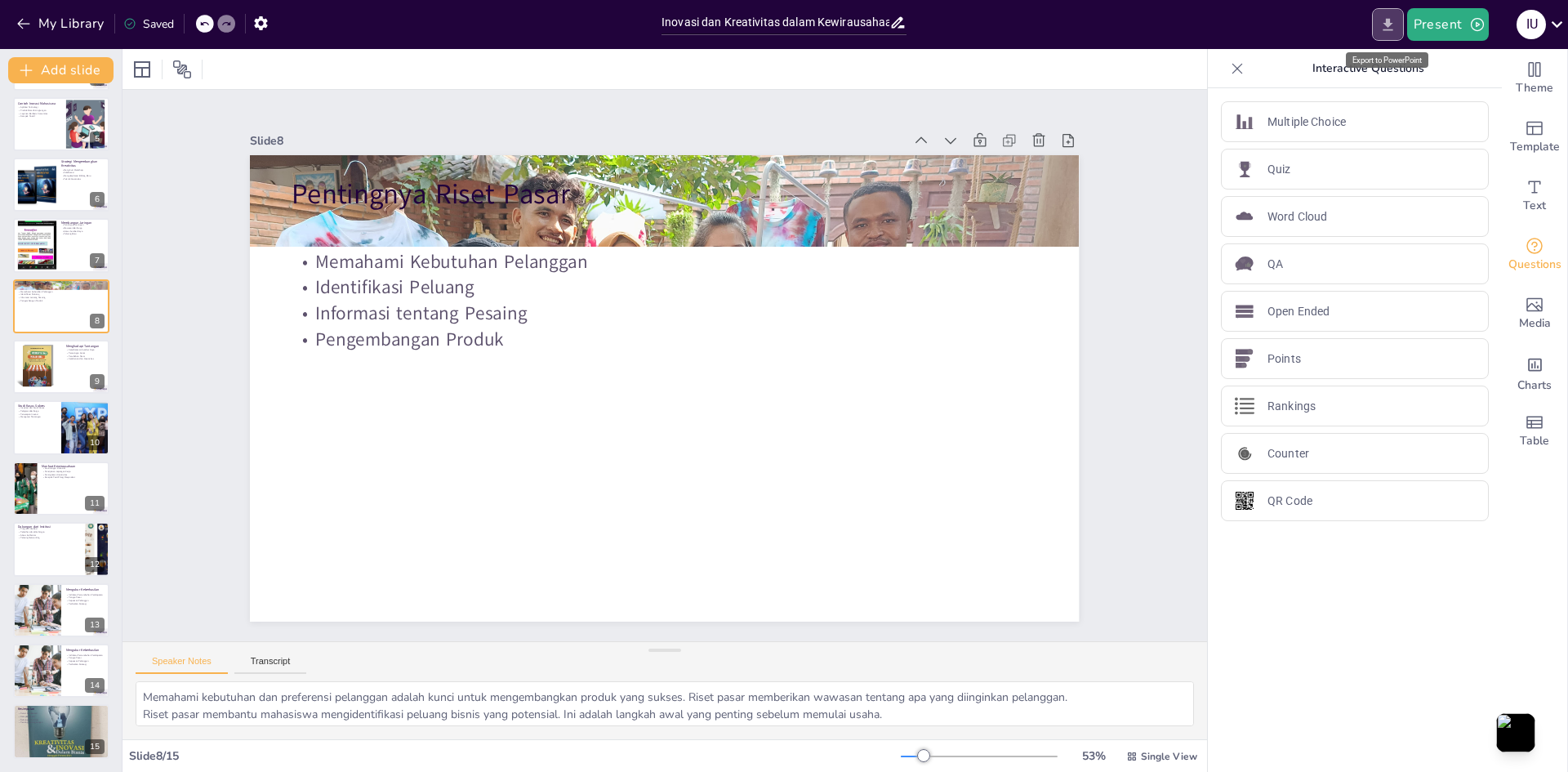
click at [1385, 27] on icon "Export to PowerPoint" at bounding box center [1388, 25] width 17 height 17
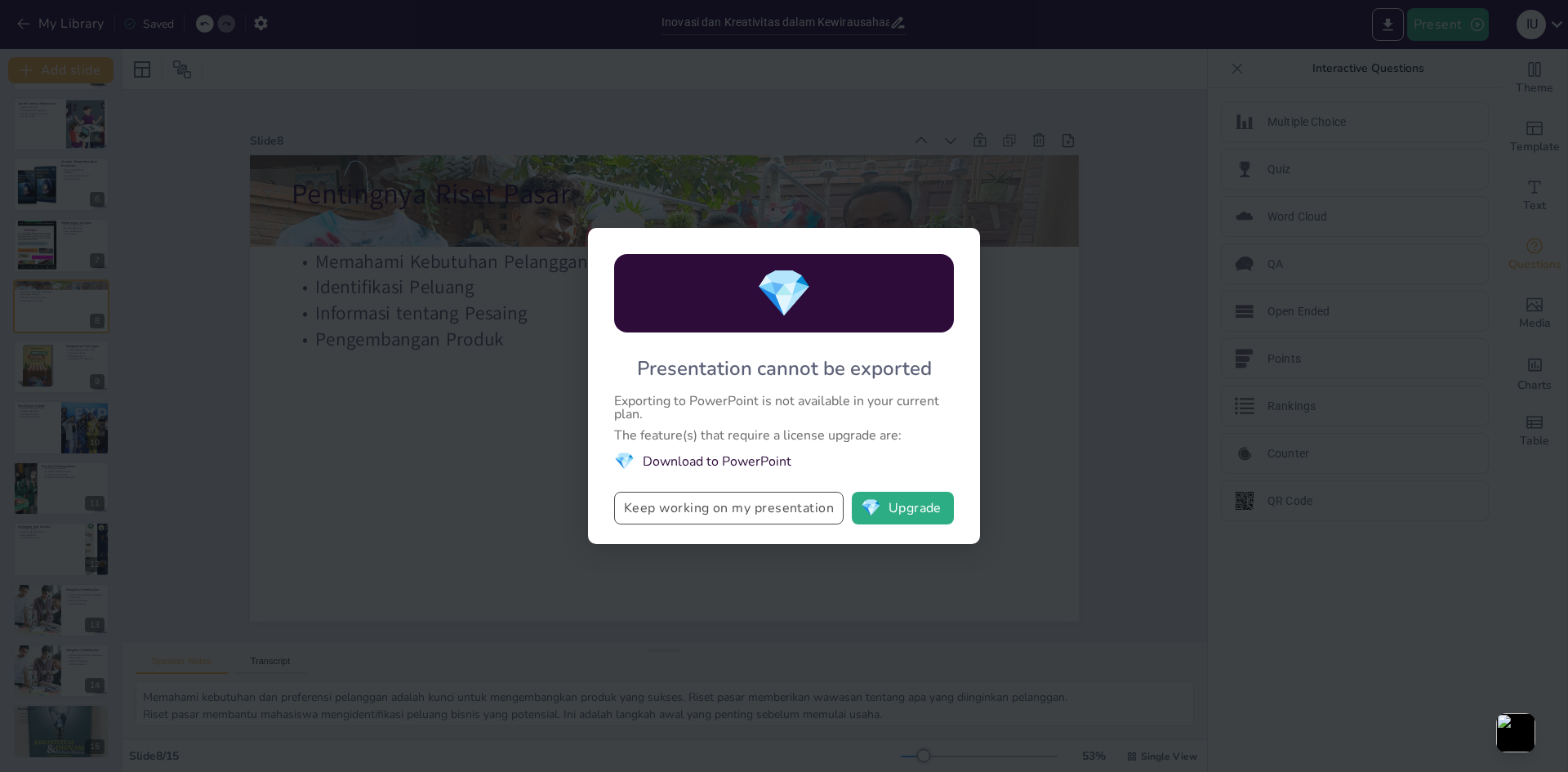
click at [772, 509] on button "Keep working on my presentation" at bounding box center [729, 508] width 229 height 33
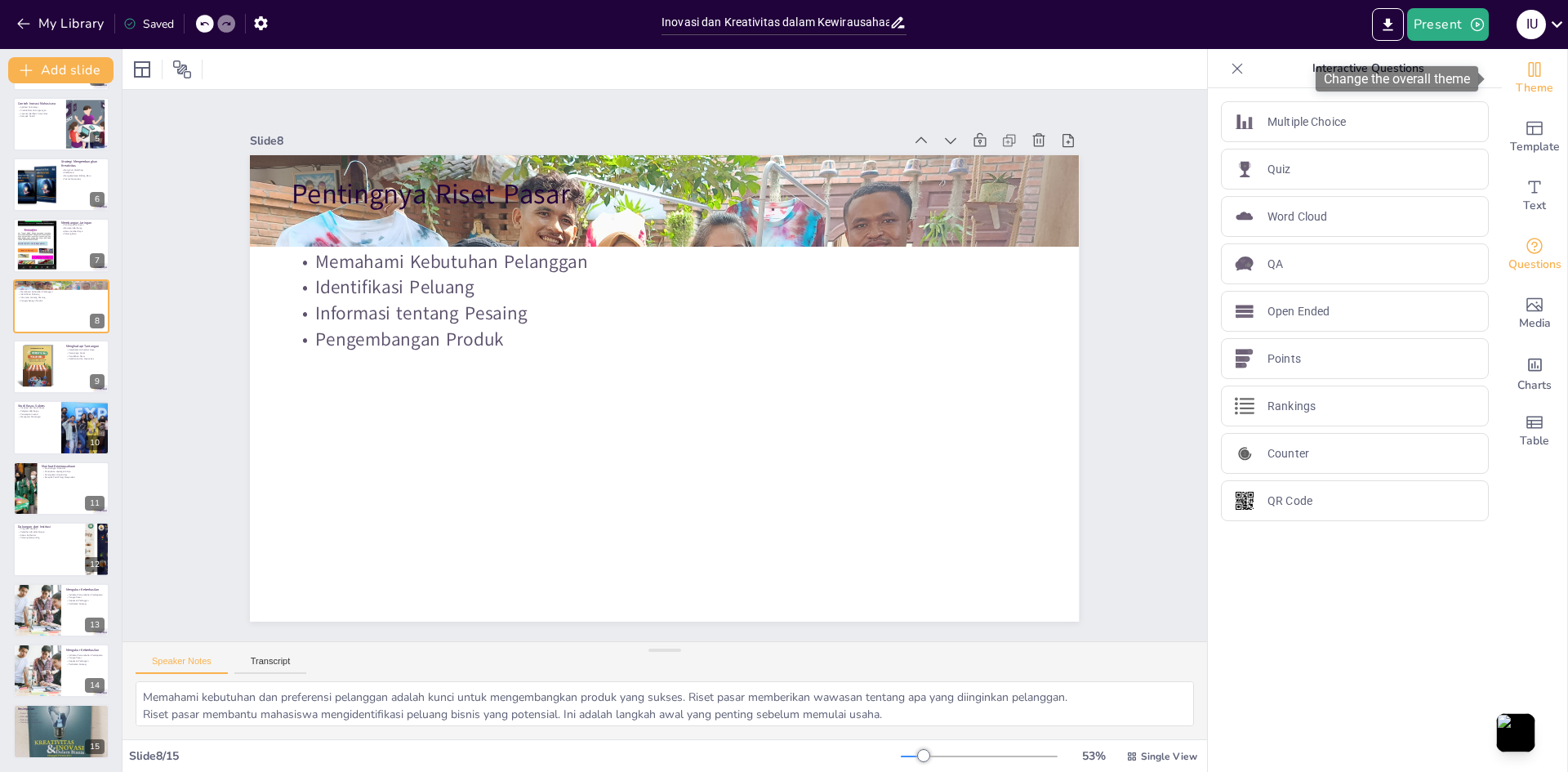
click at [1525, 68] on icon "Change the overall theme" at bounding box center [1535, 69] width 20 height 20
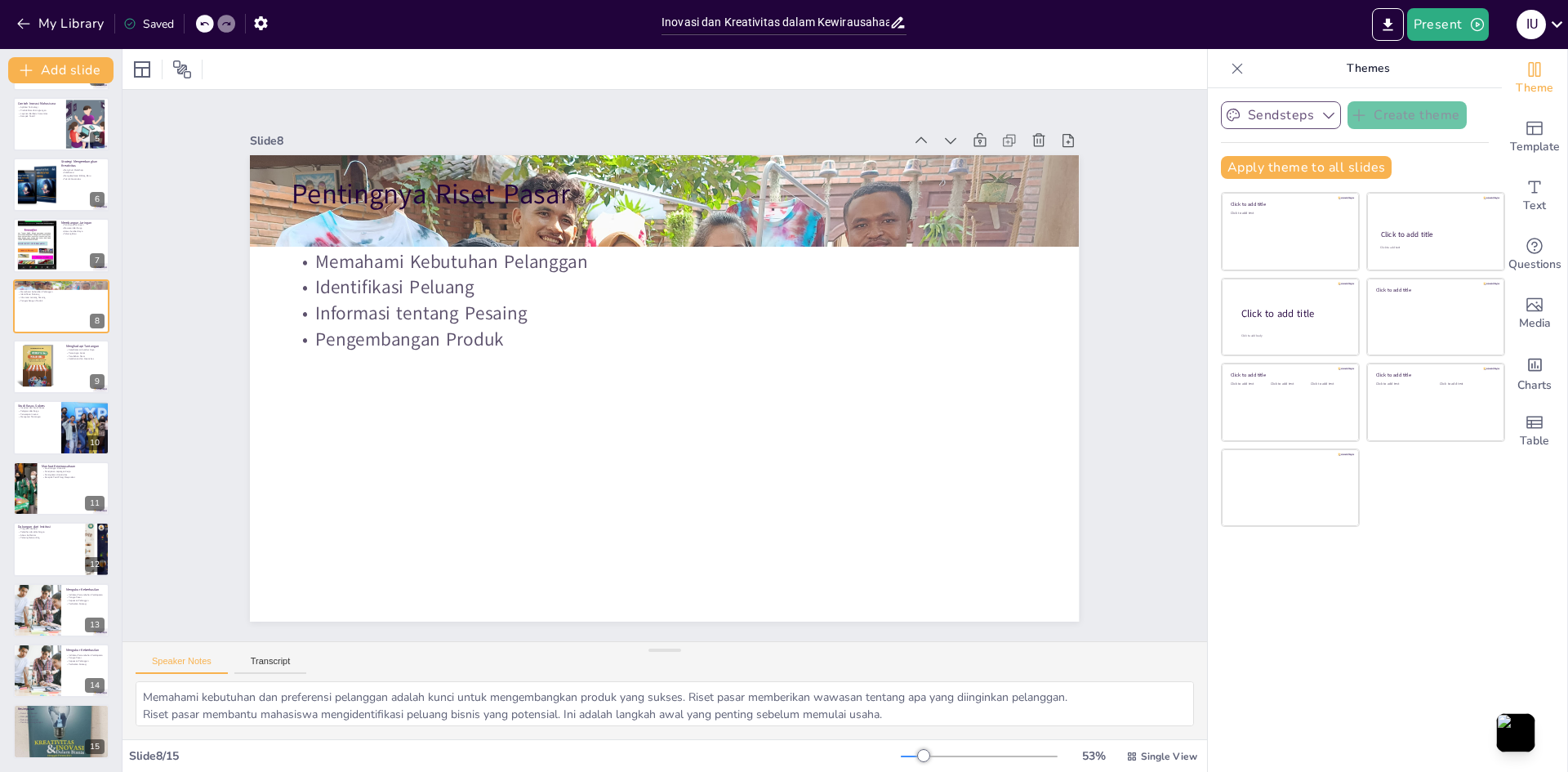
click at [1274, 115] on button "Sendsteps" at bounding box center [1281, 115] width 120 height 27
click at [1284, 167] on span "Sendsteps" at bounding box center [1294, 171] width 74 height 15
click at [1405, 155] on div "Sendsteps Create theme Apply theme to all slides Click to add title Click to ad…" at bounding box center [1355, 146] width 268 height 91
click at [1392, 30] on icon "Export to PowerPoint" at bounding box center [1387, 24] width 9 height 12
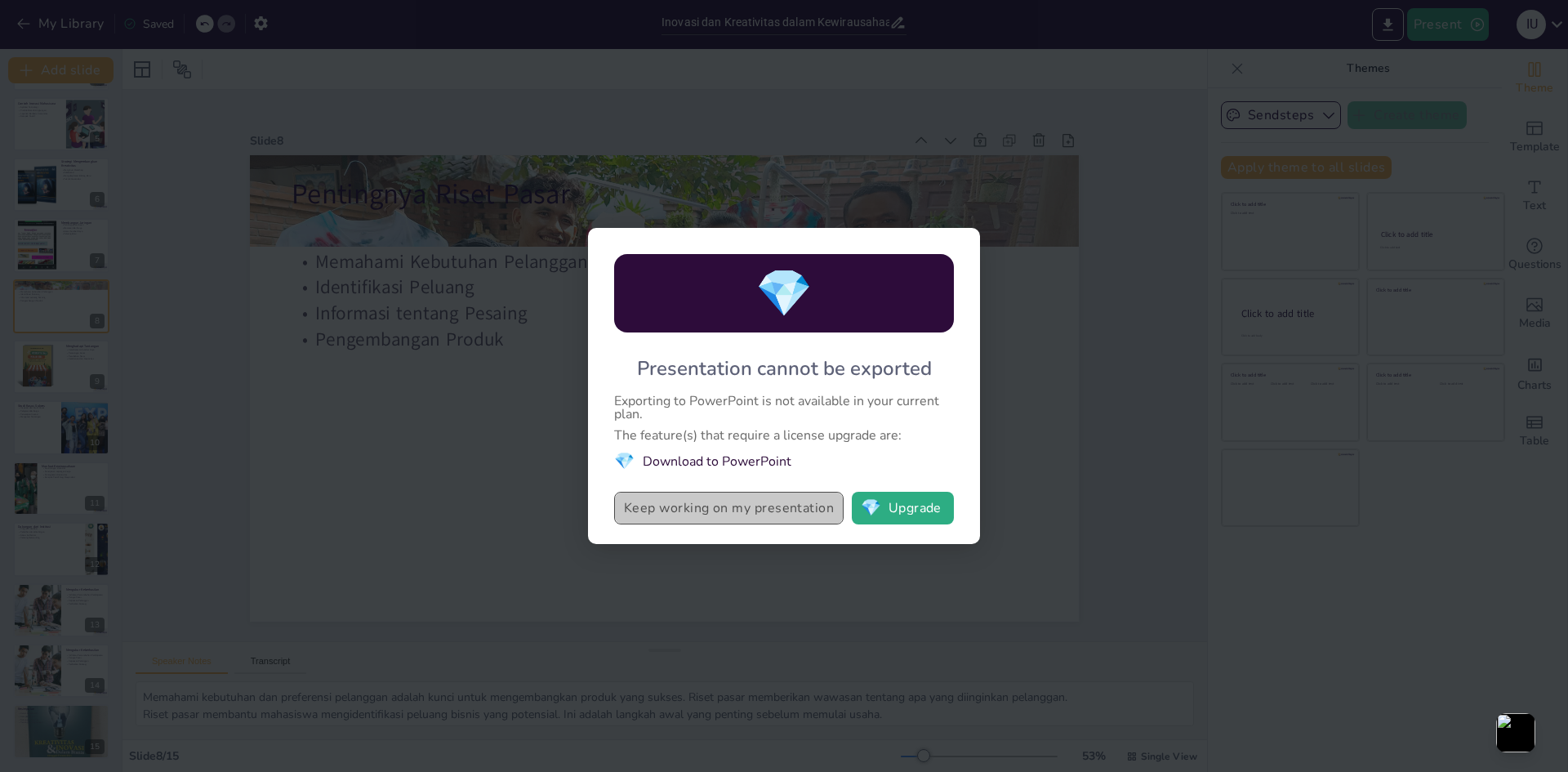
click at [716, 520] on button "Keep working on my presentation" at bounding box center [729, 508] width 229 height 33
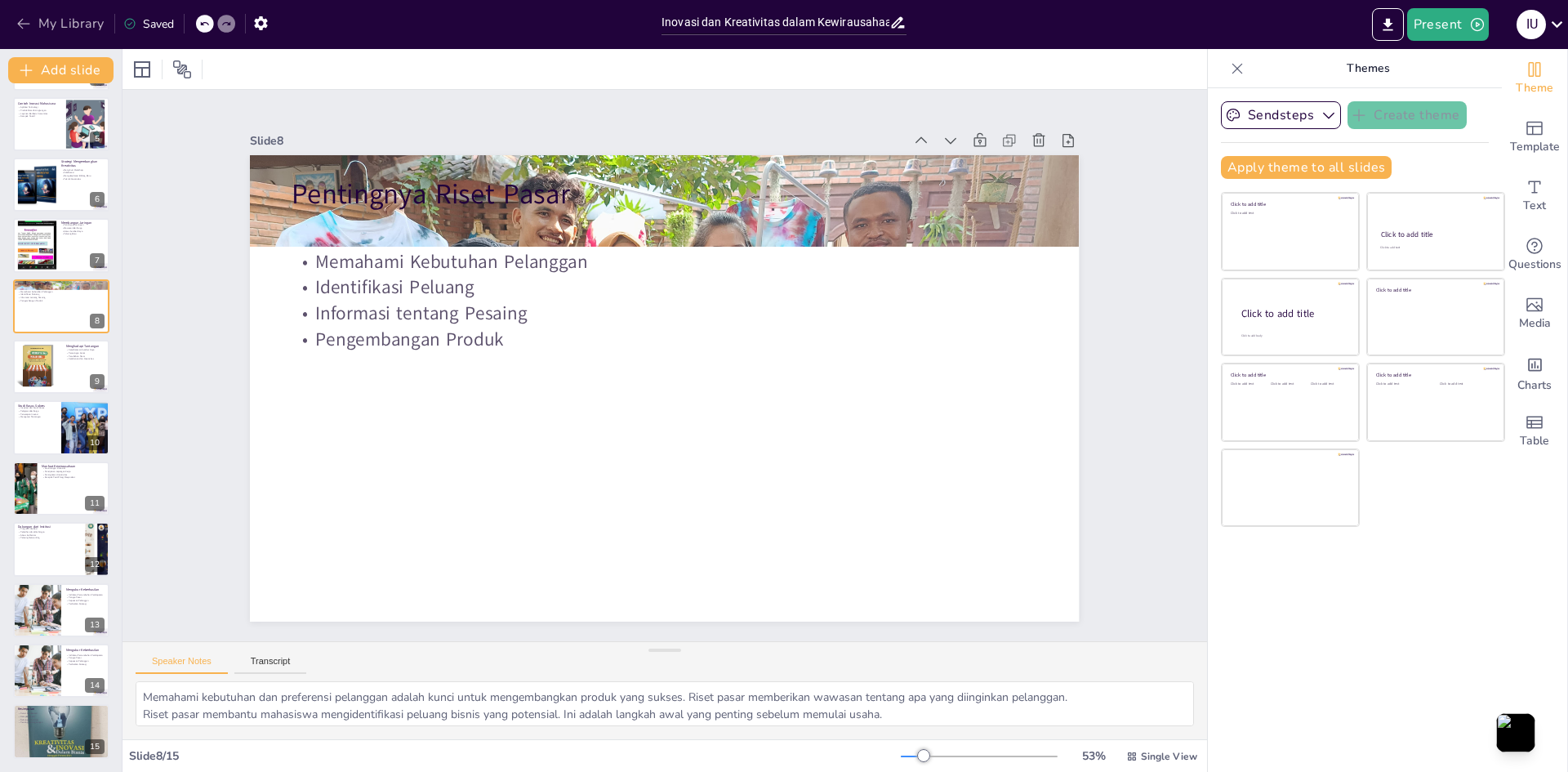
click at [21, 28] on icon "button" at bounding box center [23, 23] width 16 height 16
